Goal: Task Accomplishment & Management: Manage account settings

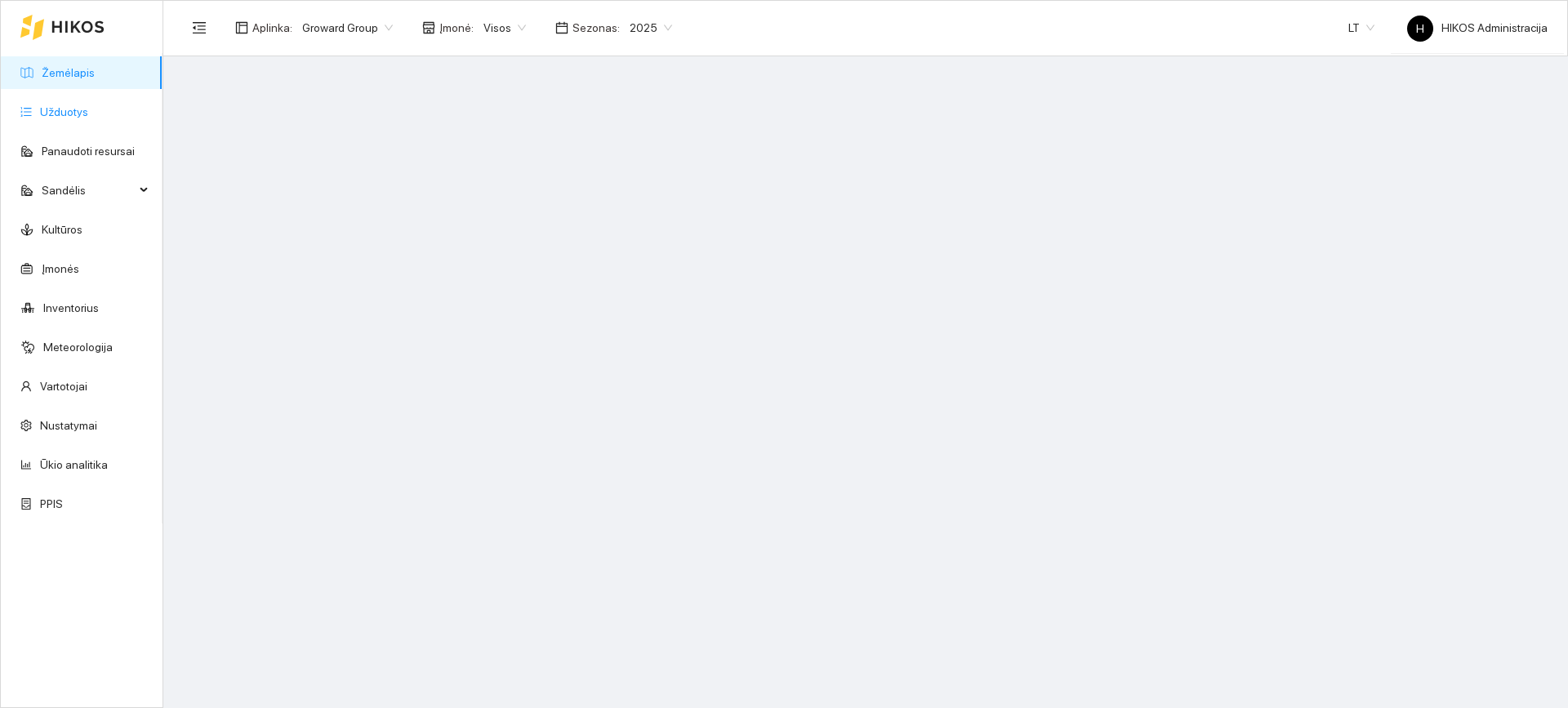
click at [78, 105] on link "Užduotys" at bounding box center [64, 111] width 48 height 13
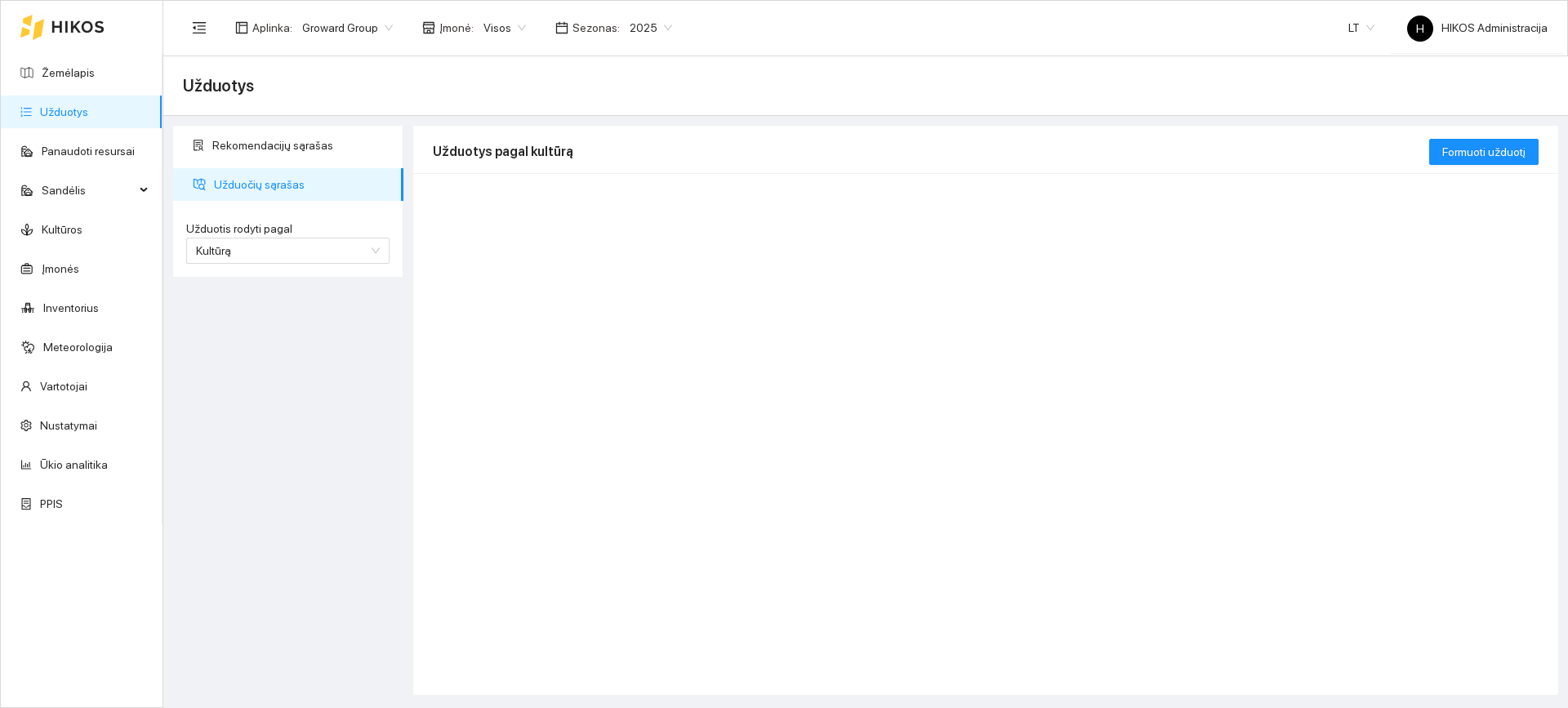
click at [354, 30] on span "Groward Group" at bounding box center [347, 28] width 90 height 24
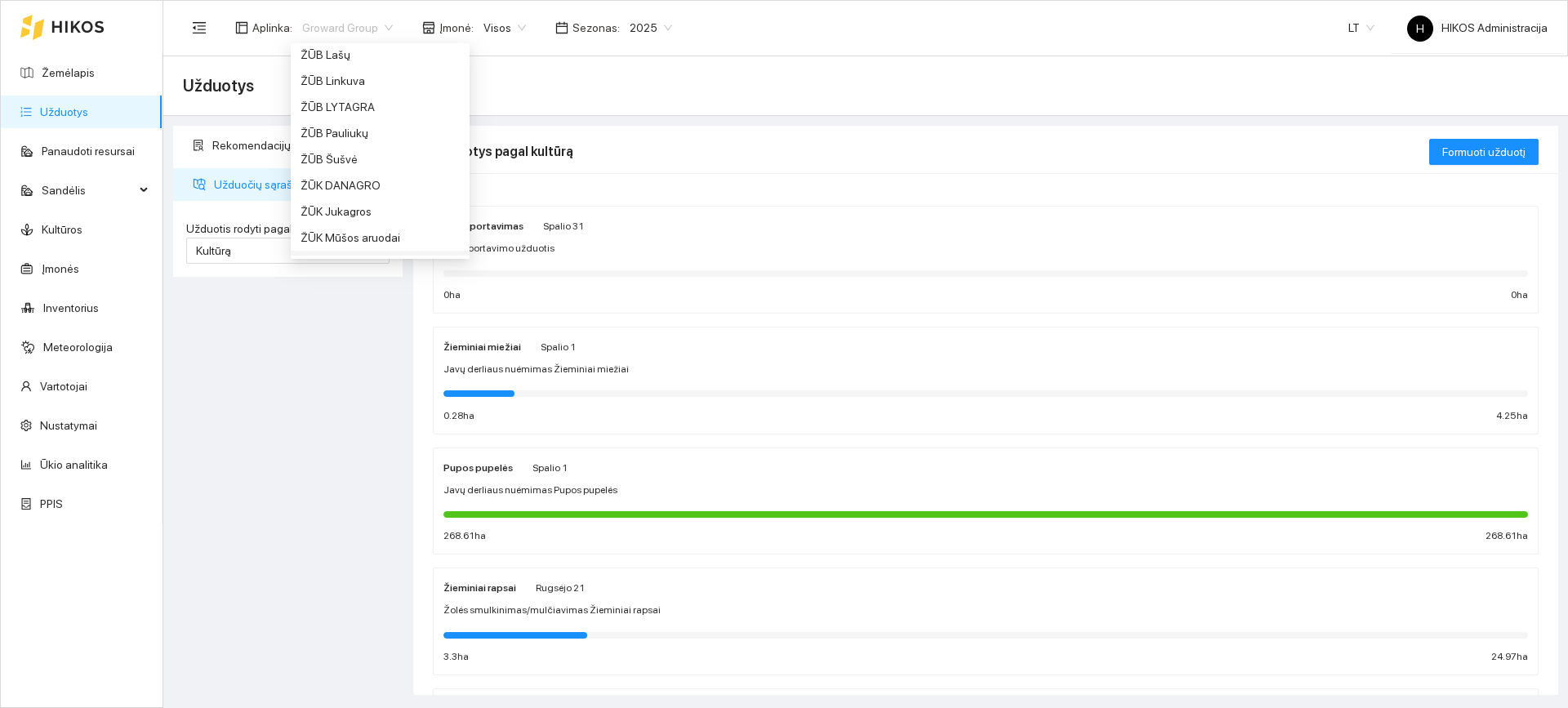
scroll to position [1177, 0]
click at [357, 136] on div "ŽŪB Lašų" at bounding box center [379, 136] width 159 height 18
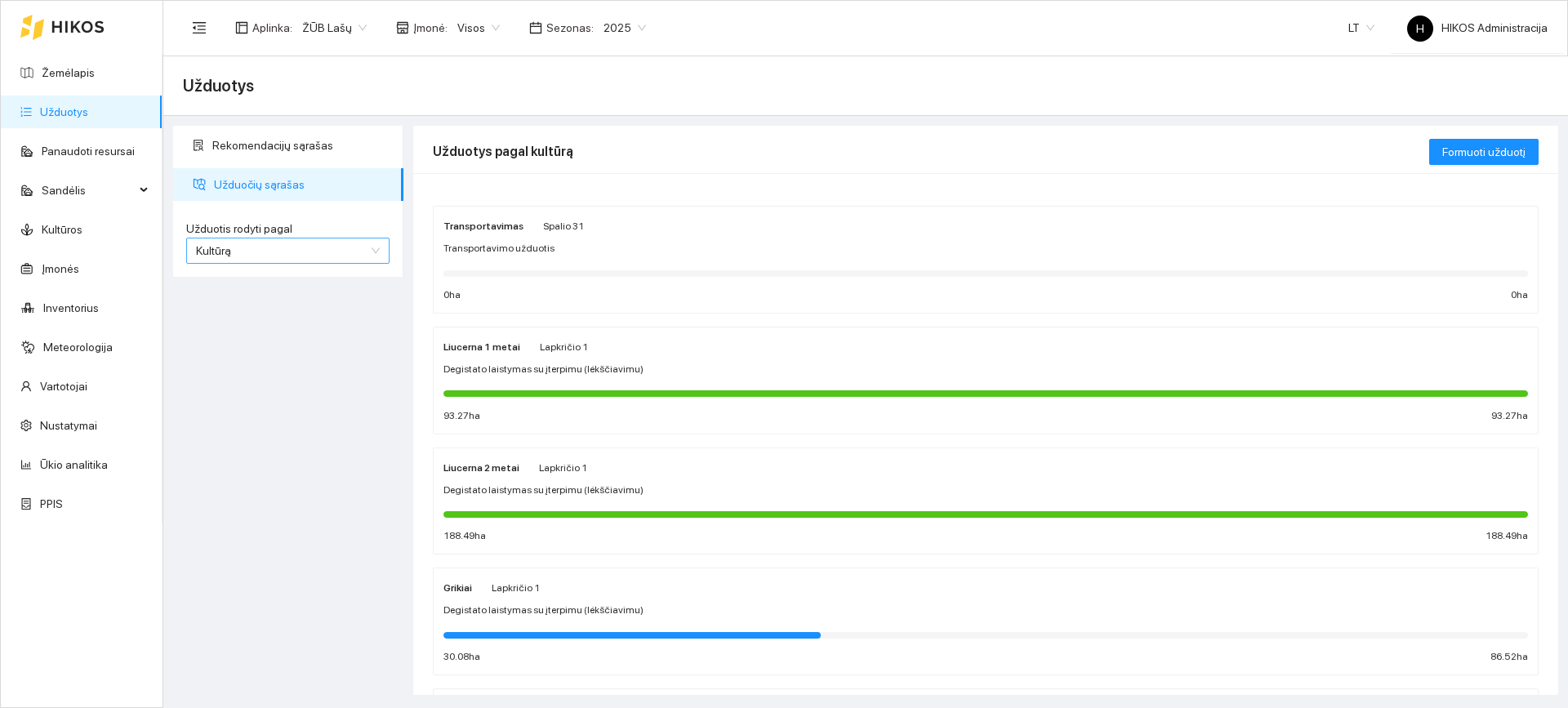
click at [353, 240] on span "Kultūrą" at bounding box center [287, 250] width 184 height 24
click at [298, 284] on div "Užduotį" at bounding box center [287, 283] width 184 height 18
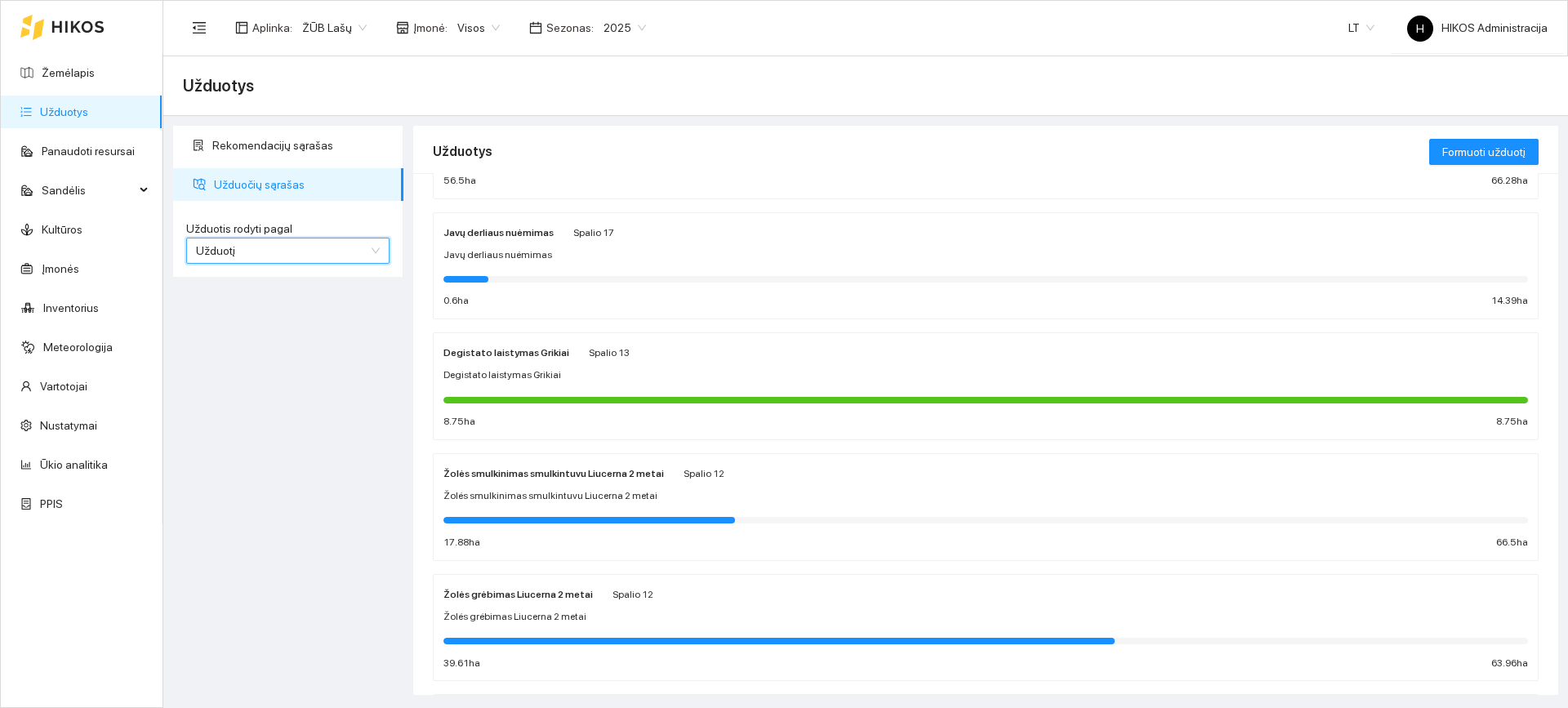
scroll to position [245, 0]
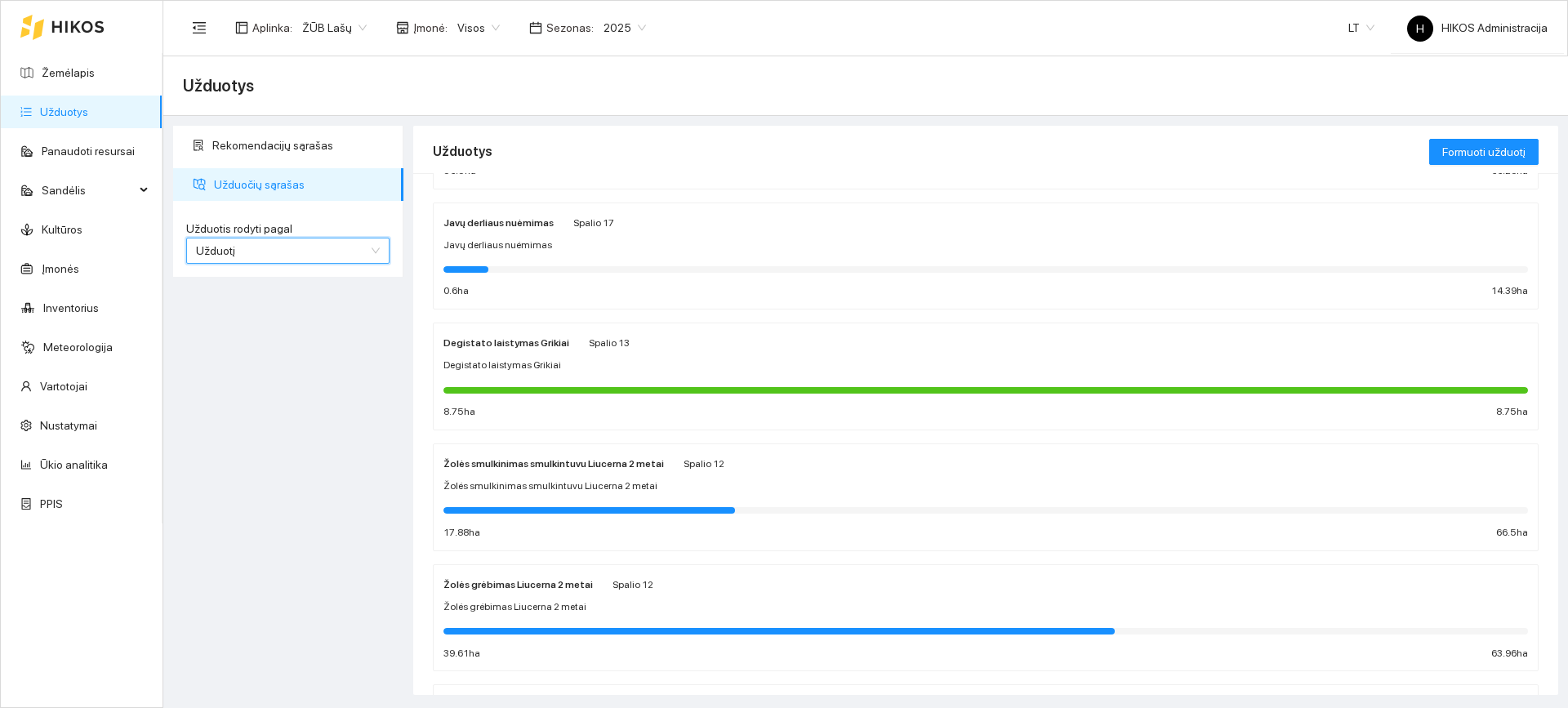
click at [500, 357] on span "Degistato laistymas Grikiai" at bounding box center [502, 365] width 117 height 16
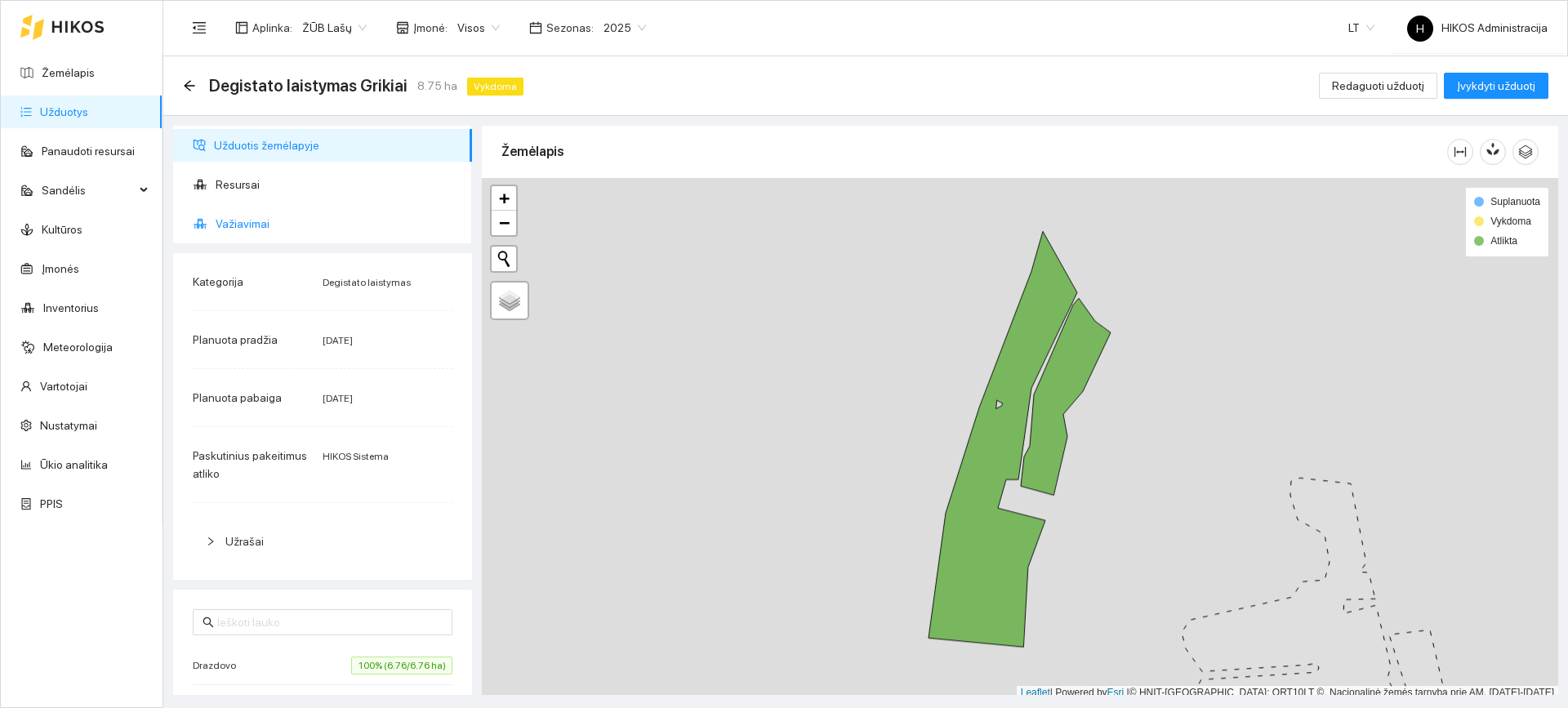
click at [293, 225] on span "Važiavimai" at bounding box center [338, 224] width 244 height 33
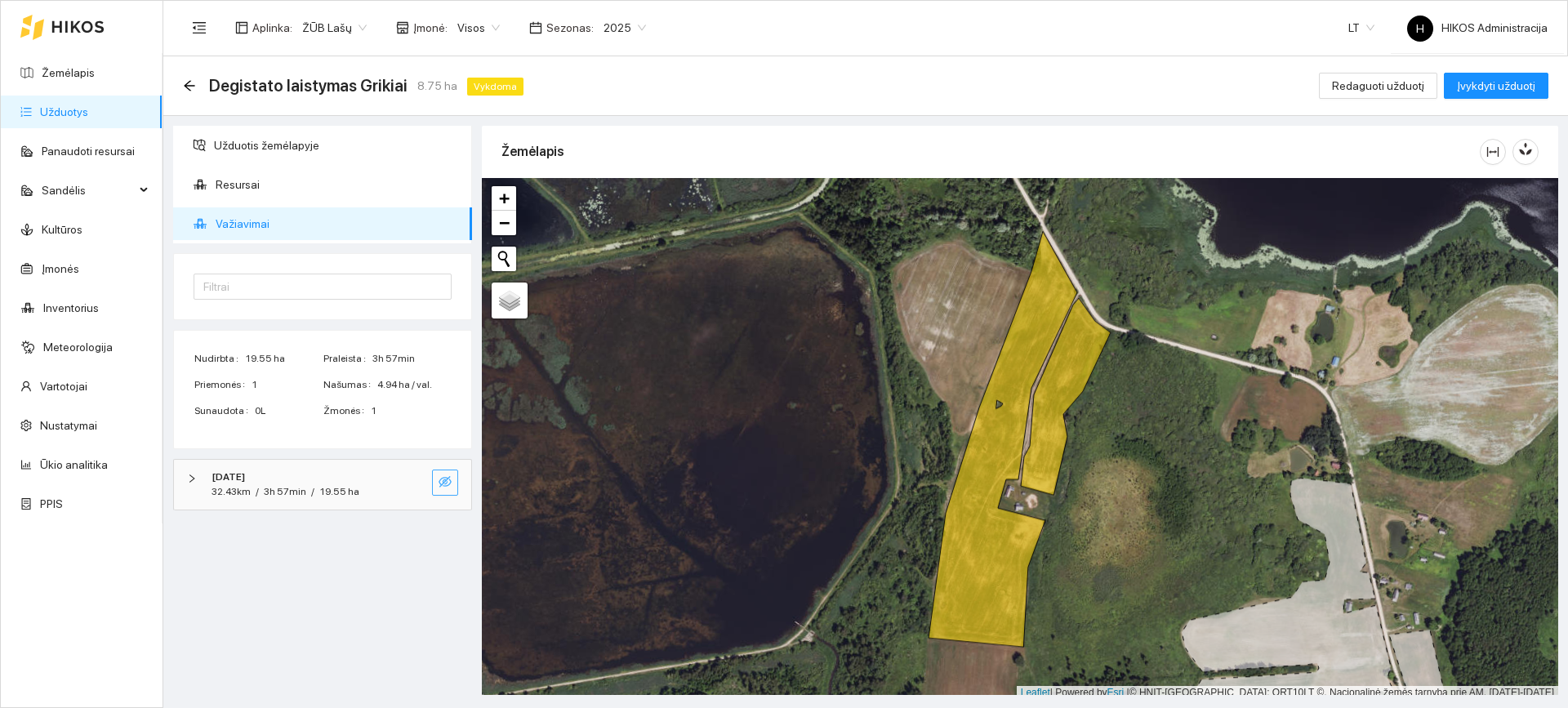
click at [446, 473] on button "button" at bounding box center [446, 483] width 26 height 26
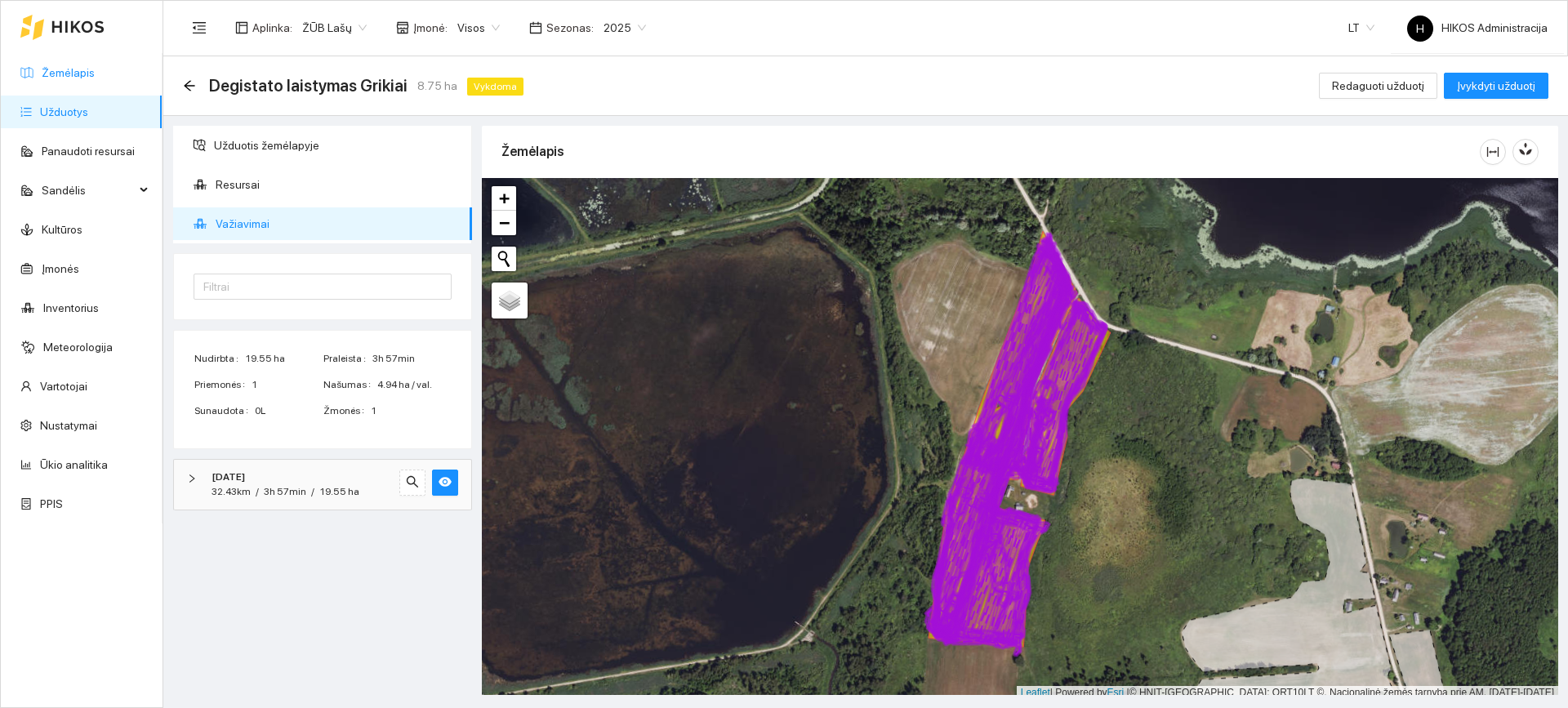
click at [95, 74] on link "Žemėlapis" at bounding box center [68, 72] width 53 height 13
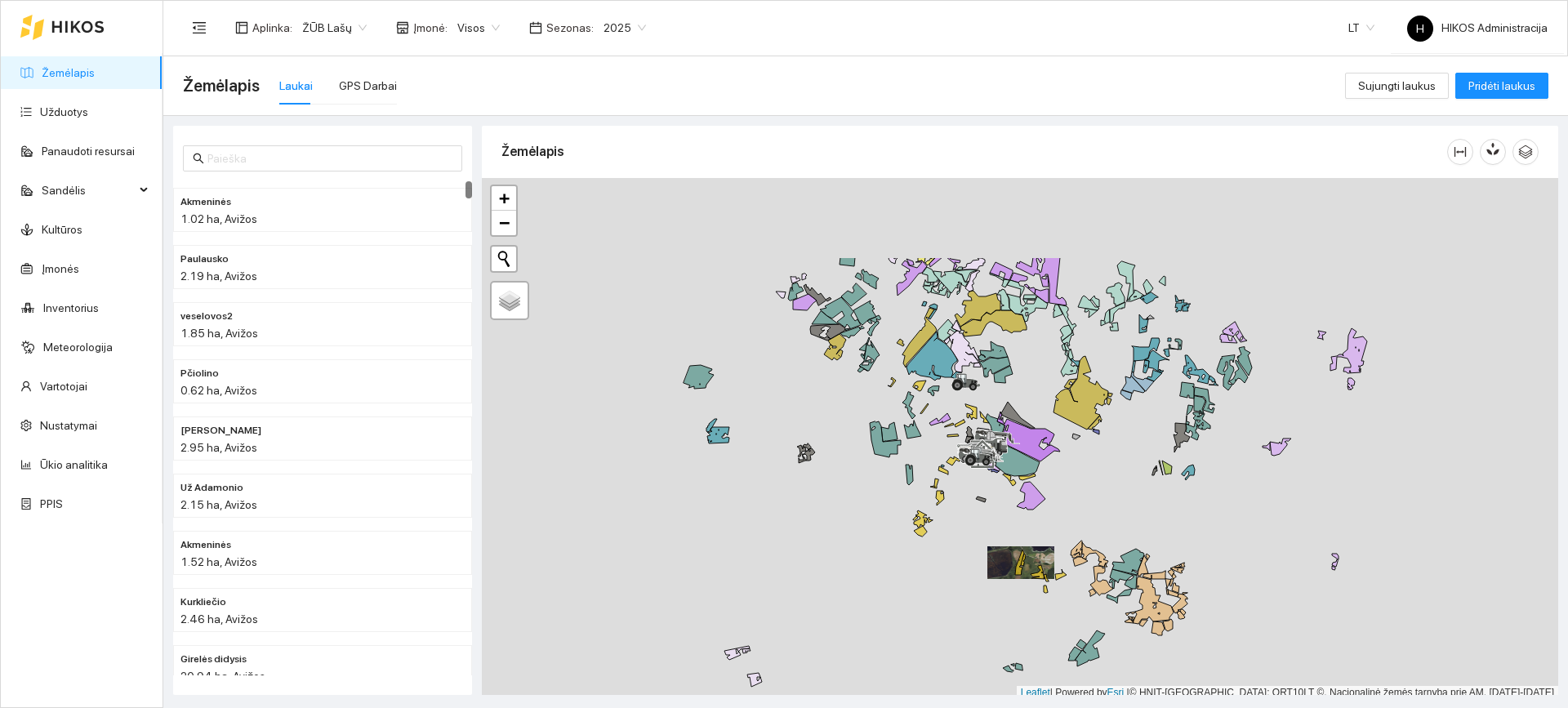
drag, startPoint x: 1053, startPoint y: 339, endPoint x: 1015, endPoint y: 519, distance: 184.0
click at [1016, 520] on g at bounding box center [905, 540] width 925 height 566
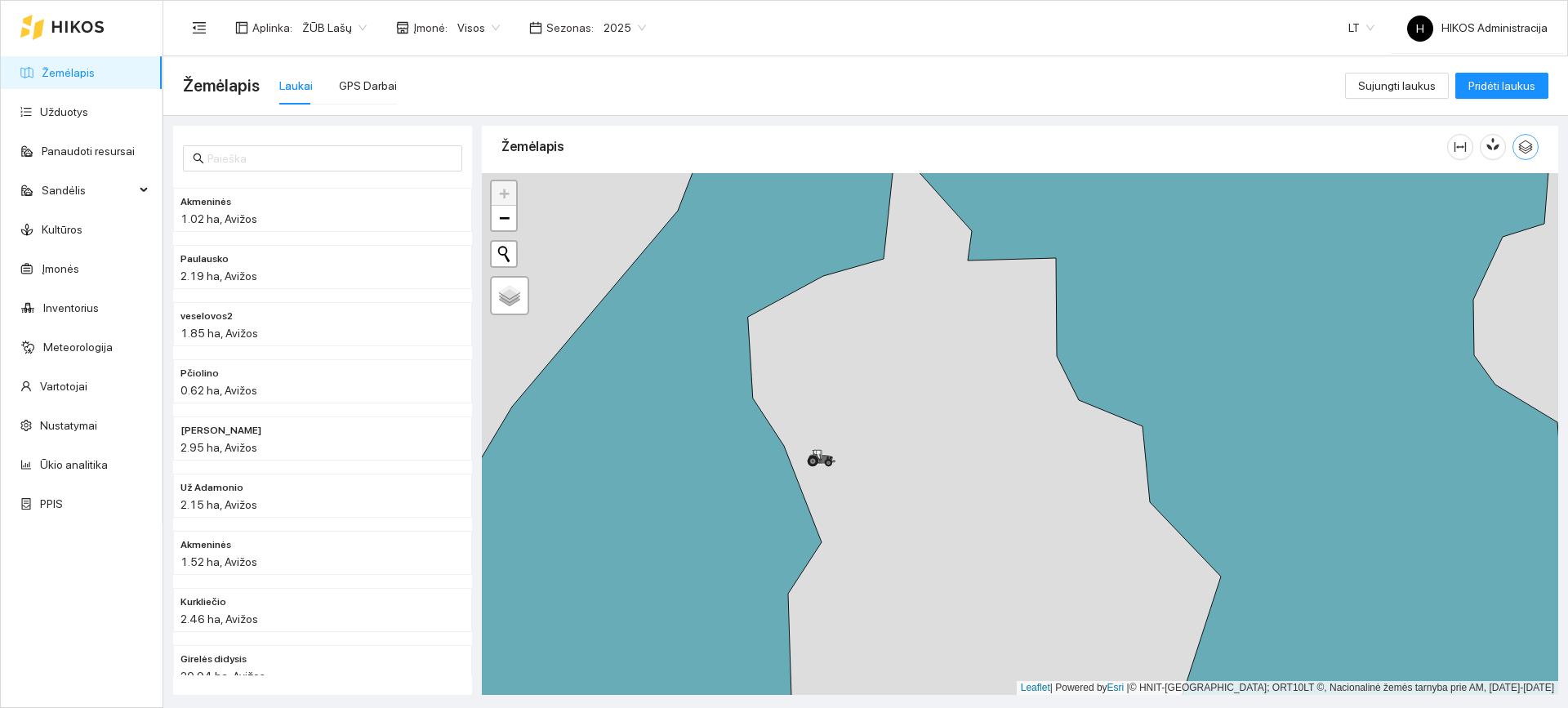
click at [1524, 145] on icon "button" at bounding box center [1525, 147] width 15 height 15
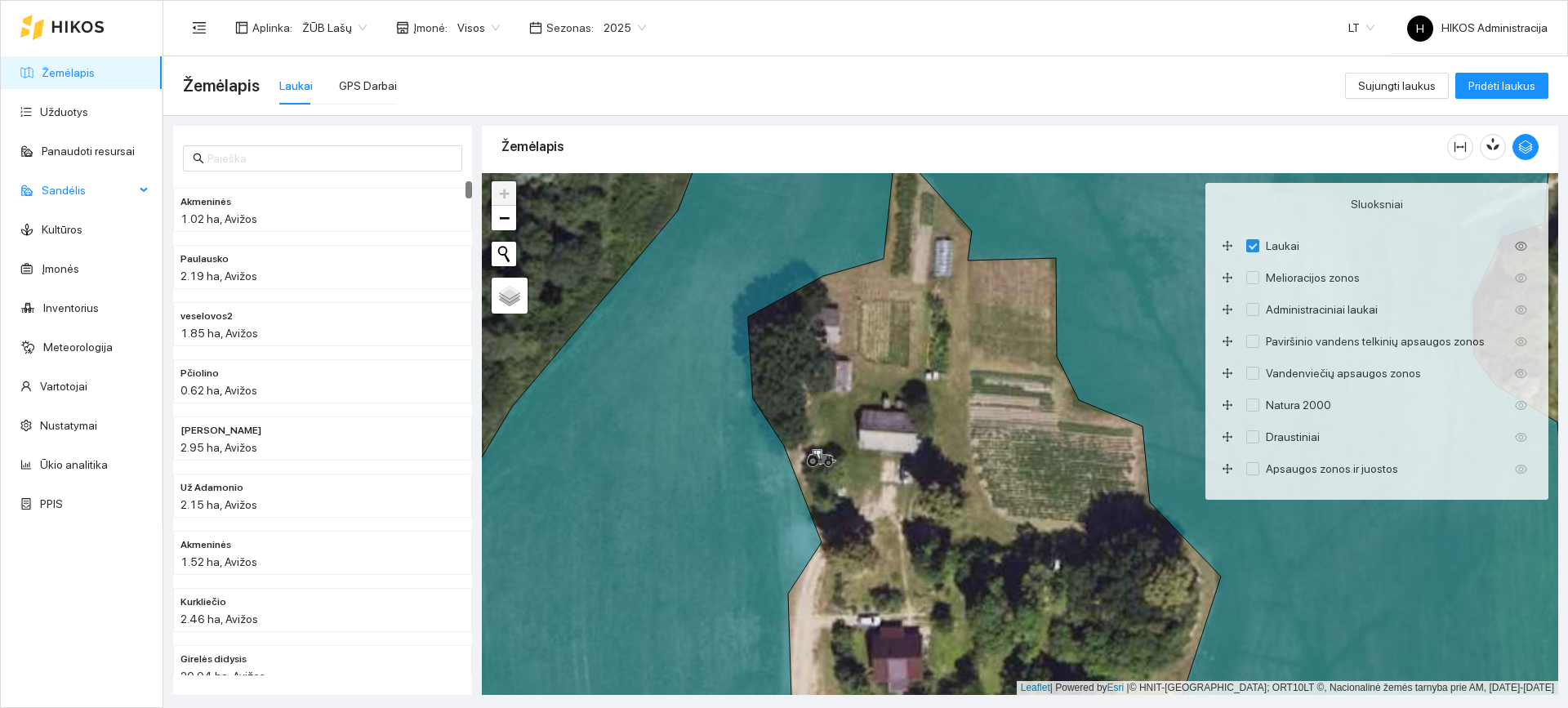
click at [128, 199] on span "Sandėlis" at bounding box center [88, 190] width 93 height 33
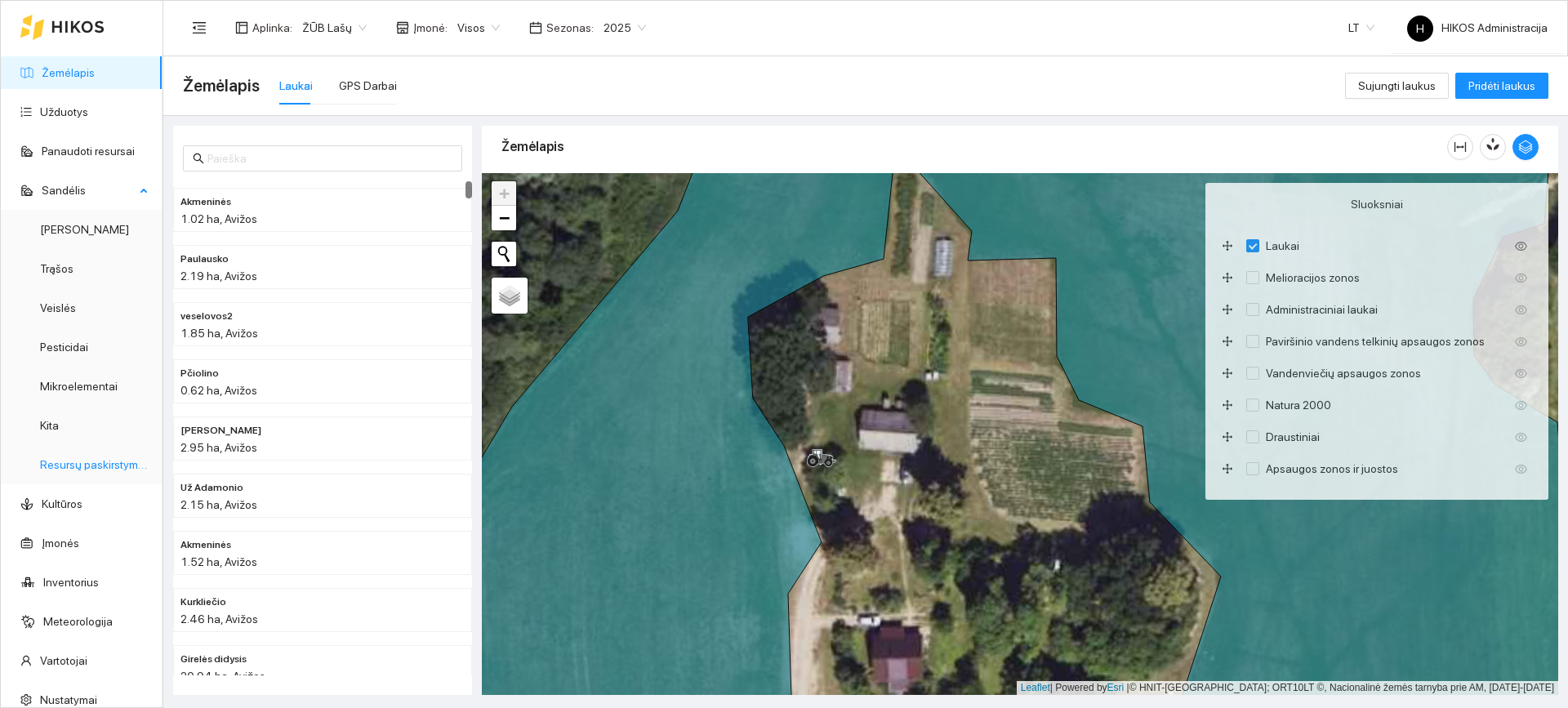
click at [115, 471] on link "Resursų paskirstymas" at bounding box center [95, 464] width 111 height 13
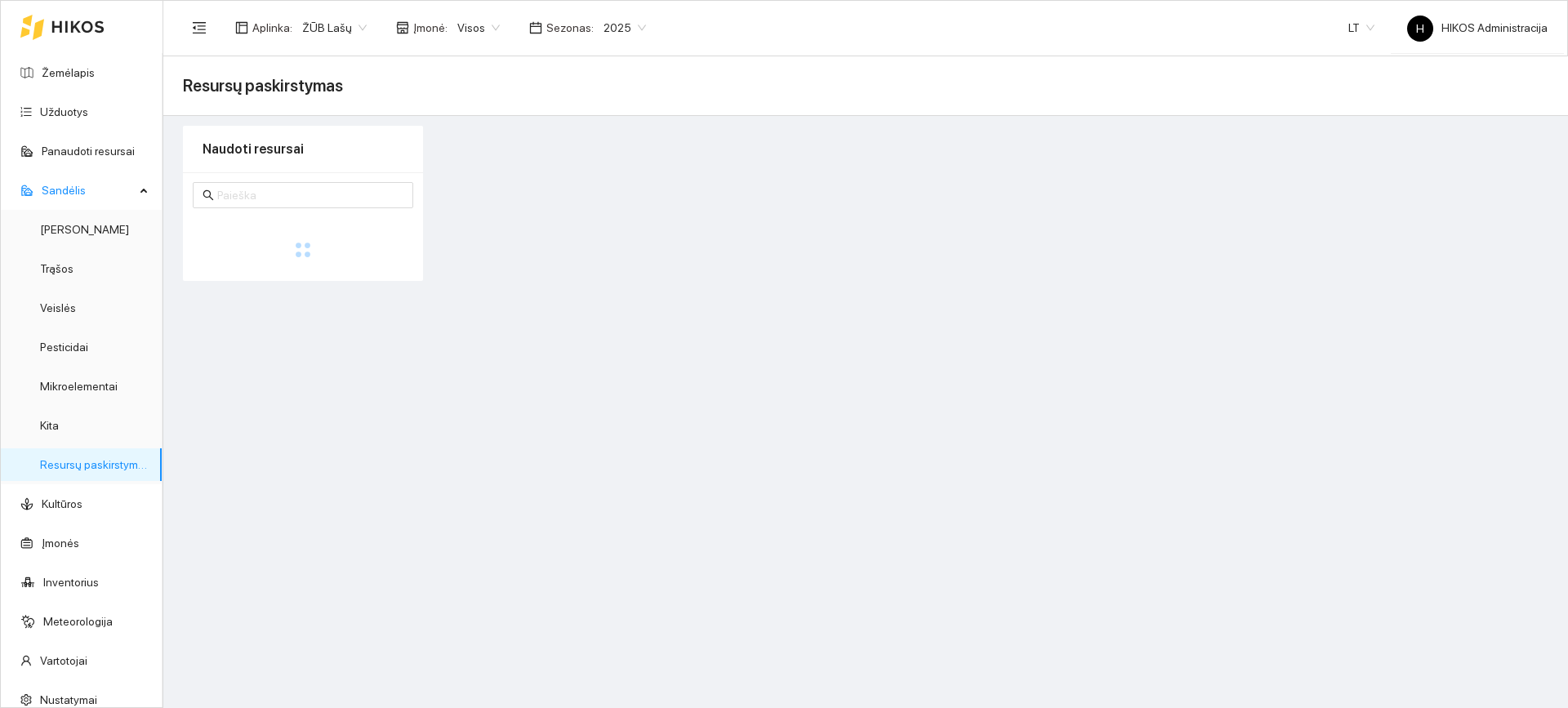
click at [611, 30] on span "2025" at bounding box center [625, 28] width 43 height 24
click at [600, 215] on div "2026" at bounding box center [613, 216] width 43 height 18
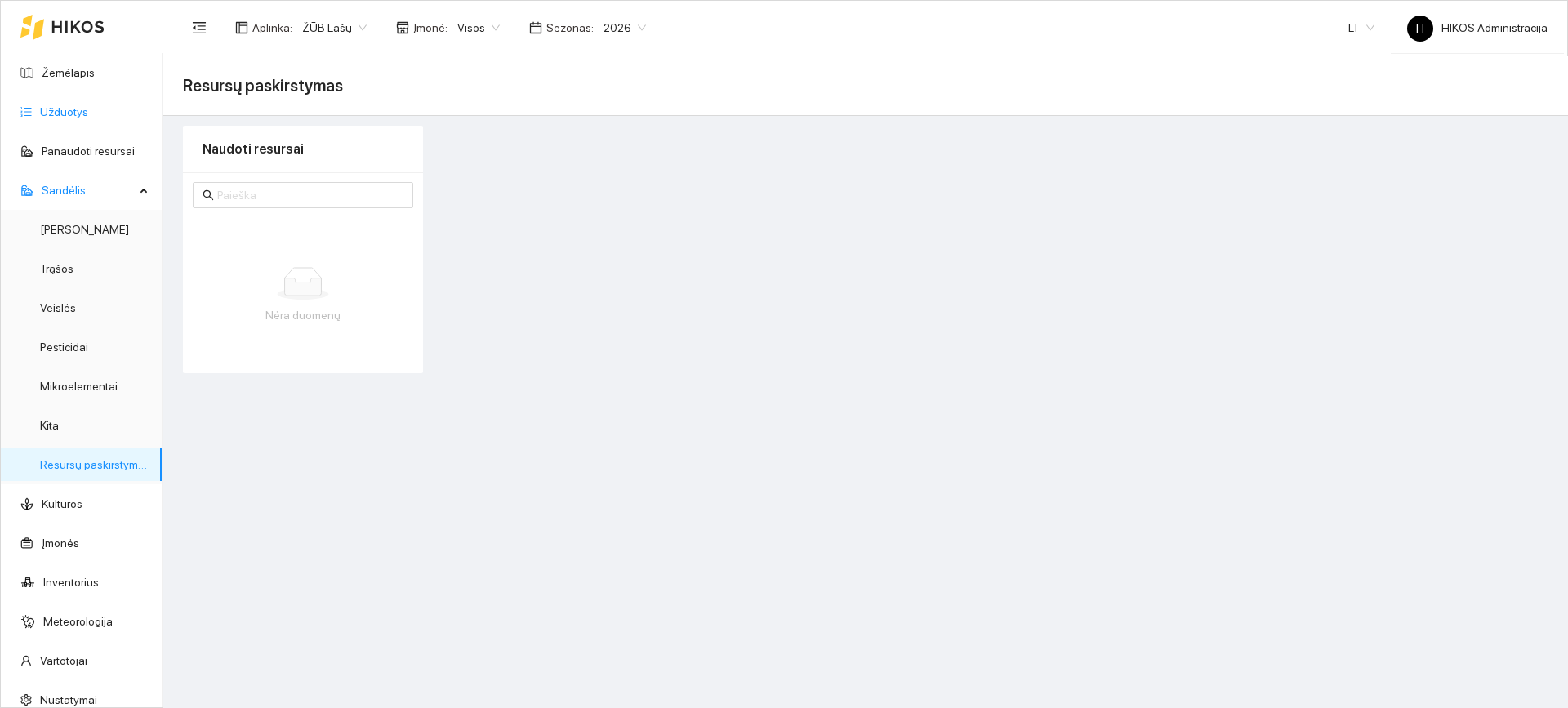
click at [77, 107] on link "Užduotys" at bounding box center [64, 111] width 48 height 13
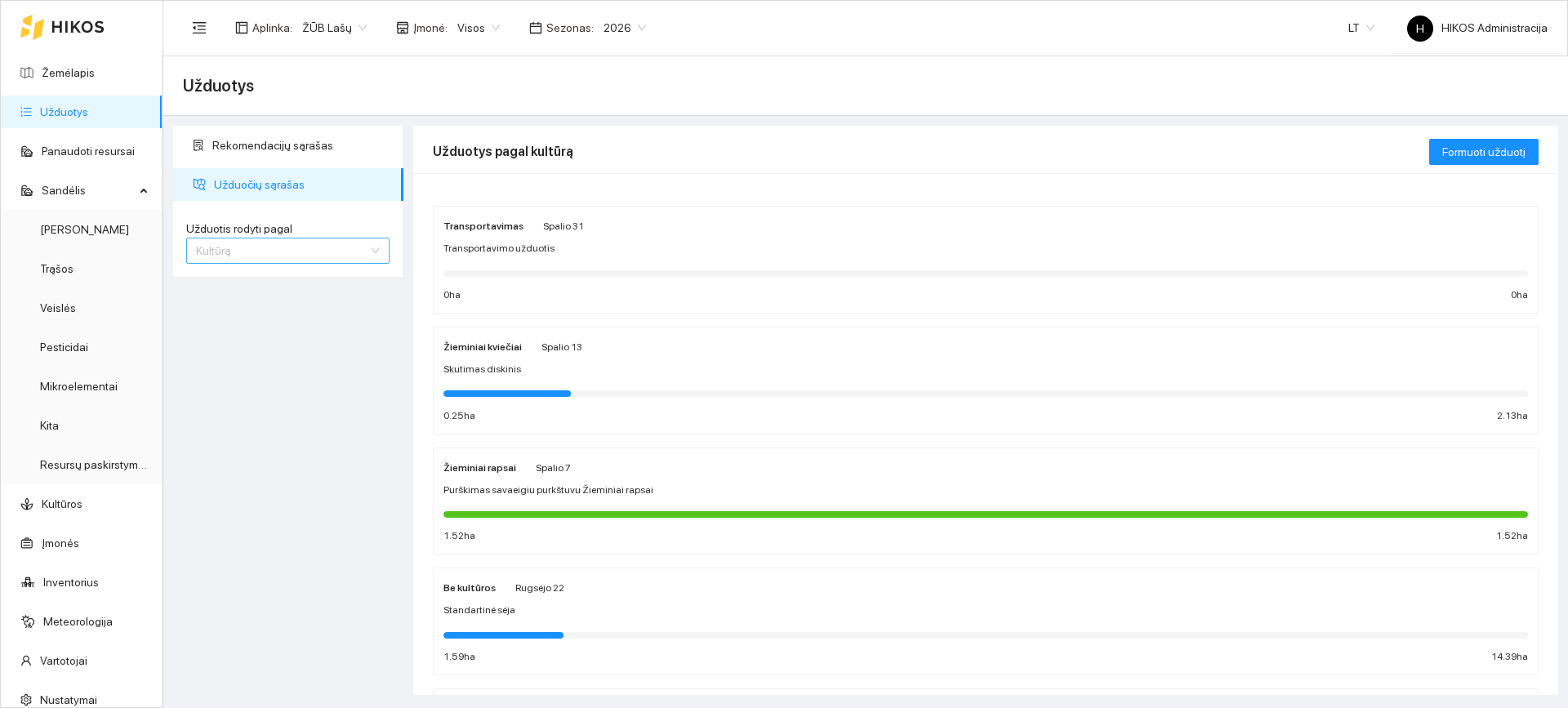
click at [276, 250] on span "Kultūrą" at bounding box center [287, 250] width 184 height 24
click at [258, 287] on div "Užduotį" at bounding box center [287, 283] width 184 height 18
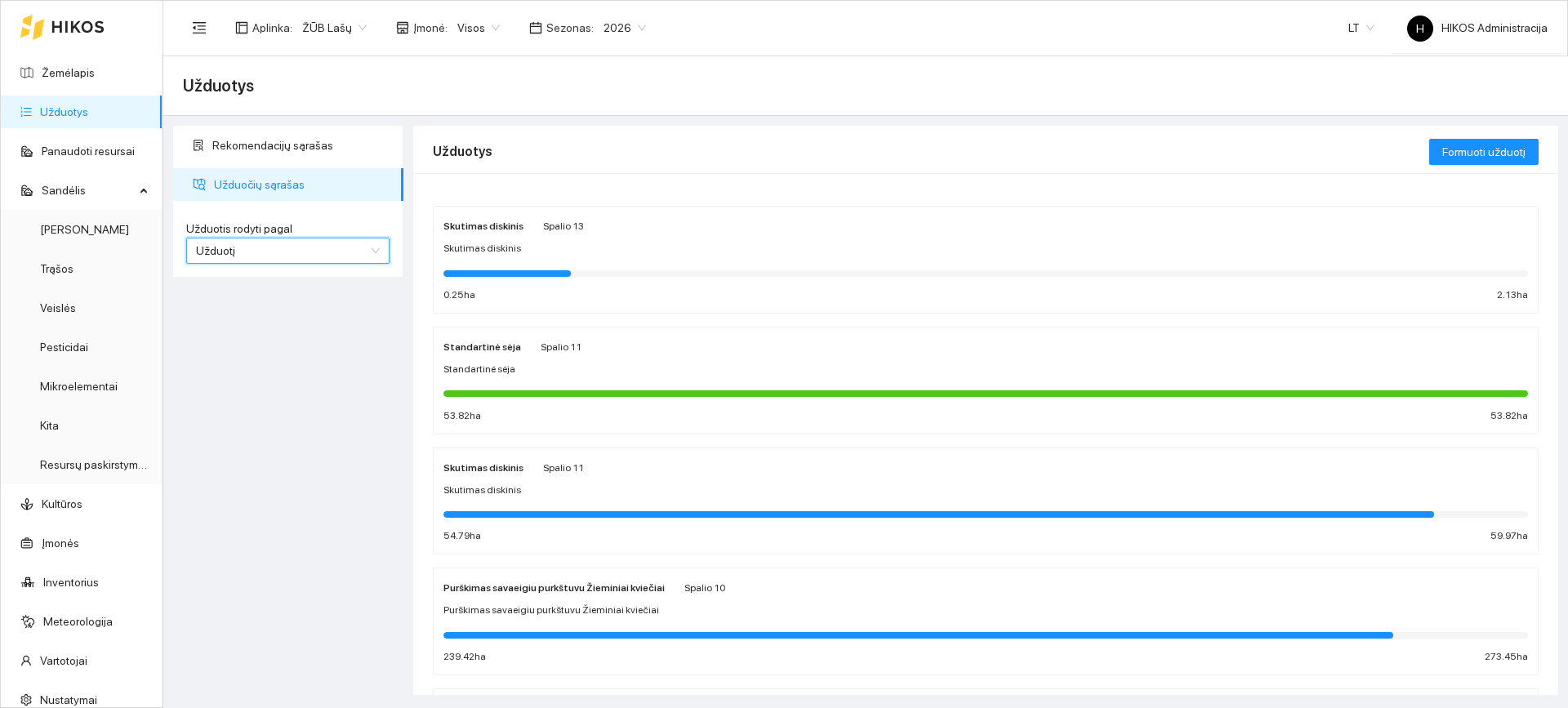
click at [618, 350] on div "Standartinė sėja Spalio 11" at bounding box center [986, 346] width 1084 height 18
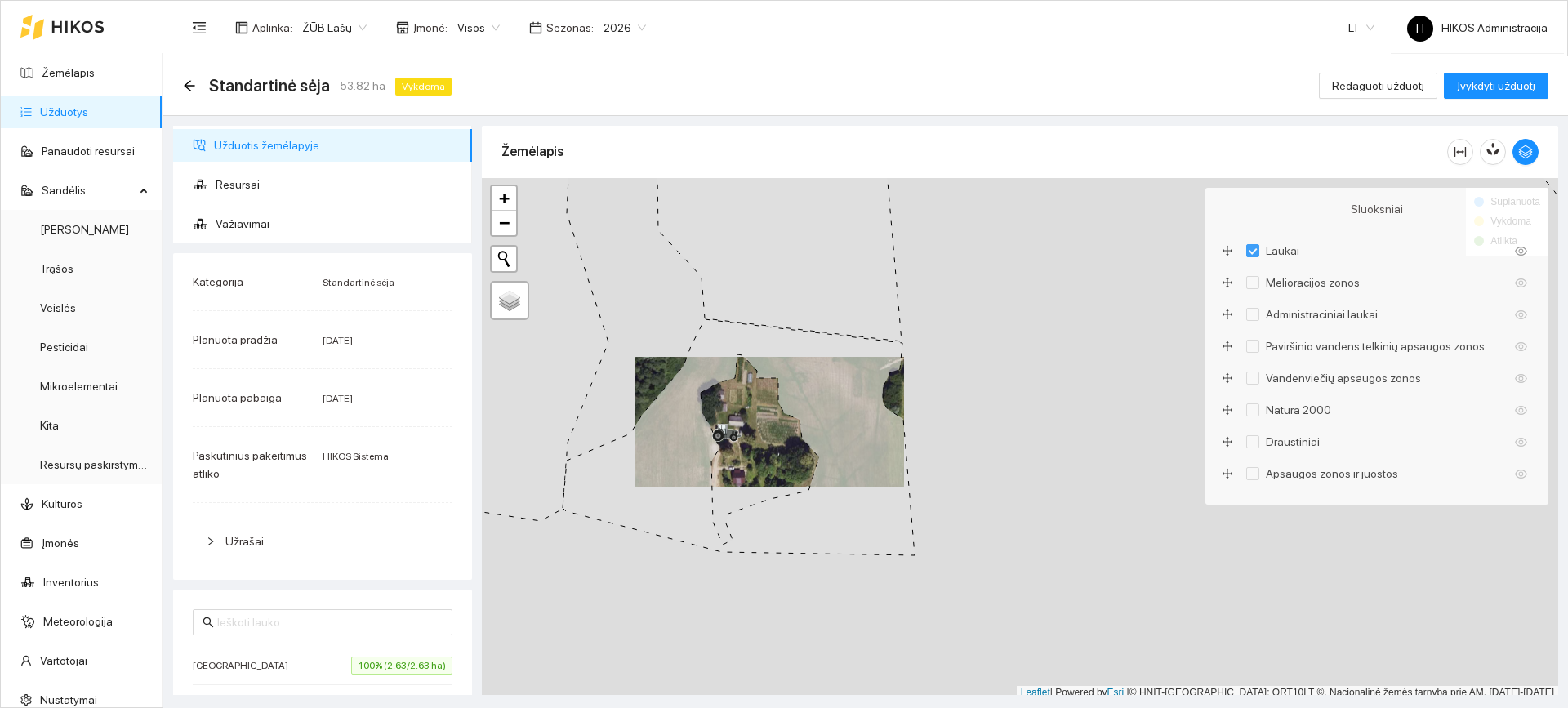
scroll to position [164, 0]
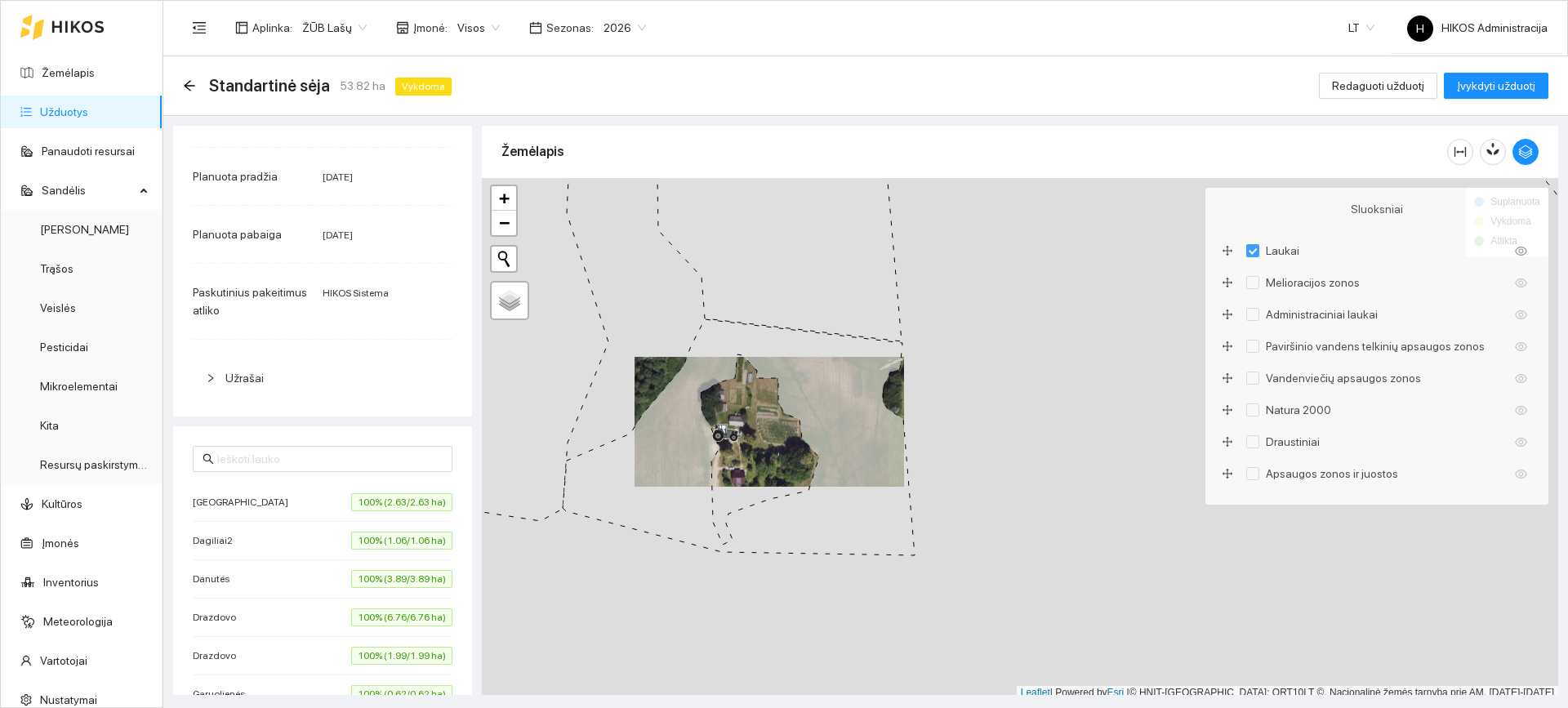
click at [353, 534] on span "100% (1.06/1.06 ha)" at bounding box center [402, 540] width 101 height 18
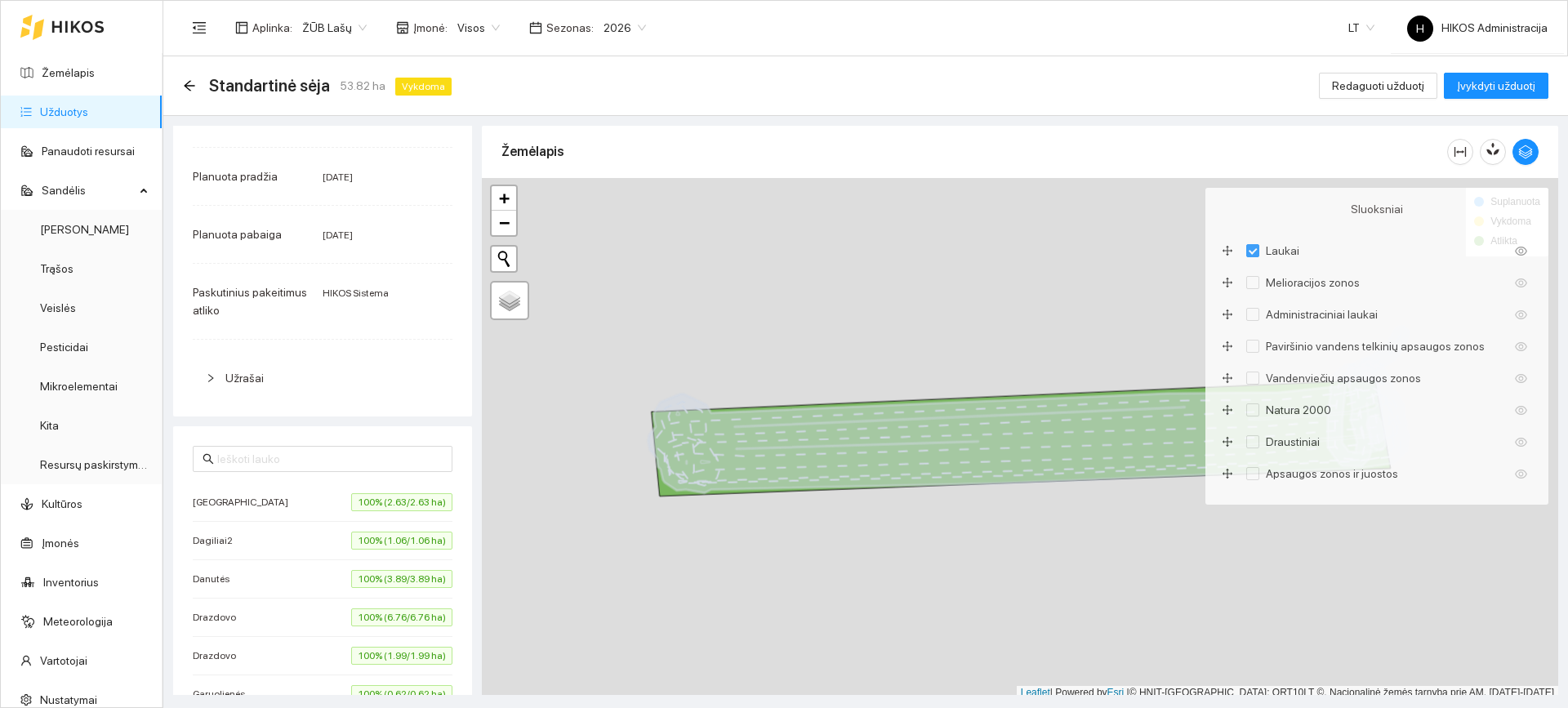
click at [353, 534] on span "100% (1.06/1.06 ha)" at bounding box center [402, 540] width 101 height 18
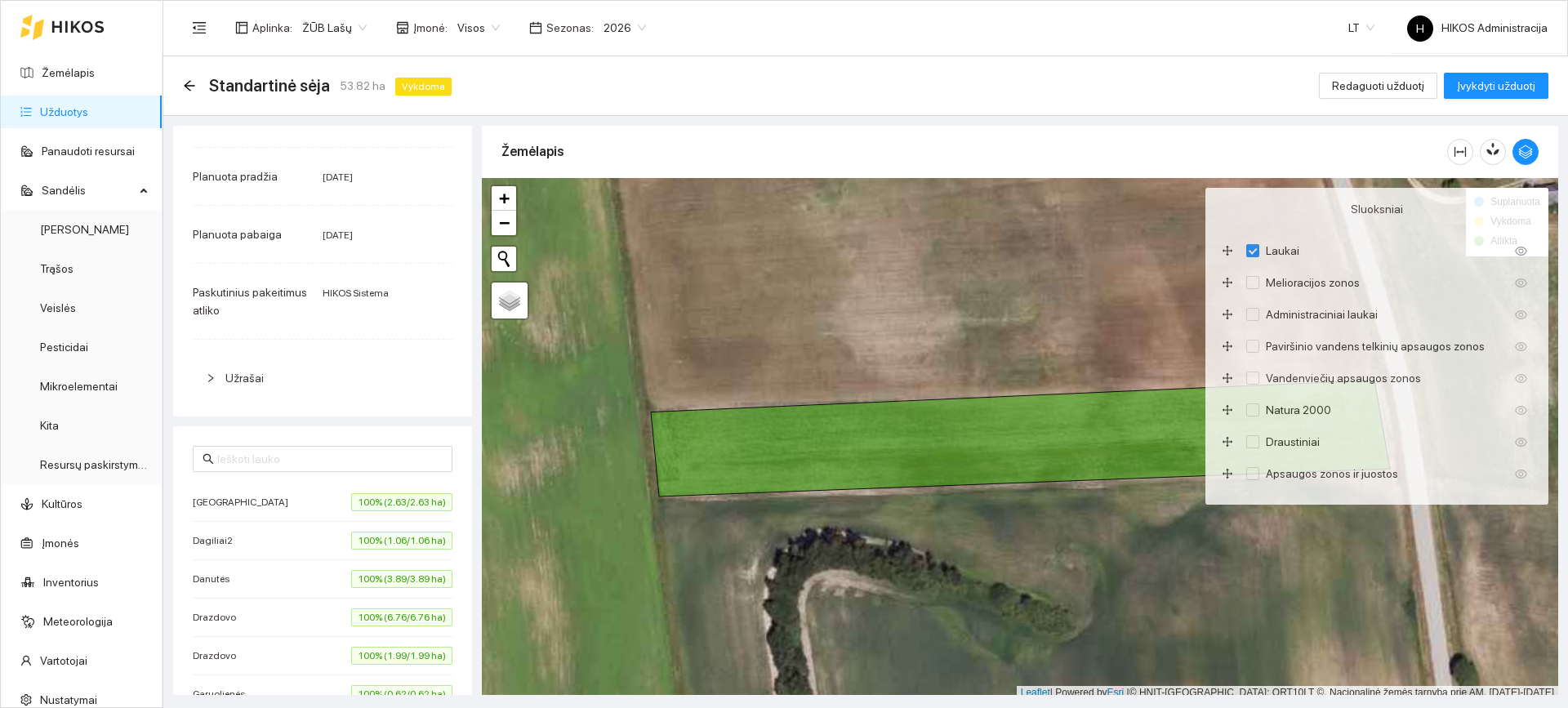
scroll to position [0, 0]
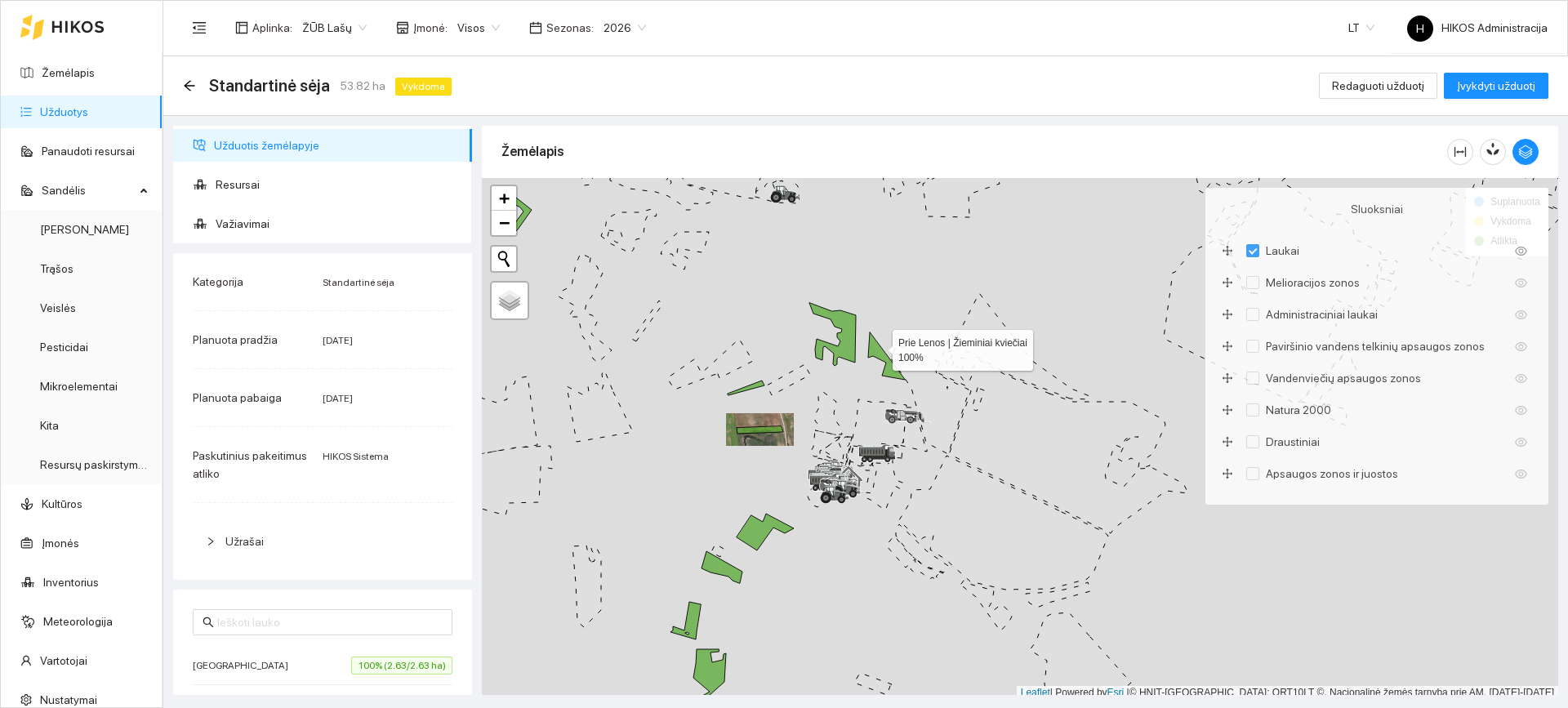
click at [878, 346] on icon at bounding box center [887, 356] width 37 height 47
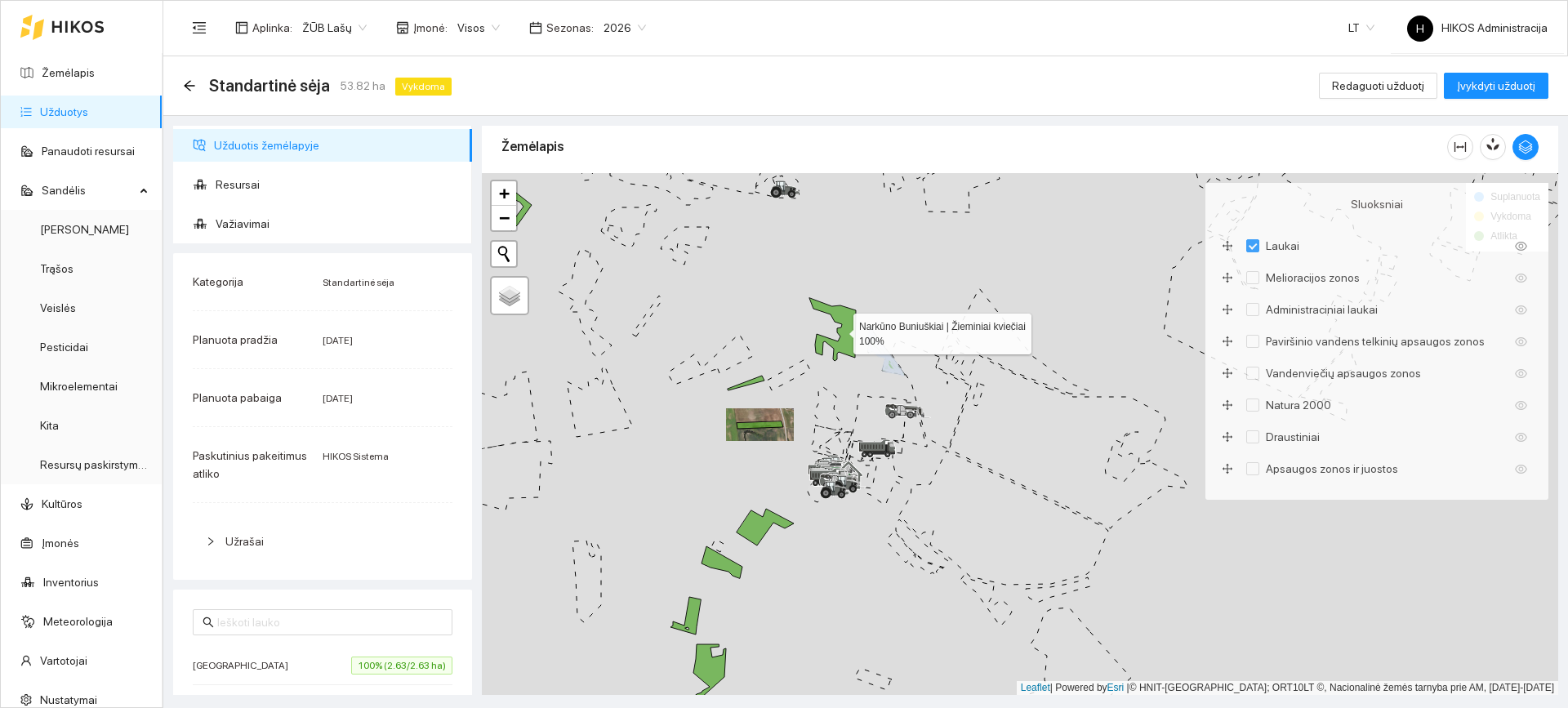
click at [841, 334] on icon at bounding box center [833, 330] width 47 height 63
click at [355, 235] on span "Važiavimai" at bounding box center [338, 224] width 244 height 33
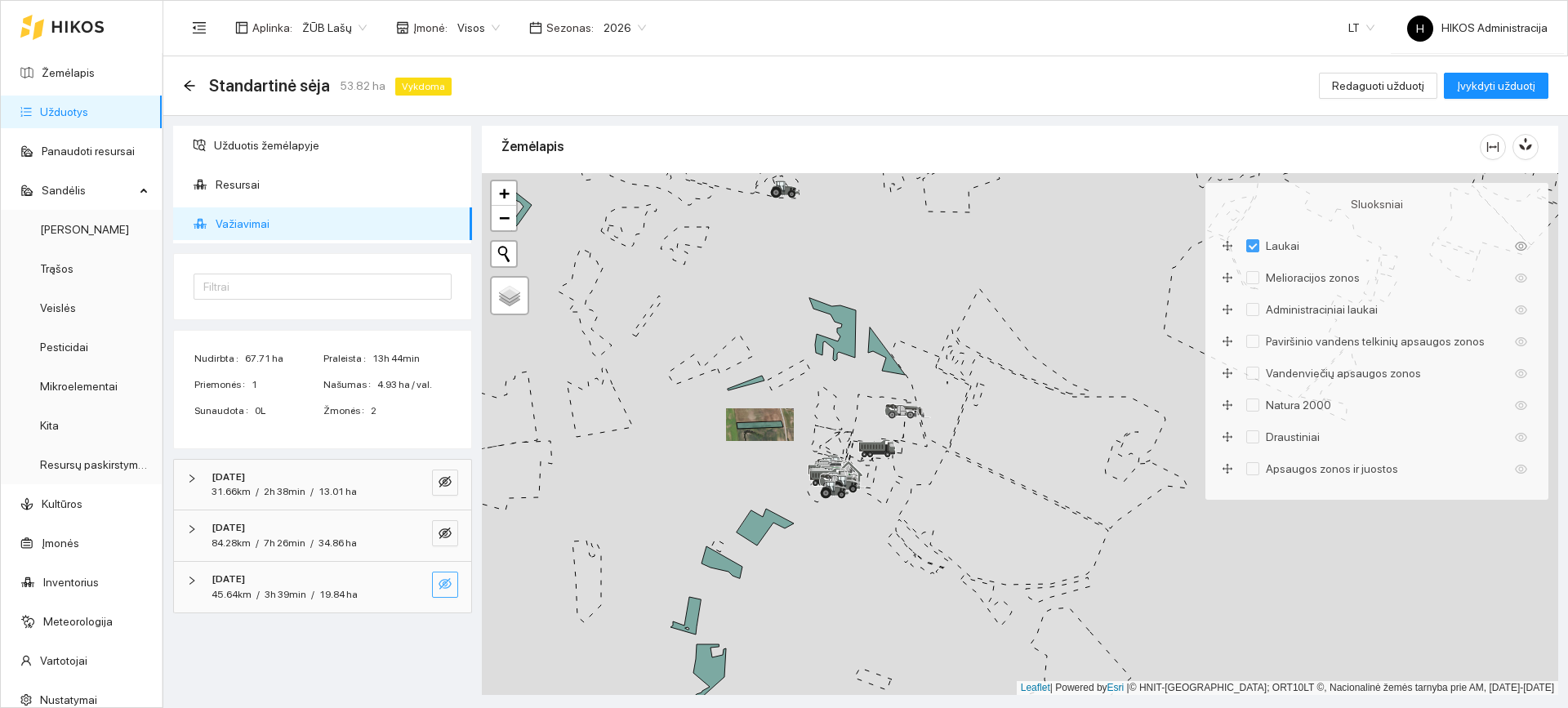
click at [440, 588] on icon "eye-invisible" at bounding box center [445, 584] width 13 height 11
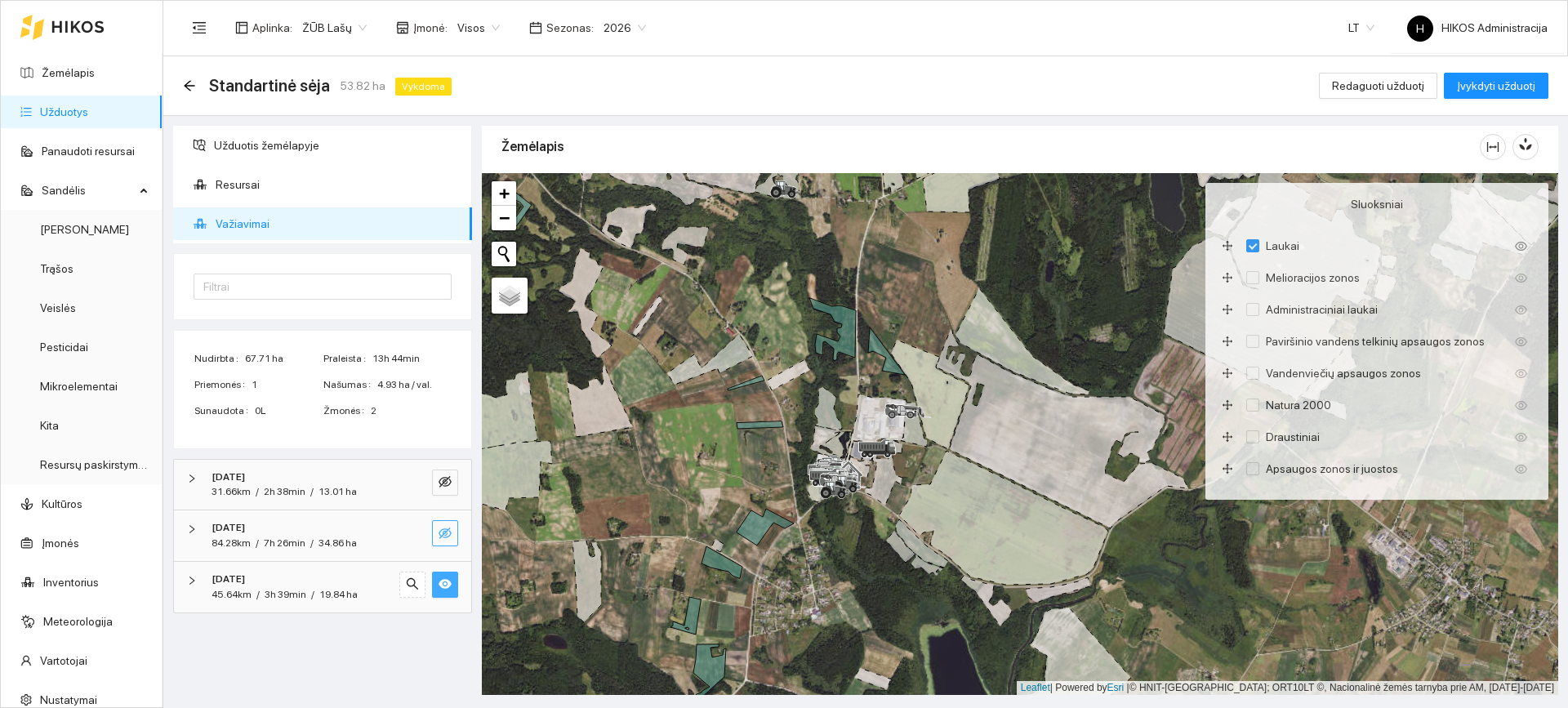
click at [446, 523] on button "button" at bounding box center [446, 533] width 26 height 26
click at [439, 483] on icon "eye-invisible" at bounding box center [445, 481] width 13 height 13
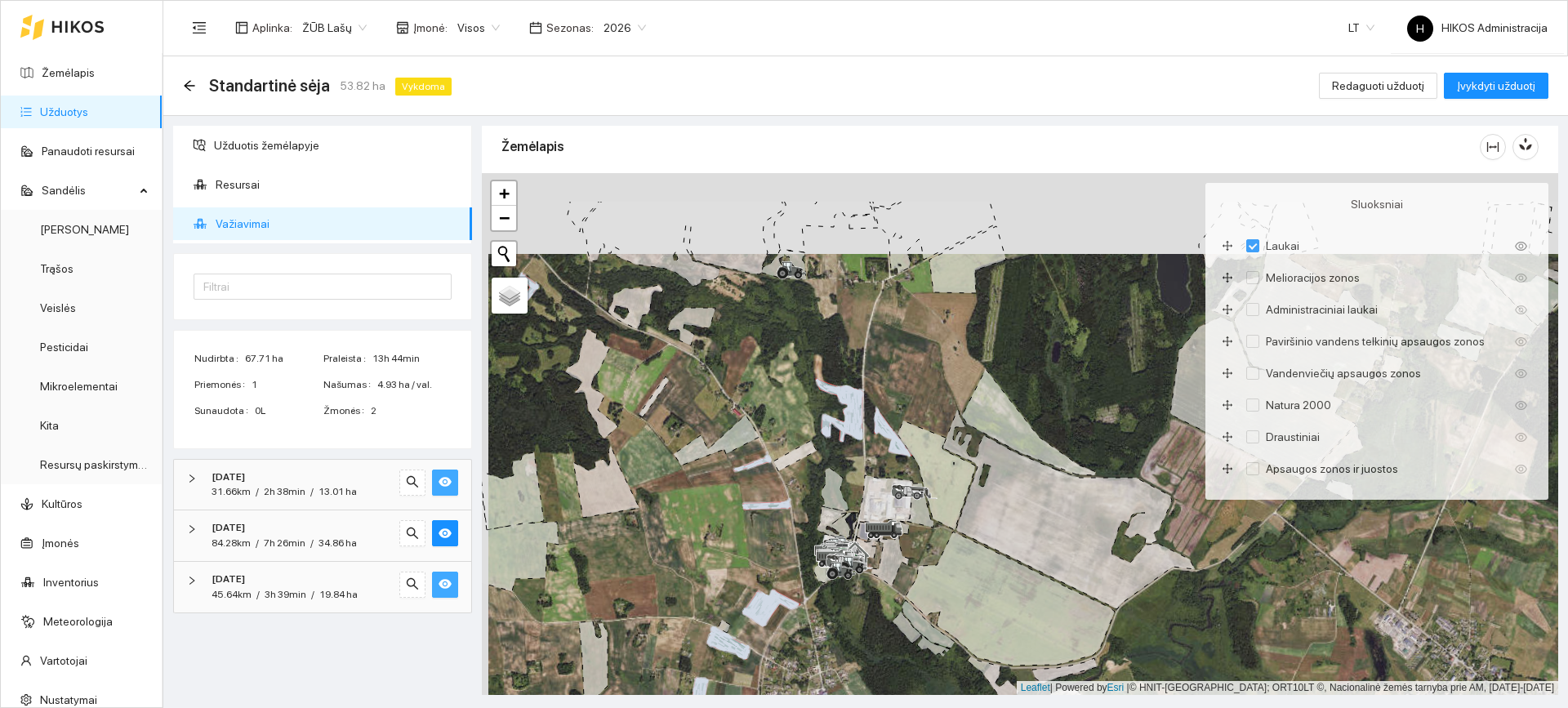
drag, startPoint x: 734, startPoint y: 383, endPoint x: 740, endPoint y: 464, distance: 81.2
click at [740, 464] on div at bounding box center [1020, 434] width 1076 height 522
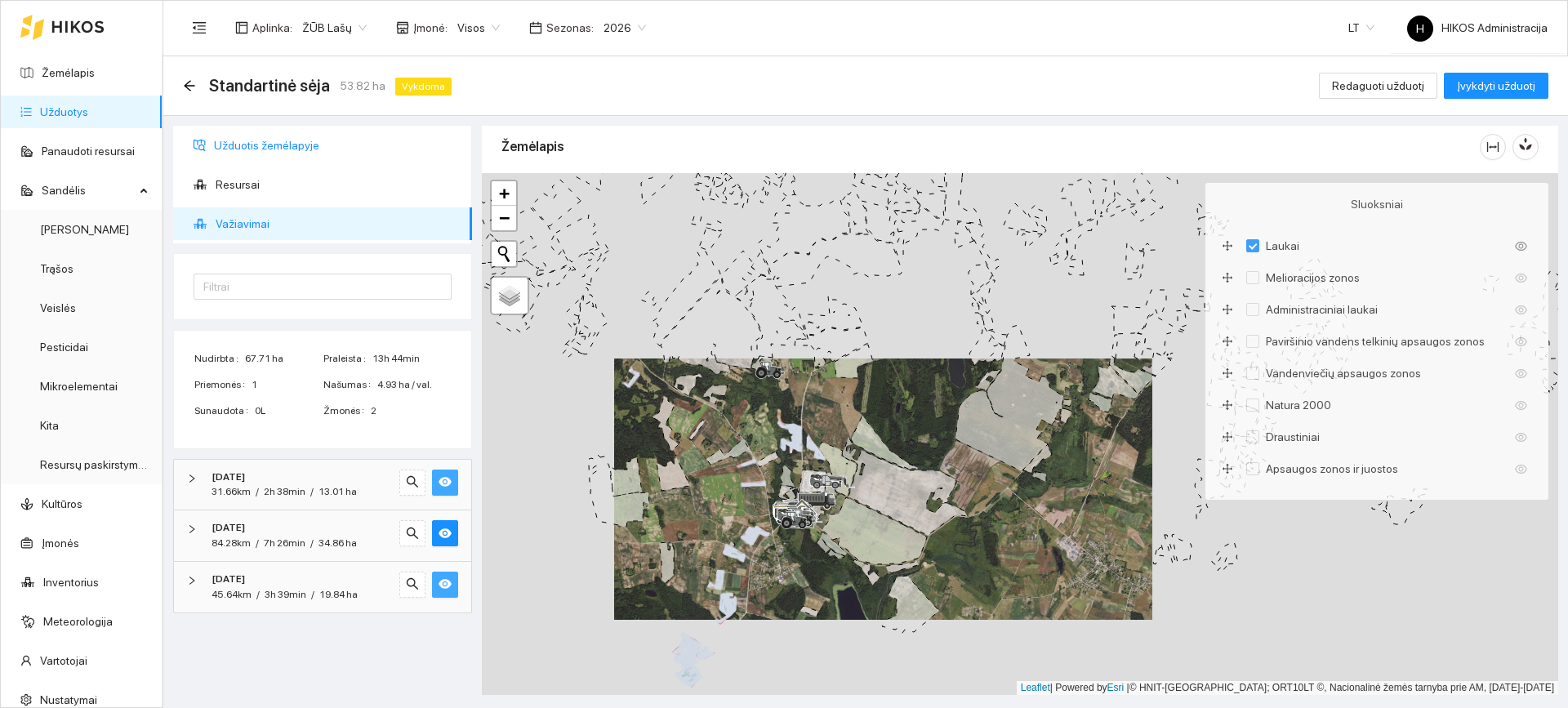
click at [339, 137] on span "Užduotis žemėlapyje" at bounding box center [337, 145] width 245 height 33
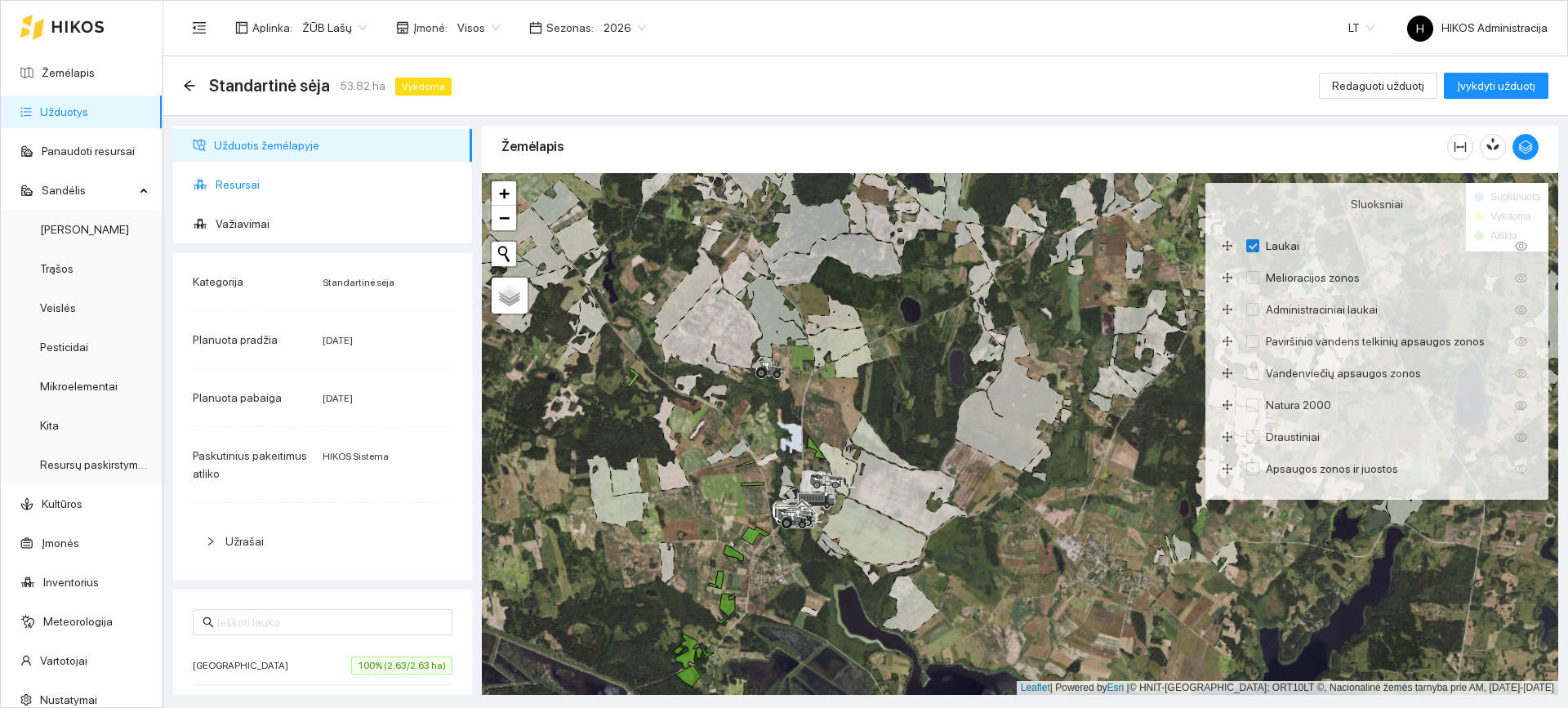
click at [303, 195] on span "Resursai" at bounding box center [338, 184] width 244 height 33
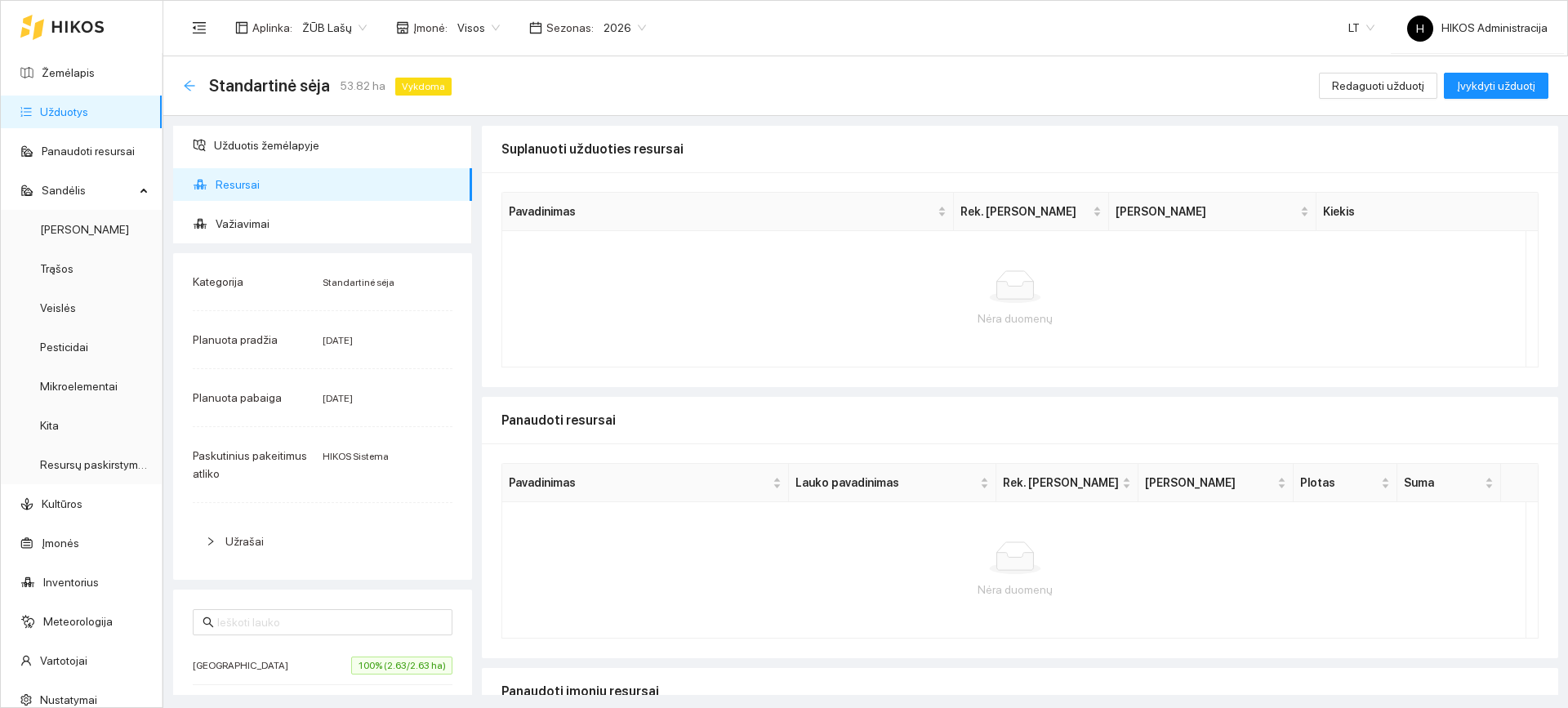
click at [194, 89] on icon "arrow-left" at bounding box center [189, 85] width 13 height 13
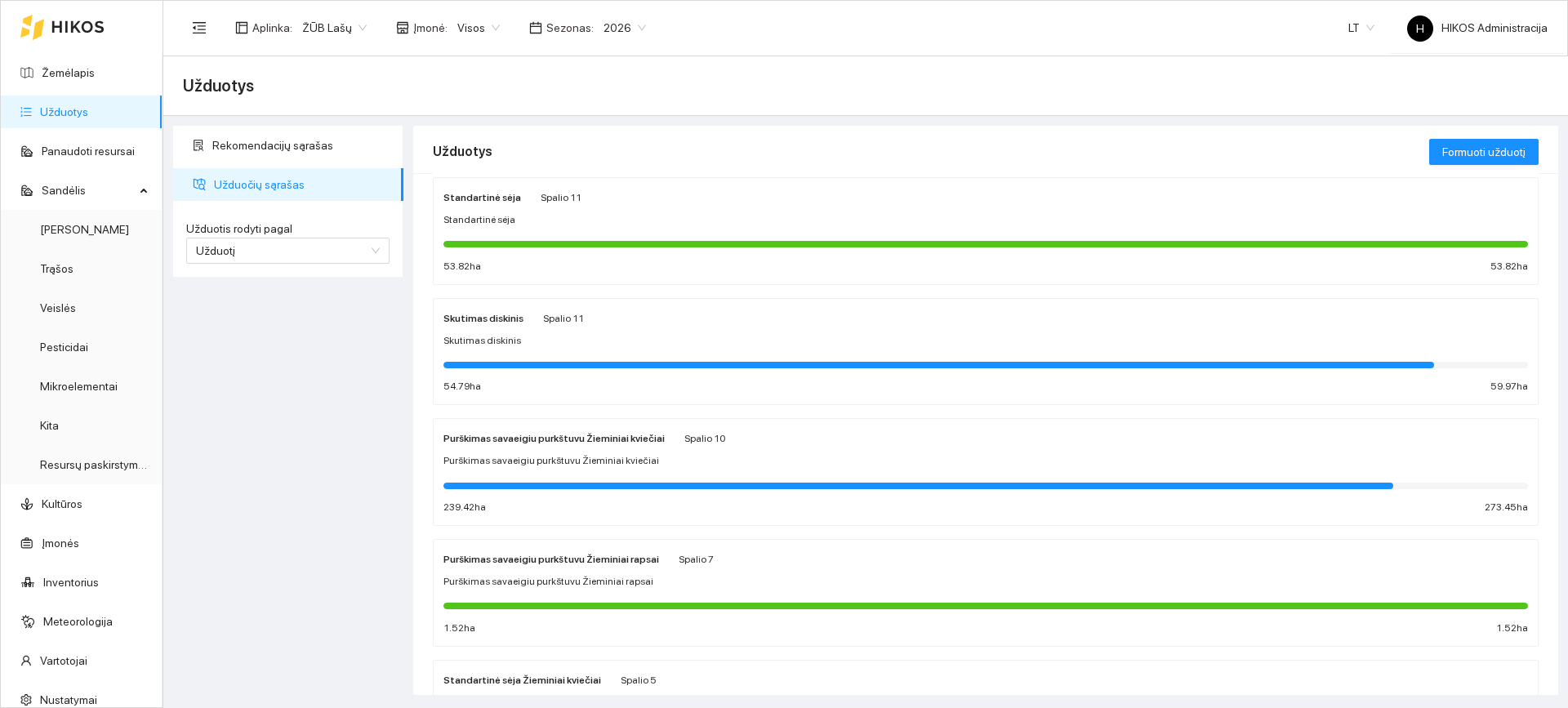
scroll to position [164, 0]
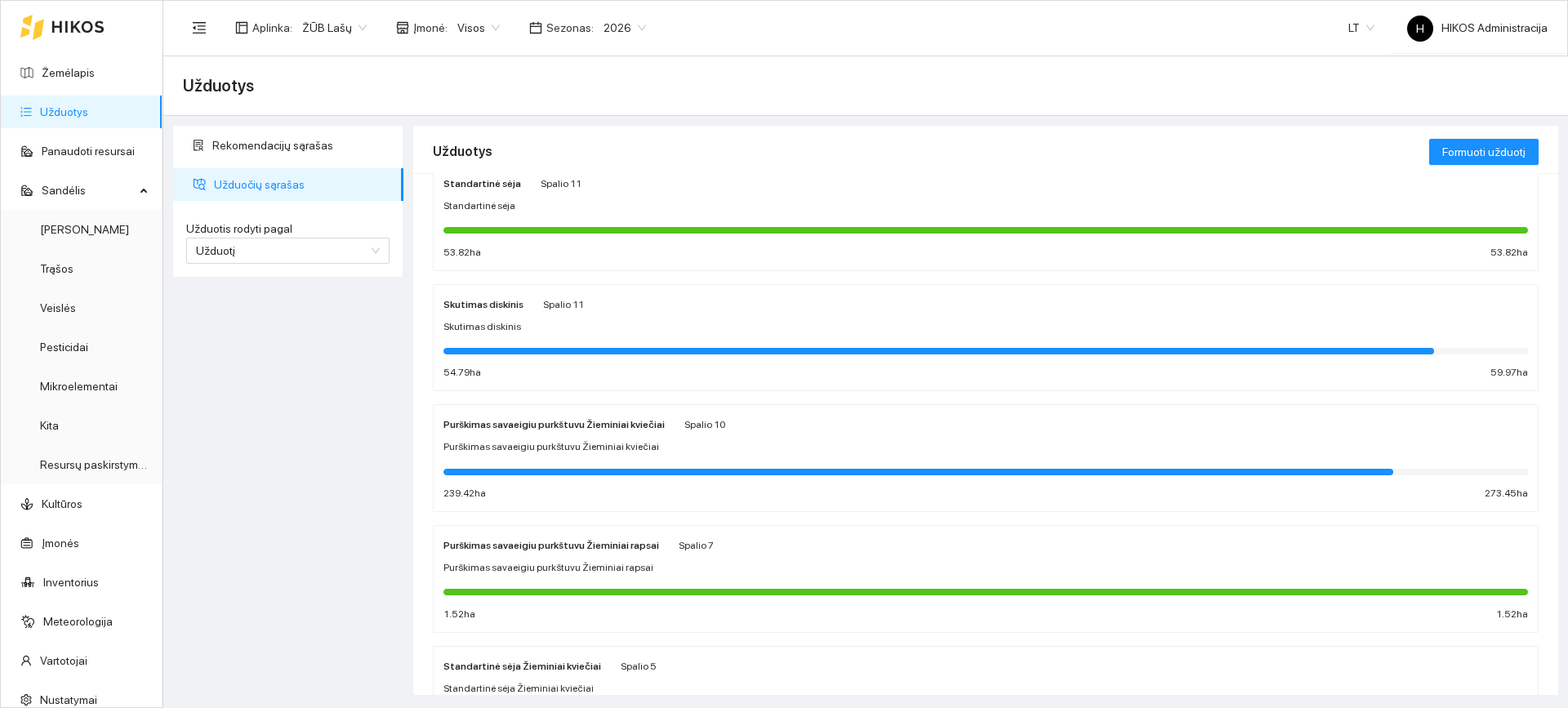
click at [586, 421] on strong "Purškimas savaeigiu purkštuvu Žieminiai kviečiai" at bounding box center [554, 424] width 221 height 11
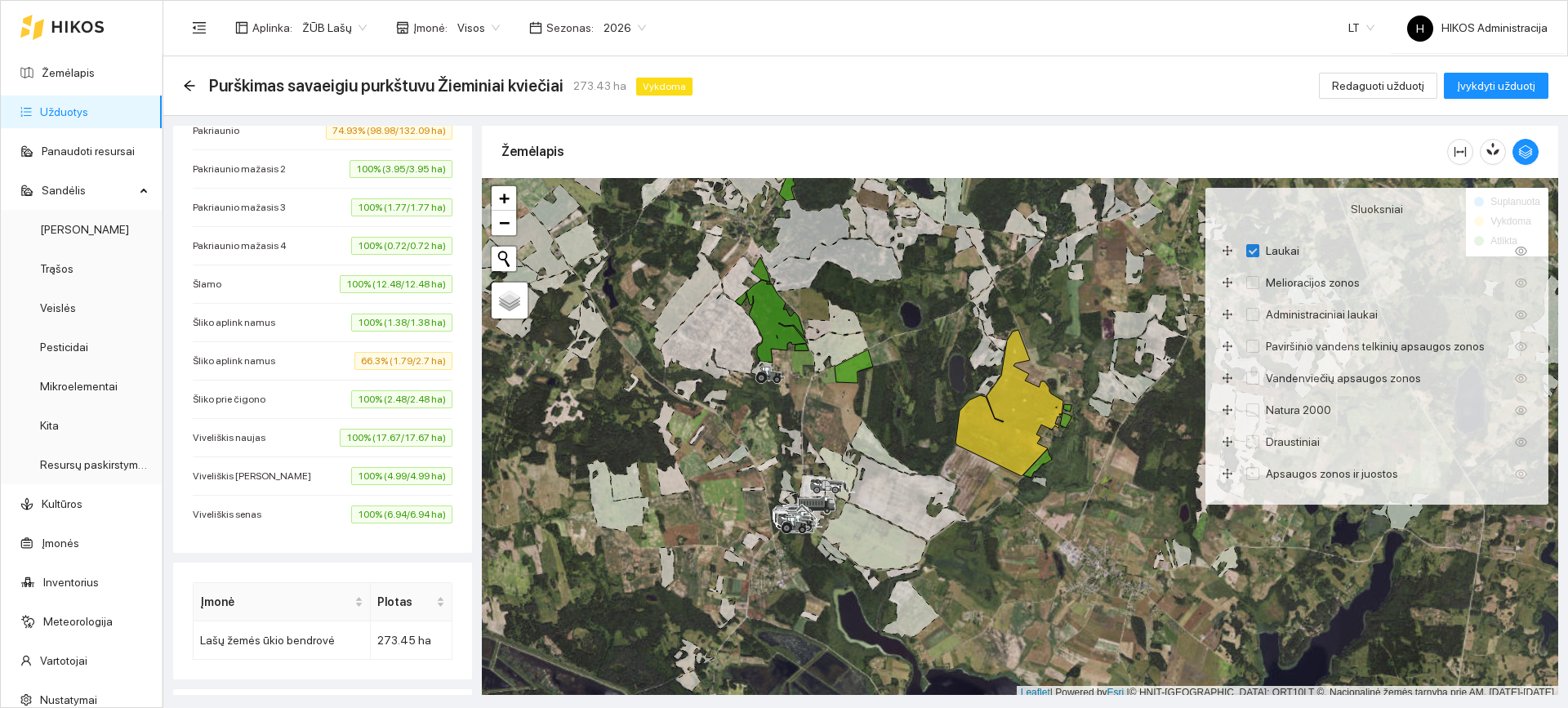
scroll to position [817, 0]
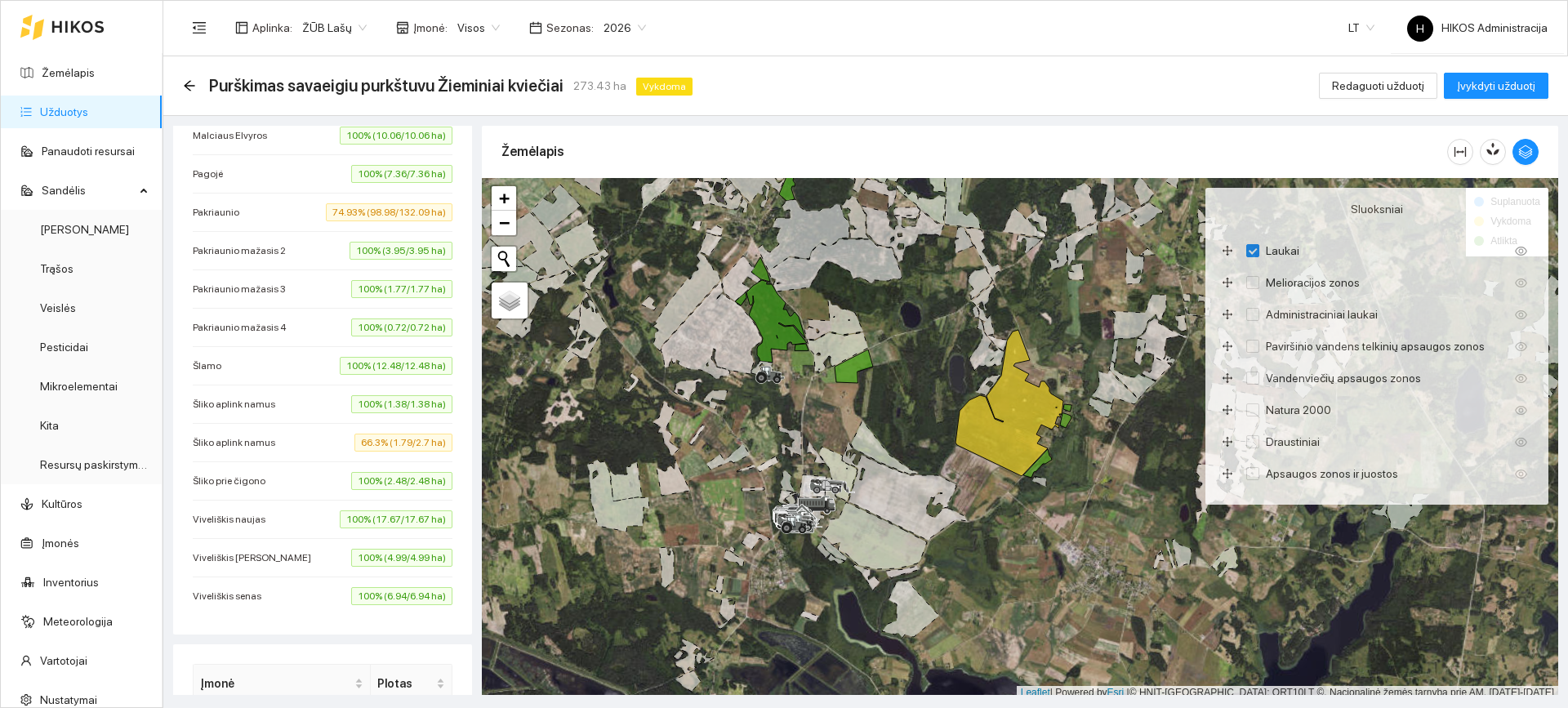
click at [349, 203] on li "Pakriaunio 74.93% (98.98/132.09 ha)" at bounding box center [323, 212] width 259 height 38
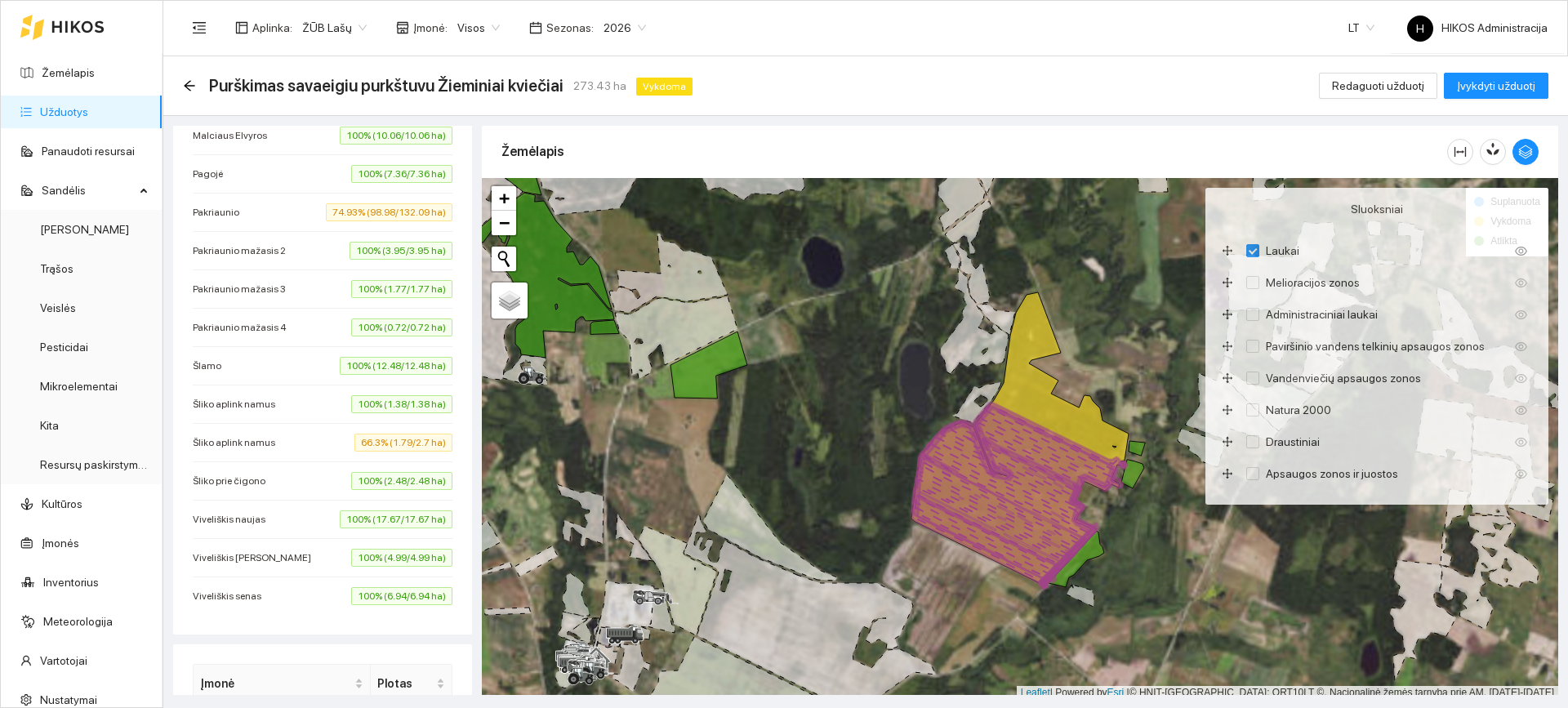
click at [362, 210] on span "74.93% (98.98/132.09 ha)" at bounding box center [389, 212] width 126 height 18
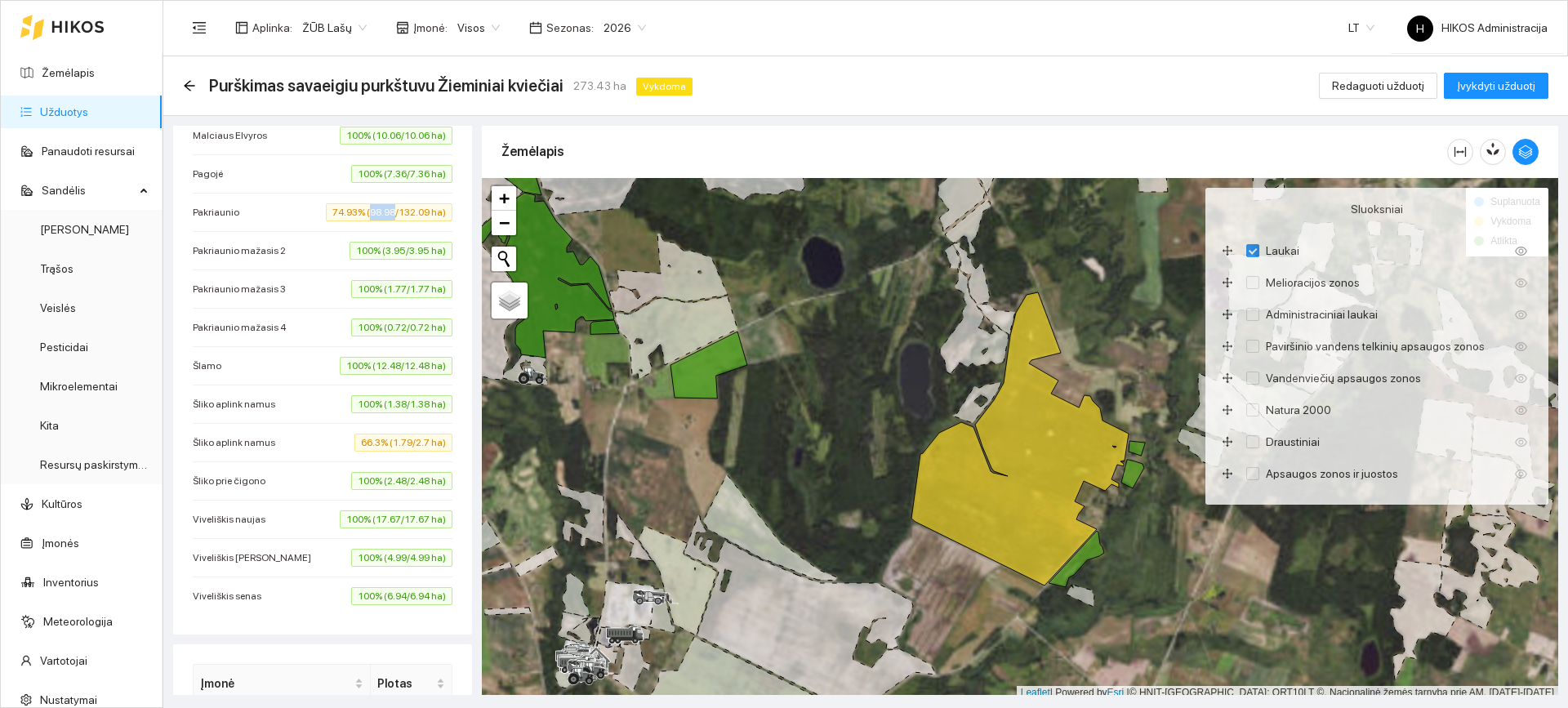
click at [362, 210] on span "74.93% (98.98/132.09 ha)" at bounding box center [389, 212] width 126 height 18
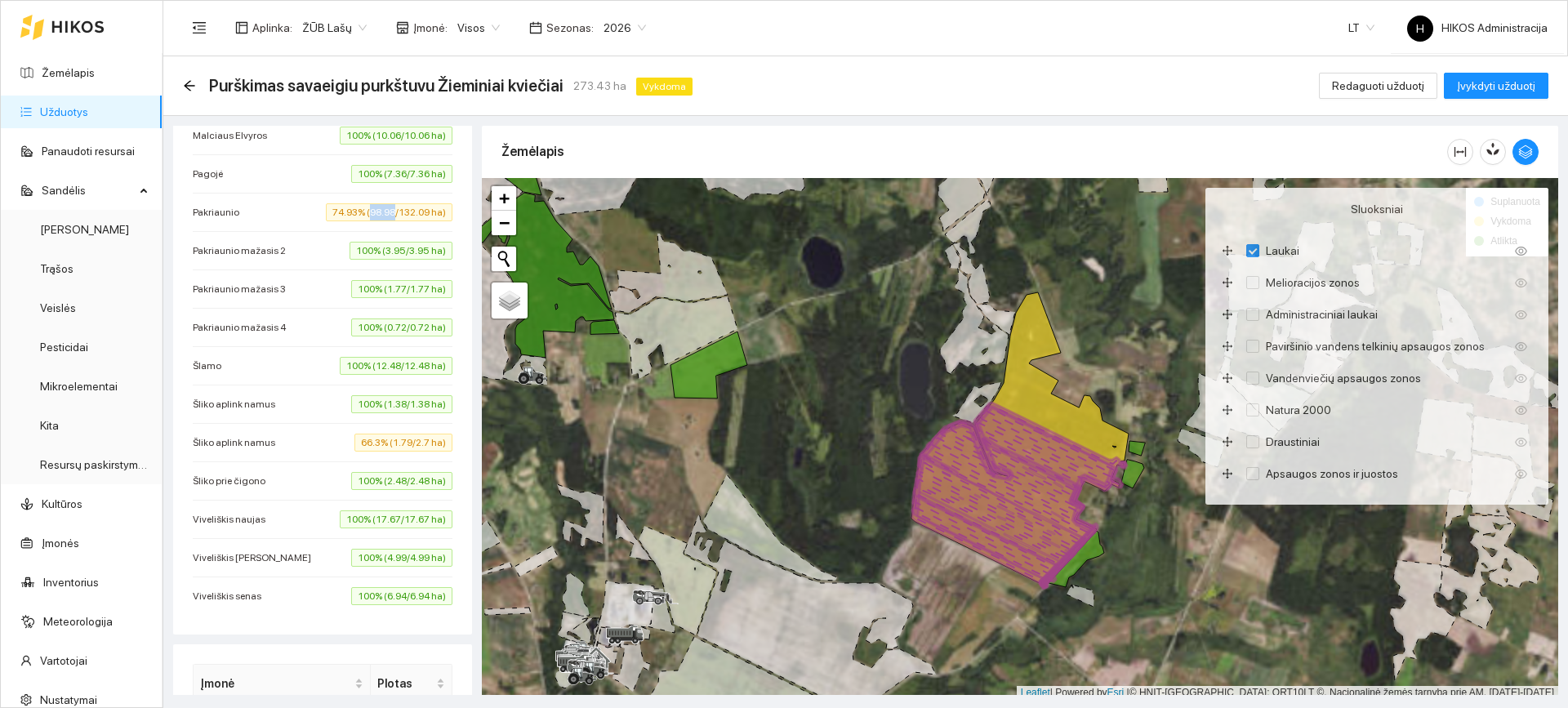
click at [362, 210] on span "74.93% (98.98/132.09 ha)" at bounding box center [389, 212] width 126 height 18
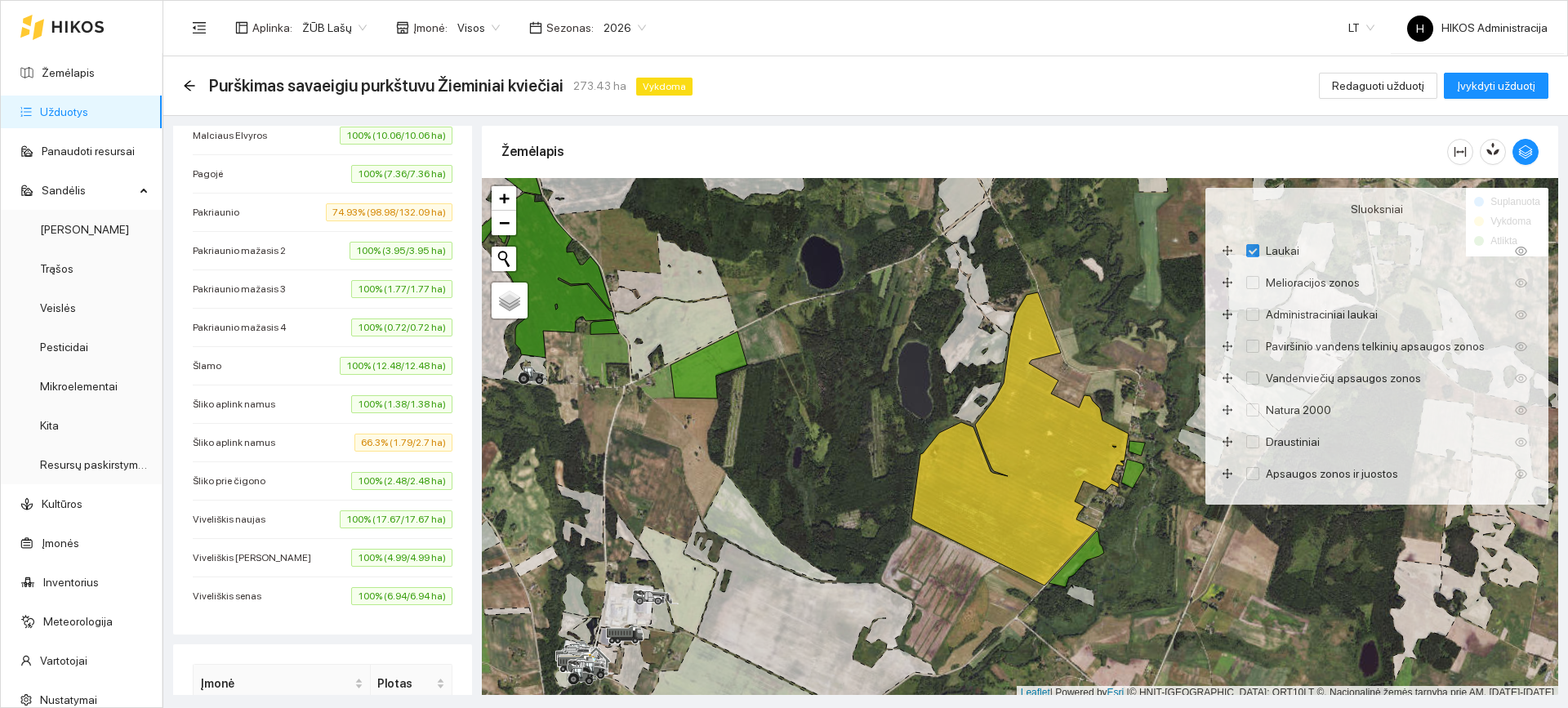
click at [362, 210] on span "74.93% (98.98/132.09 ha)" at bounding box center [389, 212] width 126 height 18
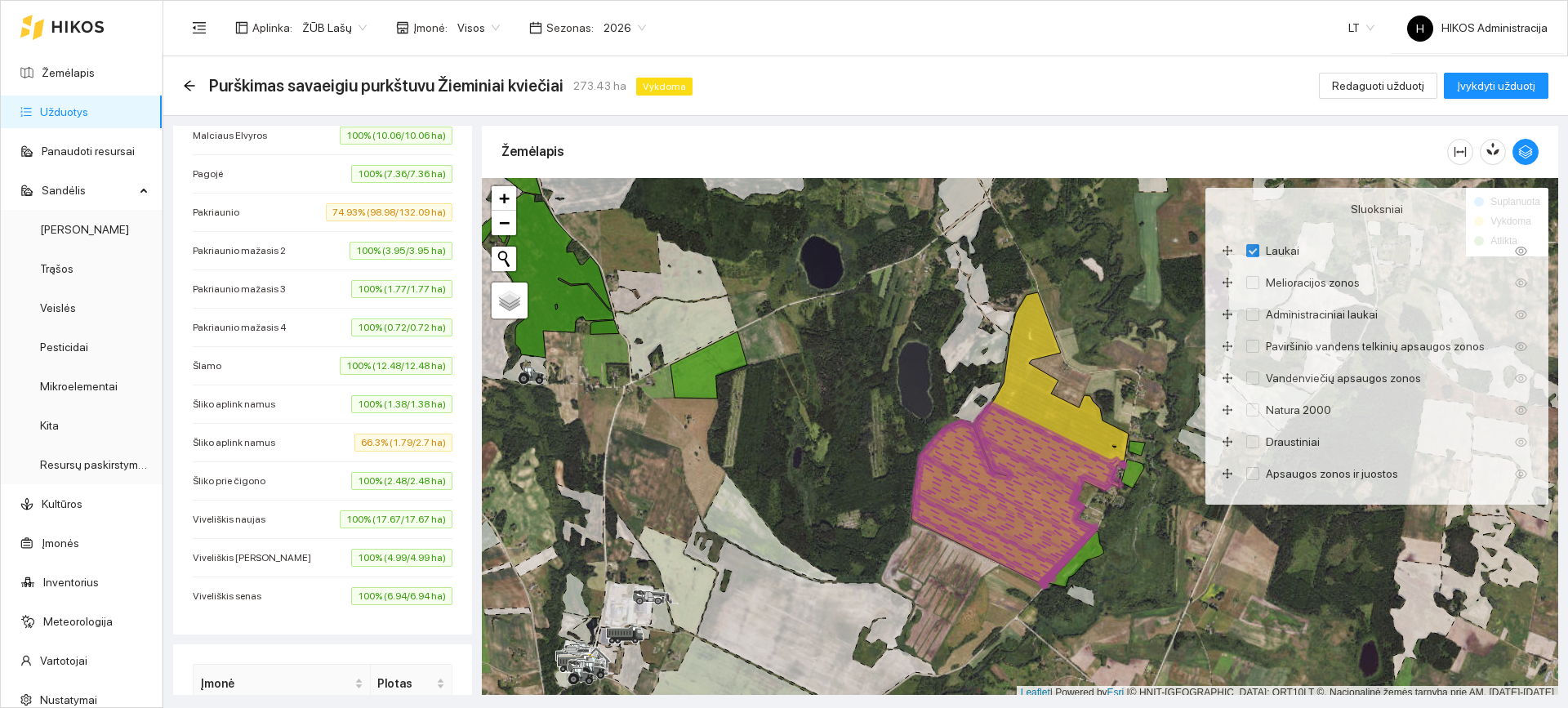
click at [371, 449] on span "66.3% (1.79/2.7 ha)" at bounding box center [403, 442] width 98 height 18
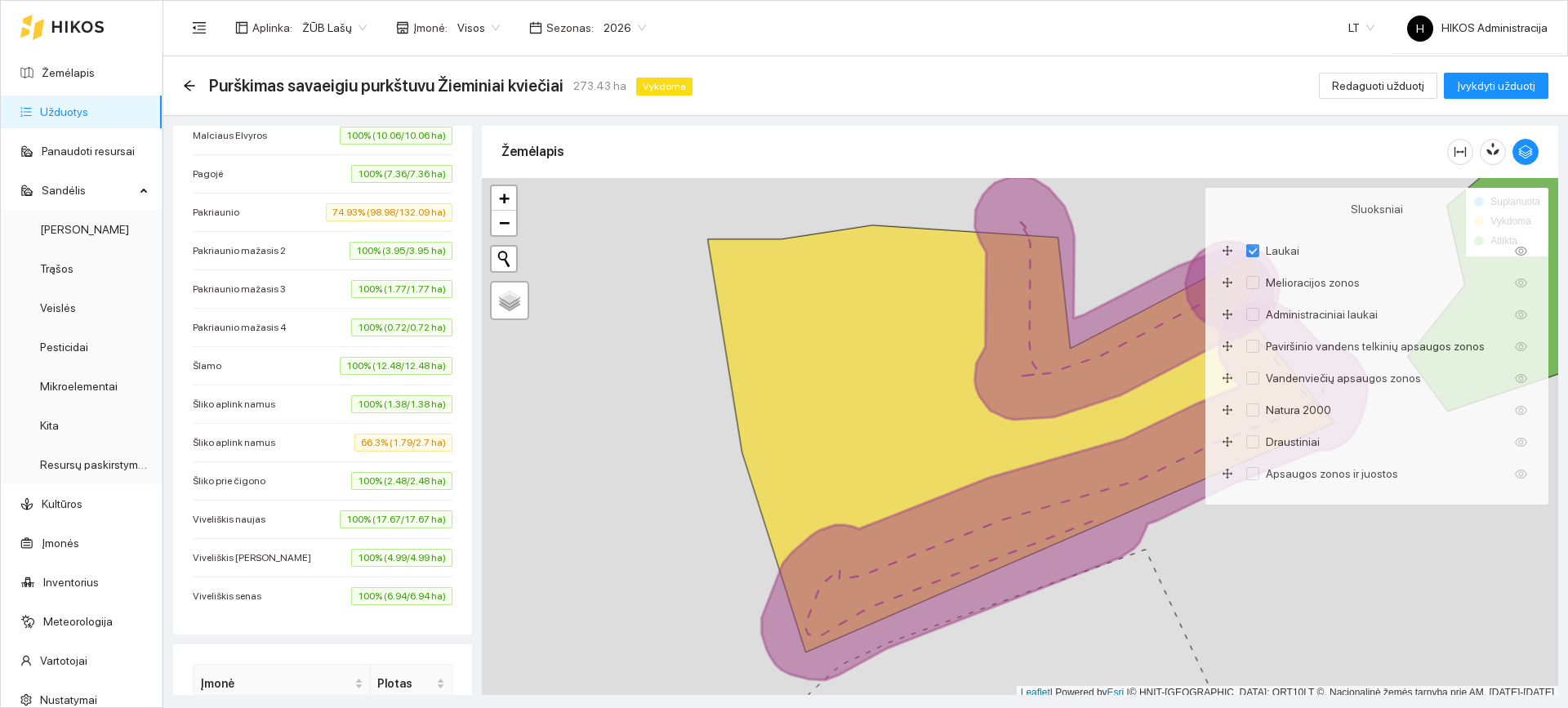
click at [357, 219] on span "74.93% (98.98/132.09 ha)" at bounding box center [389, 212] width 126 height 18
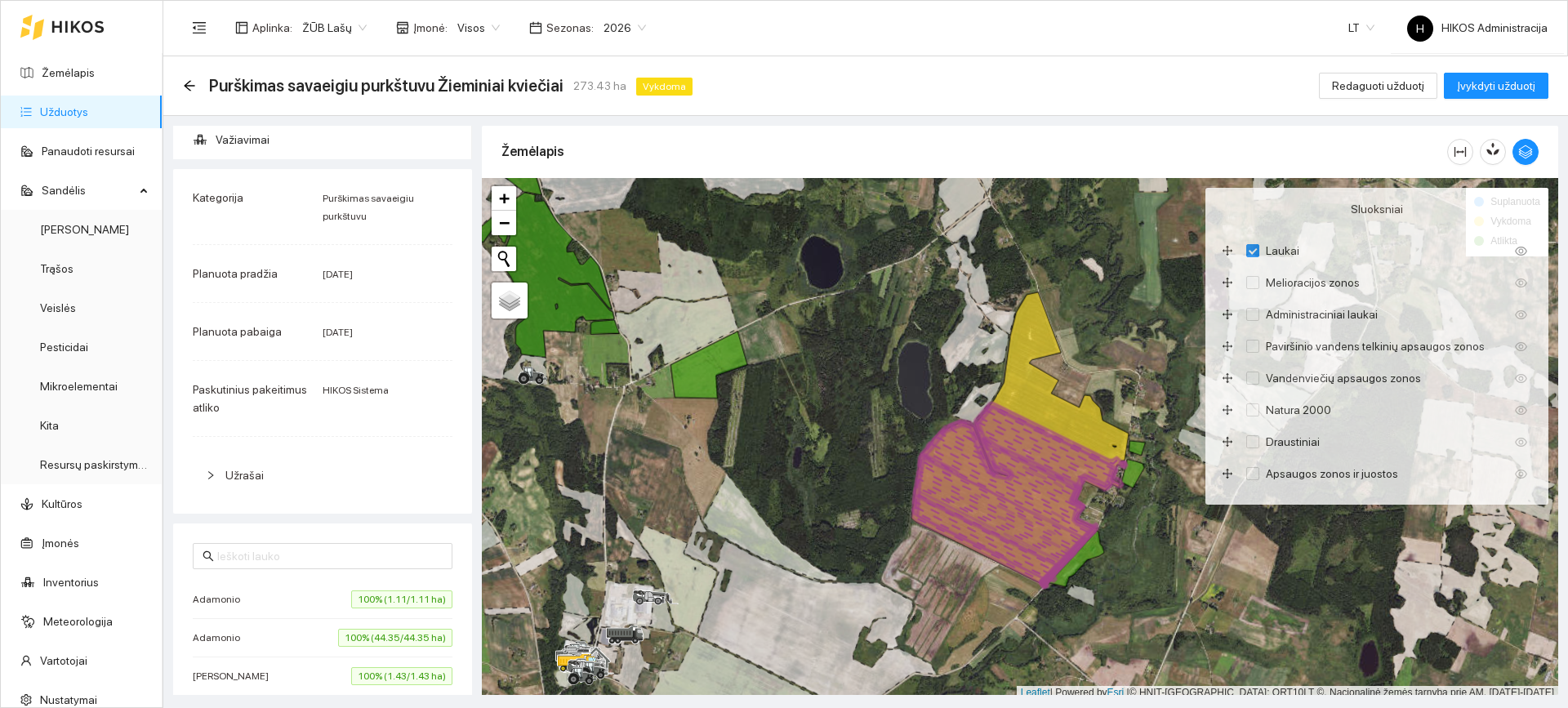
scroll to position [82, 0]
click at [298, 140] on span "Važiavimai" at bounding box center [338, 143] width 244 height 33
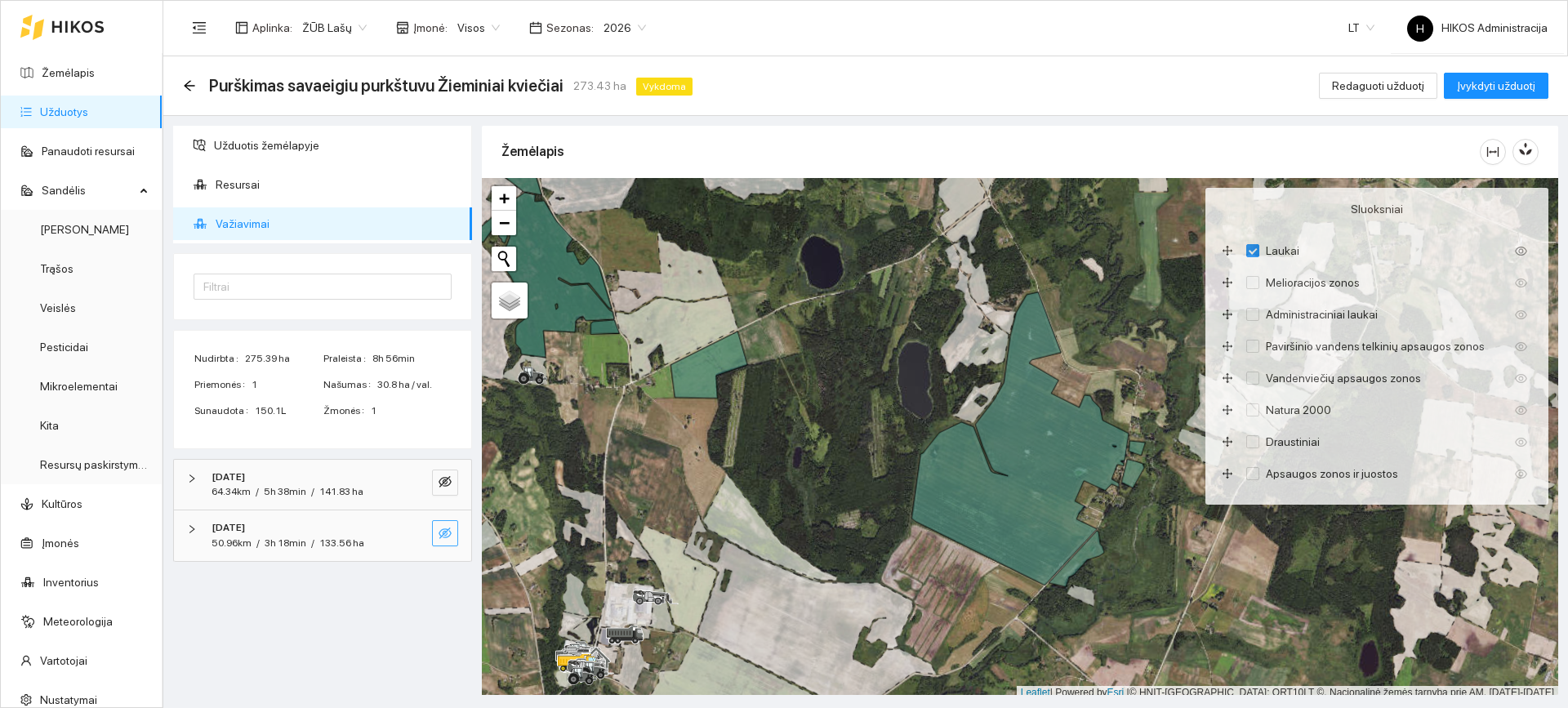
click at [450, 535] on icon "eye-invisible" at bounding box center [445, 532] width 13 height 11
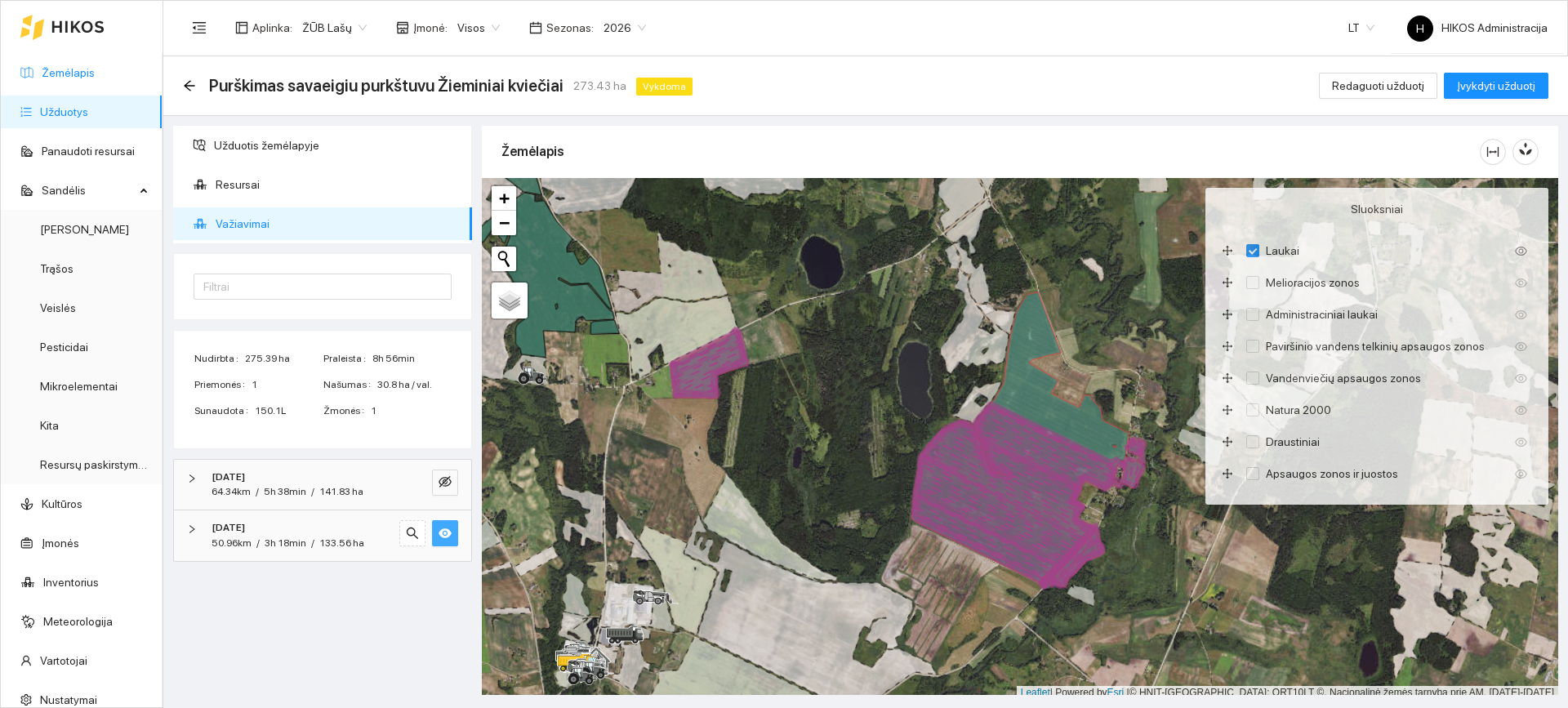
click at [67, 68] on link "Žemėlapis" at bounding box center [68, 72] width 53 height 13
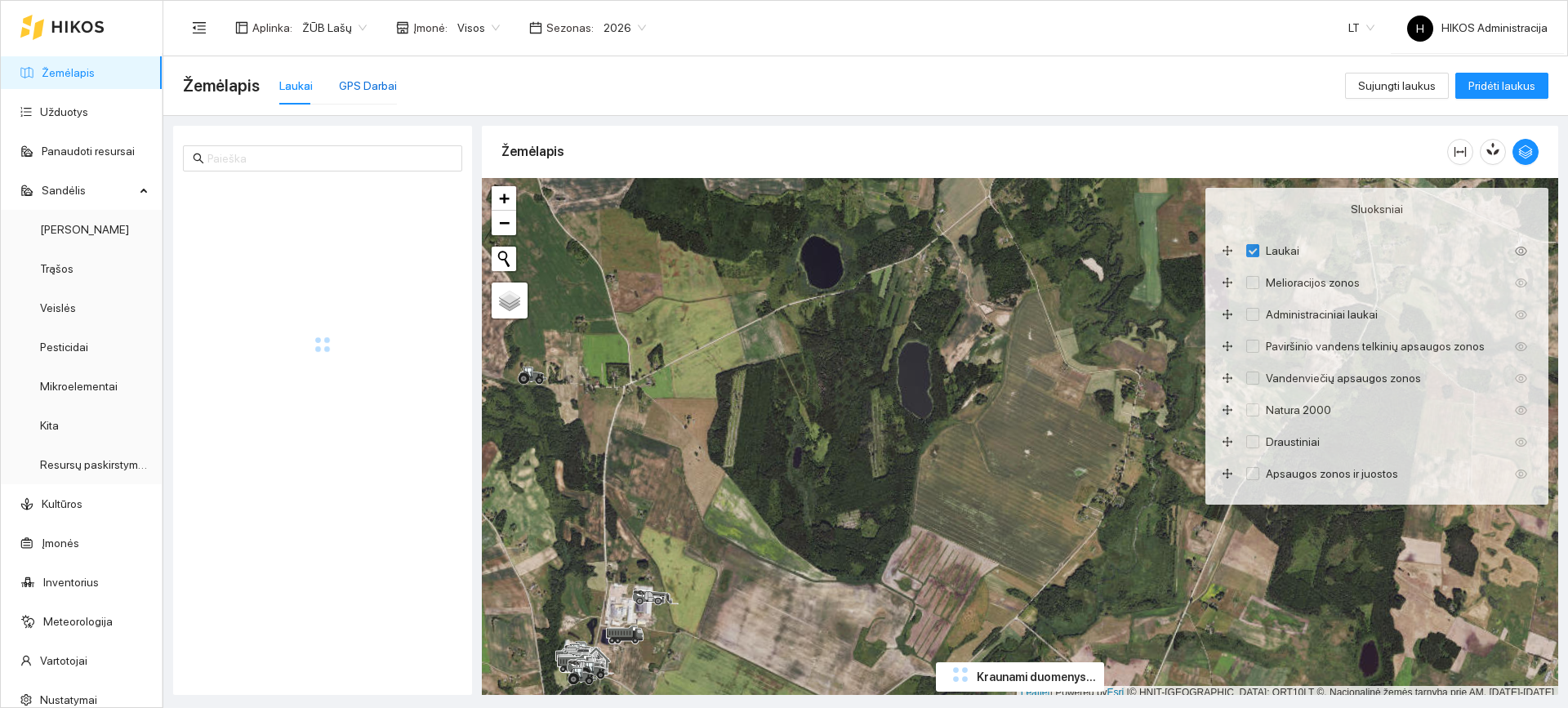
click at [355, 87] on div "GPS Darbai" at bounding box center [368, 85] width 58 height 18
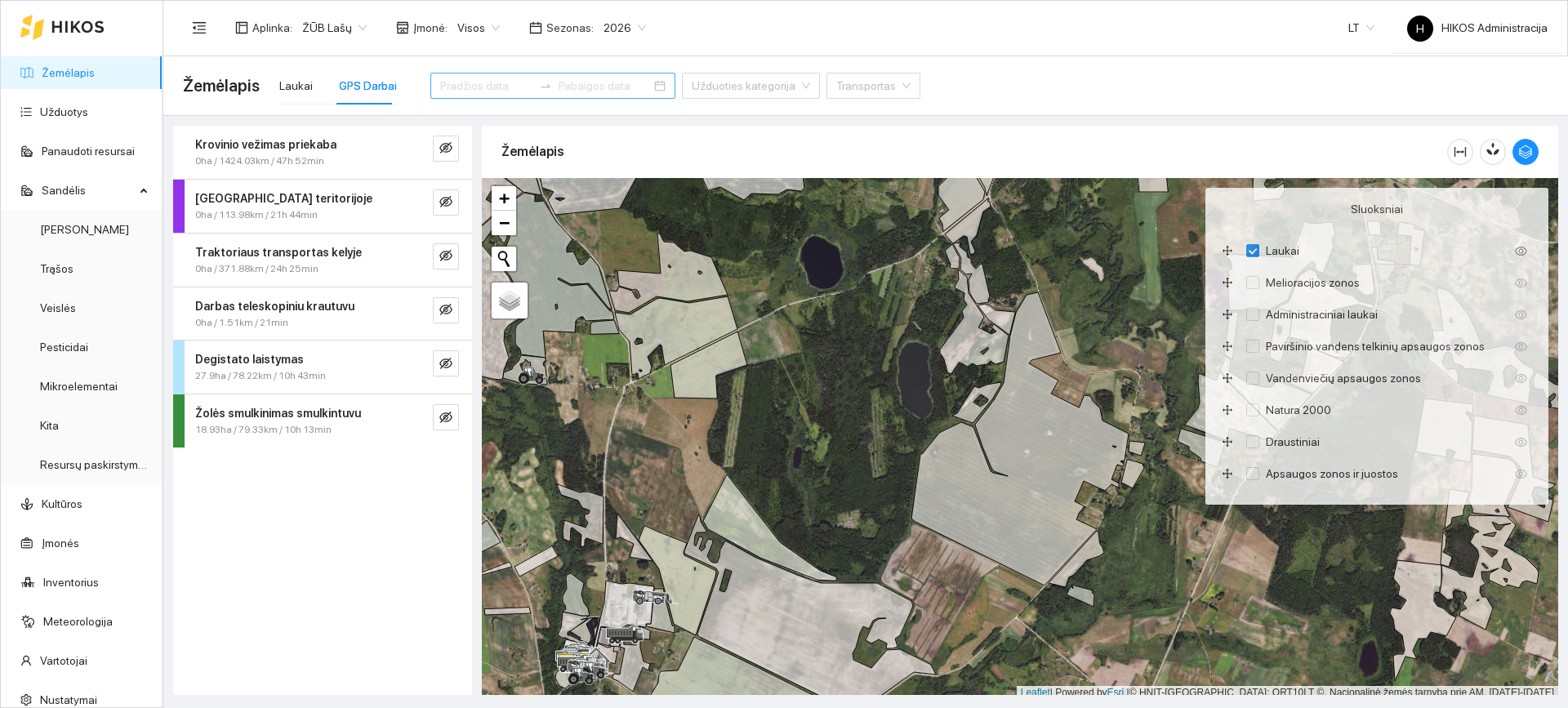
click at [472, 87] on input at bounding box center [486, 85] width 92 height 18
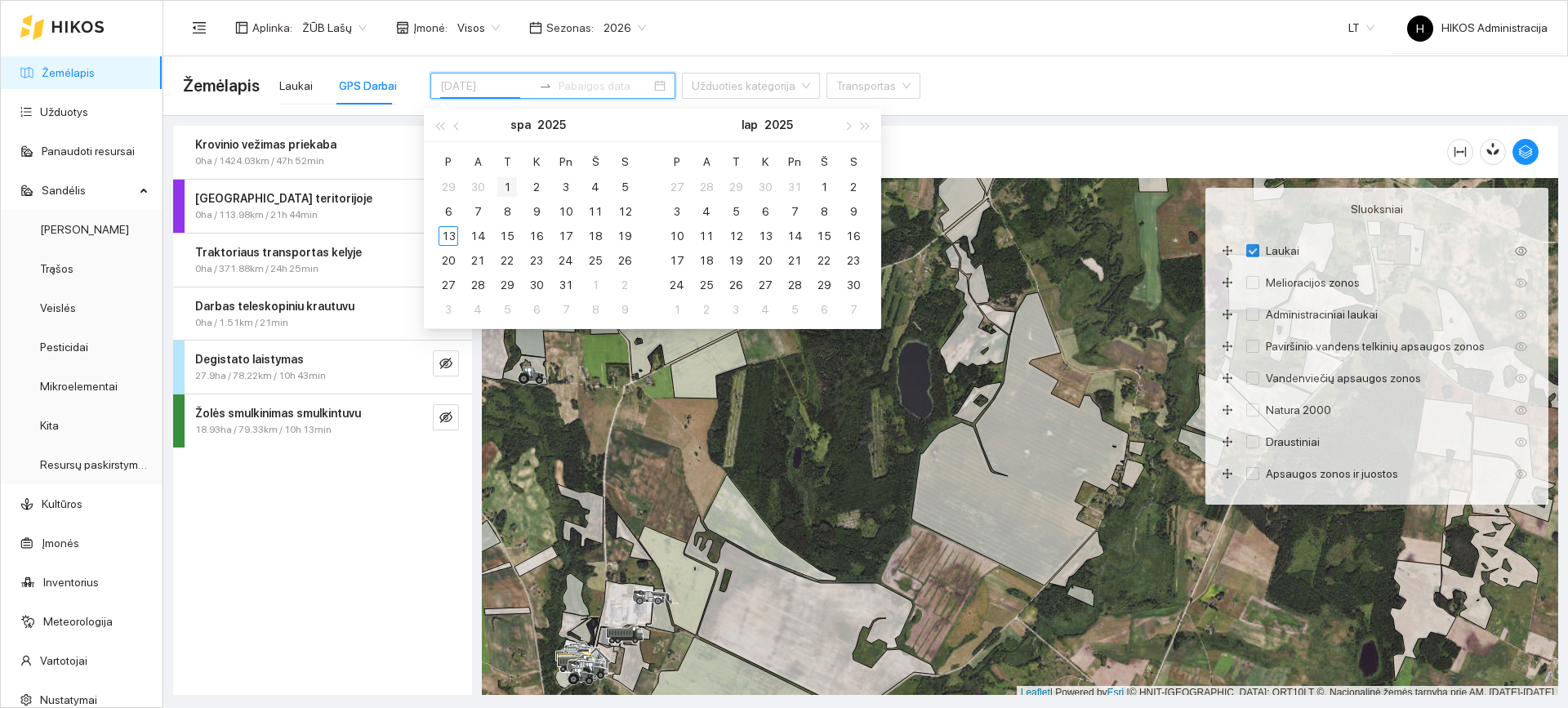
type input "[DATE]"
click at [512, 185] on div "1" at bounding box center [507, 187] width 20 height 20
type input "[DATE]"
click at [472, 212] on div "7" at bounding box center [478, 211] width 20 height 20
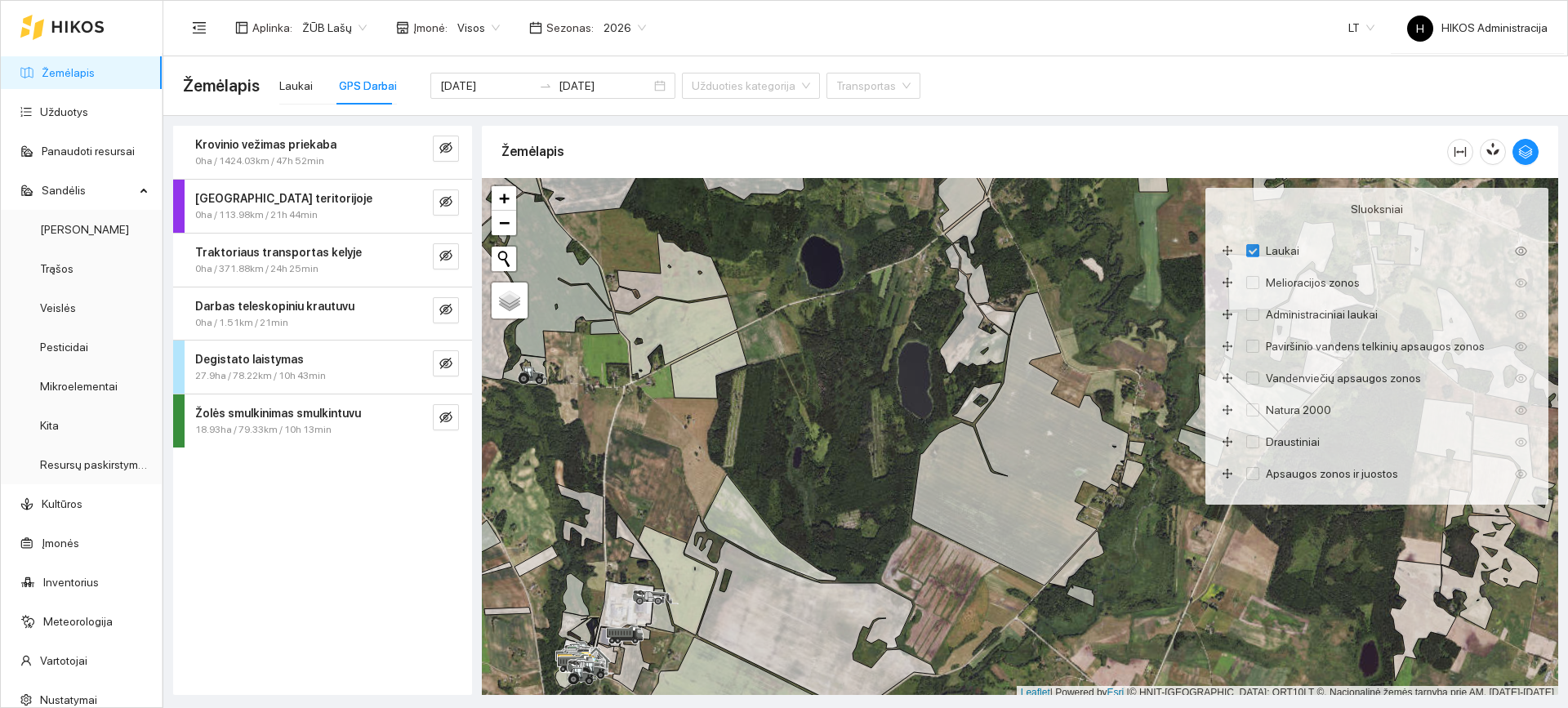
click at [793, 61] on div "[DATE] [DATE] Užduoties kategorija Transportas" at bounding box center [675, 85] width 490 height 65
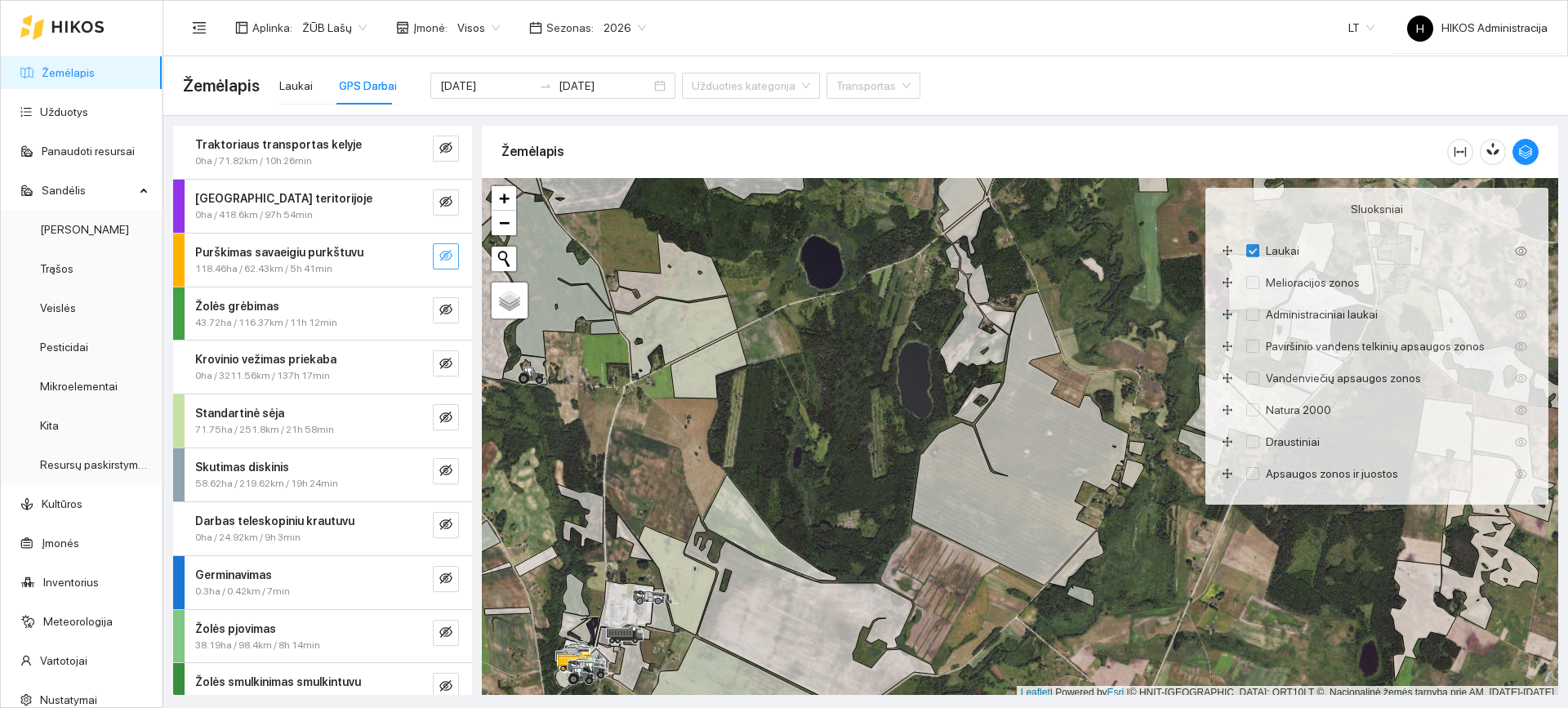
click at [440, 252] on button "button" at bounding box center [446, 257] width 26 height 26
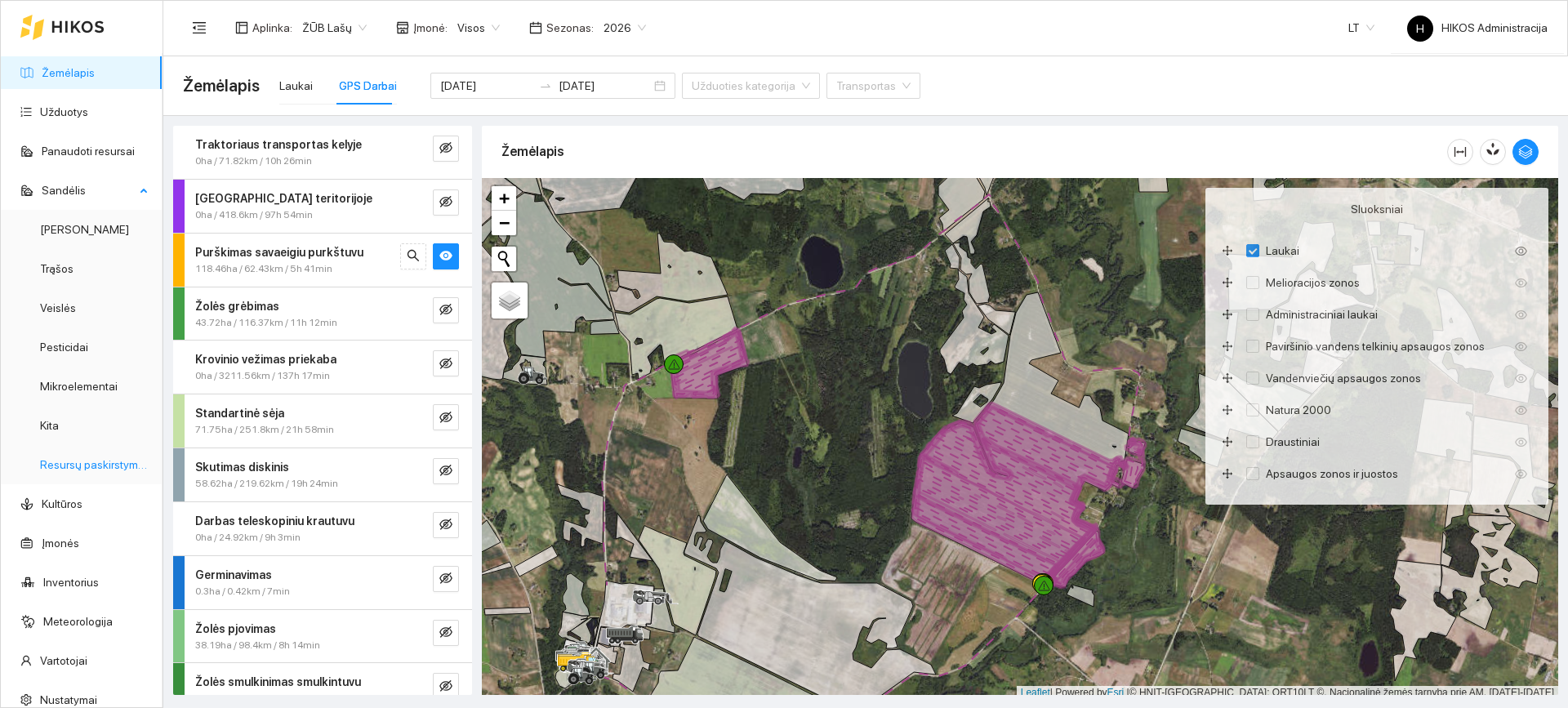
click at [76, 470] on link "Resursų paskirstymas" at bounding box center [95, 464] width 111 height 13
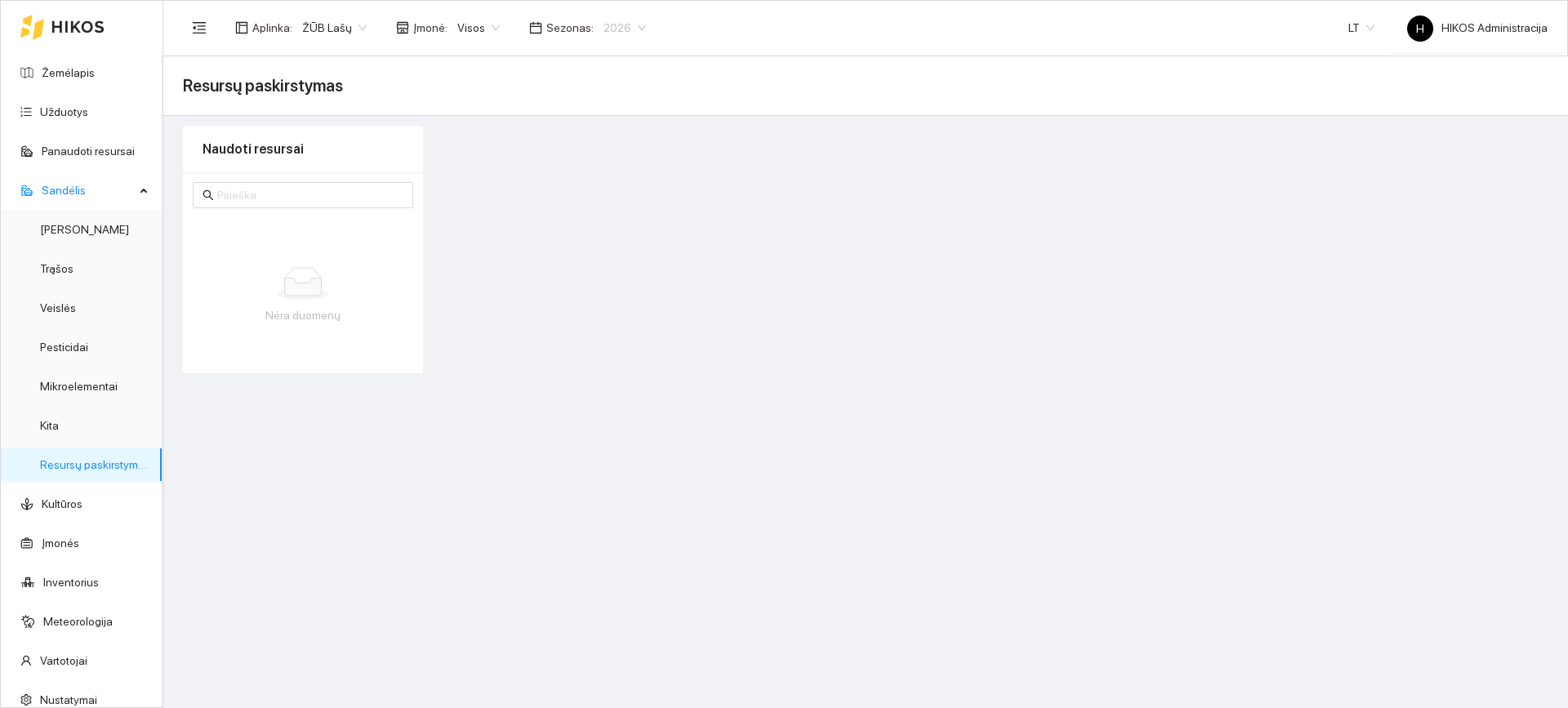
click at [623, 34] on span "2026" at bounding box center [625, 28] width 43 height 24
click at [607, 188] on div "2025" at bounding box center [613, 190] width 43 height 18
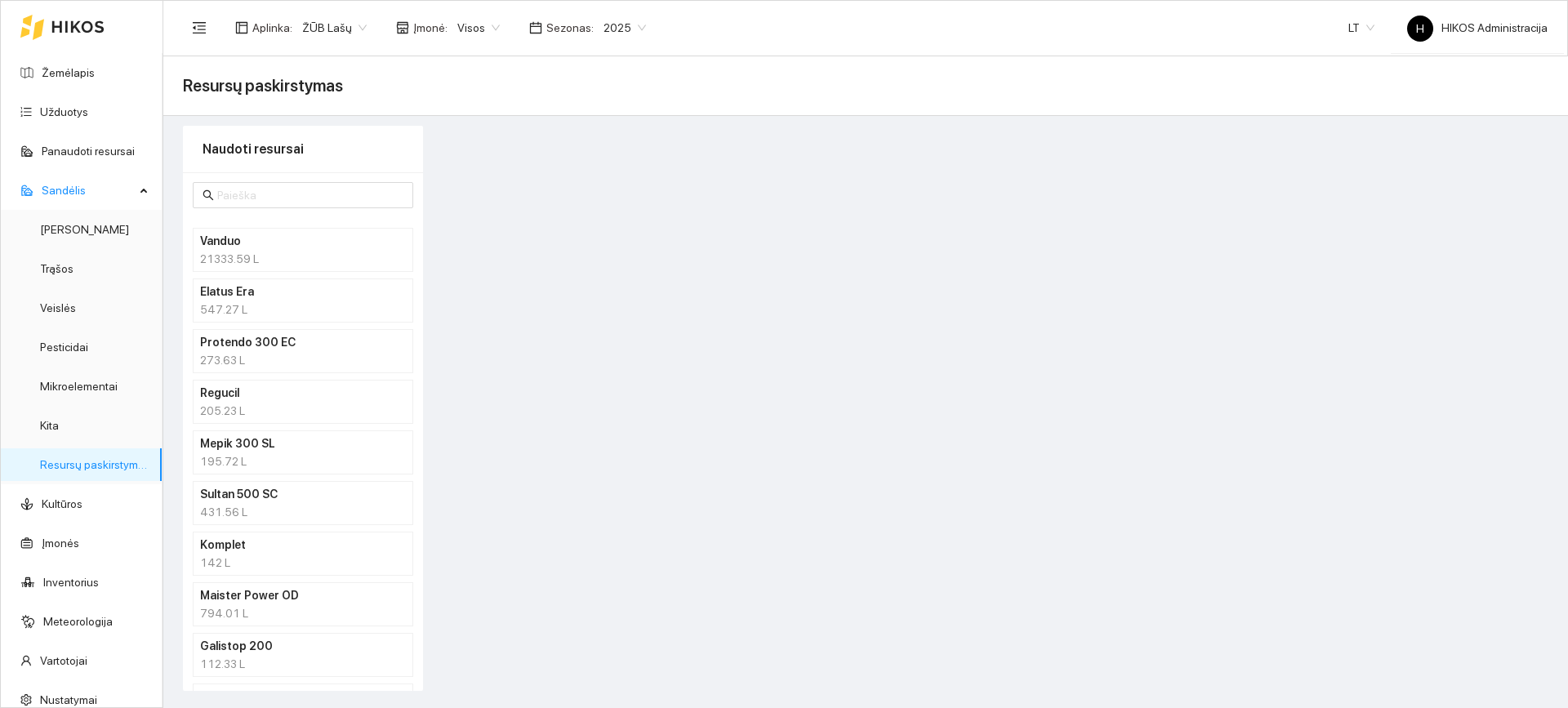
click at [262, 232] on h4 "Vanduo" at bounding box center [282, 241] width 164 height 18
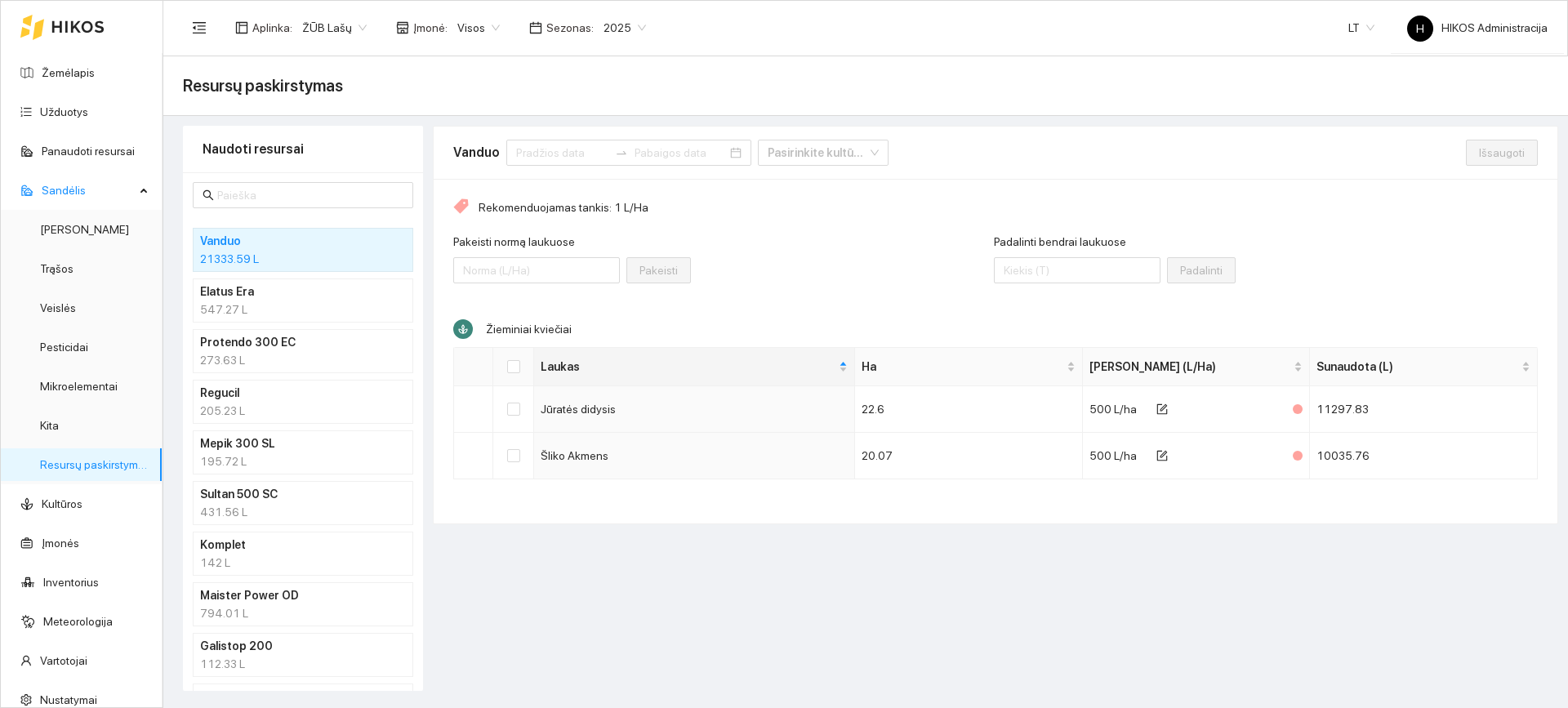
click at [246, 291] on h4 "Elatus Era" at bounding box center [282, 291] width 164 height 18
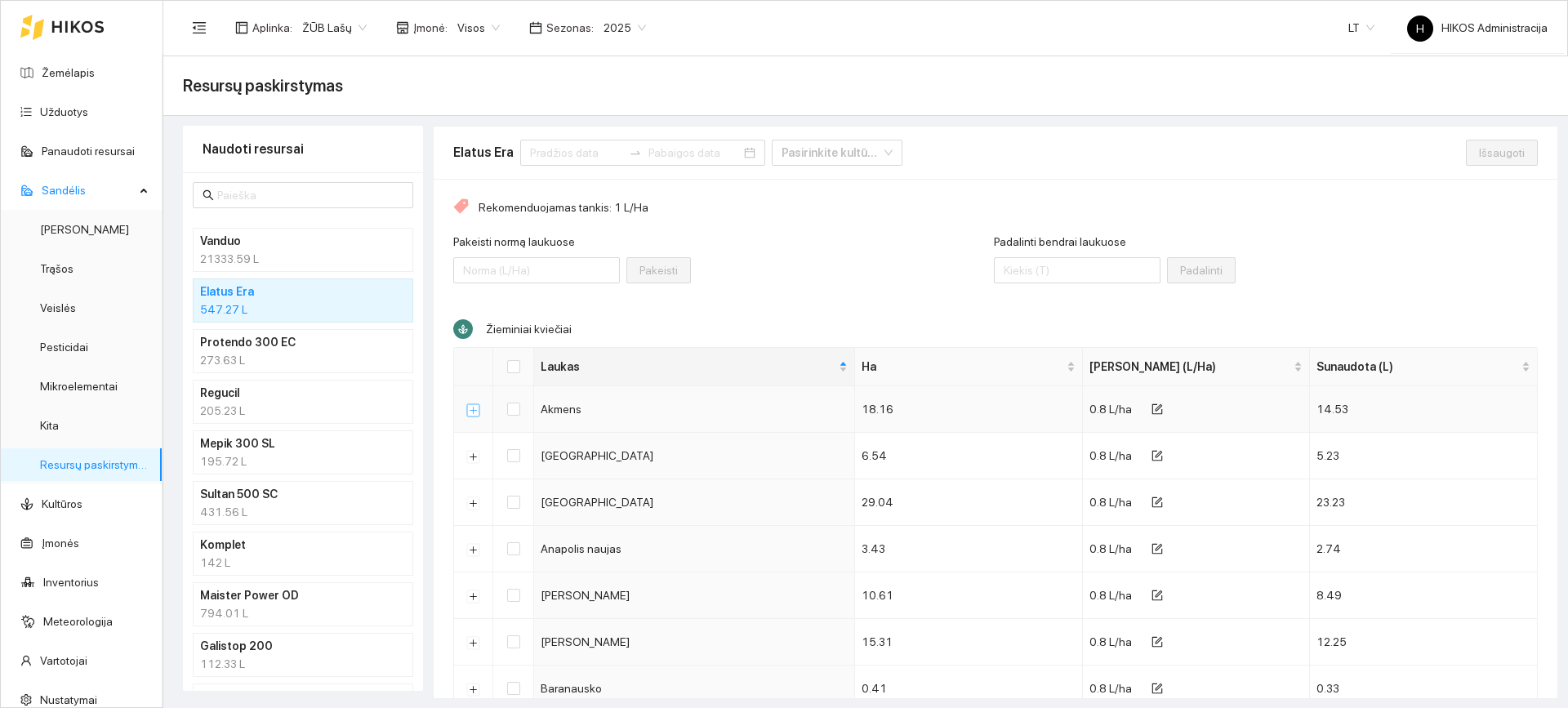
click at [472, 411] on button "Išskleisti" at bounding box center [473, 410] width 13 height 13
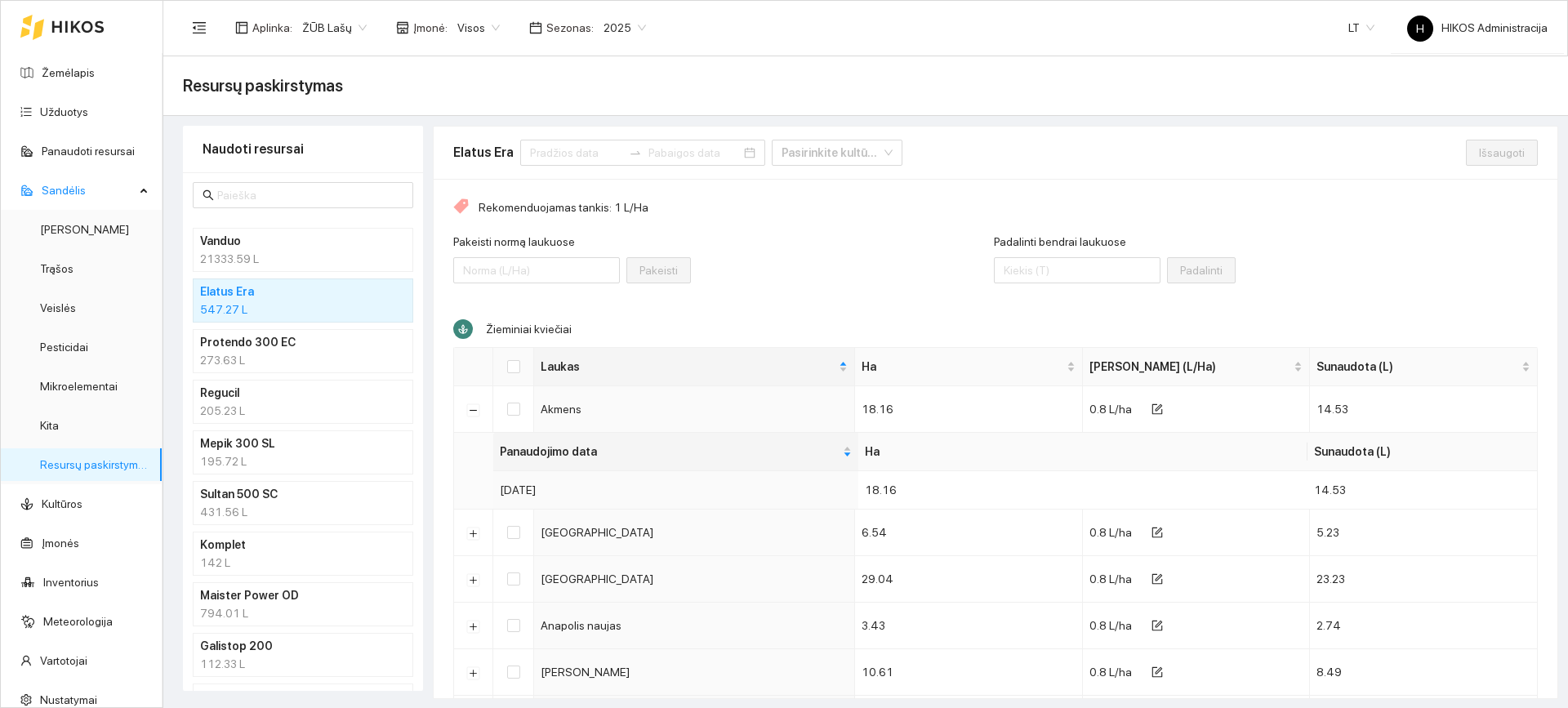
click at [285, 352] on div "273.63 L" at bounding box center [303, 360] width 206 height 18
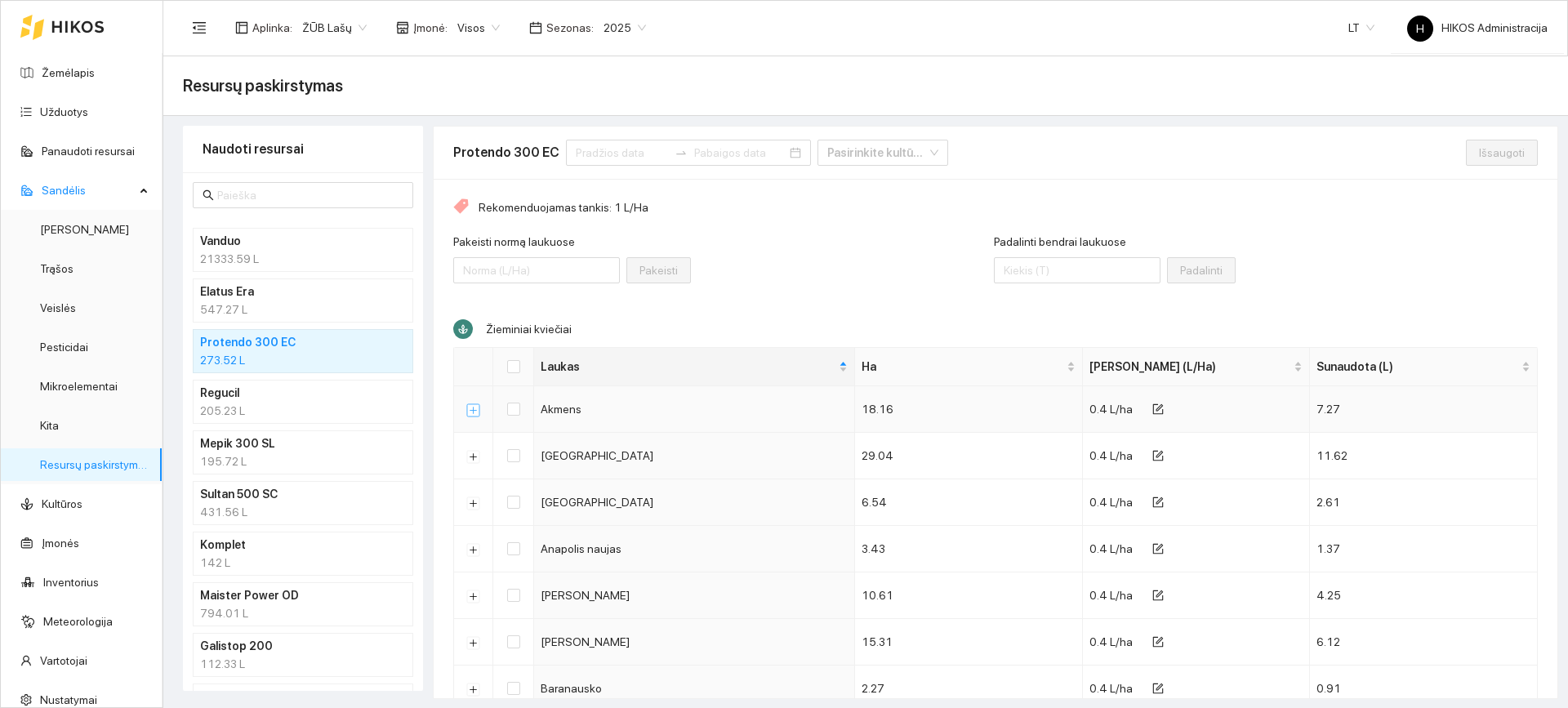
click at [467, 405] on button "Išskleisti" at bounding box center [473, 410] width 13 height 13
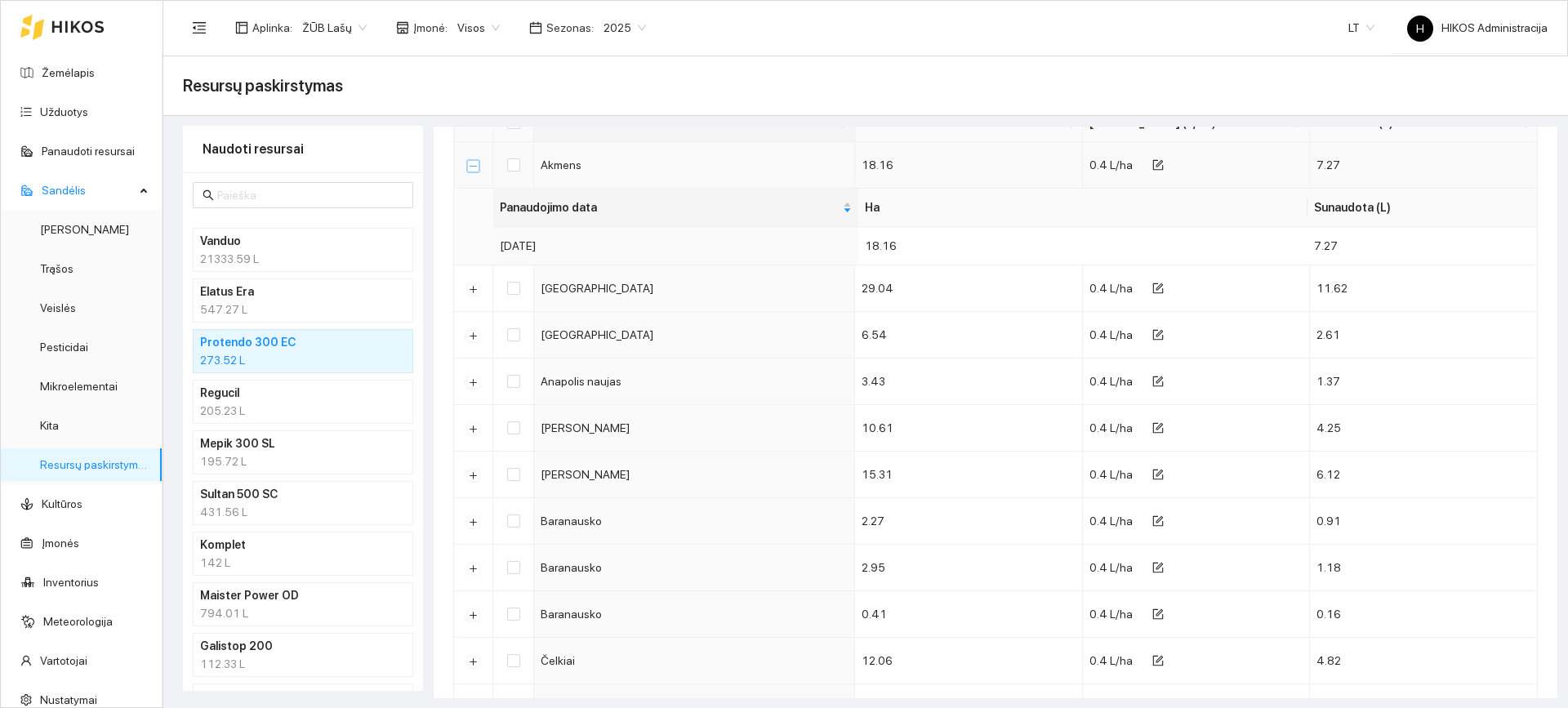
scroll to position [245, 0]
click at [469, 527] on button "Išskleisti" at bounding box center [473, 520] width 13 height 13
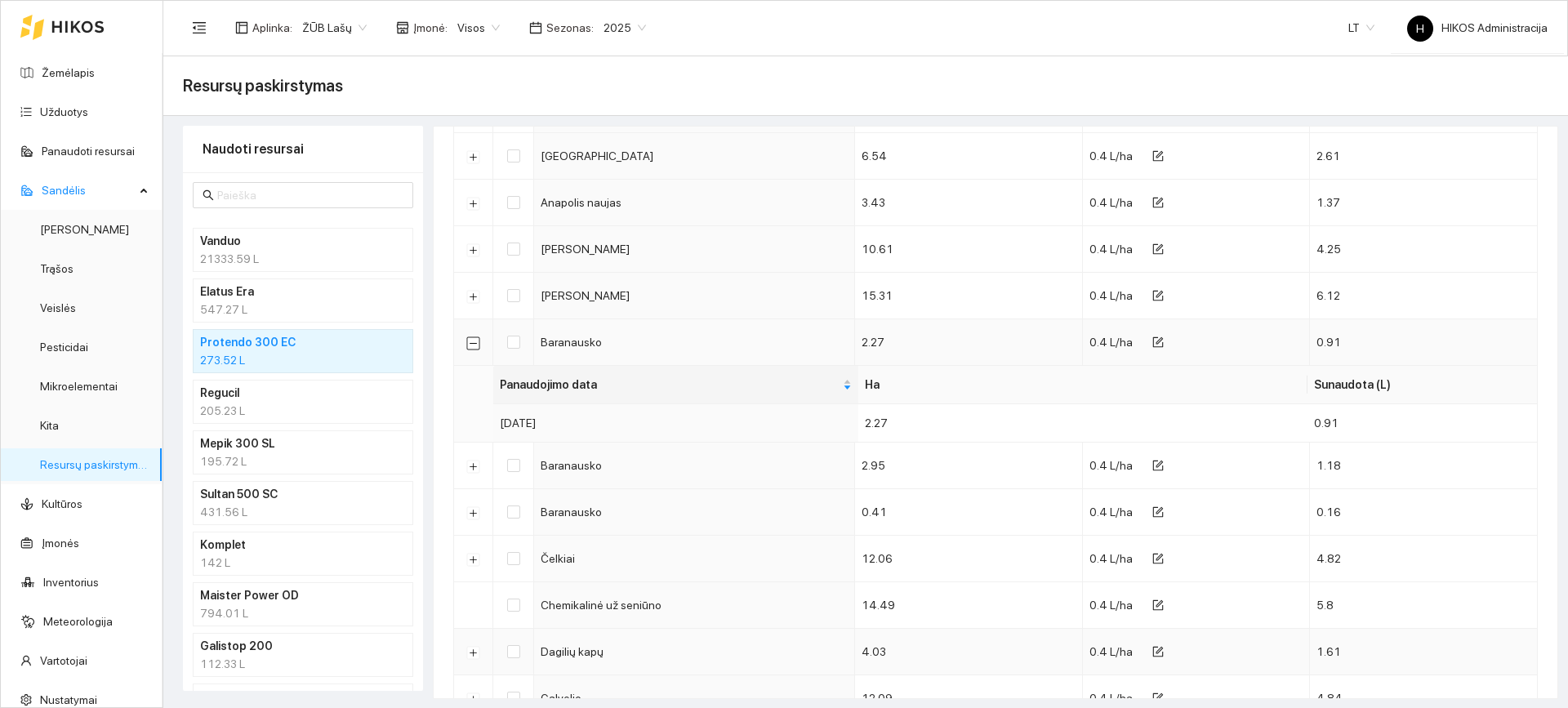
scroll to position [571, 0]
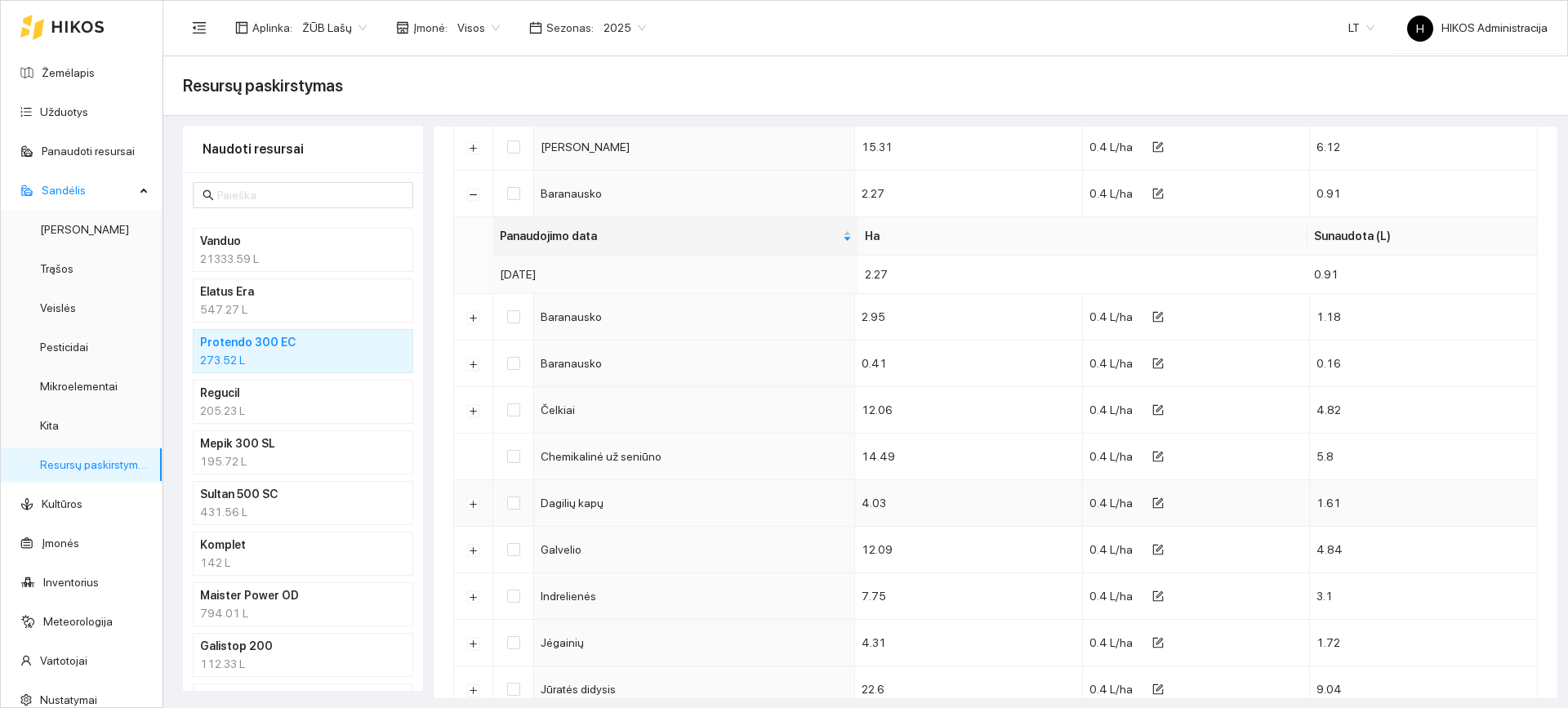
click at [472, 521] on td at bounding box center [473, 504] width 39 height 47
click at [477, 544] on button "Išskleisti" at bounding box center [473, 550] width 13 height 13
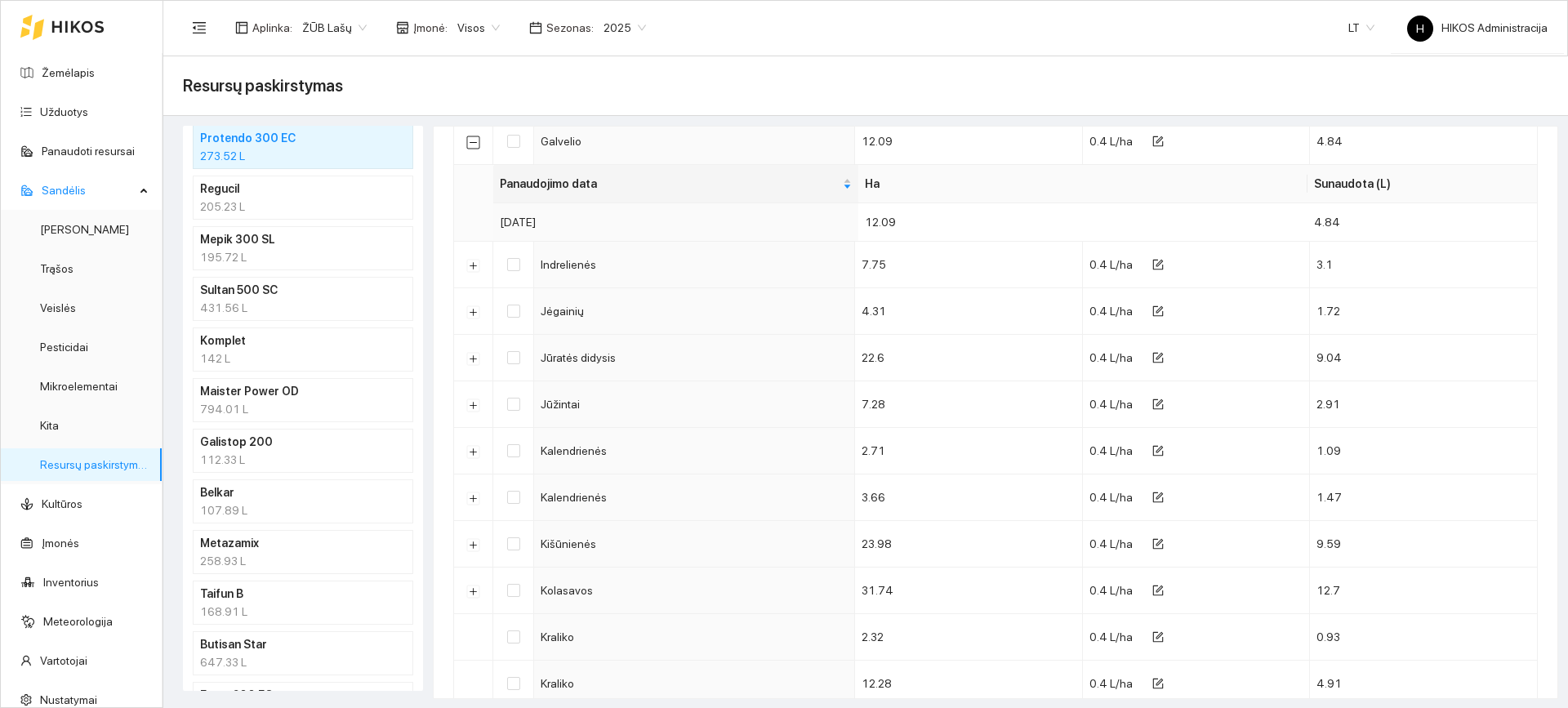
scroll to position [326, 0]
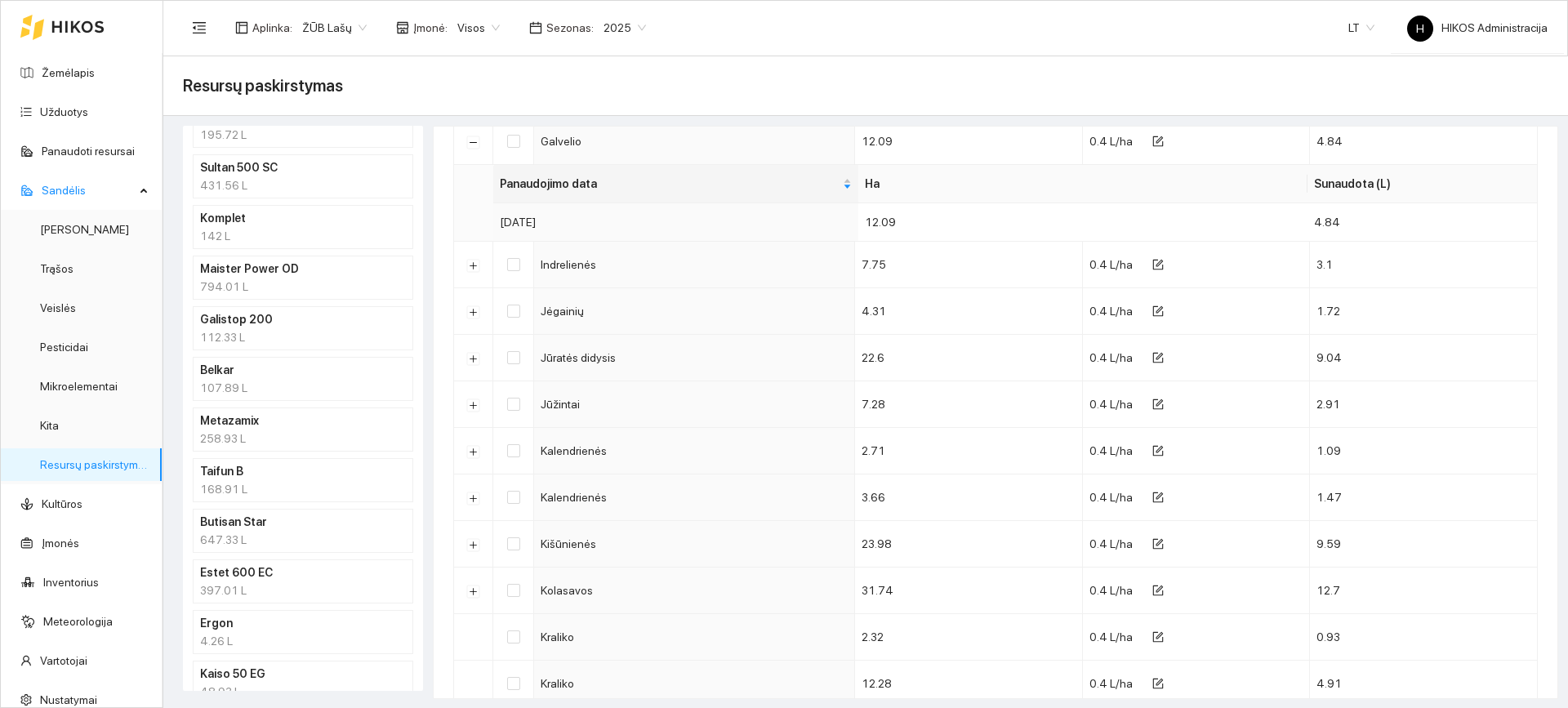
click at [289, 440] on div "258.93 L" at bounding box center [303, 438] width 206 height 18
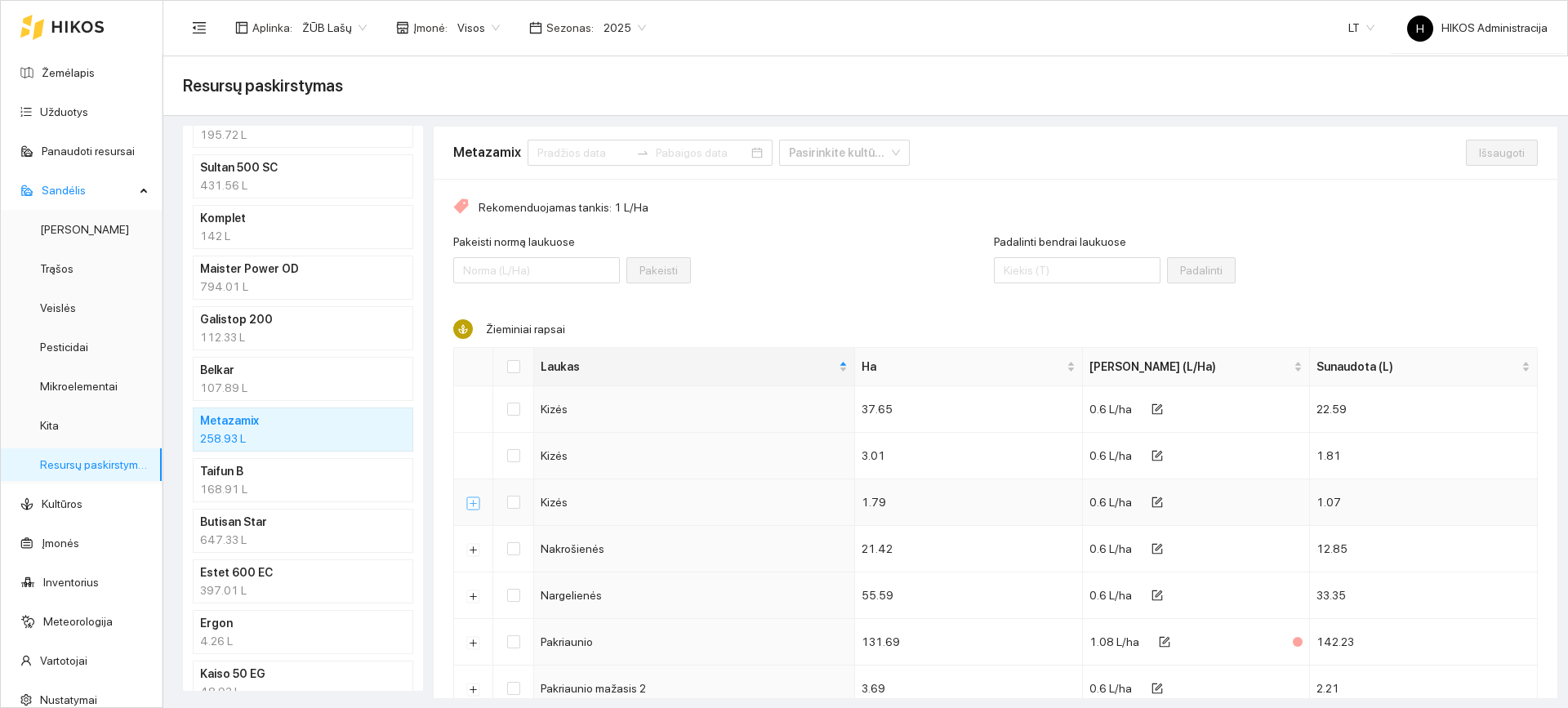
click at [477, 503] on button "Išskleisti" at bounding box center [473, 503] width 13 height 13
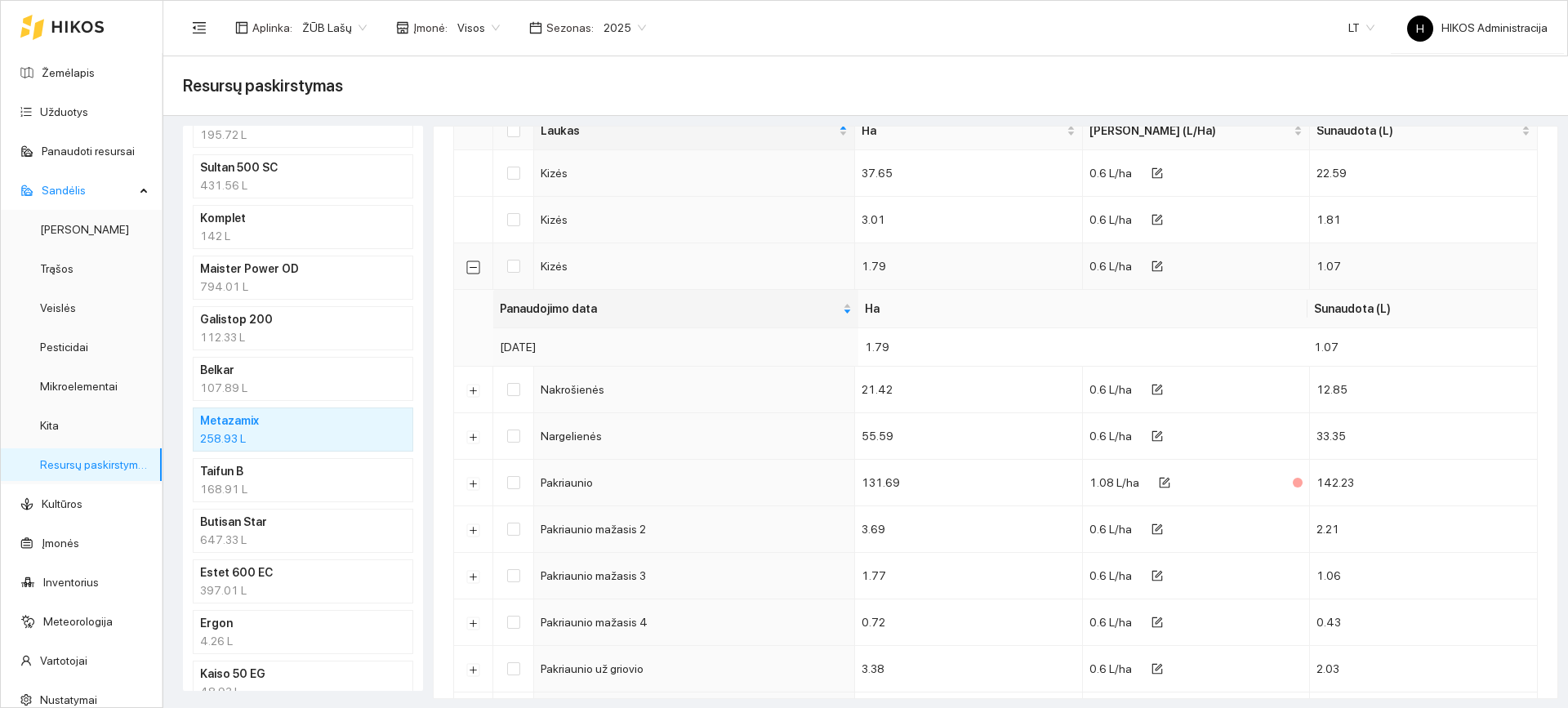
scroll to position [321, 0]
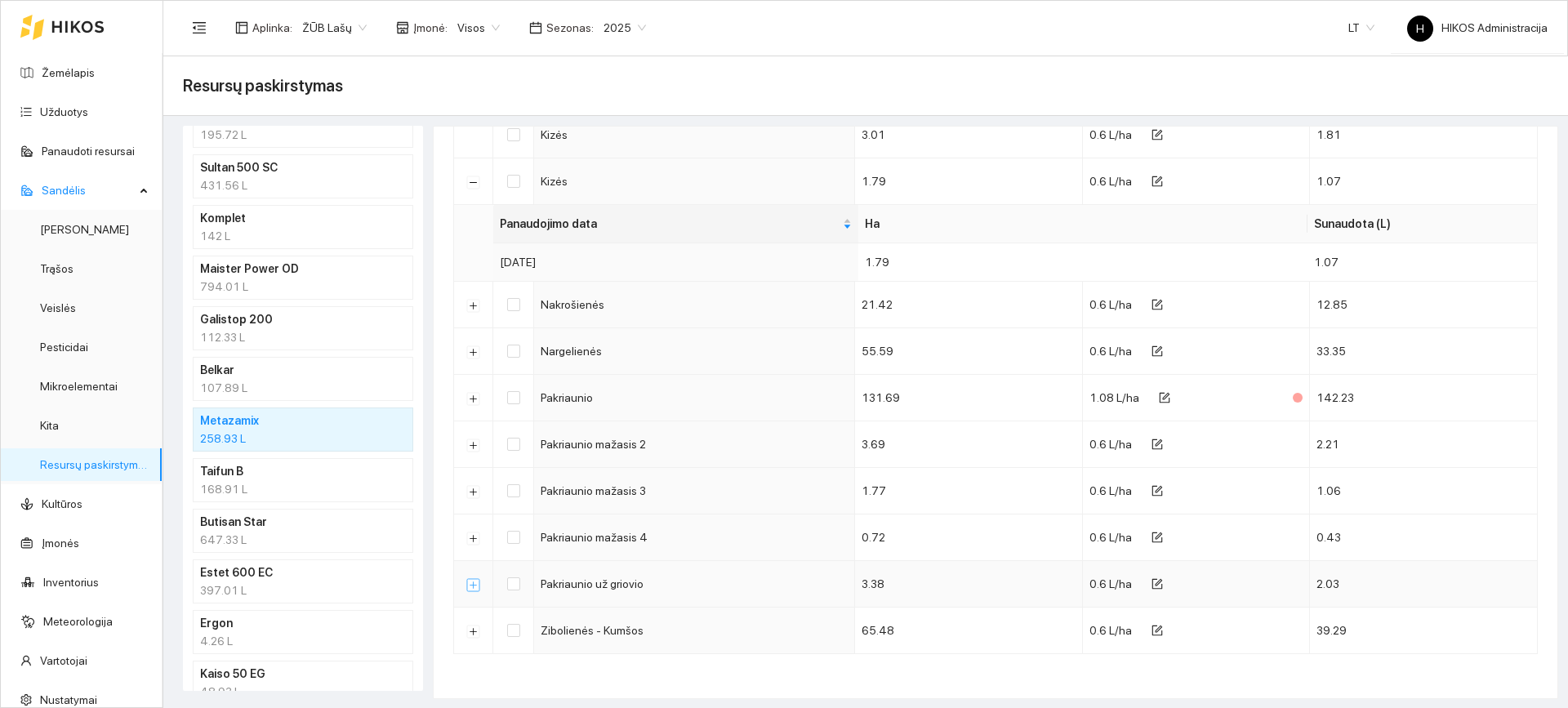
click at [473, 589] on button "Išskleisti" at bounding box center [473, 584] width 13 height 13
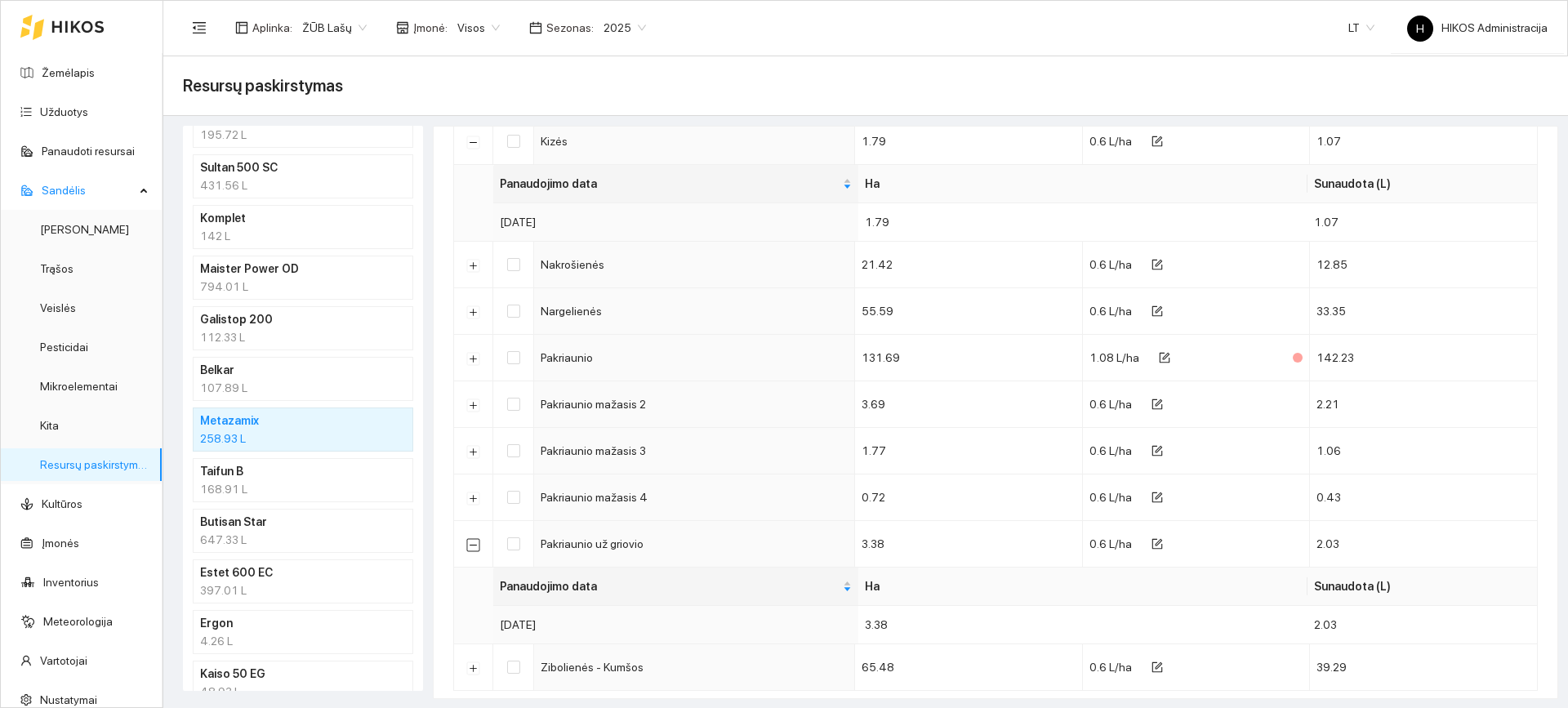
scroll to position [397, 0]
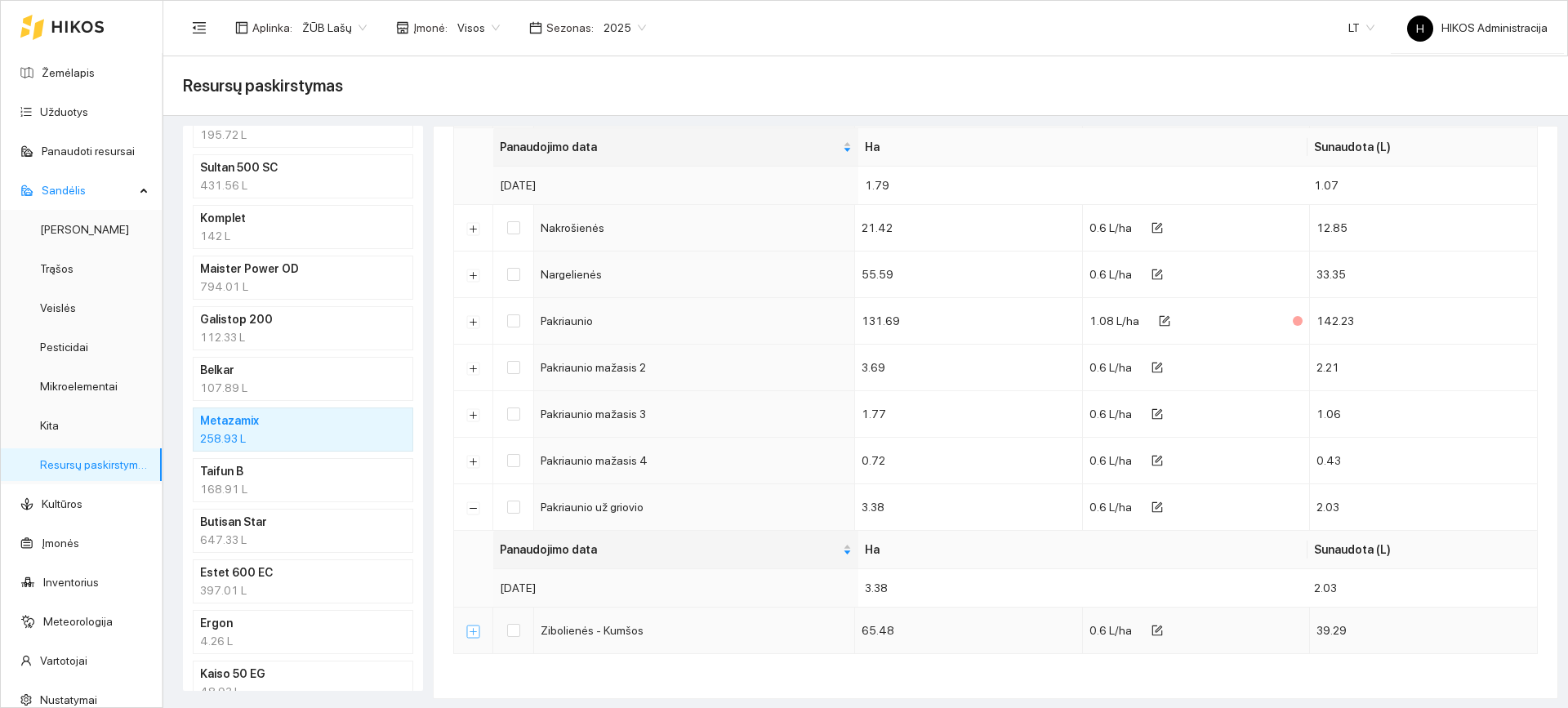
click at [470, 636] on button "Išskleisti" at bounding box center [473, 631] width 13 height 13
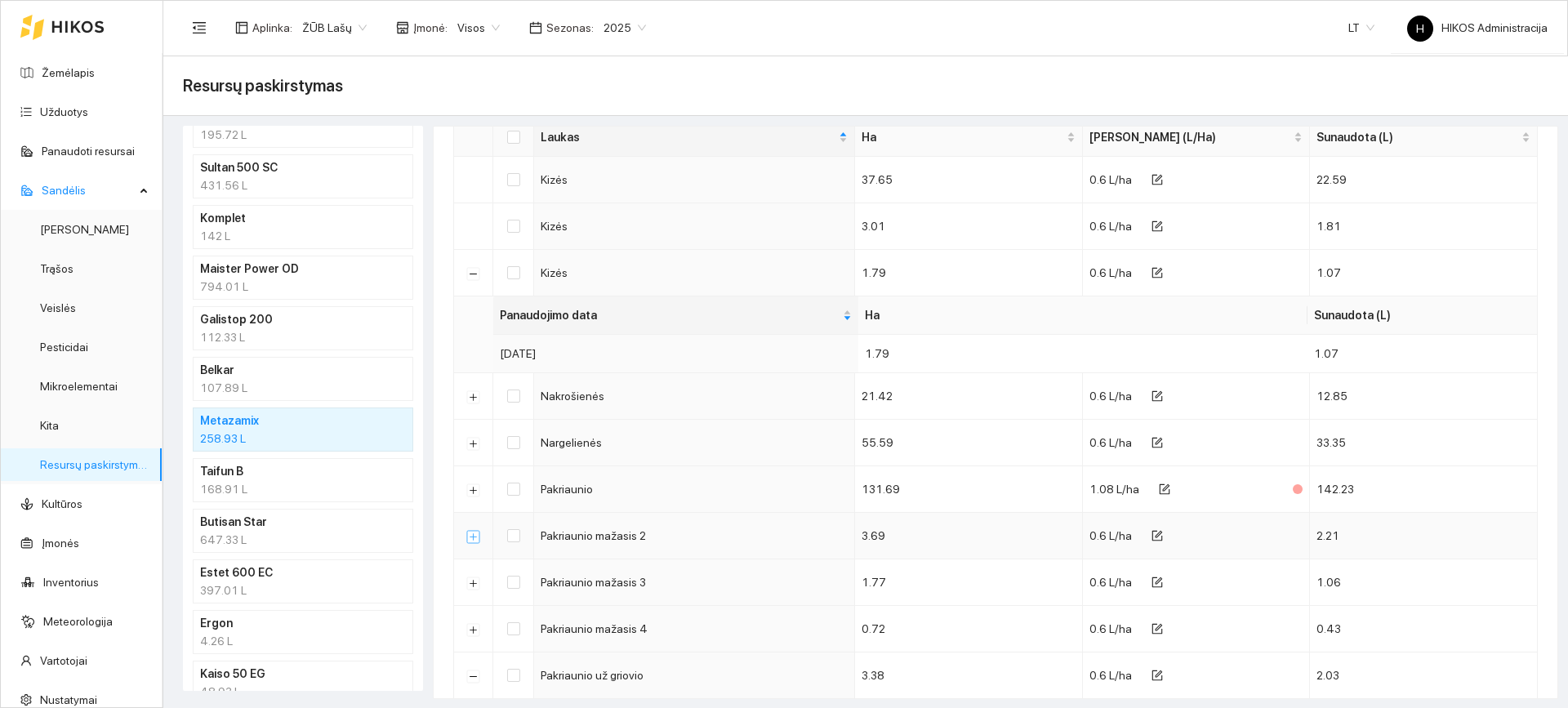
click at [472, 534] on button "Išskleisti" at bounding box center [473, 536] width 13 height 13
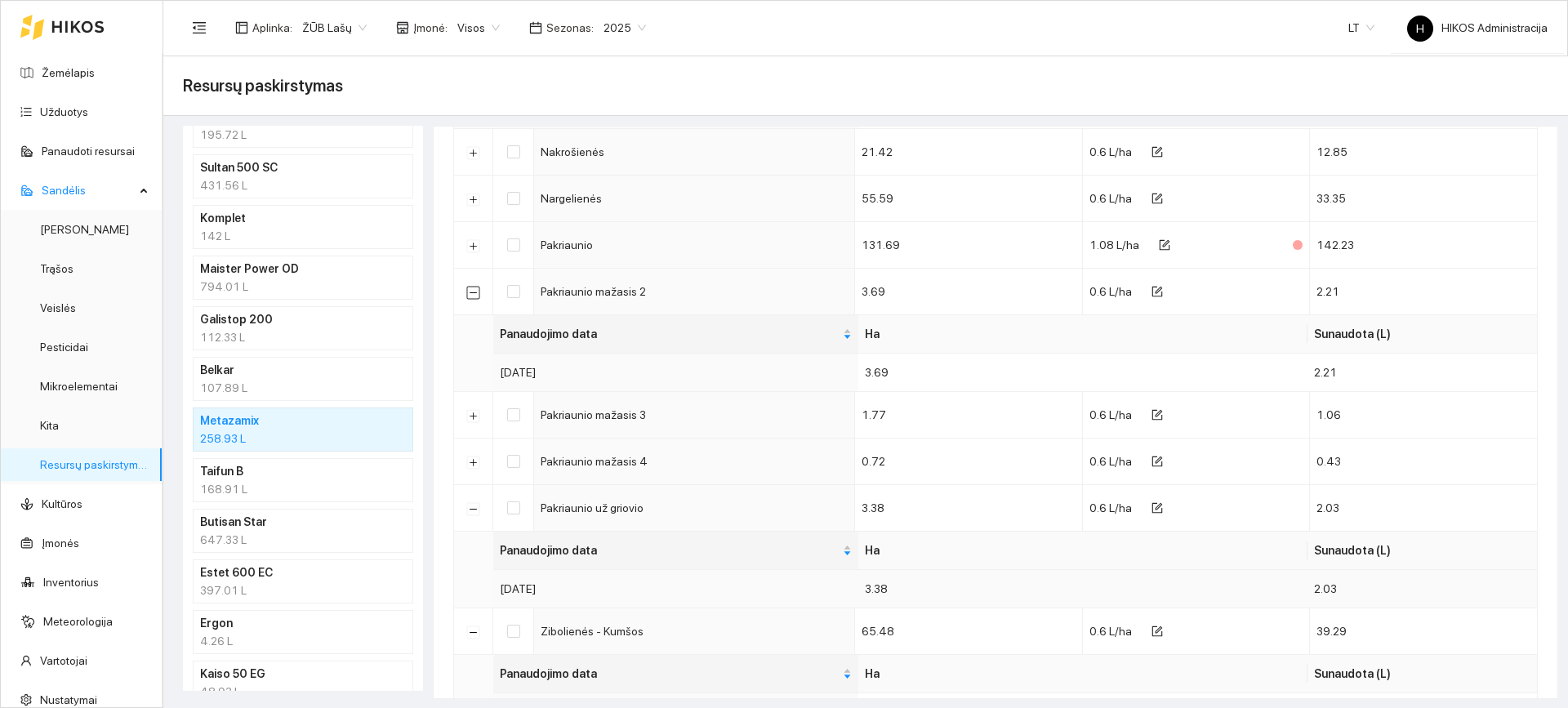
scroll to position [470, 0]
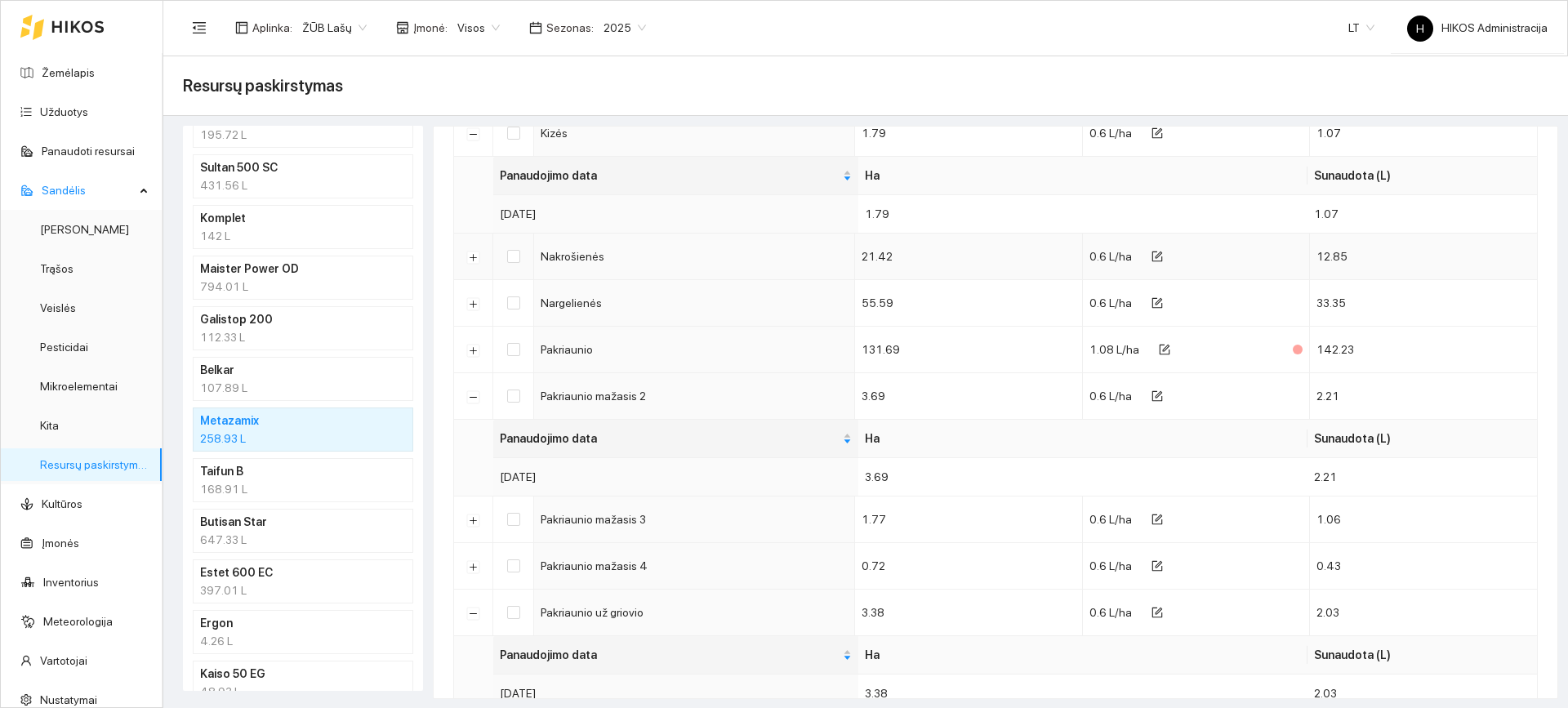
scroll to position [388, 0]
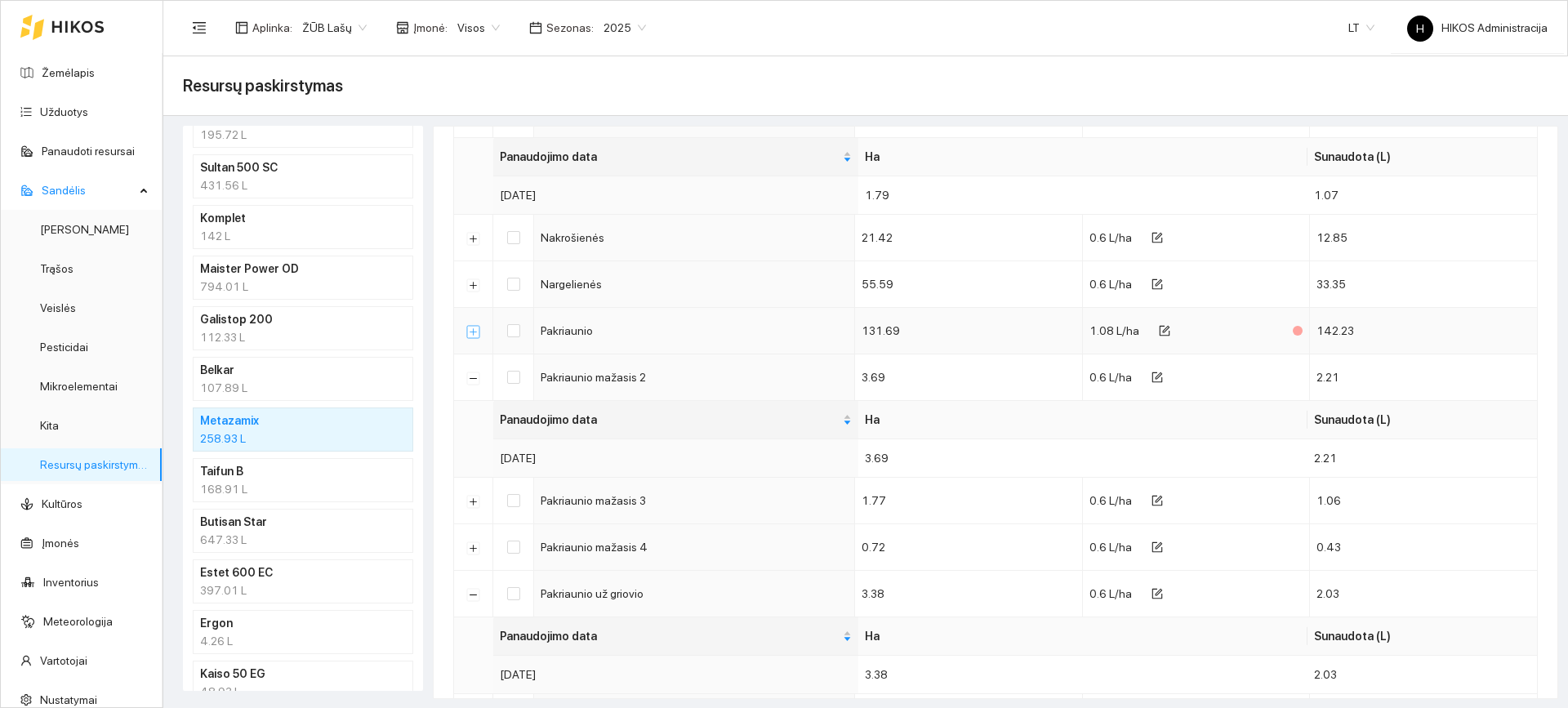
click at [473, 331] on button "Išskleisti" at bounding box center [473, 331] width 13 height 13
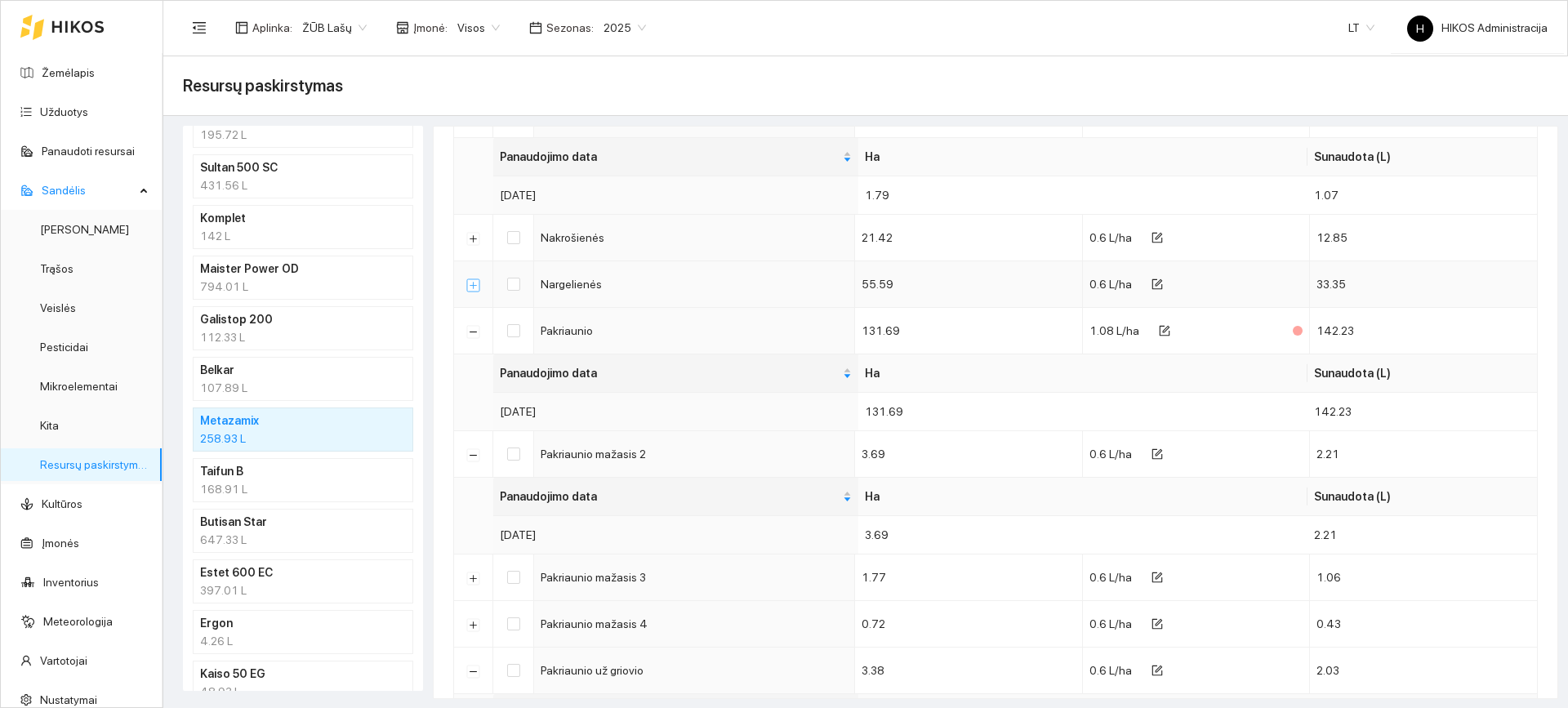
click at [472, 284] on button "Išskleisti" at bounding box center [473, 284] width 13 height 13
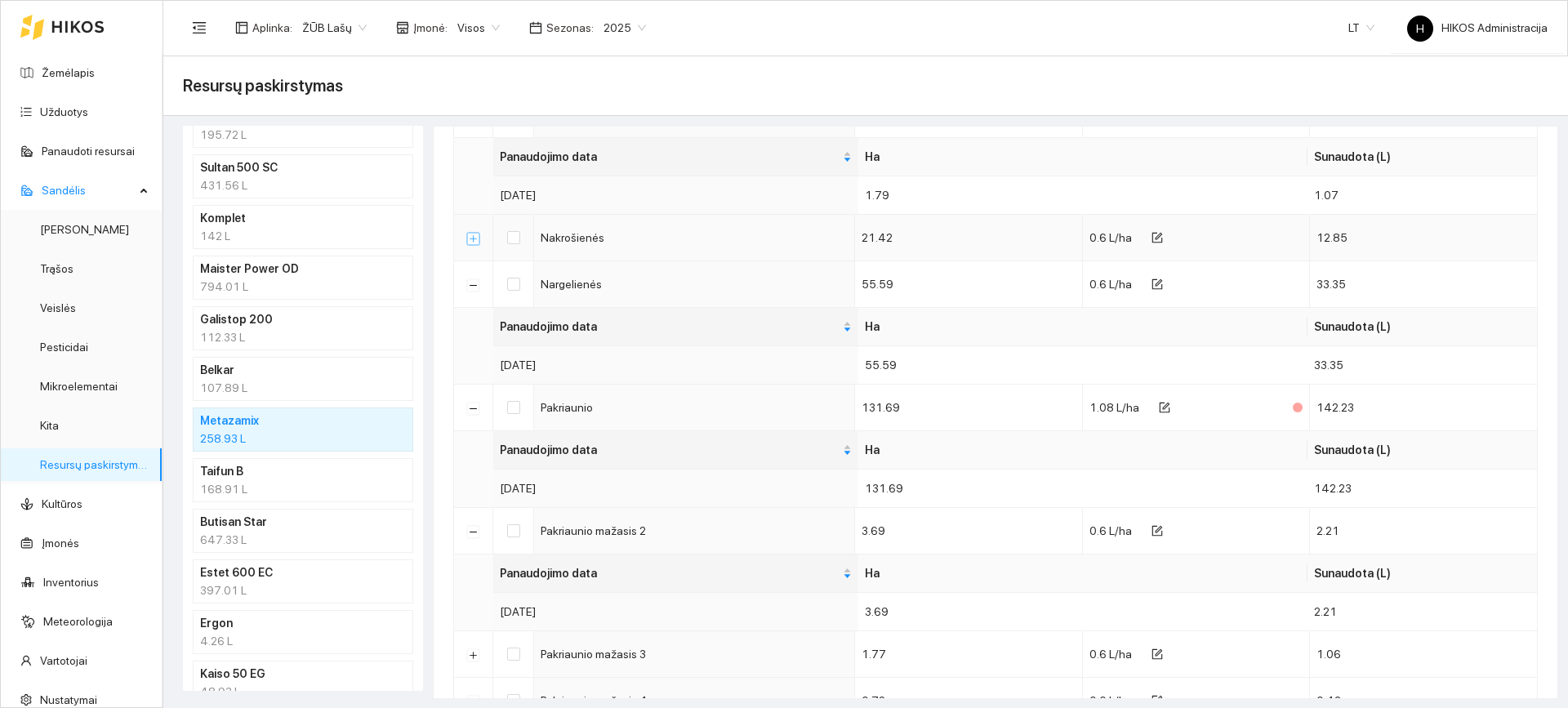
click at [472, 241] on button "Išskleisti" at bounding box center [473, 238] width 13 height 13
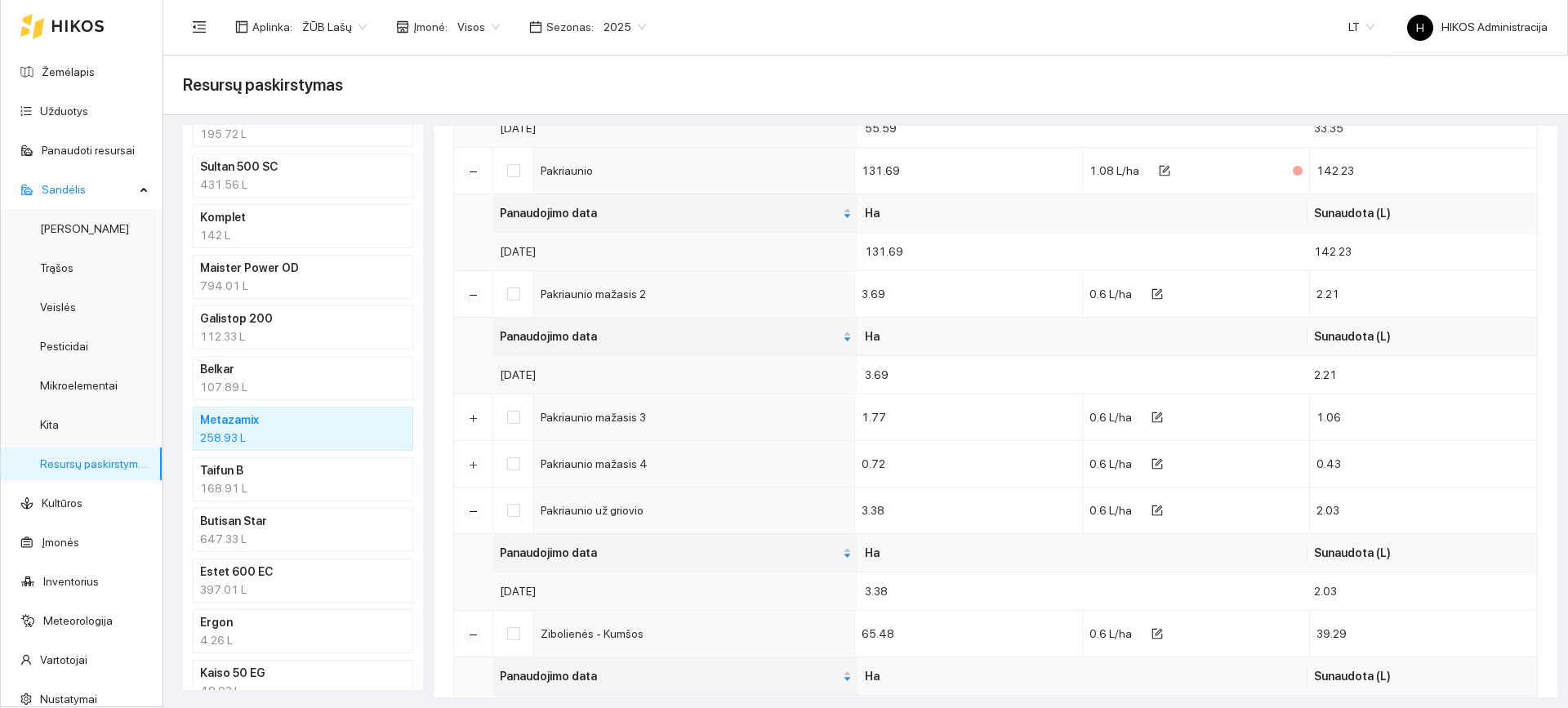
scroll to position [699, 0]
click at [468, 458] on td at bounding box center [473, 465] width 39 height 47
click at [469, 458] on td at bounding box center [473, 465] width 39 height 47
click at [473, 463] on button "Išskleisti" at bounding box center [473, 465] width 13 height 13
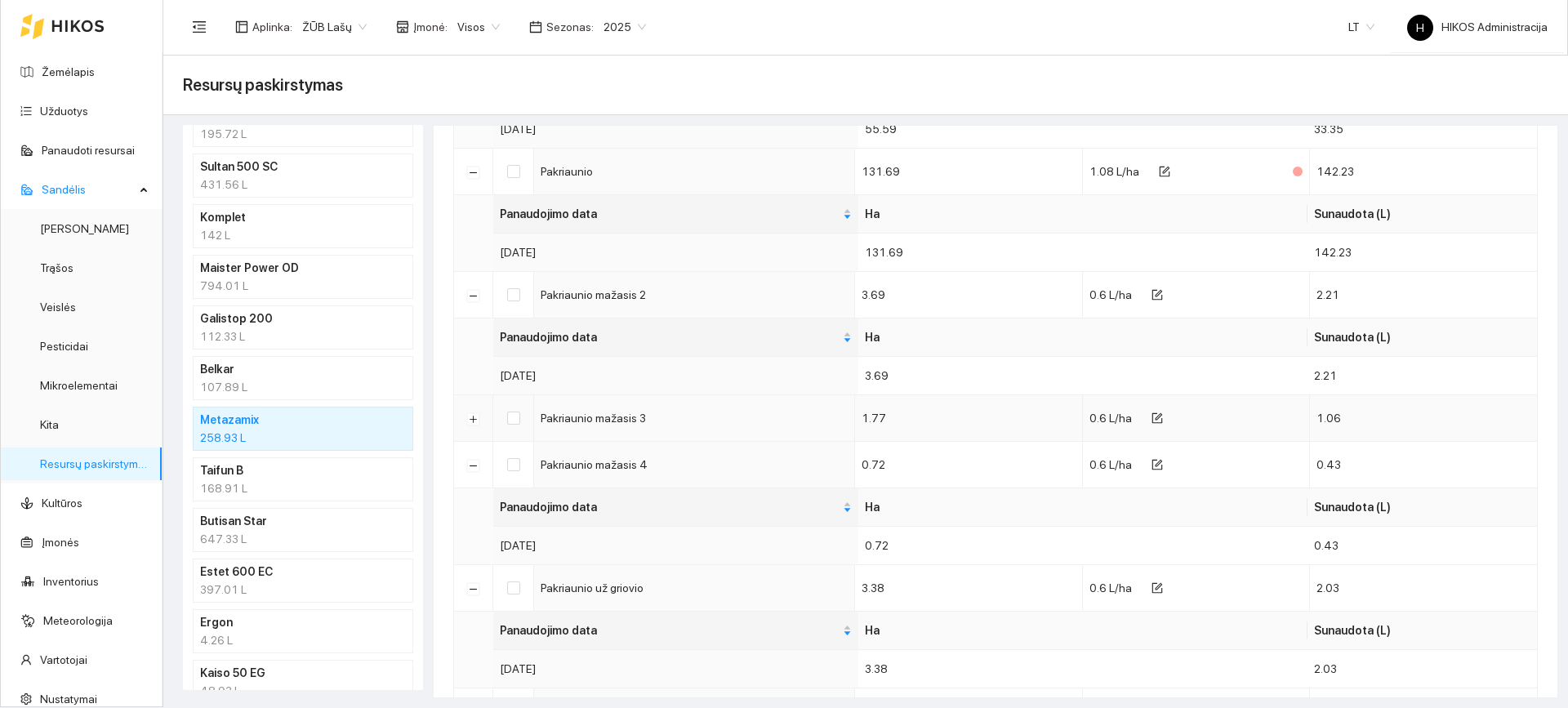
click at [471, 426] on td at bounding box center [473, 418] width 39 height 47
click at [472, 422] on button "Išskleisti" at bounding box center [473, 418] width 13 height 13
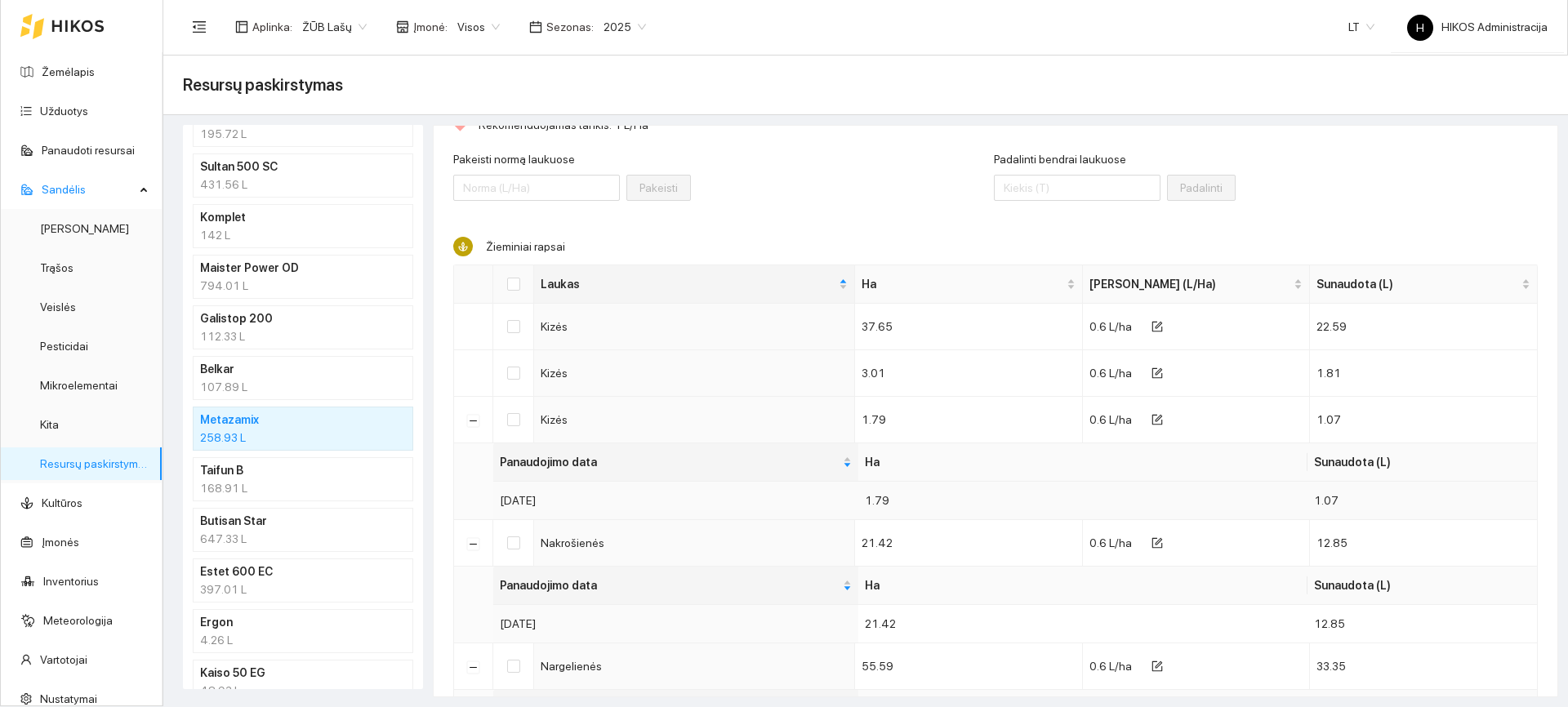
scroll to position [163, 0]
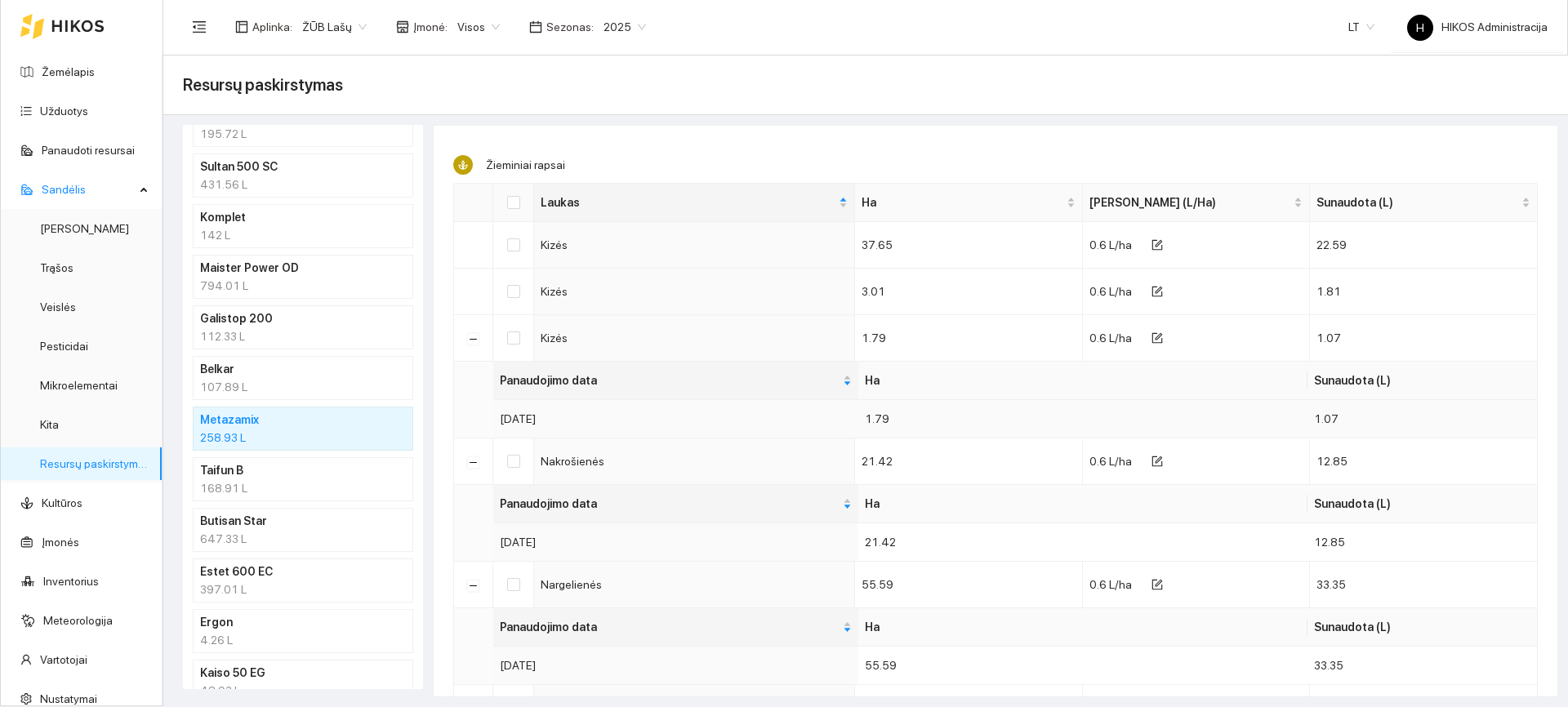
click at [517, 415] on td "[DATE]" at bounding box center [676, 418] width 365 height 37
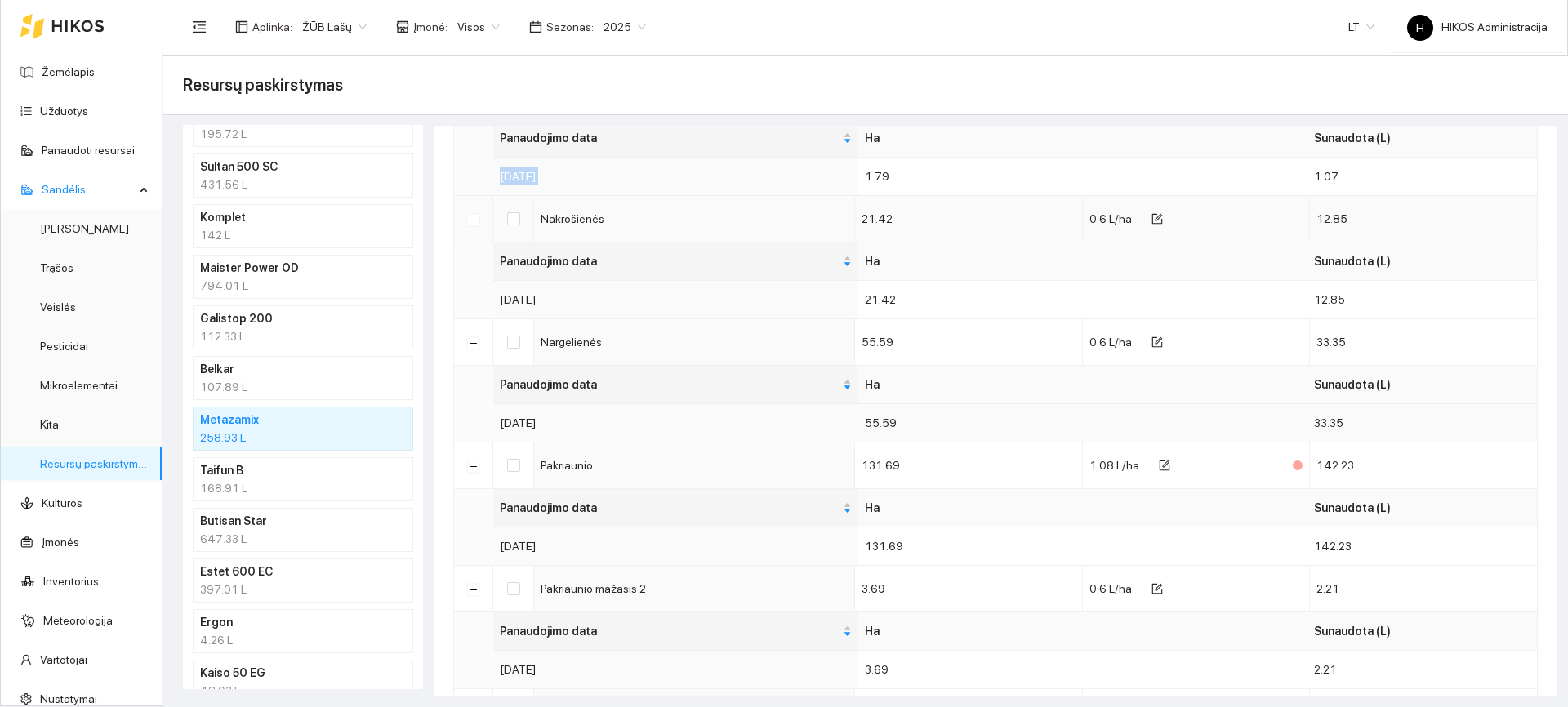
scroll to position [408, 0]
click at [549, 428] on td "[DATE]" at bounding box center [676, 420] width 365 height 37
click at [547, 544] on td "[DATE]" at bounding box center [676, 544] width 365 height 37
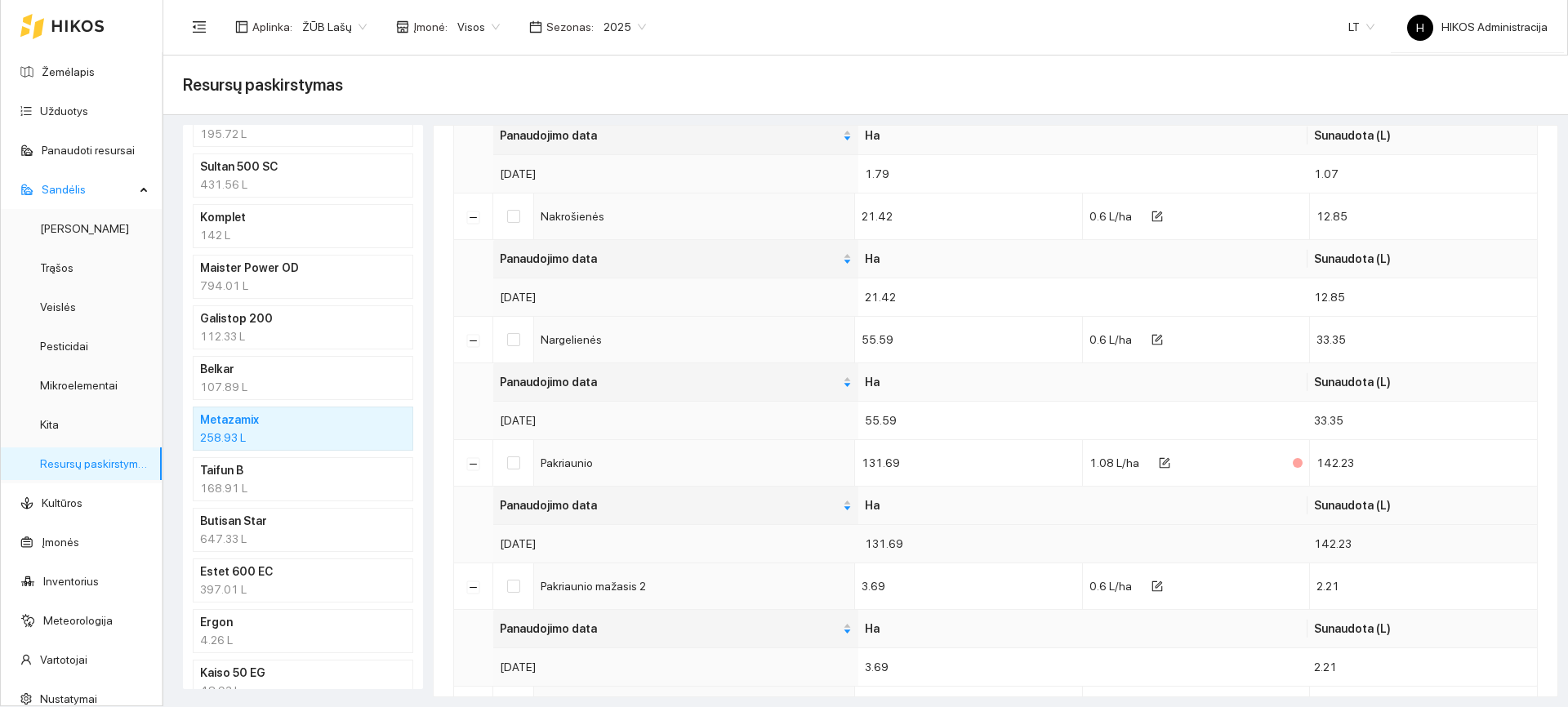
click at [547, 544] on td "[DATE]" at bounding box center [676, 544] width 365 height 37
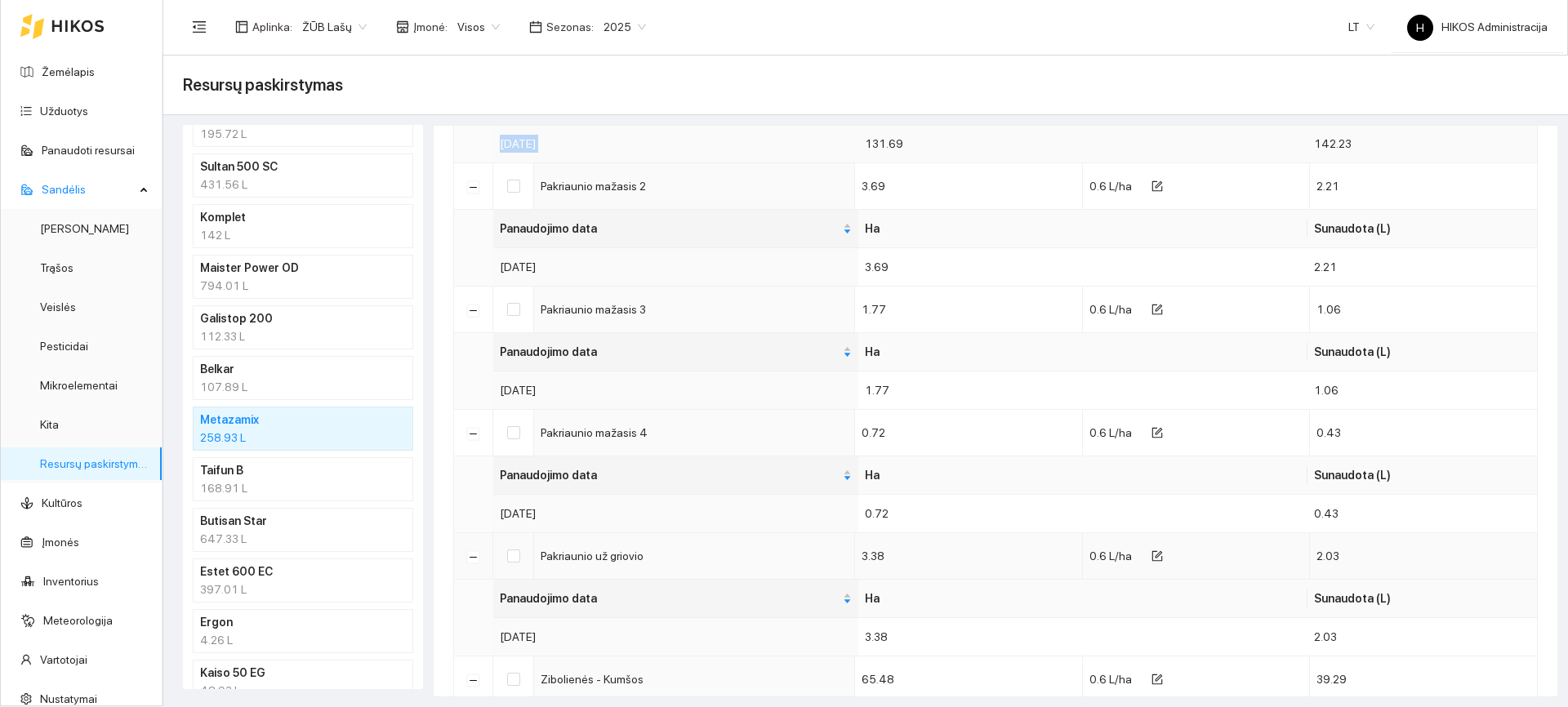
scroll to position [817, 0]
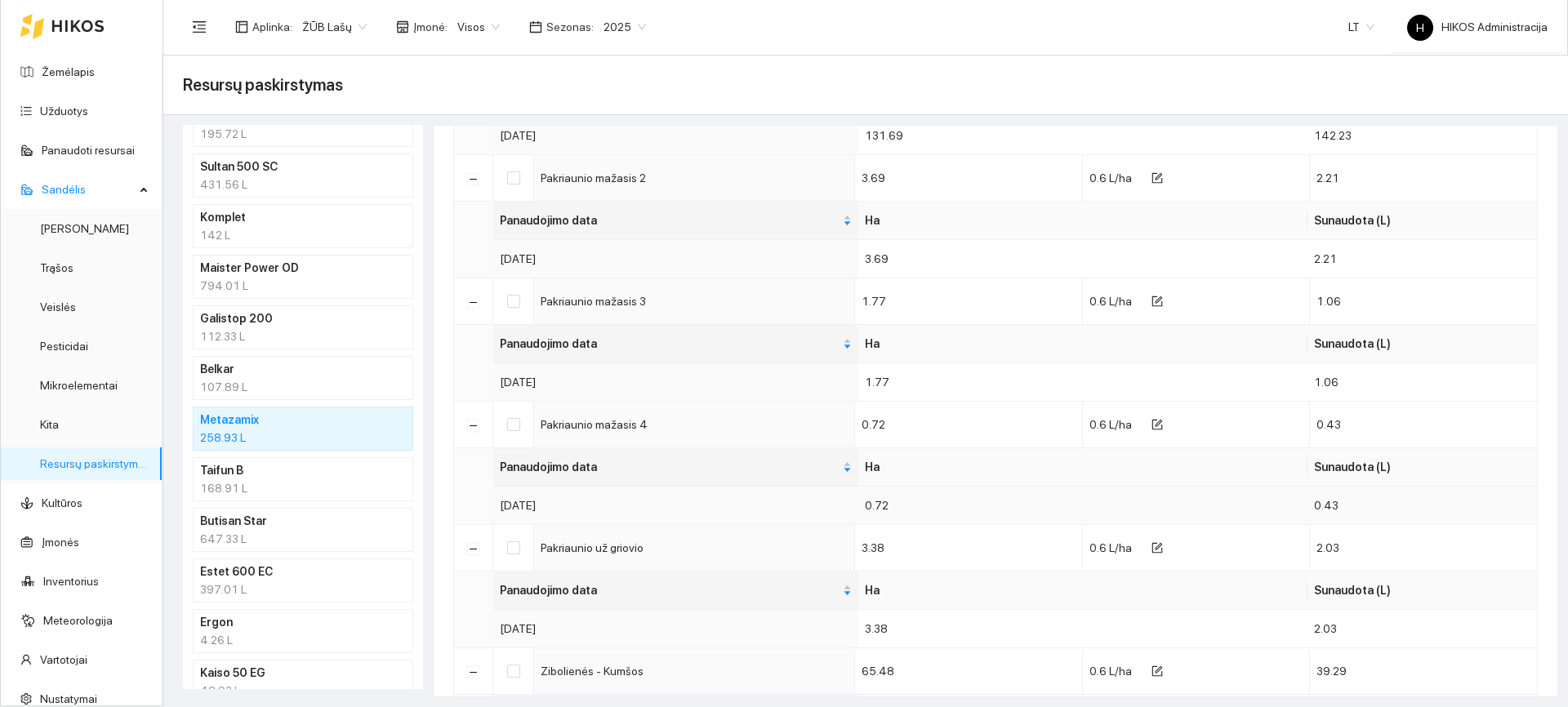
click at [553, 508] on td "[DATE]" at bounding box center [676, 504] width 365 height 37
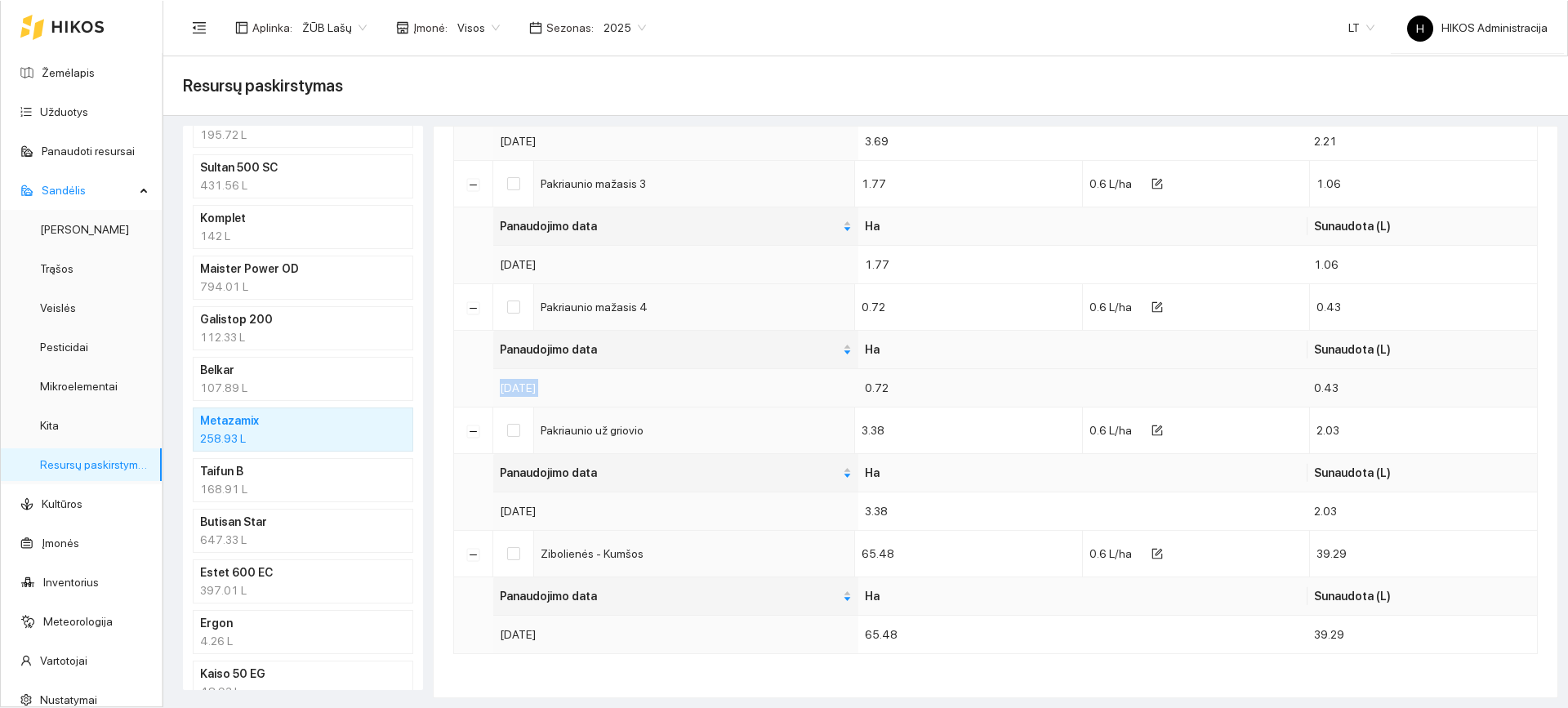
scroll to position [936, 0]
drag, startPoint x: 645, startPoint y: 30, endPoint x: 591, endPoint y: 28, distance: 54.0
click at [593, 28] on div "2025" at bounding box center [624, 27] width 62 height 26
click at [609, 26] on span "2025" at bounding box center [625, 27] width 43 height 24
click at [460, 33] on span "Visos" at bounding box center [479, 27] width 43 height 24
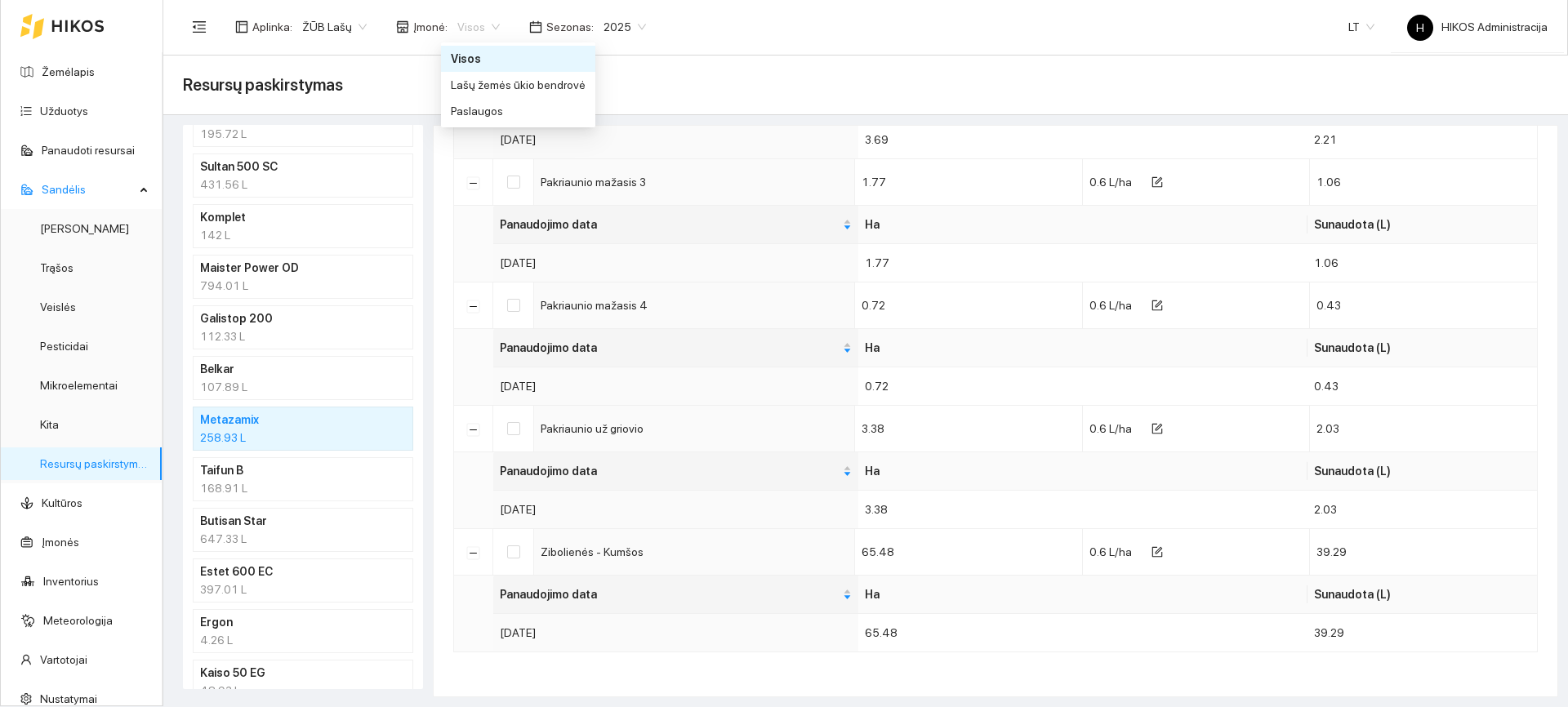
click at [632, 36] on span "2025" at bounding box center [625, 27] width 43 height 24
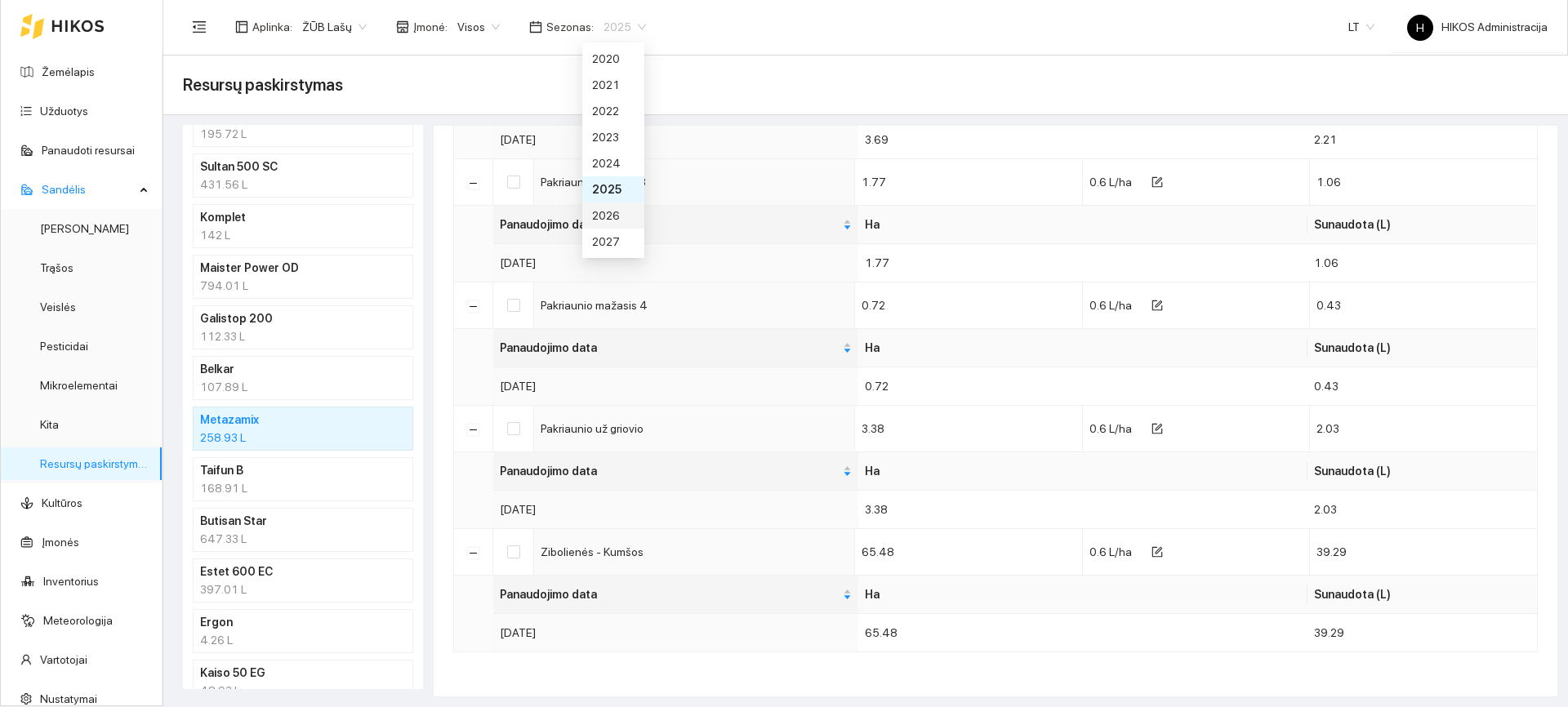
click at [623, 206] on div "2026" at bounding box center [613, 216] width 62 height 26
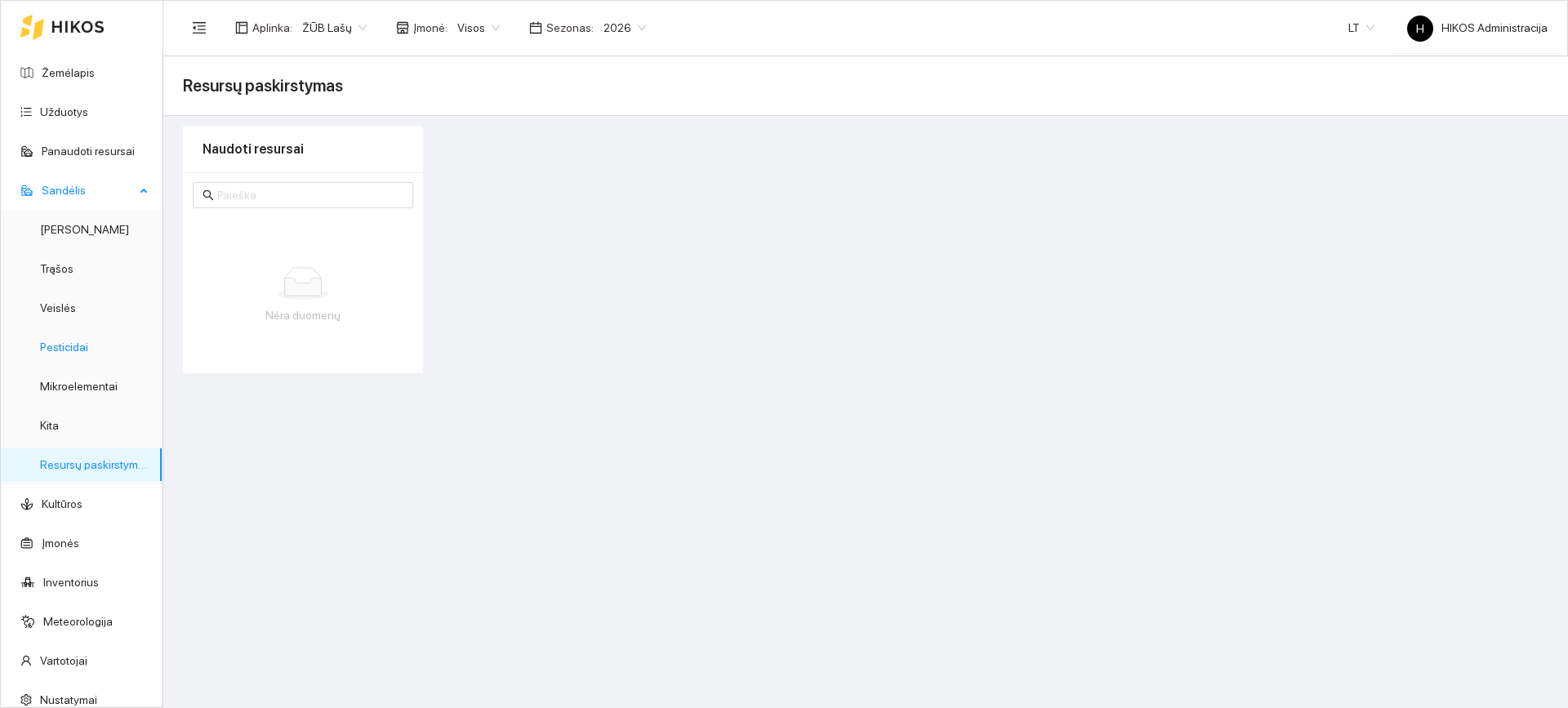
click at [68, 352] on link "Pesticidai" at bounding box center [64, 346] width 48 height 13
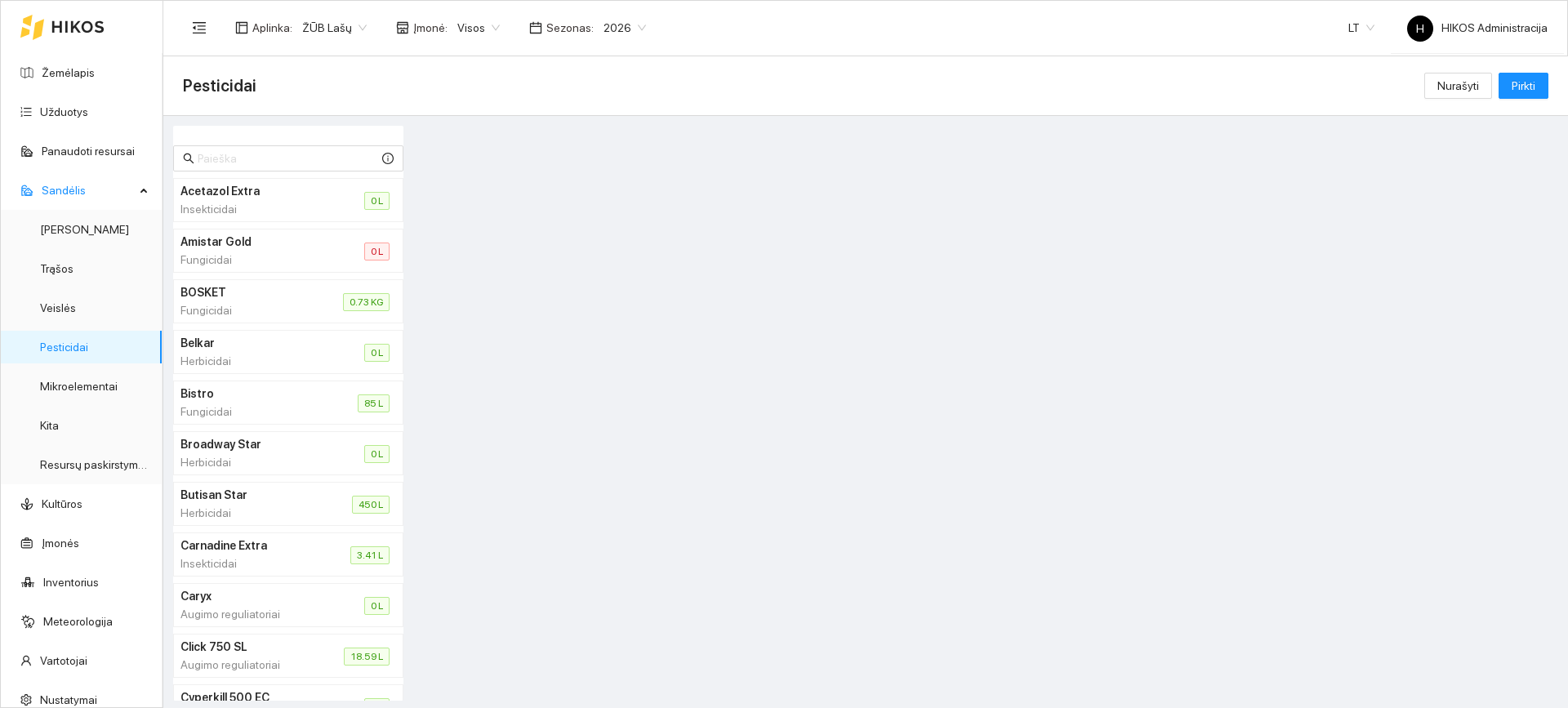
click at [291, 208] on div "Insekticidai" at bounding box center [252, 209] width 144 height 18
click at [274, 313] on div "Fungicidai" at bounding box center [242, 310] width 124 height 18
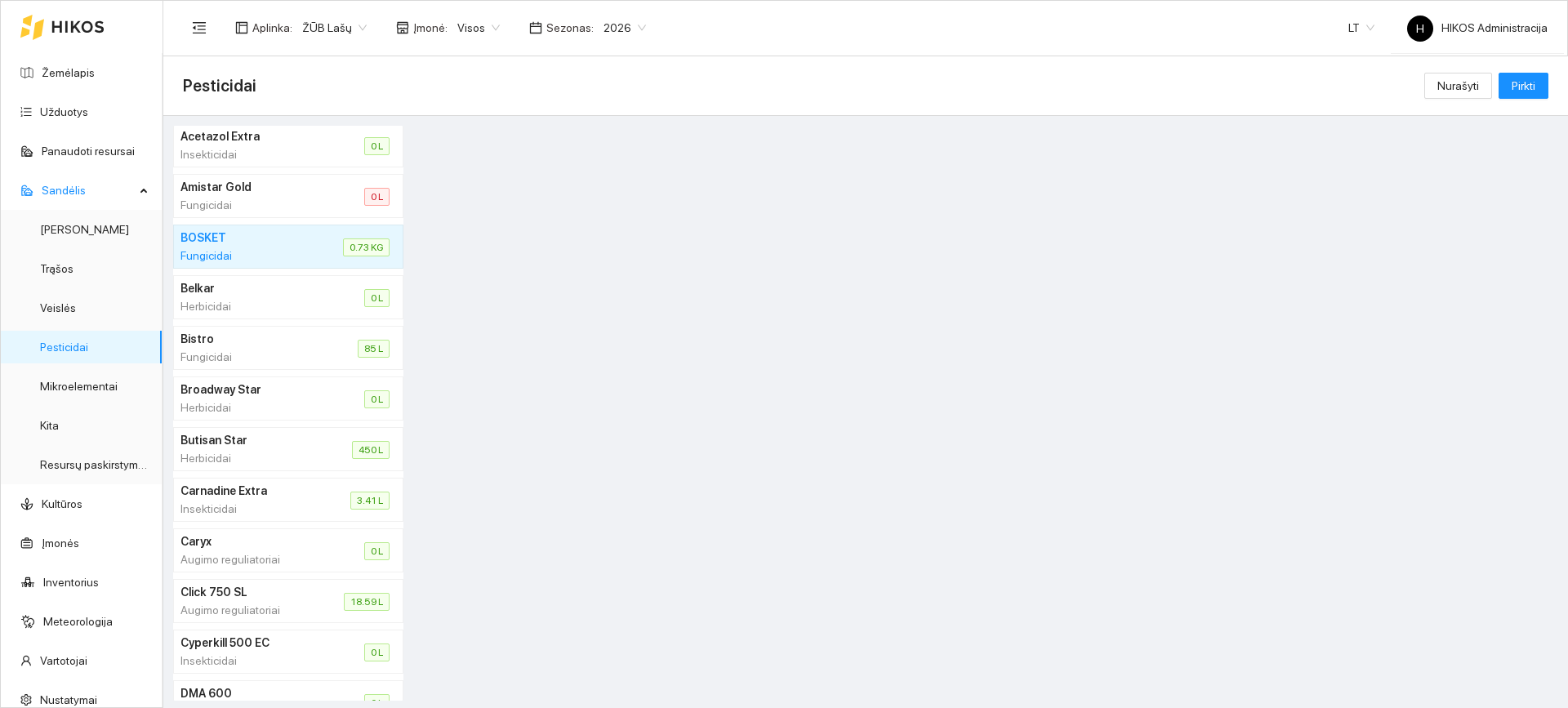
scroll to position [82, 0]
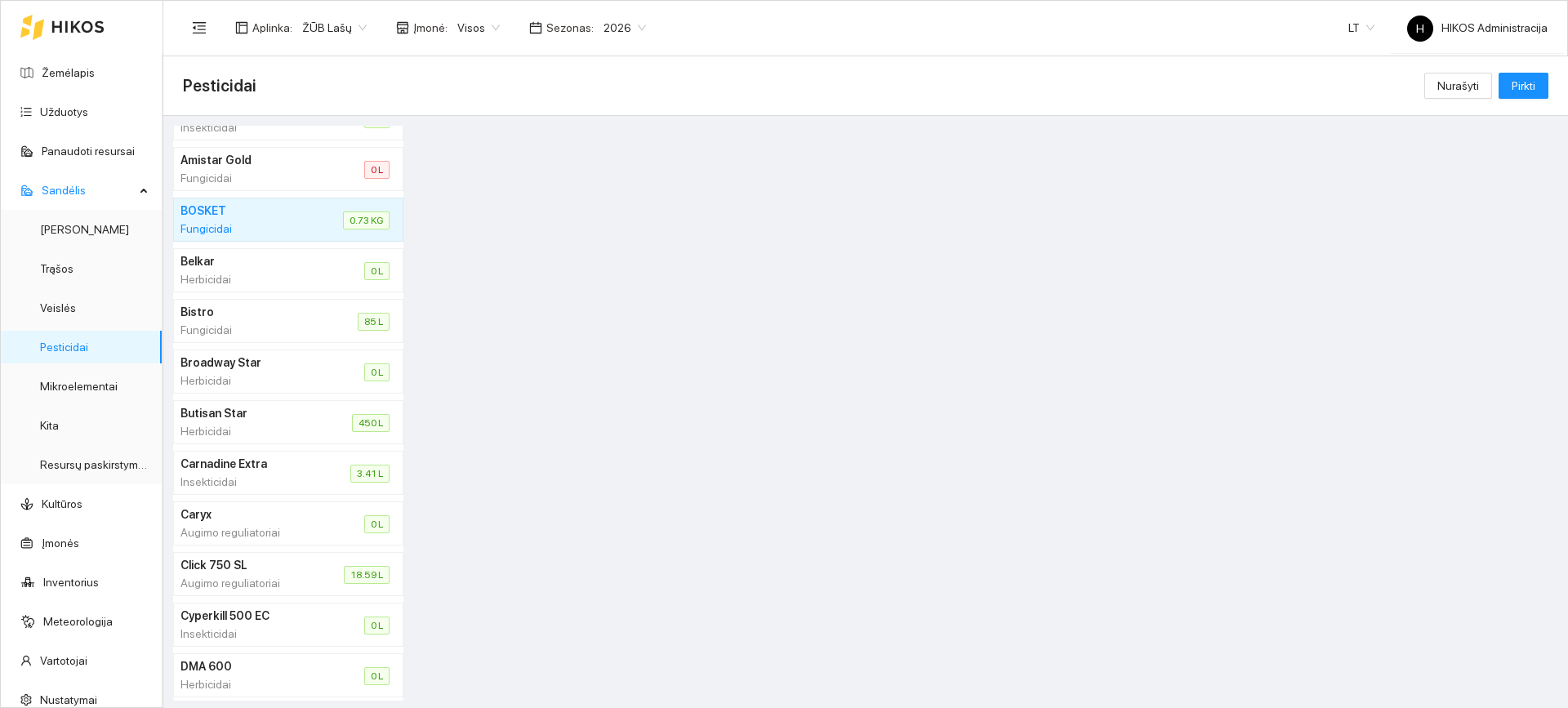
click at [302, 424] on li "Butisan Star Herbicidai 450 L" at bounding box center [288, 422] width 231 height 44
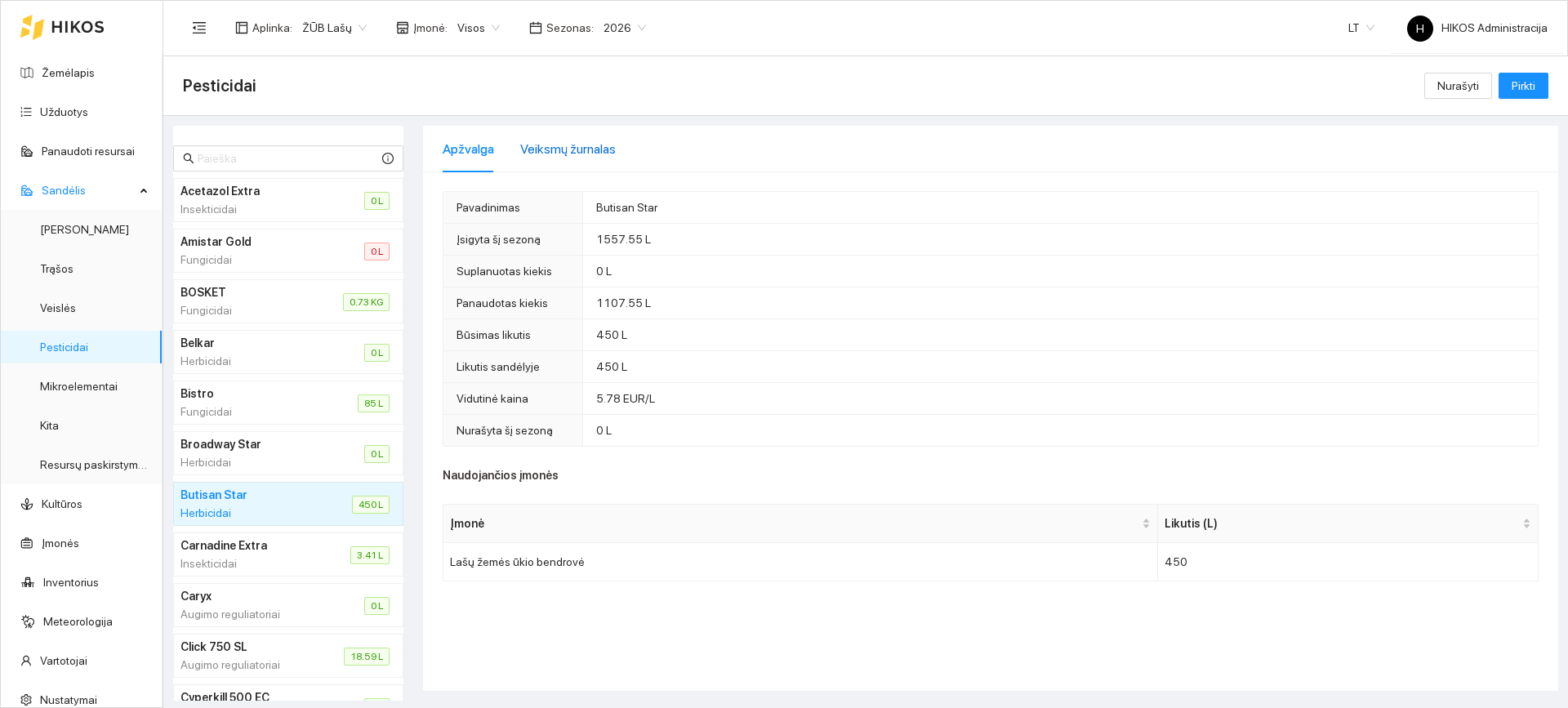
click at [611, 157] on div "Veiksmų žurnalas" at bounding box center [568, 149] width 96 height 20
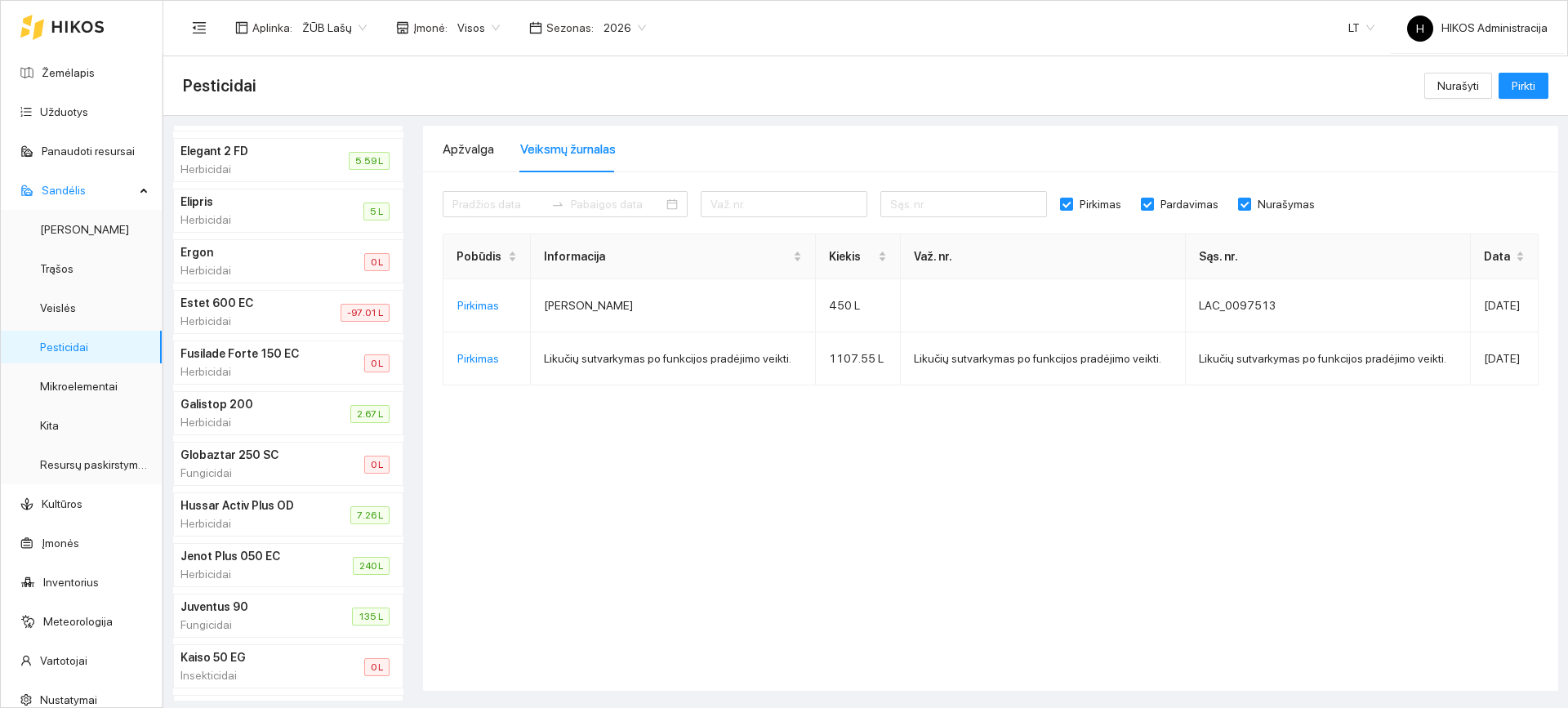
scroll to position [898, 0]
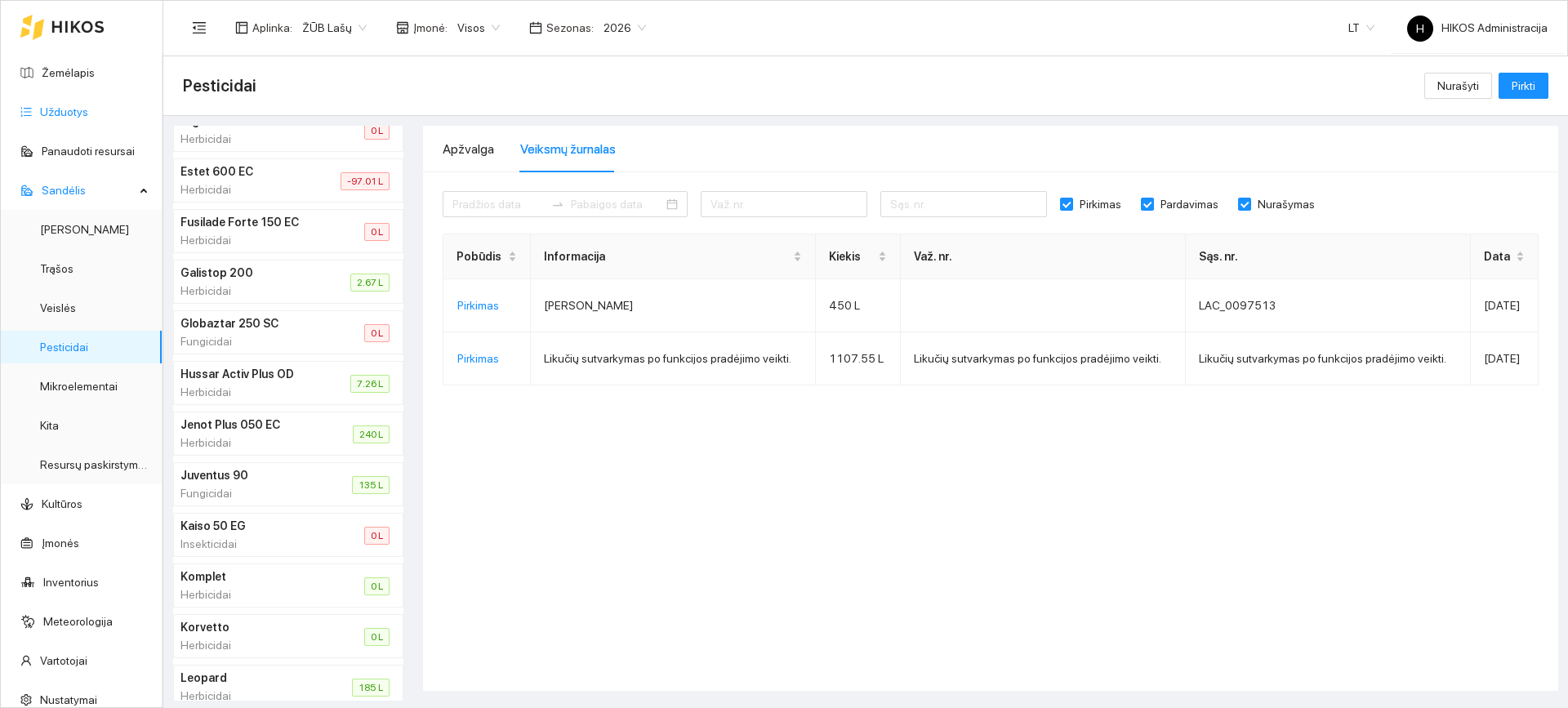
click at [79, 113] on link "Užduotys" at bounding box center [64, 111] width 48 height 13
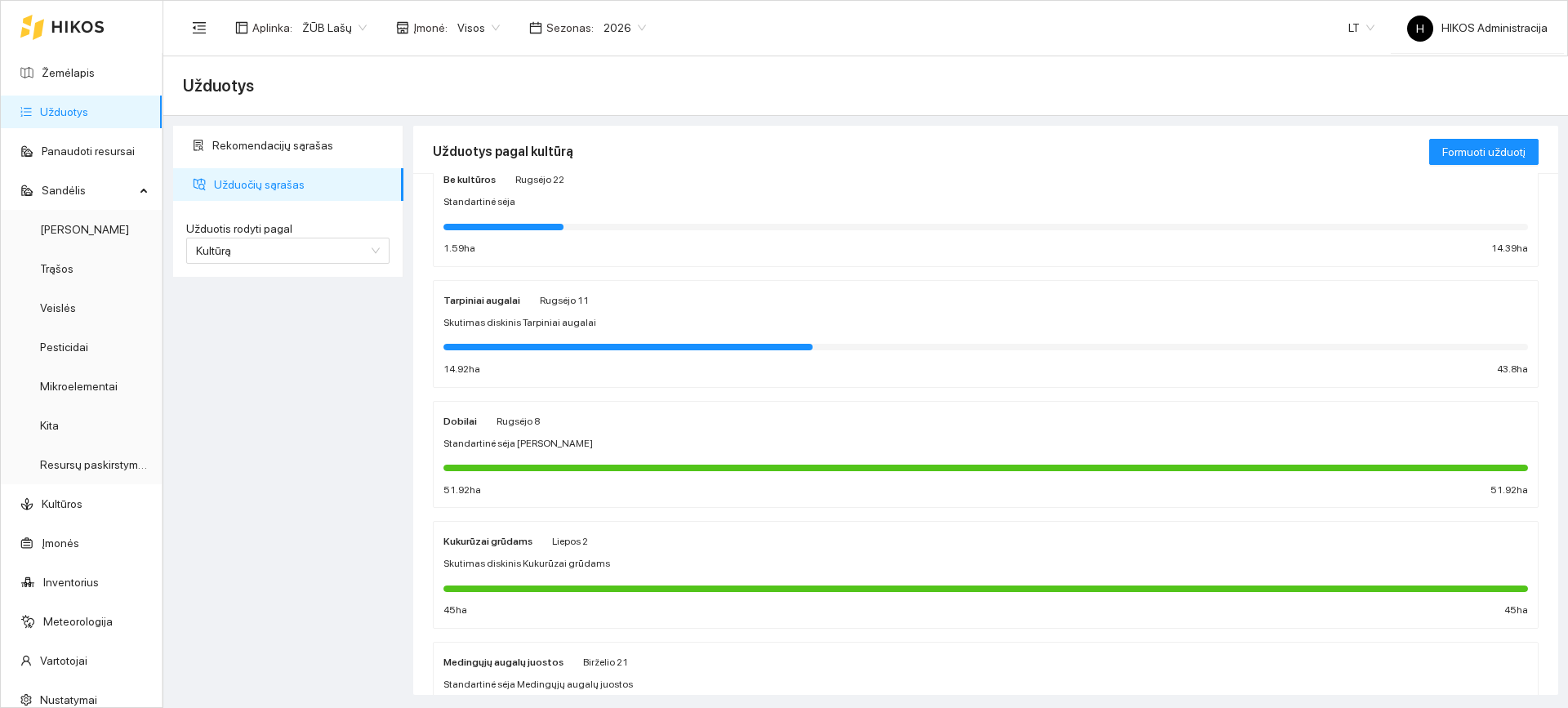
scroll to position [490, 0]
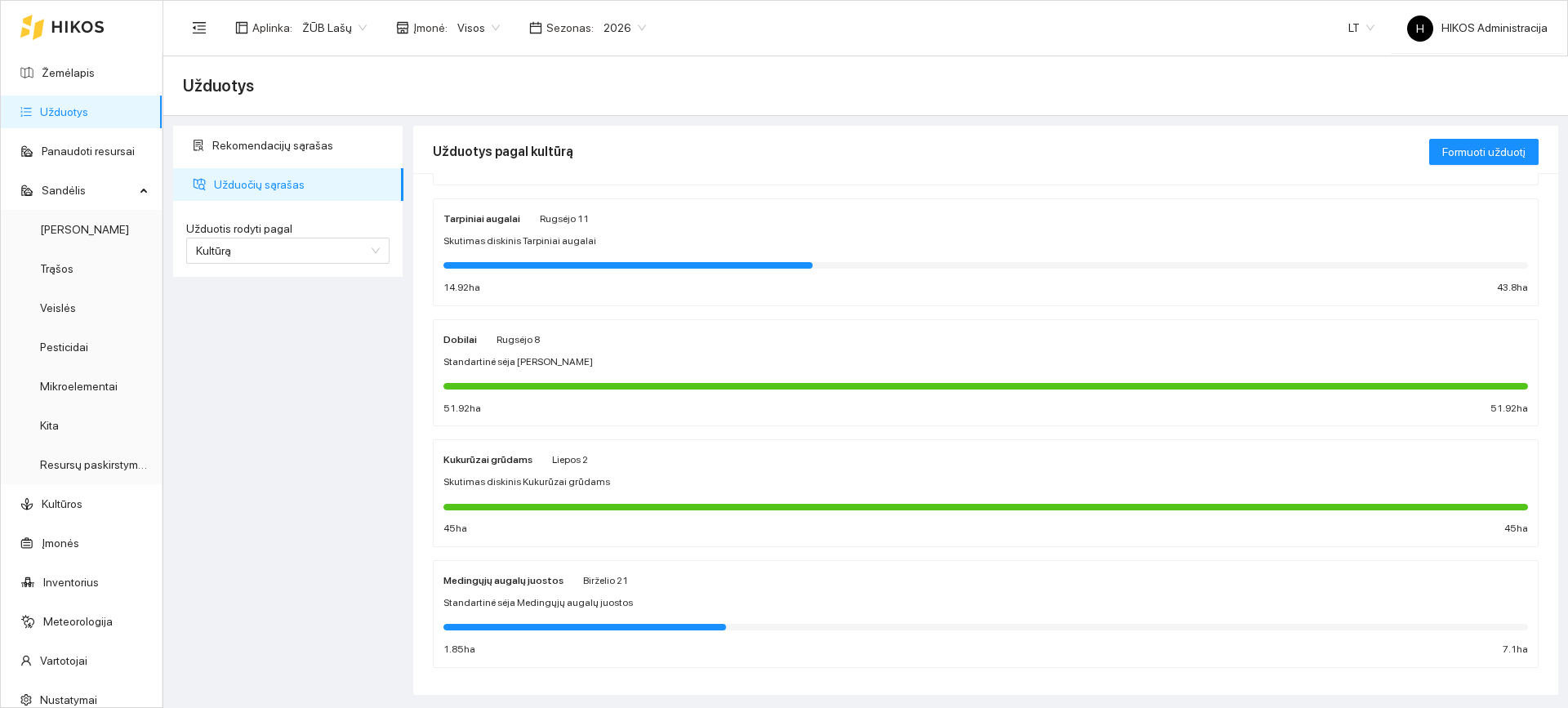
click at [602, 357] on div "Standartinė sėja [PERSON_NAME]" at bounding box center [986, 362] width 1084 height 16
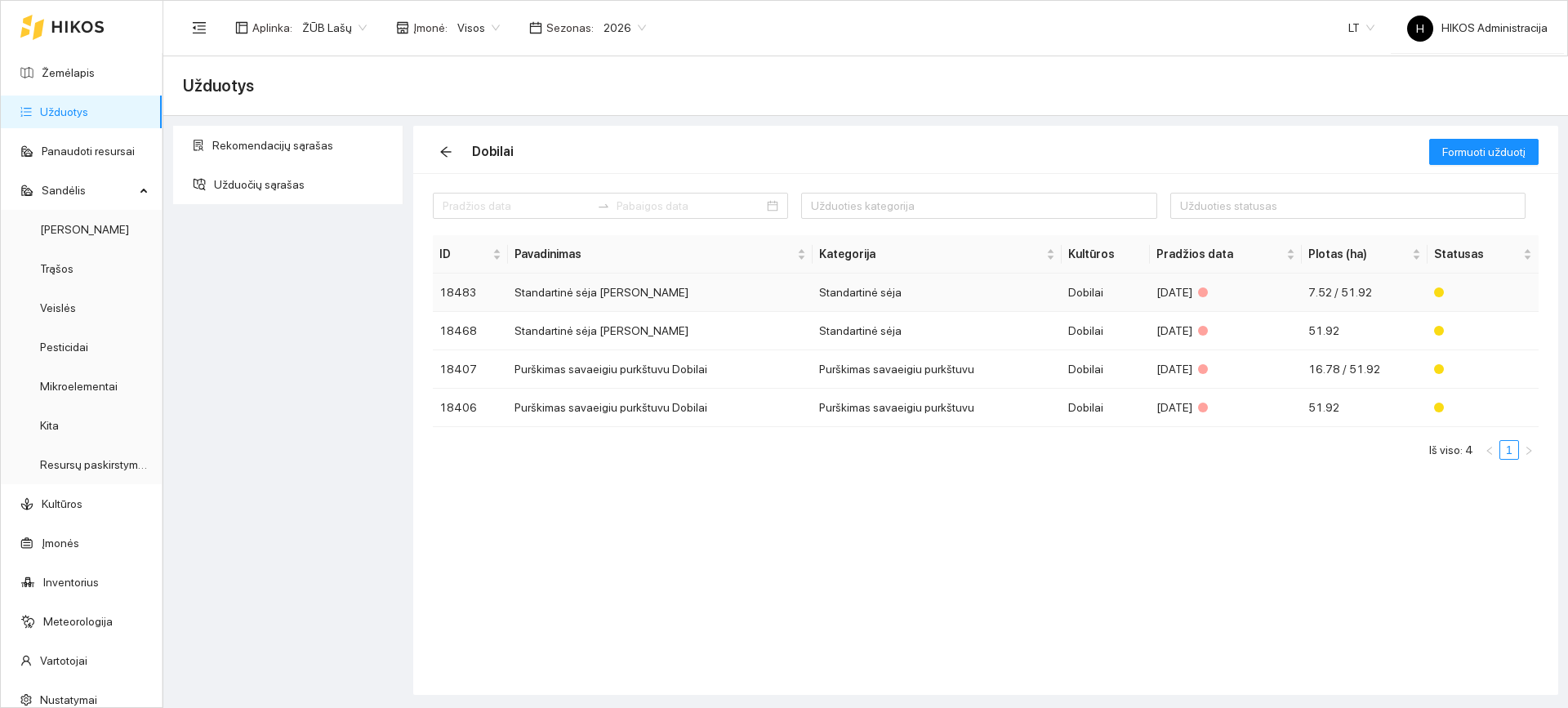
click at [667, 301] on td "Standartinė sėja [PERSON_NAME]" at bounding box center [660, 292] width 305 height 38
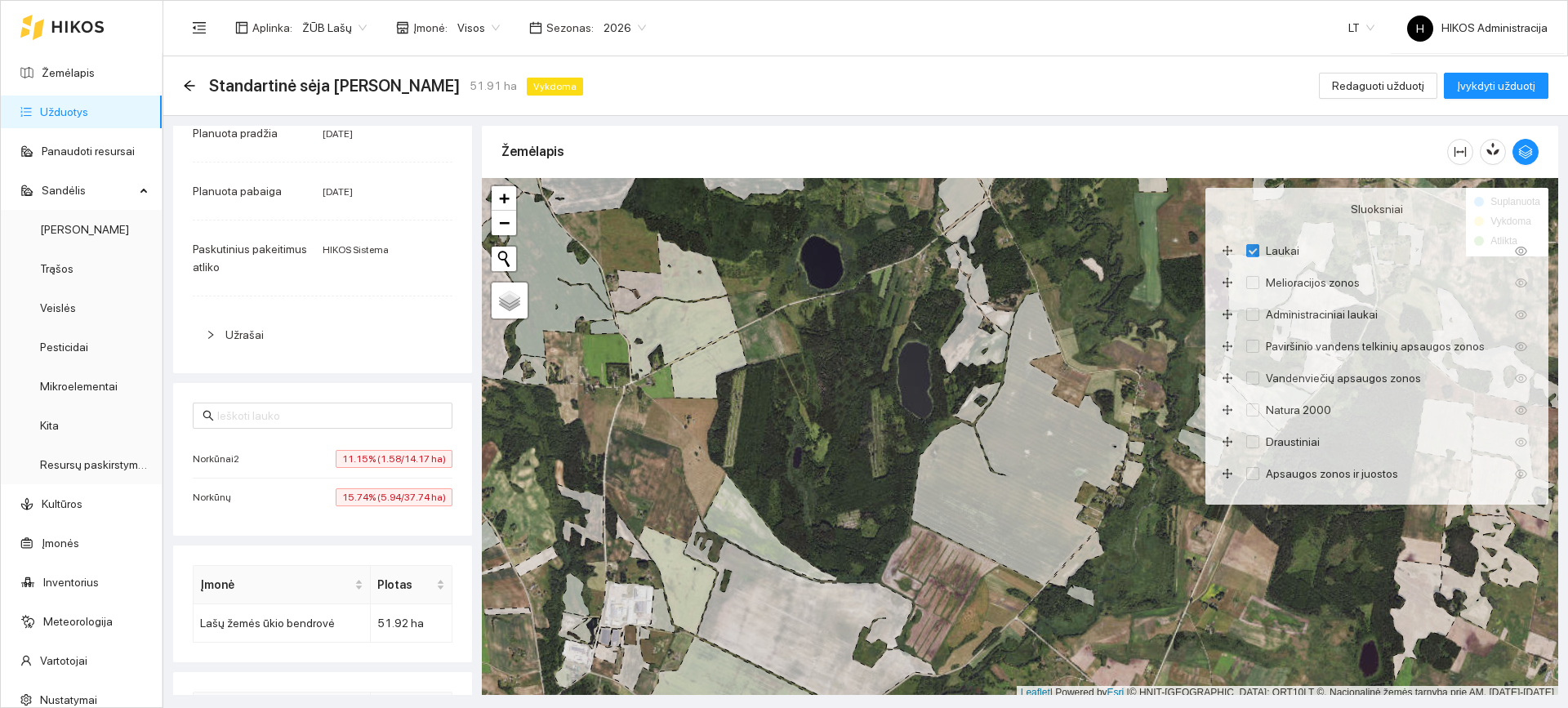
scroll to position [305, 0]
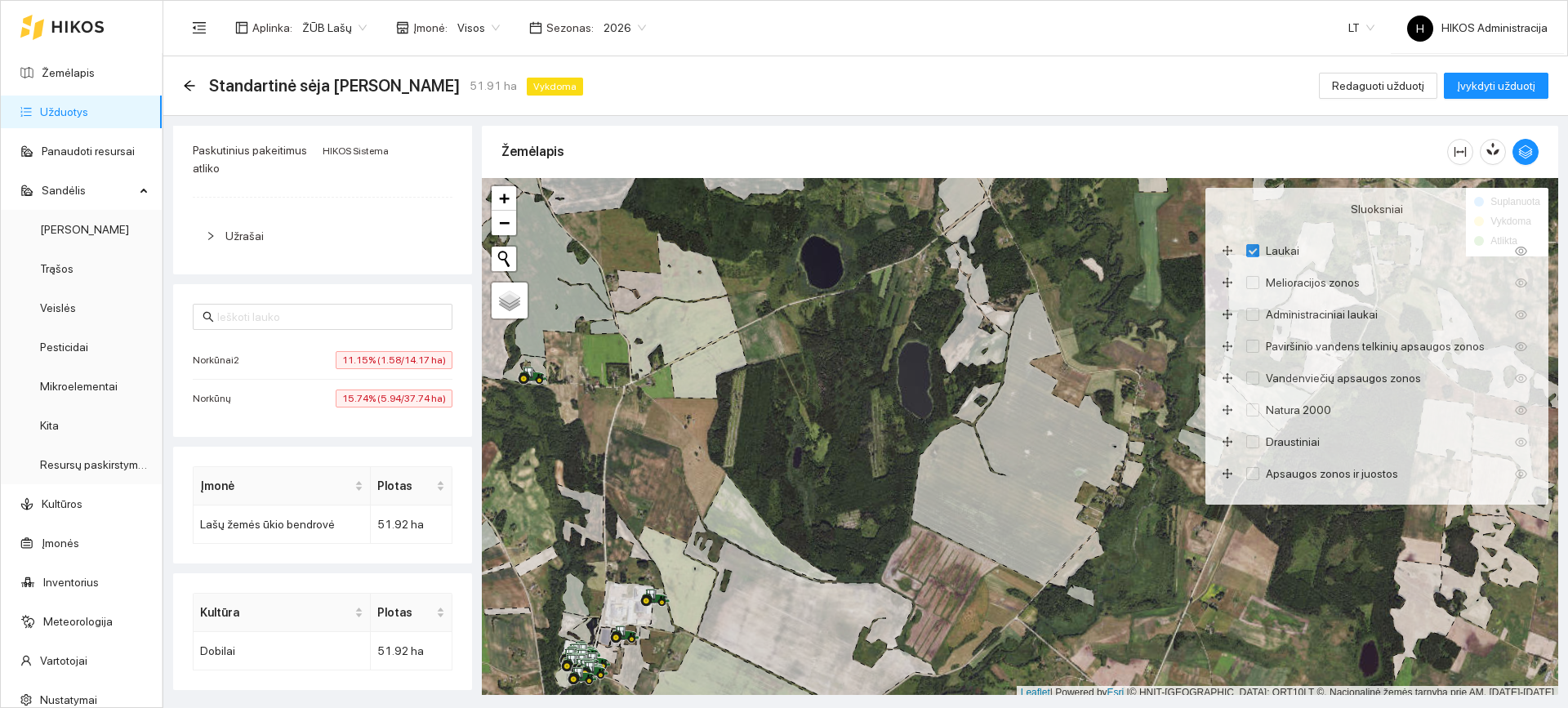
click at [388, 384] on li "Norkūnų 15.74% (5.94/37.74 ha)" at bounding box center [323, 397] width 259 height 37
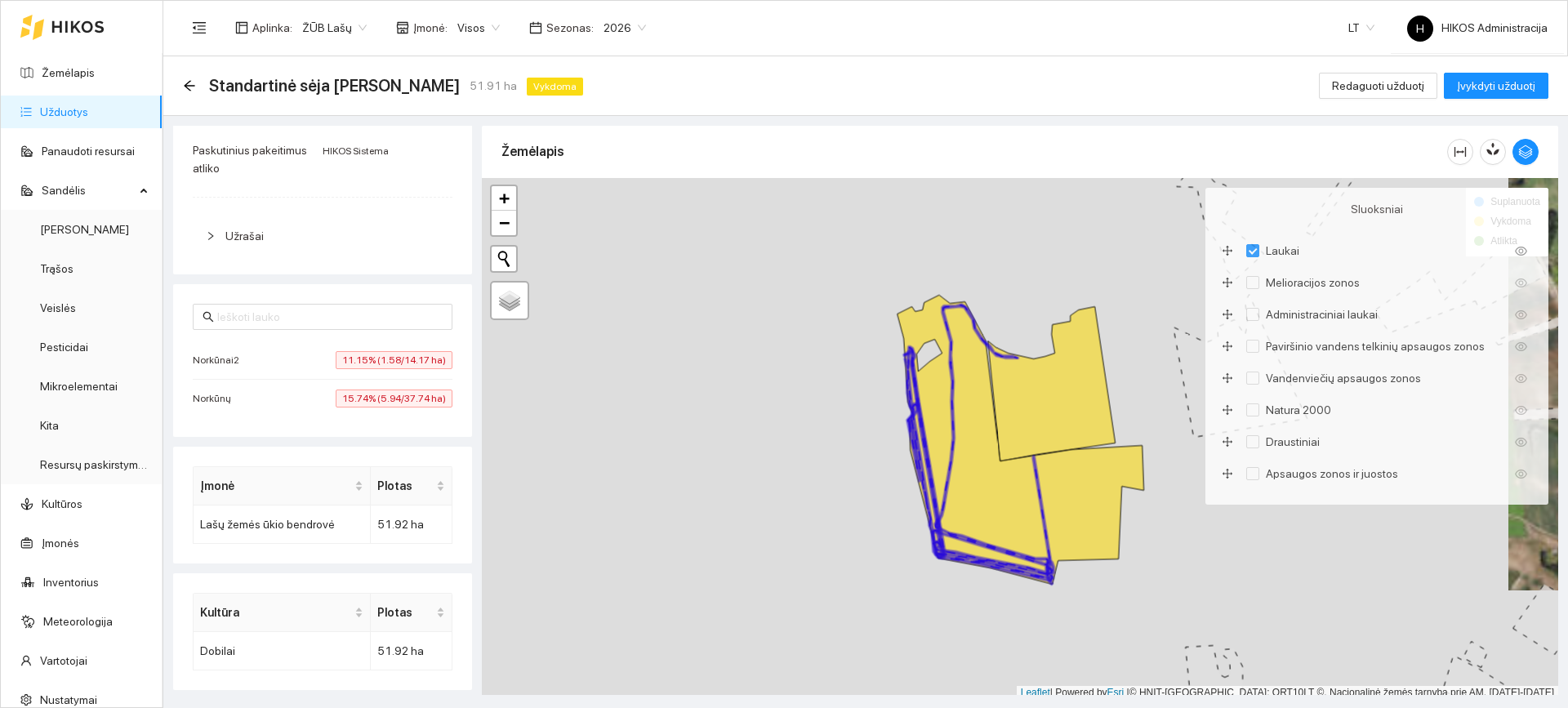
click at [392, 359] on span "11.15% (1.58/14.17 ha)" at bounding box center [394, 360] width 117 height 18
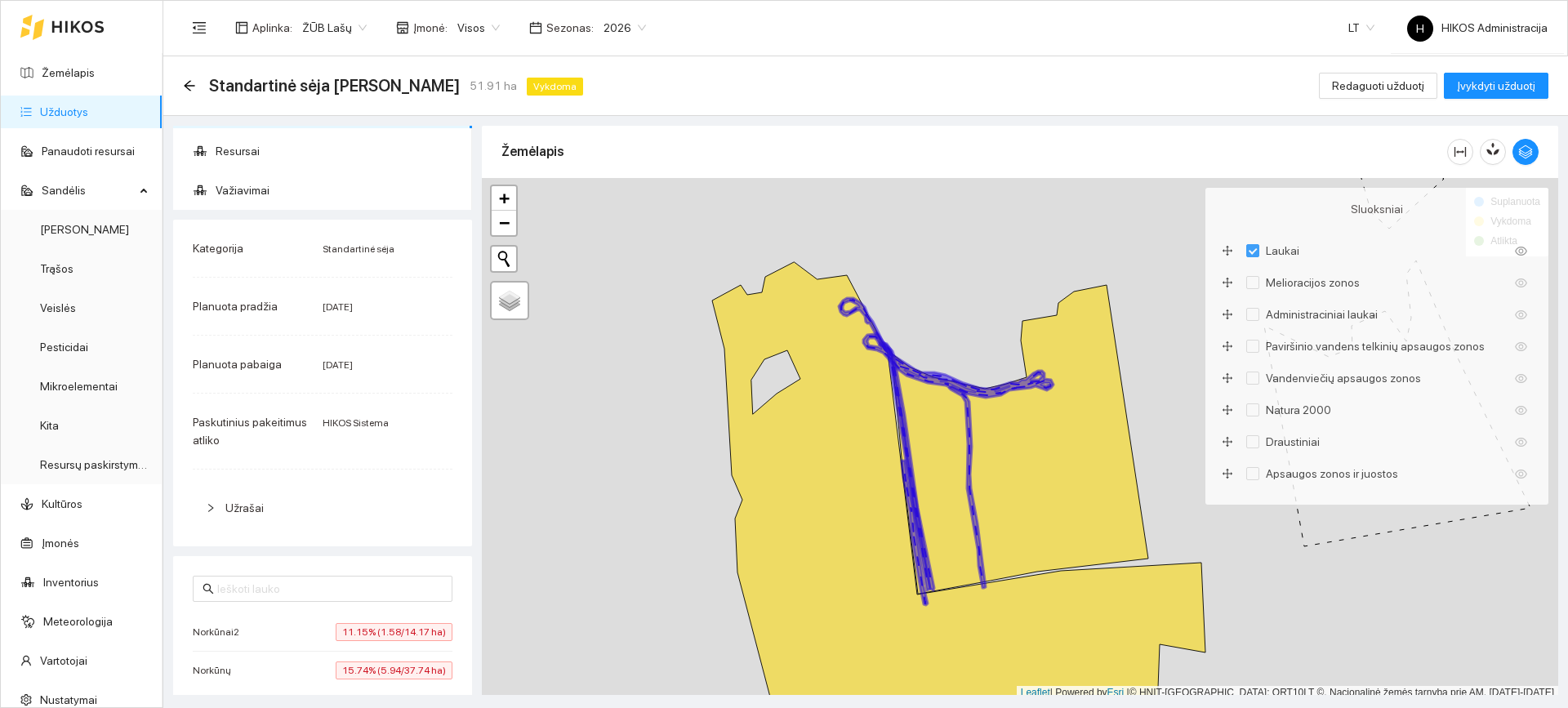
scroll to position [0, 0]
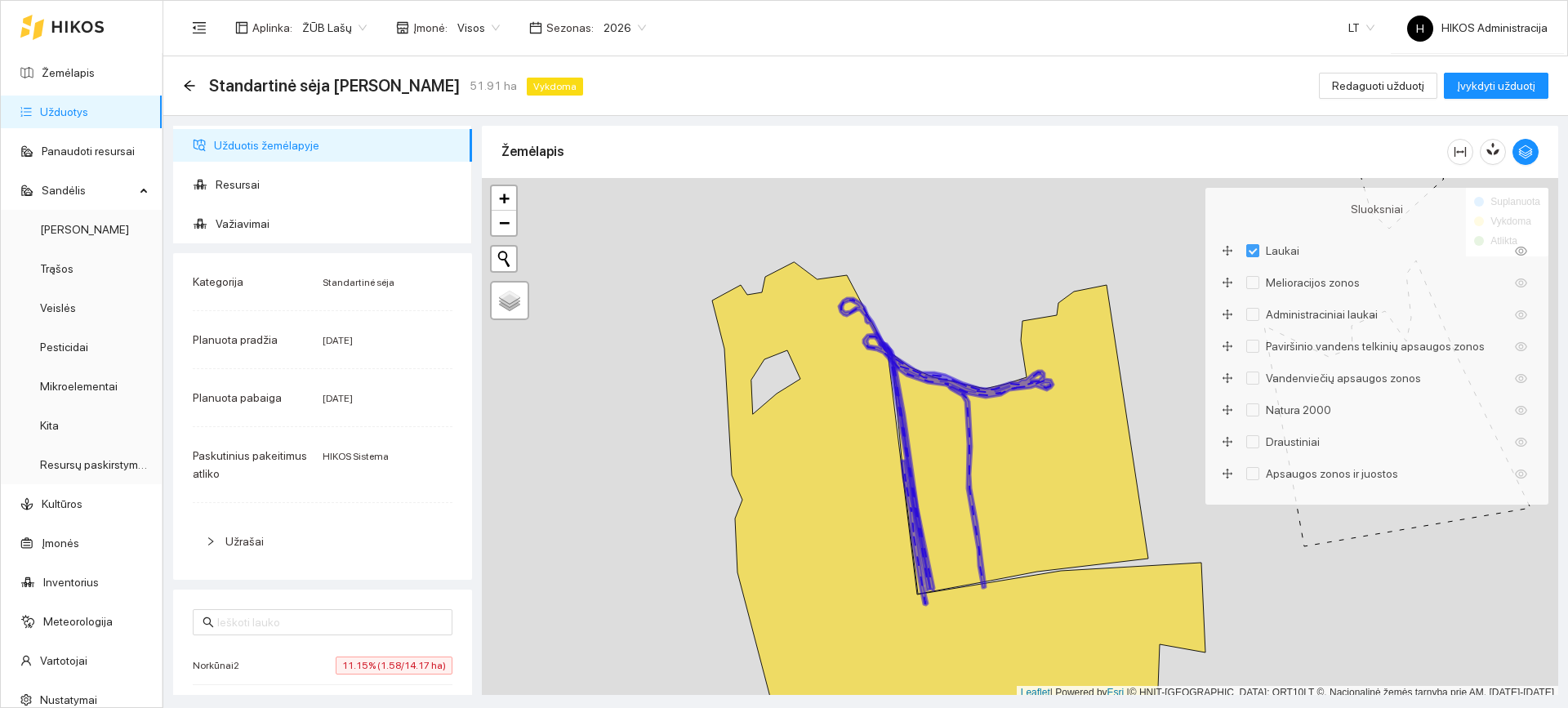
click at [187, 77] on div "Standartinė sėja Dobilai 51.91 ha Vykdoma" at bounding box center [385, 86] width 406 height 26
click at [191, 83] on icon "arrow-left" at bounding box center [189, 85] width 13 height 13
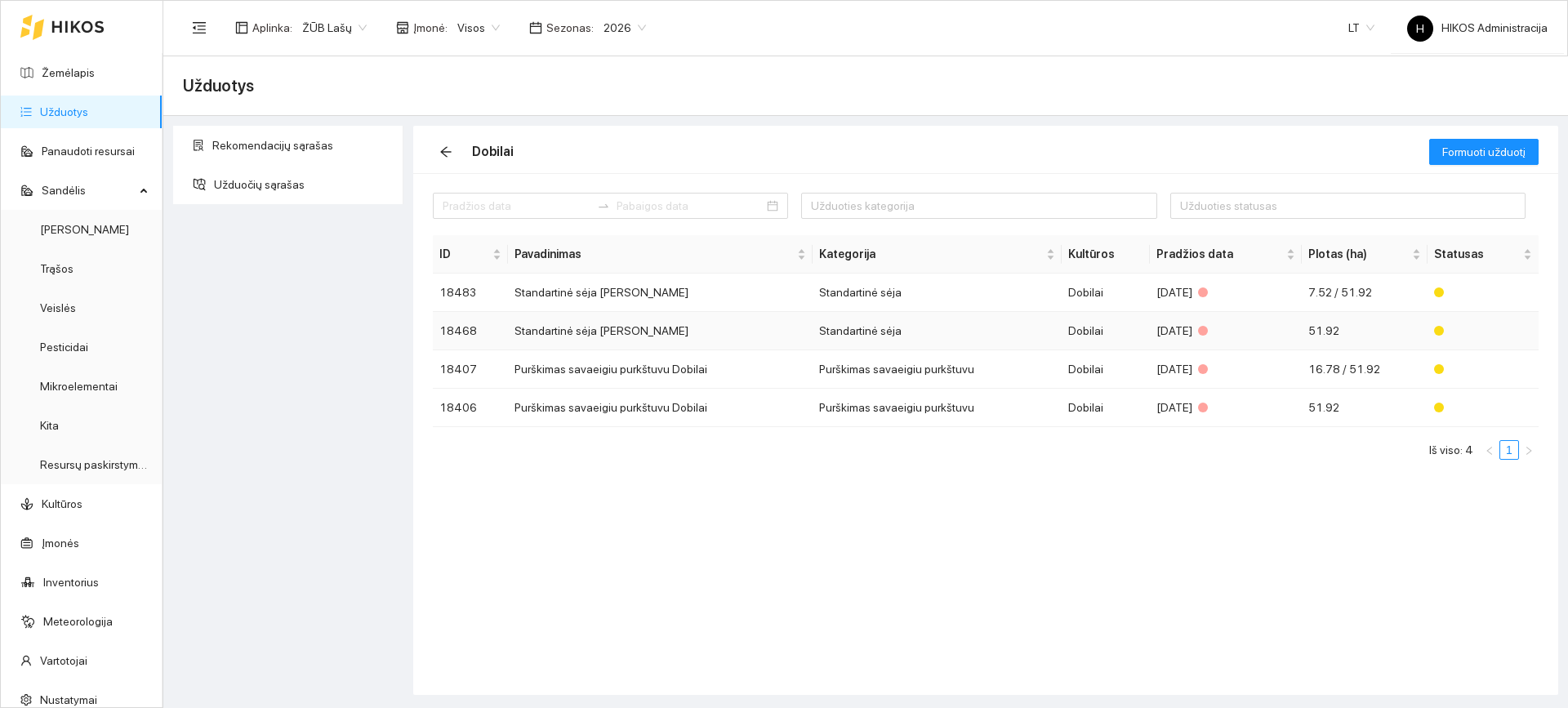
click at [758, 326] on td "Standartinė sėja [PERSON_NAME]" at bounding box center [660, 331] width 305 height 38
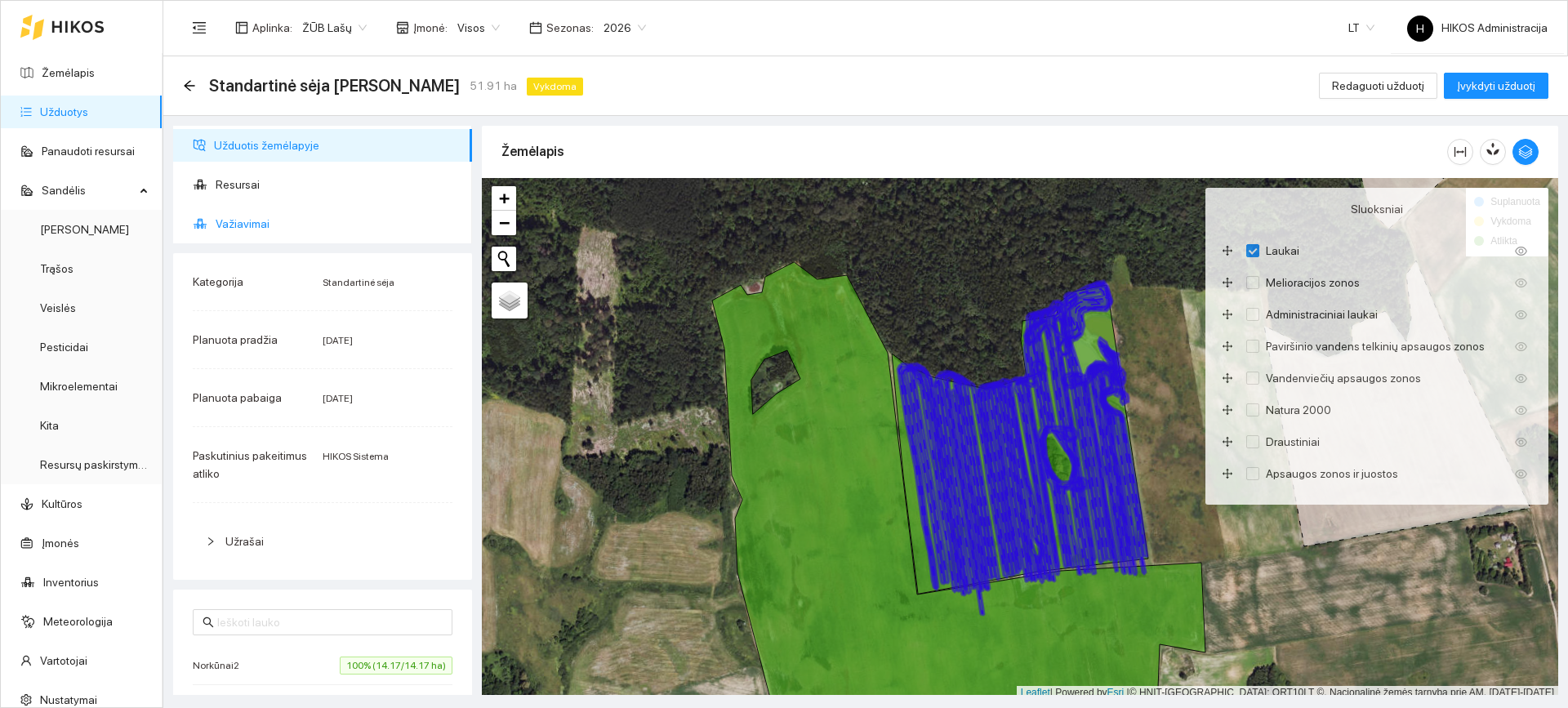
click at [340, 223] on span "Važiavimai" at bounding box center [338, 224] width 244 height 33
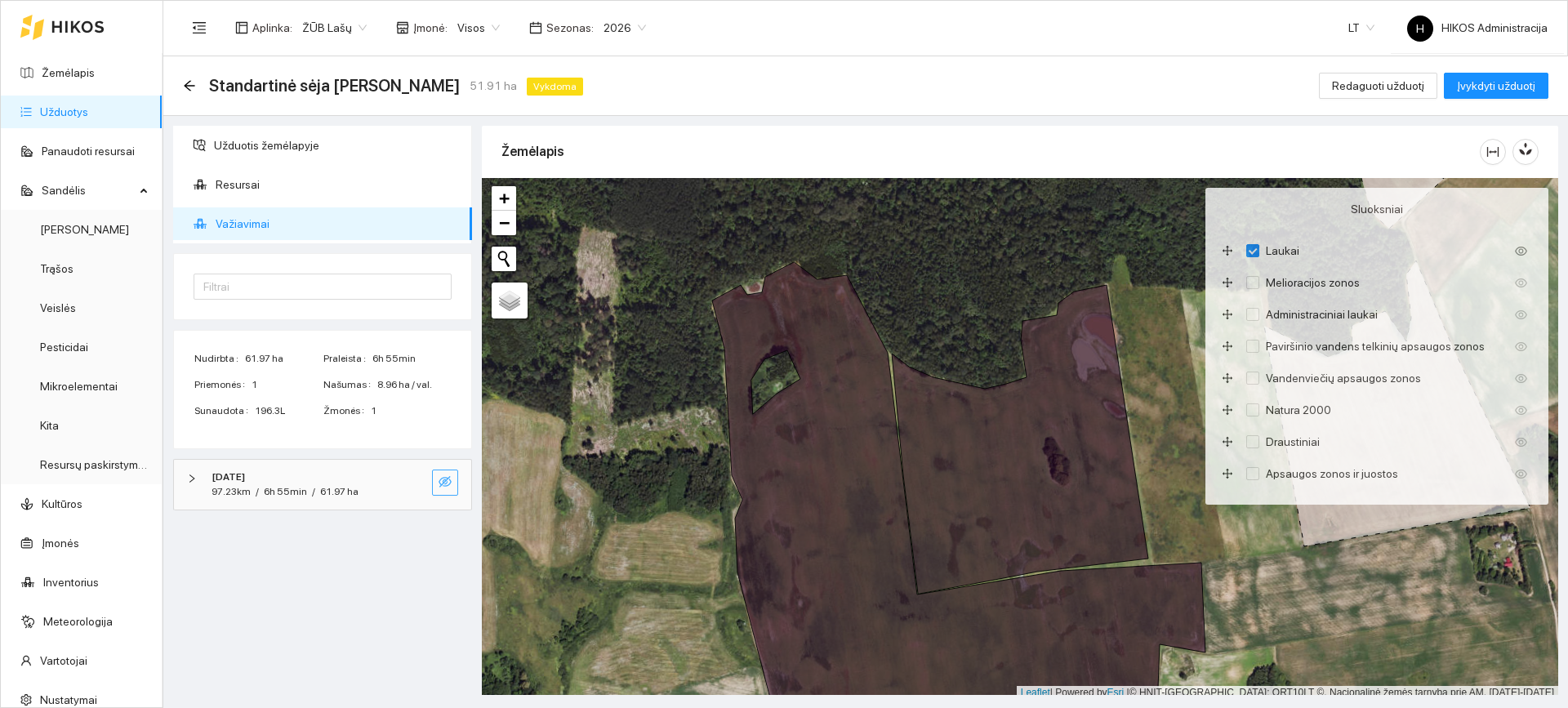
click at [445, 482] on icon "eye-invisible" at bounding box center [445, 481] width 13 height 11
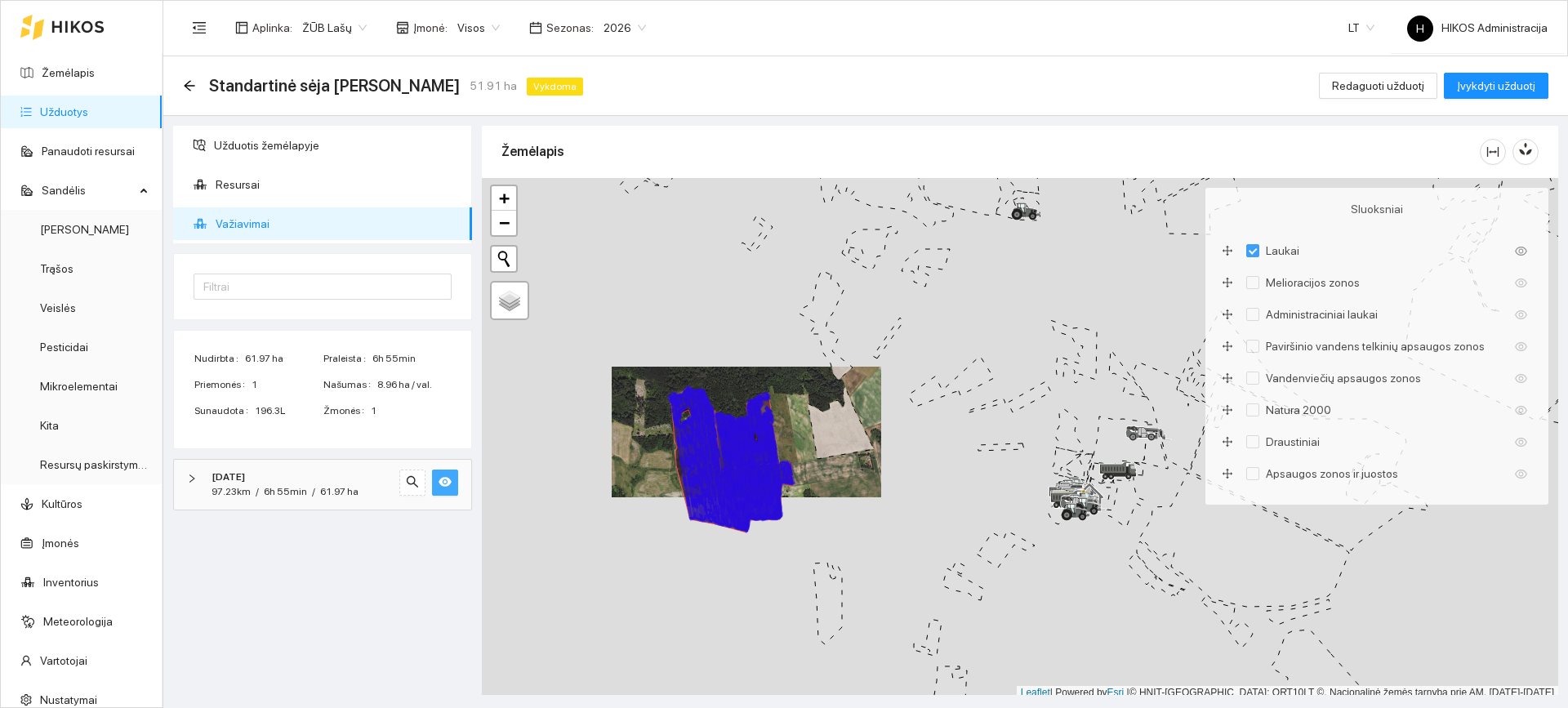
scroll to position [5, 0]
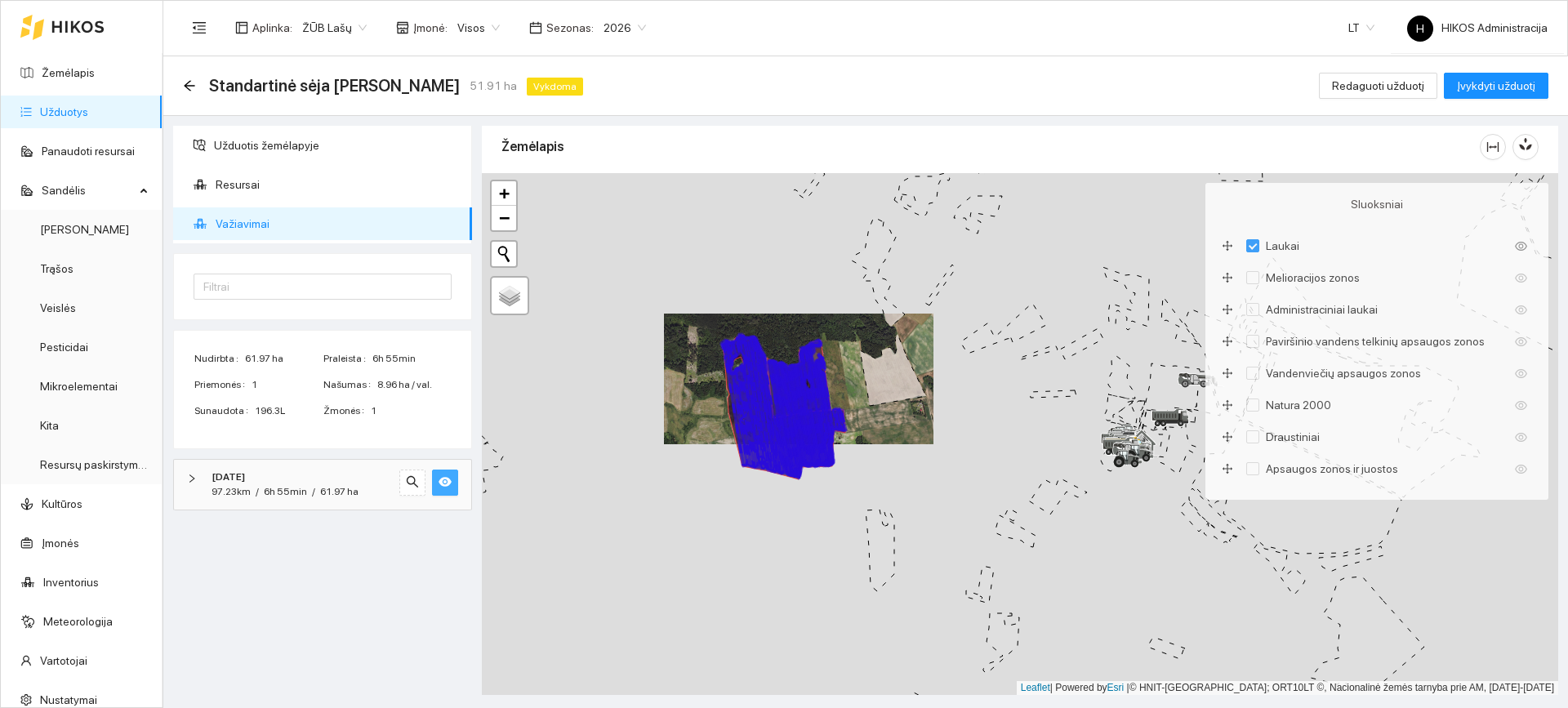
drag, startPoint x: 692, startPoint y: 452, endPoint x: 749, endPoint y: 404, distance: 74.5
click at [747, 404] on icon at bounding box center [740, 403] width 38 height 128
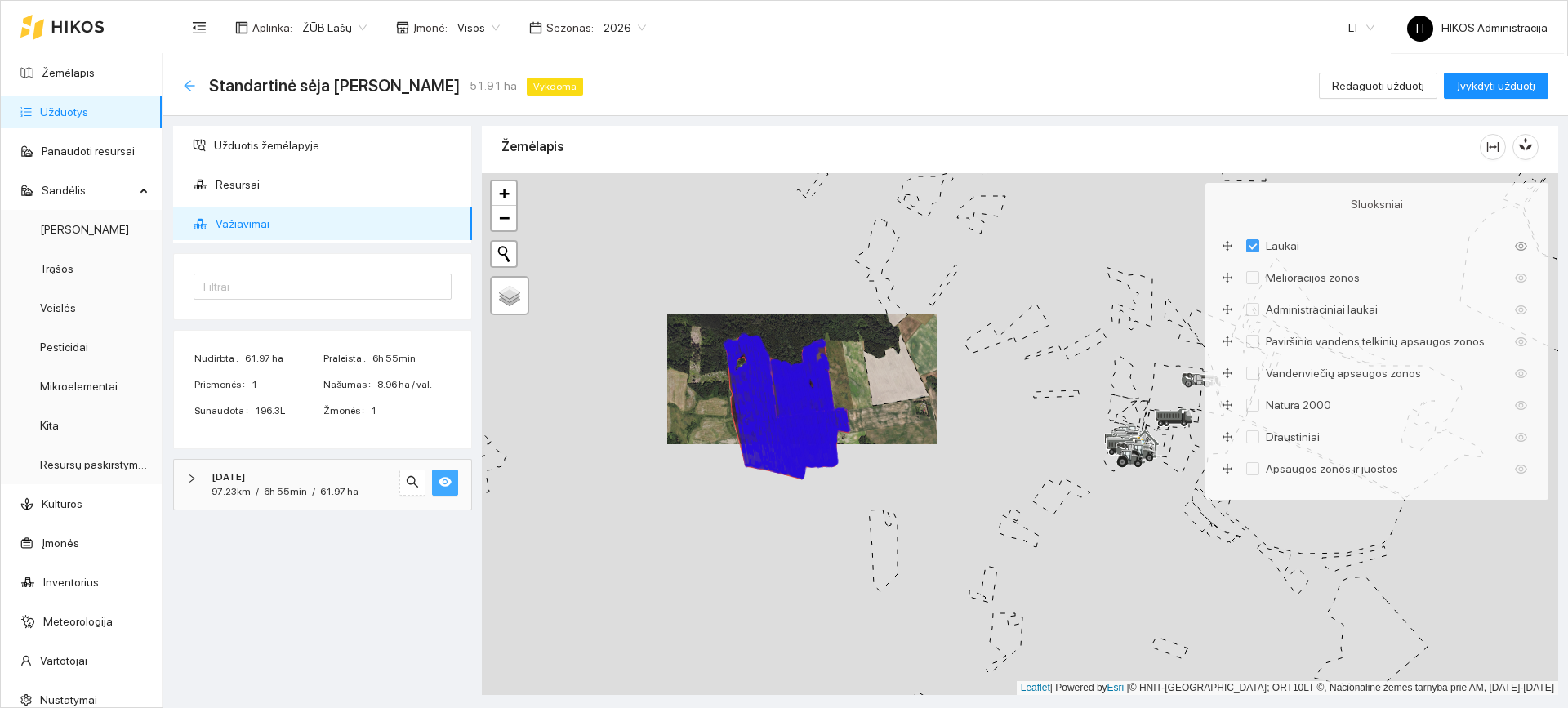
click at [185, 79] on icon "arrow-left" at bounding box center [189, 85] width 13 height 13
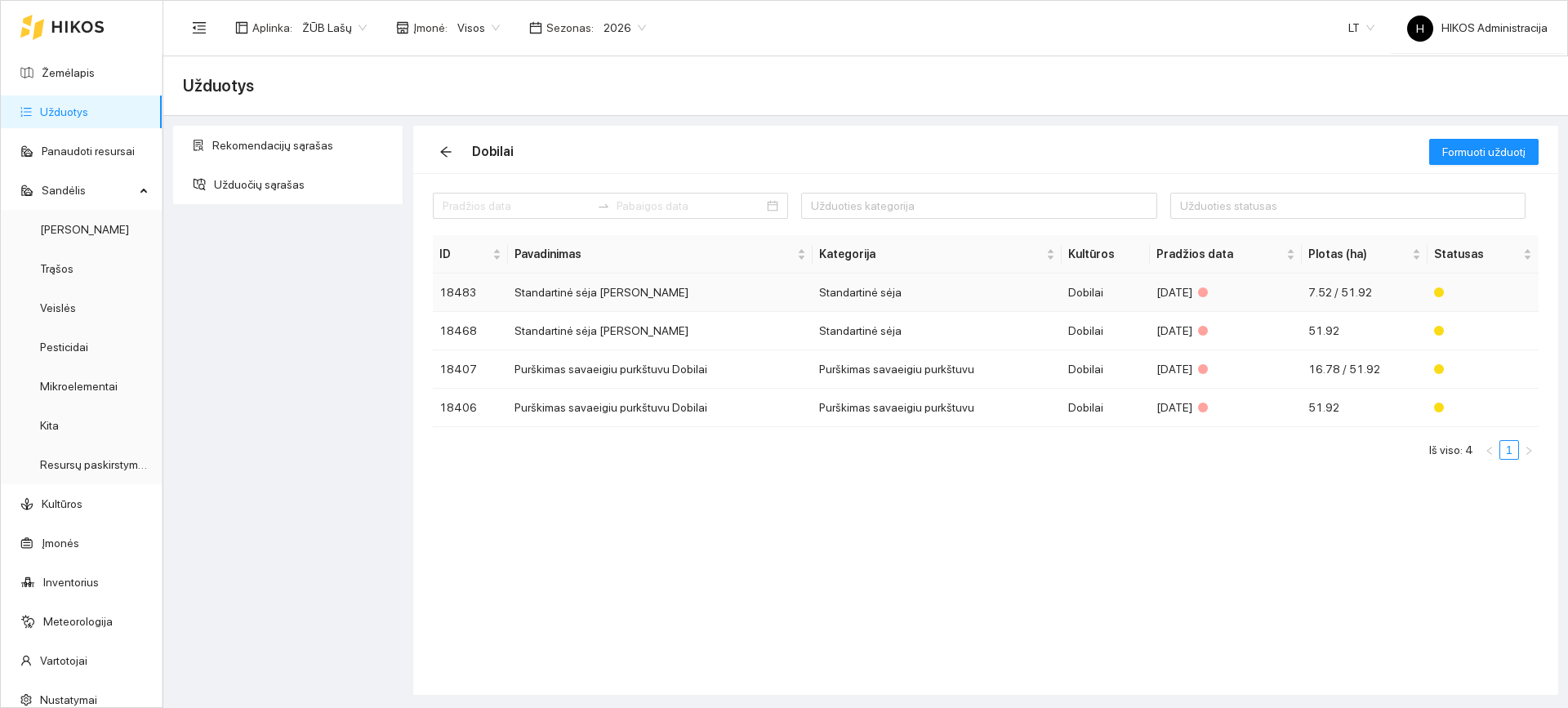
click at [597, 290] on td "Standartinė sėja [PERSON_NAME]" at bounding box center [660, 292] width 305 height 38
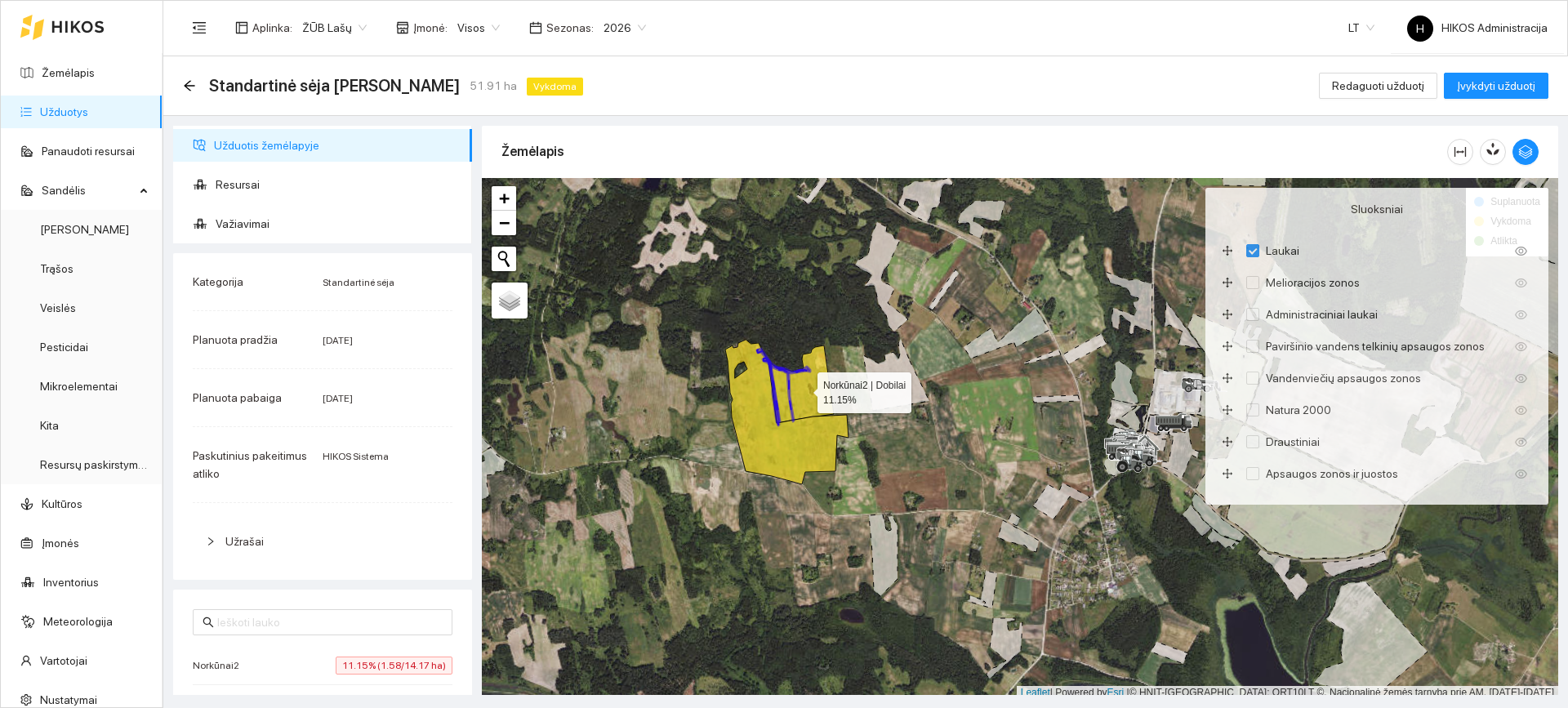
click at [807, 392] on icon at bounding box center [801, 384] width 64 height 77
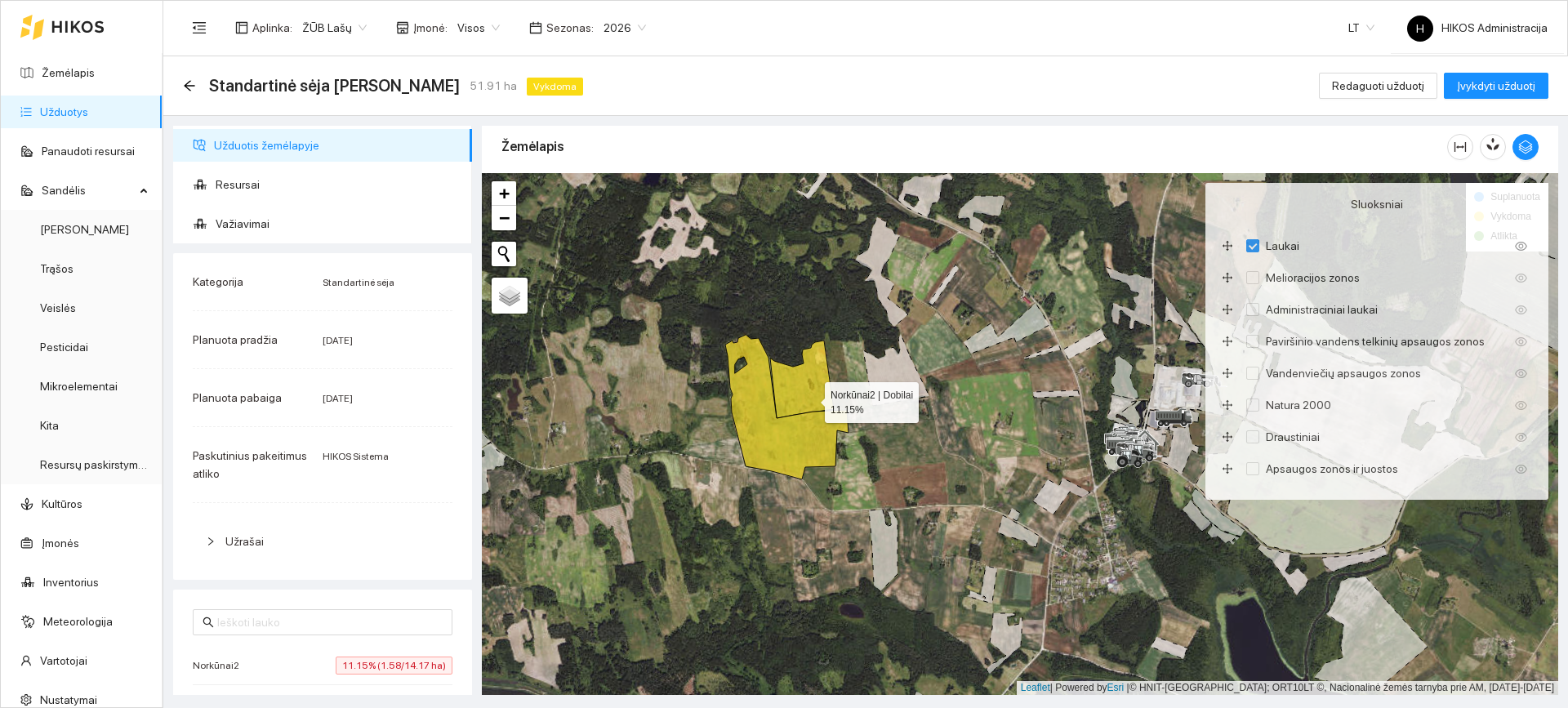
click at [806, 425] on icon at bounding box center [787, 407] width 124 height 144
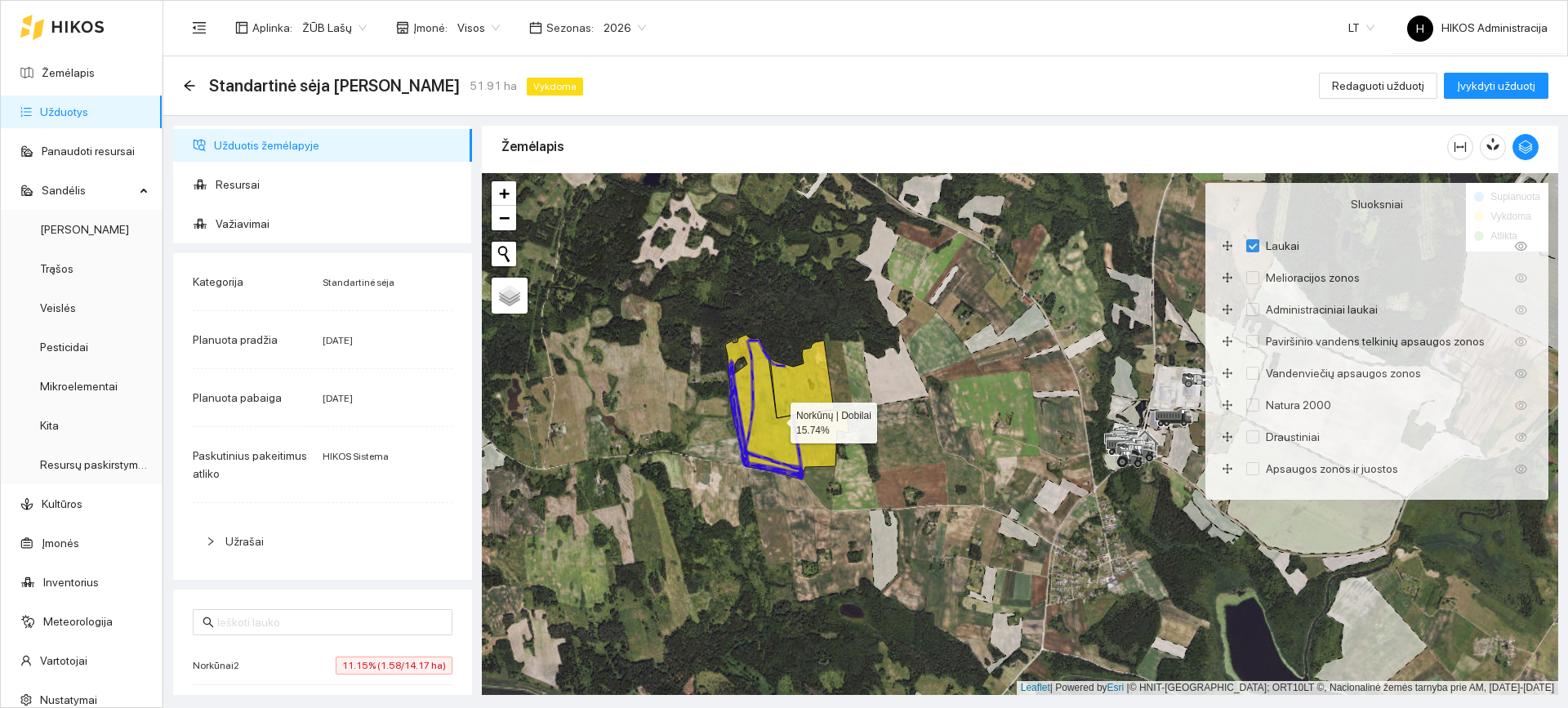
click at [806, 425] on icon at bounding box center [787, 407] width 124 height 144
click at [313, 168] on span "Resursai" at bounding box center [338, 184] width 244 height 33
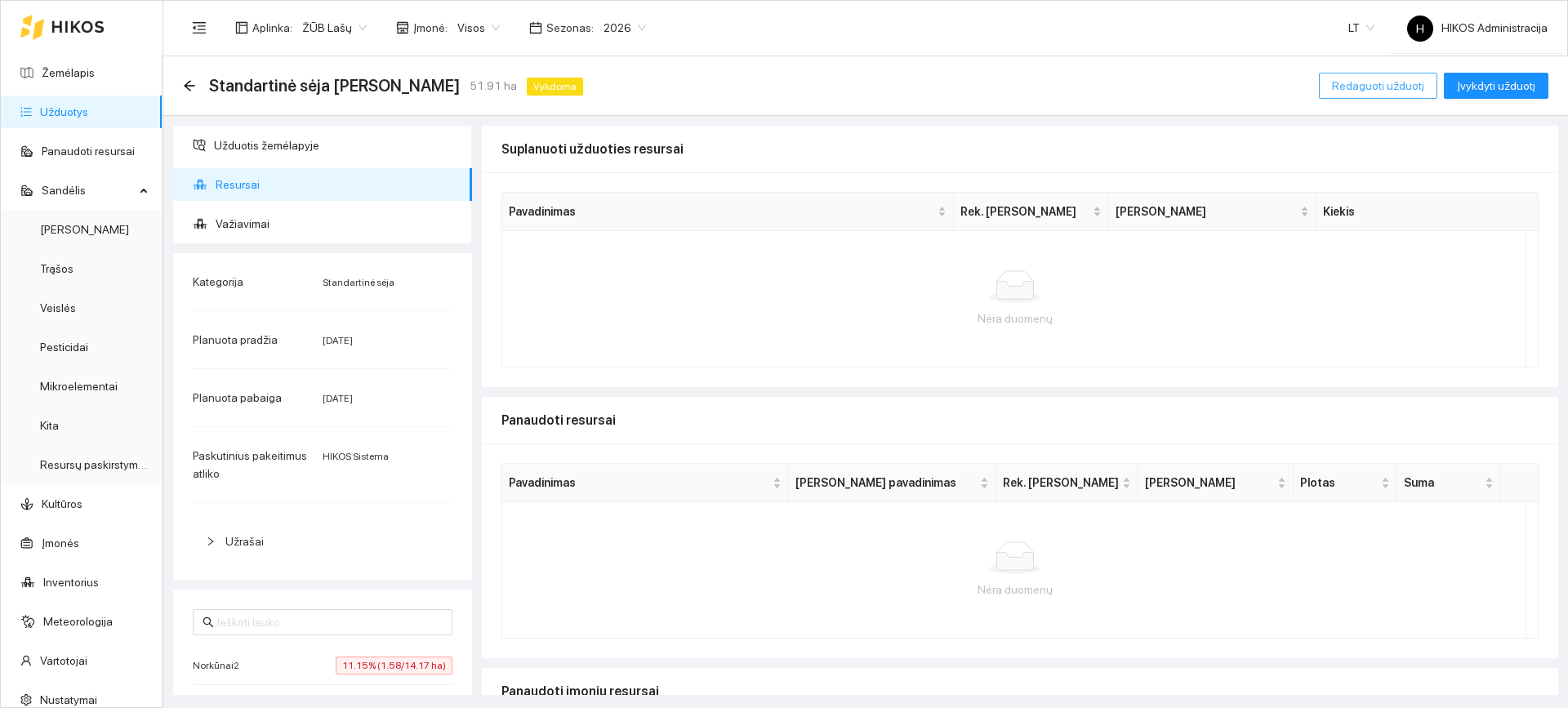
click at [1368, 83] on span "Redaguoti užduotį" at bounding box center [1378, 85] width 92 height 18
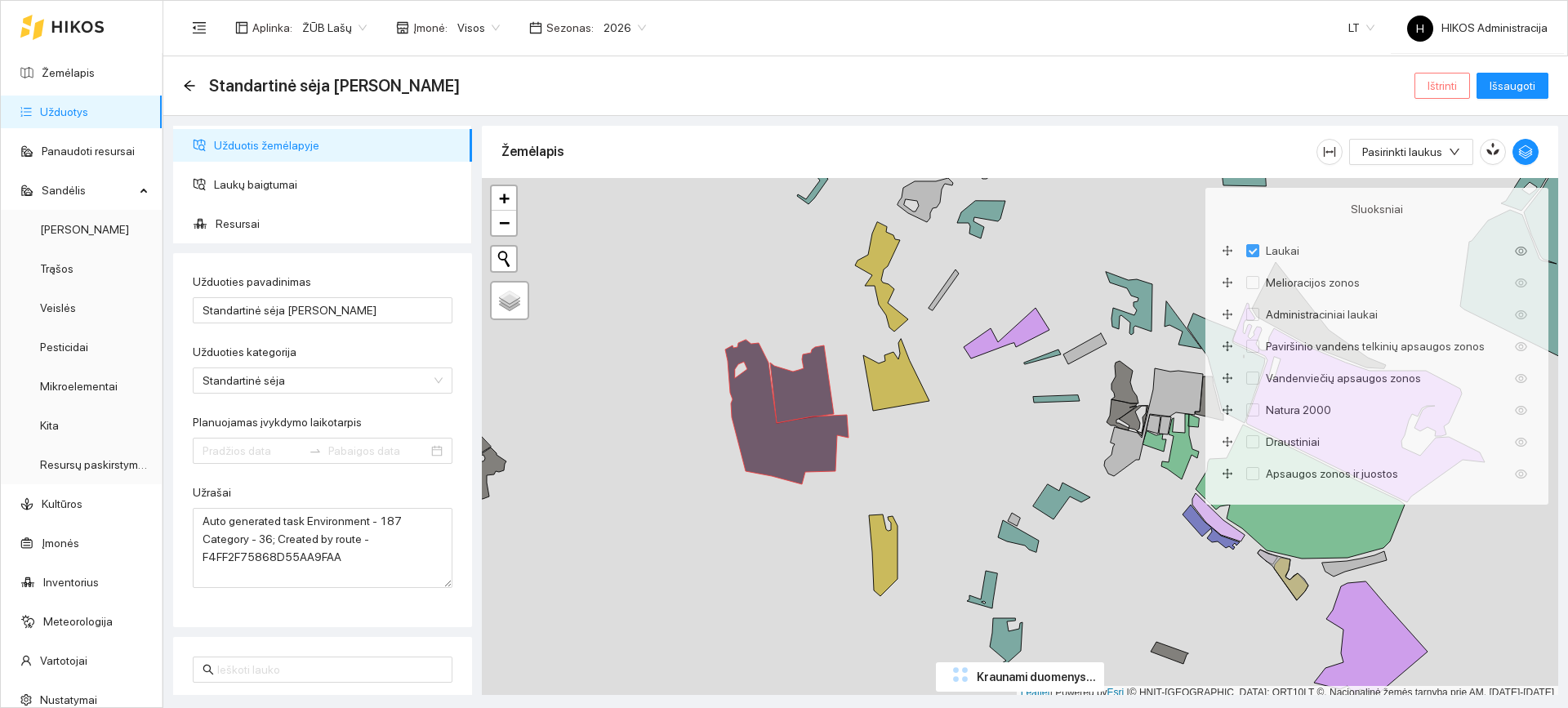
click at [1424, 80] on button "Ištrinti" at bounding box center [1443, 86] width 56 height 26
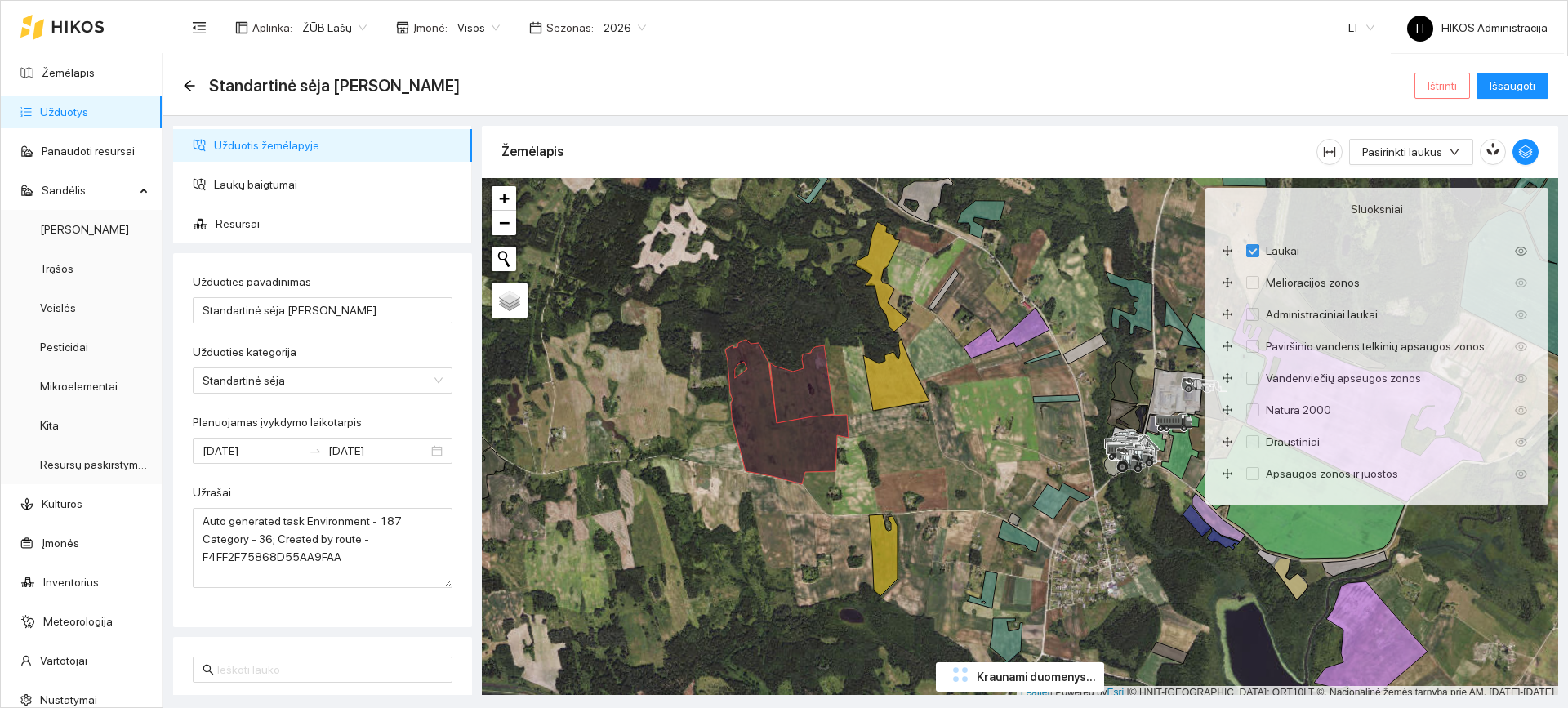
type input "2025-08-29"
type input "2025-09-08"
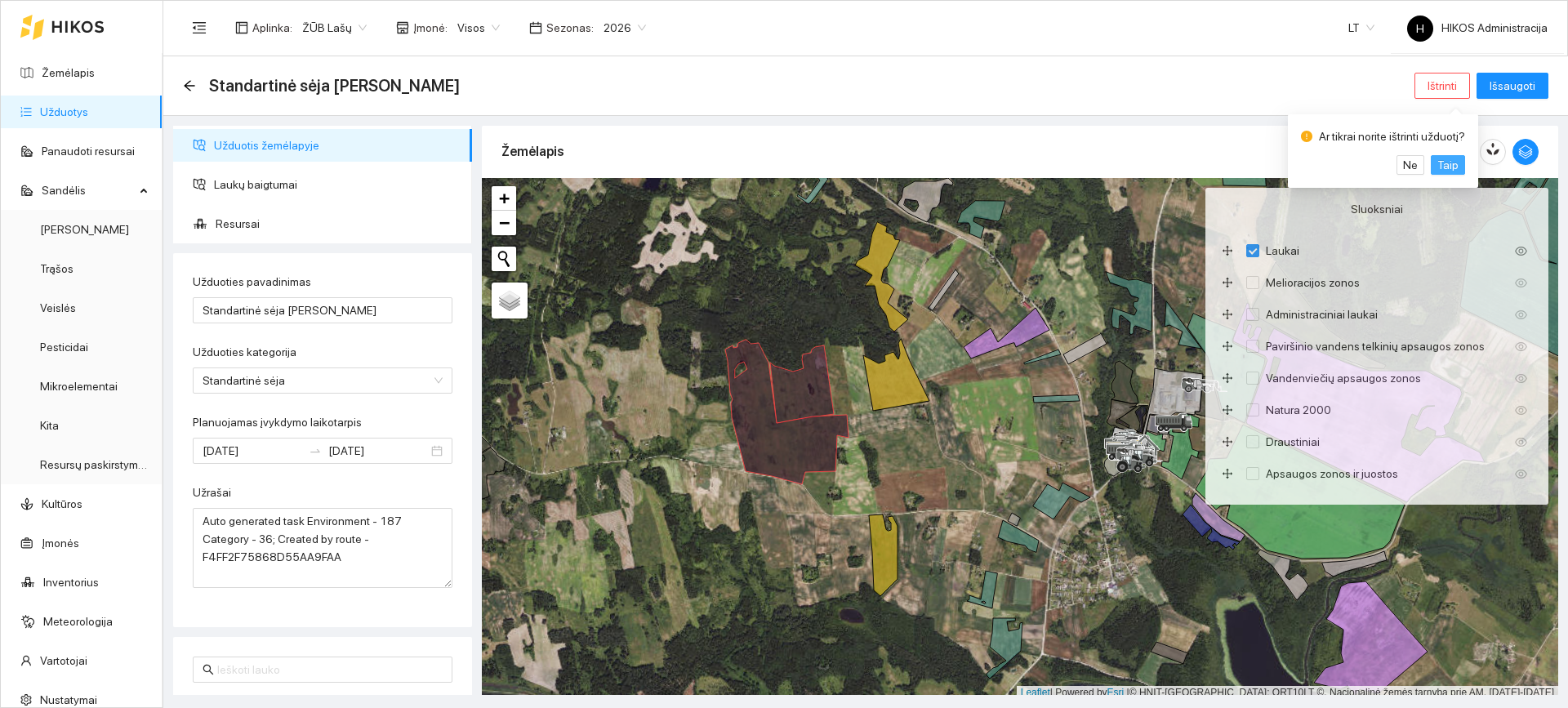
click at [1452, 159] on span "Taip" at bounding box center [1448, 164] width 21 height 18
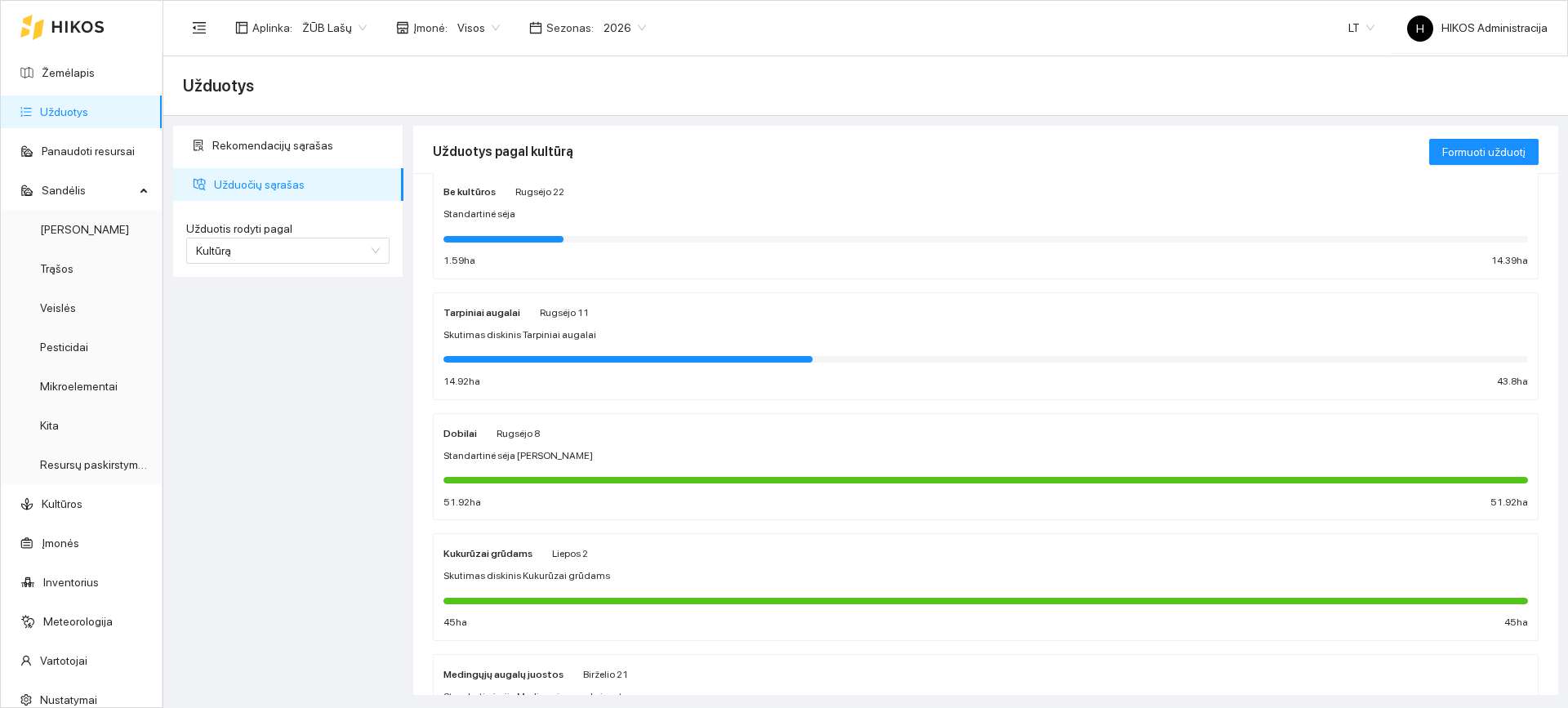
scroll to position [490, 0]
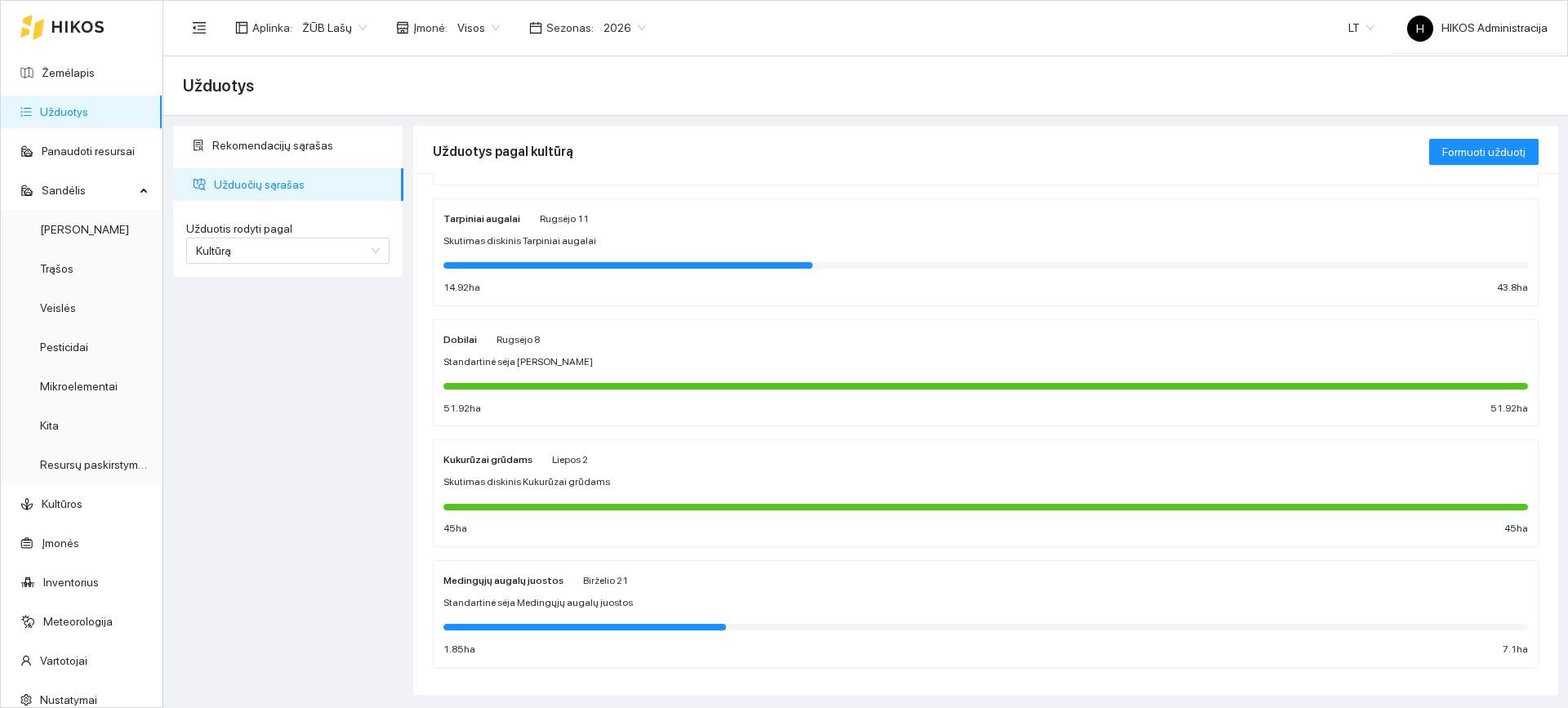
click at [611, 452] on div "Kukurūzai grūdams Liepos 2" at bounding box center [986, 458] width 1084 height 18
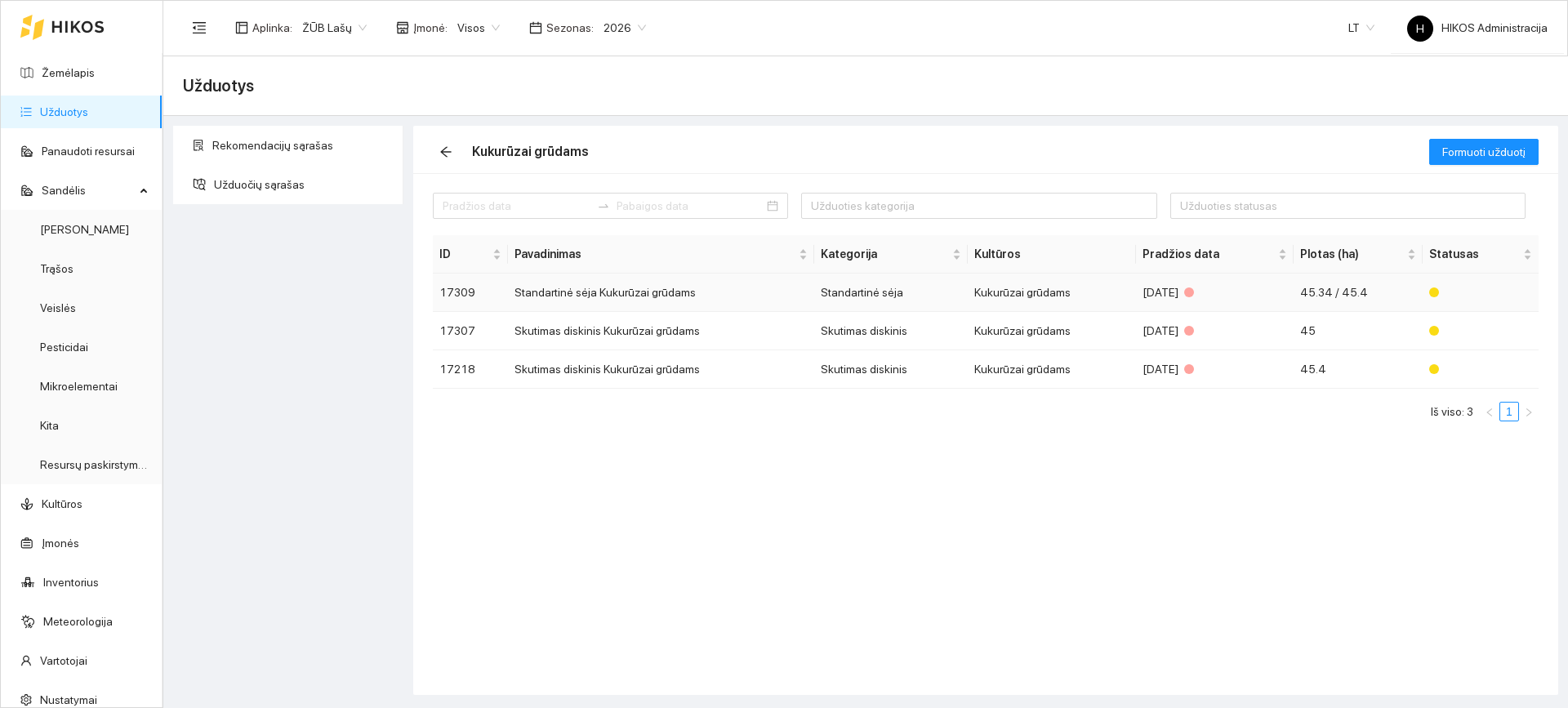
click at [674, 279] on td "Standartinė sėja Kukurūzai grūdams" at bounding box center [660, 292] width 305 height 38
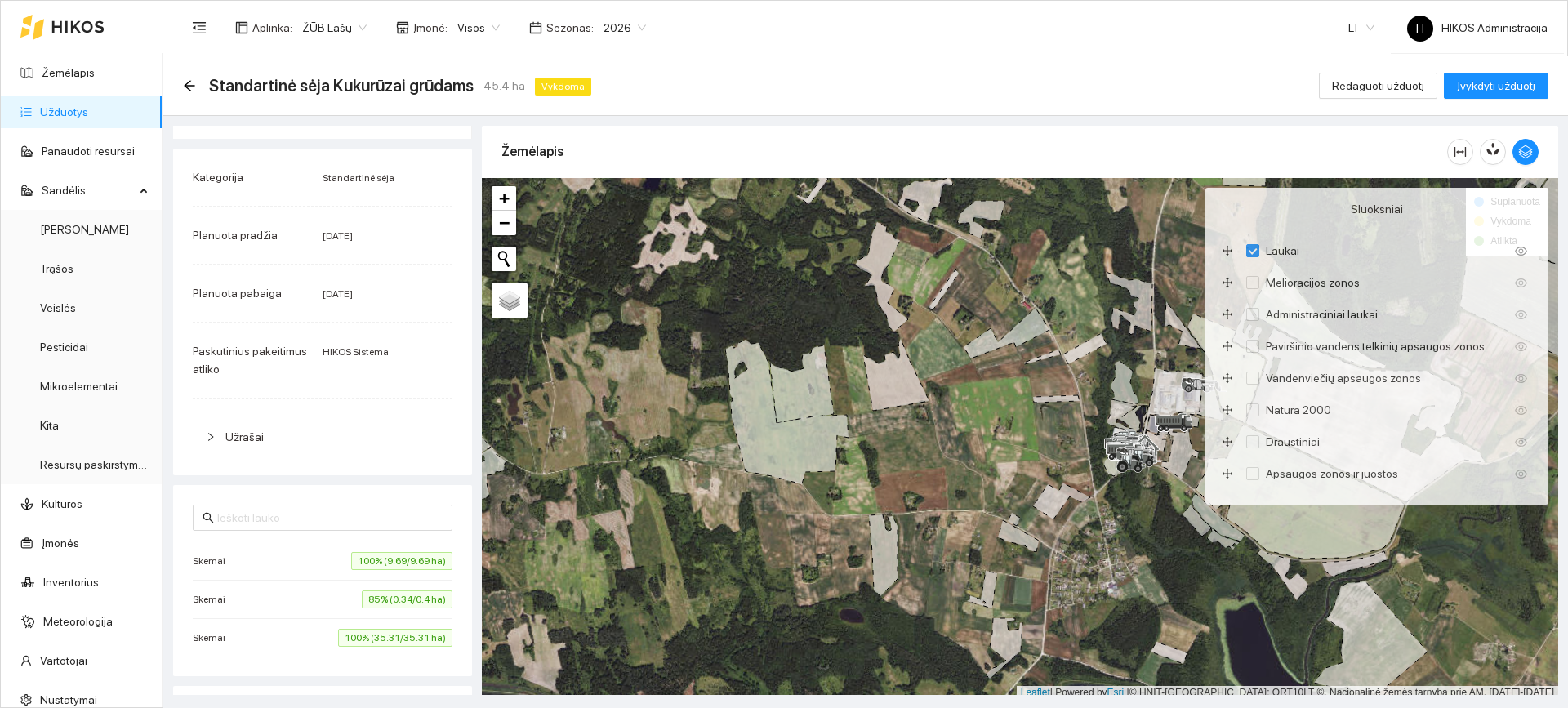
scroll to position [245, 0]
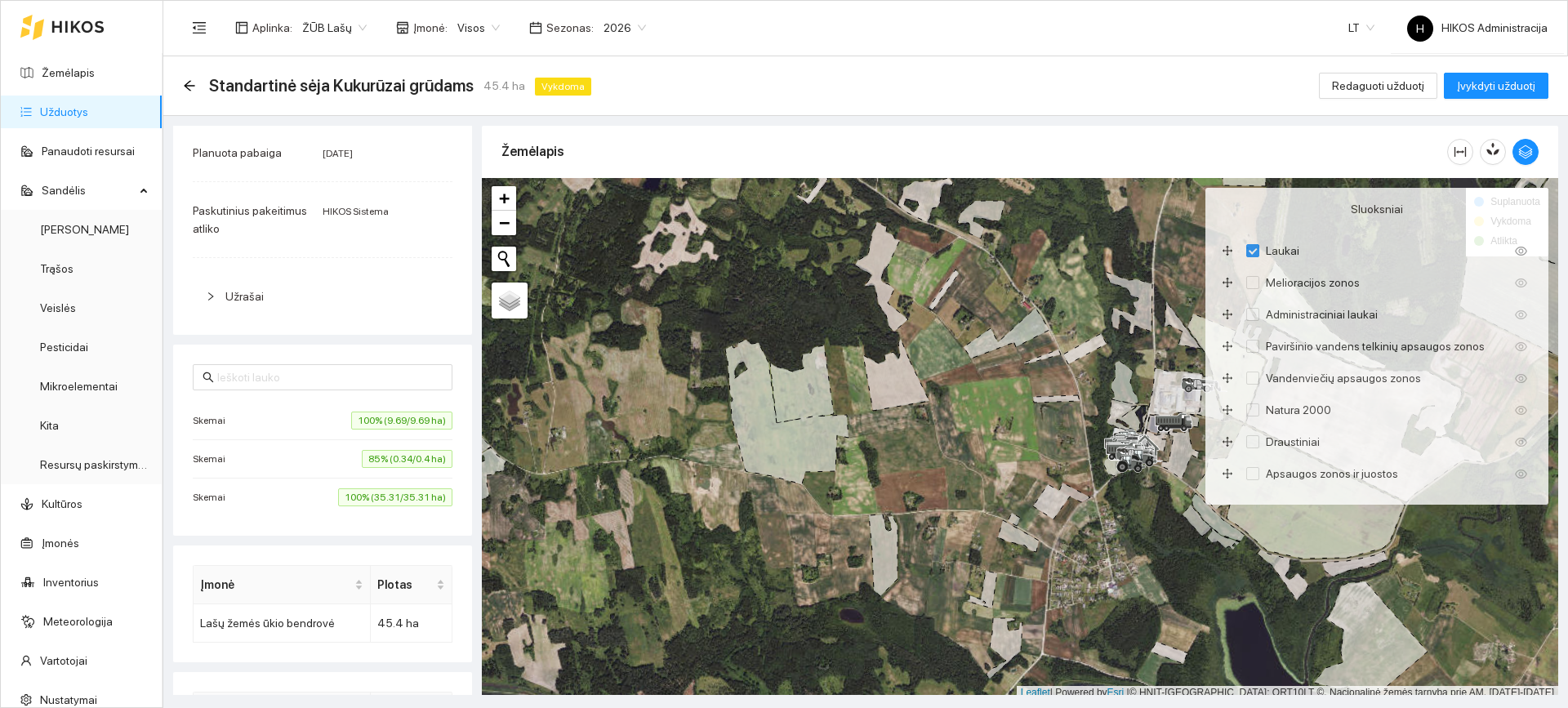
click at [354, 416] on span "100% (9.69/9.69 ha)" at bounding box center [402, 420] width 101 height 18
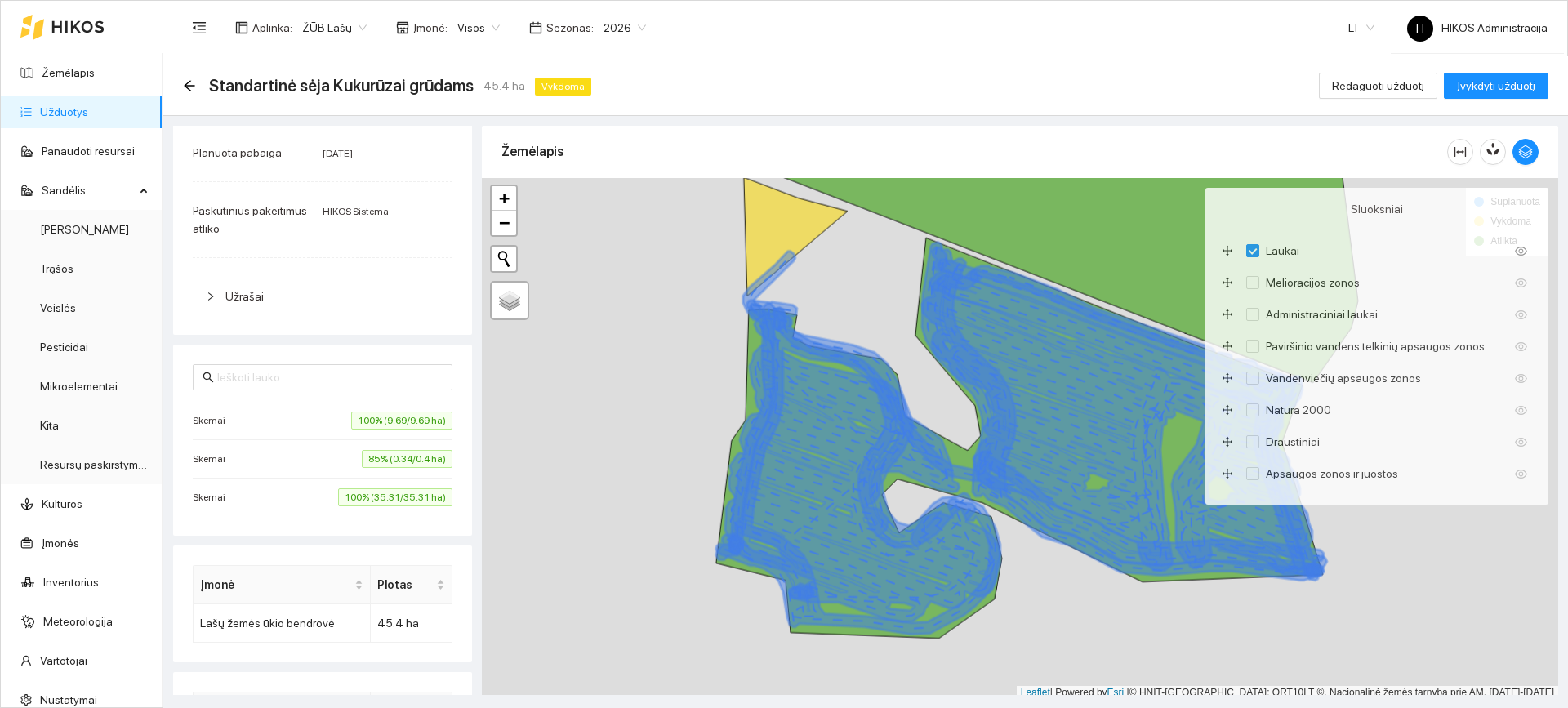
click at [370, 454] on span "85% (0.34/0.4 ha)" at bounding box center [407, 458] width 90 height 18
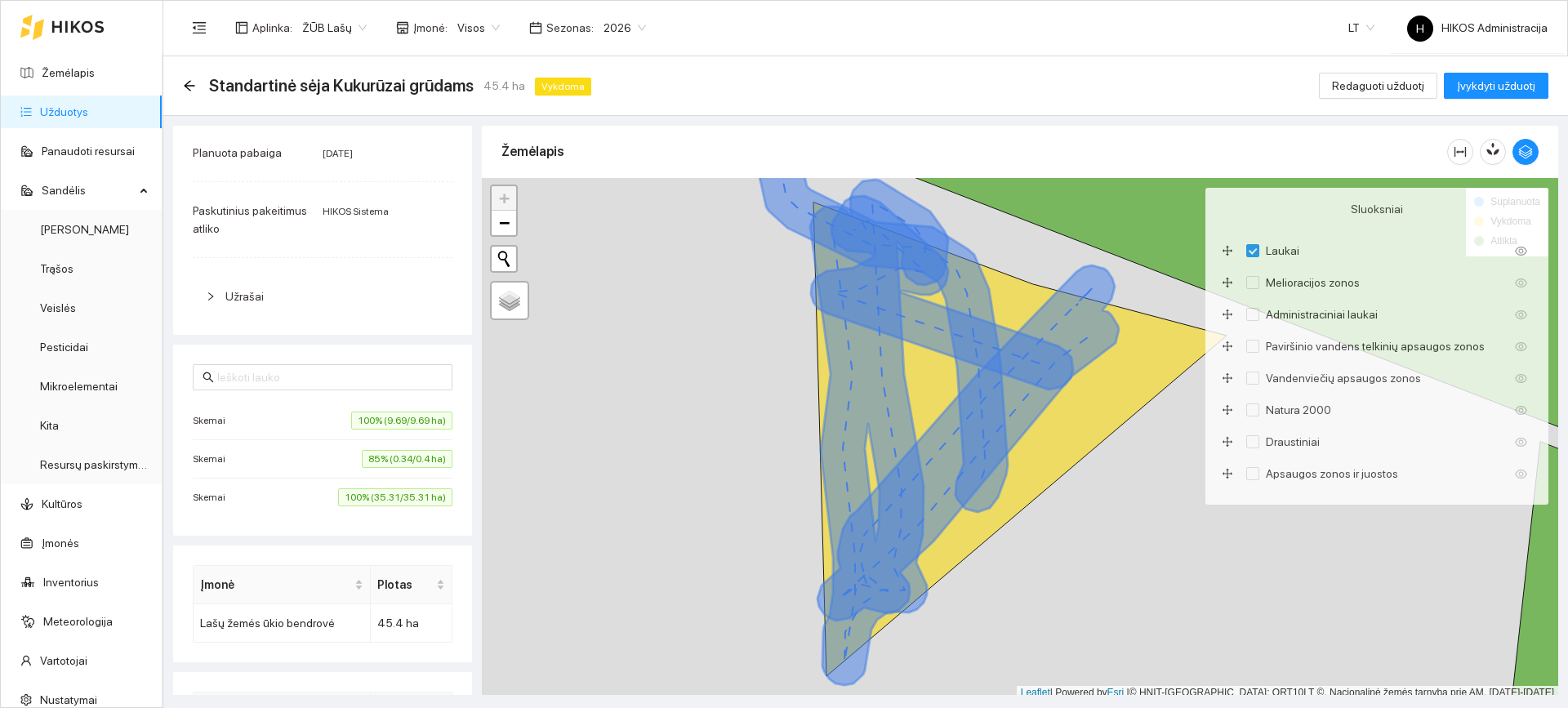
click at [370, 512] on li "Skemai 100% (35.31/35.31 ha)" at bounding box center [323, 497] width 259 height 37
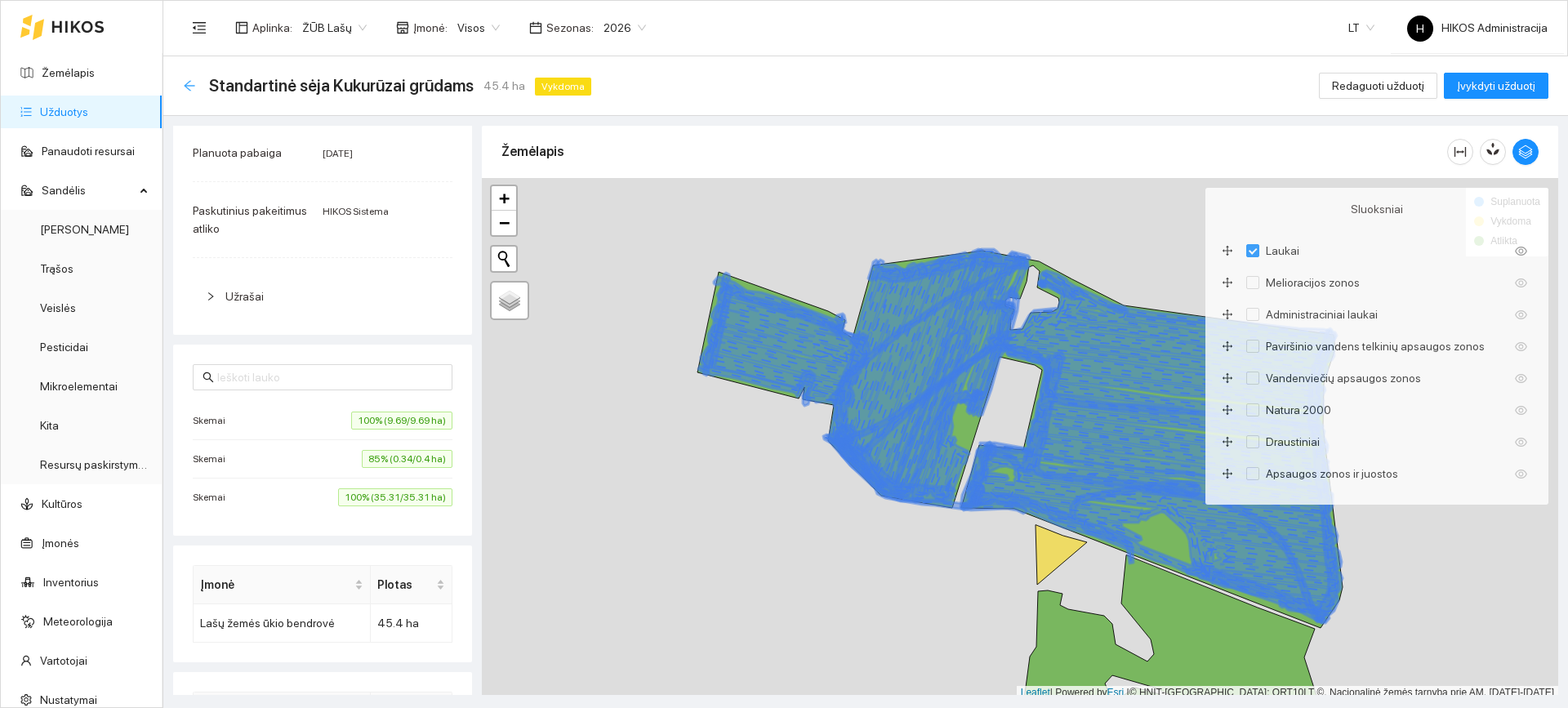
click at [189, 85] on icon "arrow-left" at bounding box center [189, 85] width 10 height 10
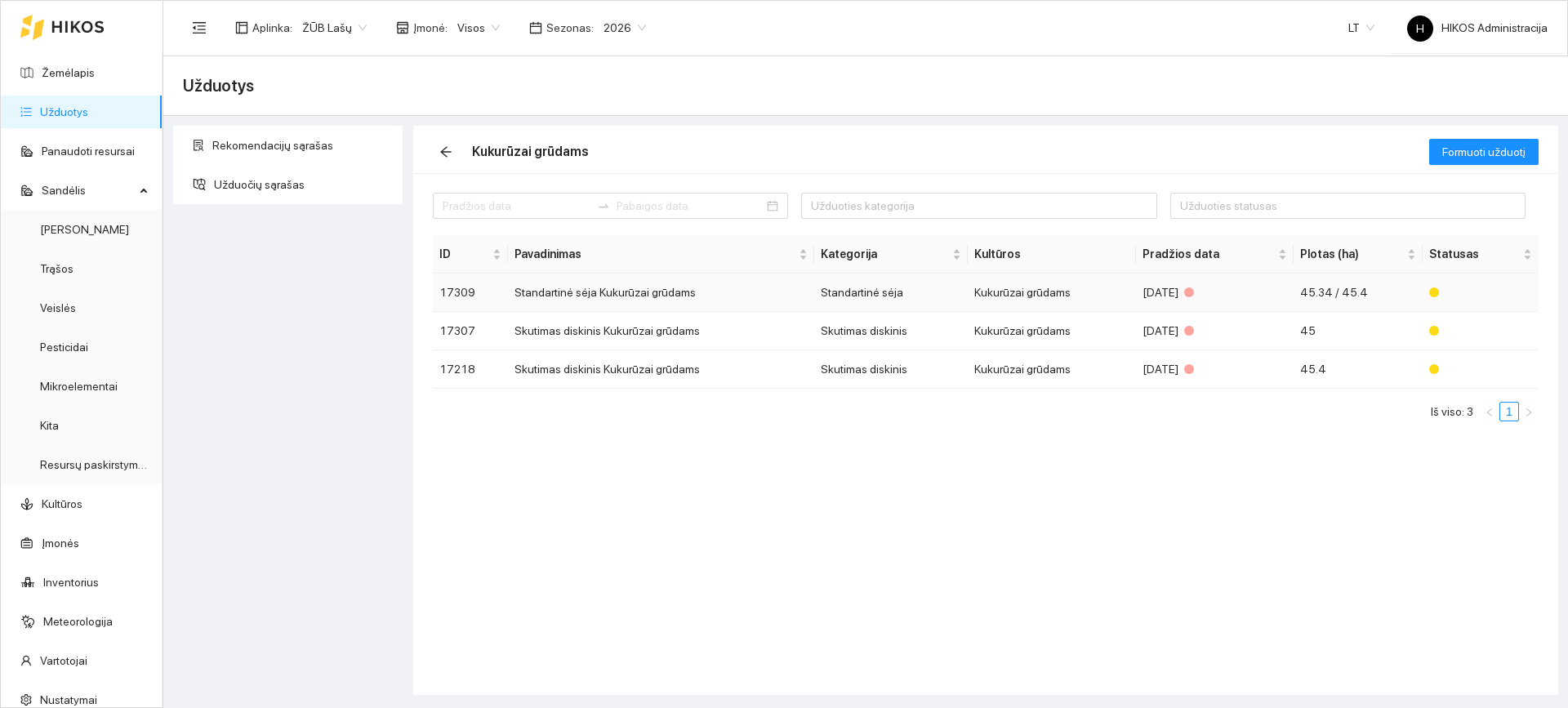
click at [966, 297] on td "Standartinė sėja" at bounding box center [891, 292] width 153 height 38
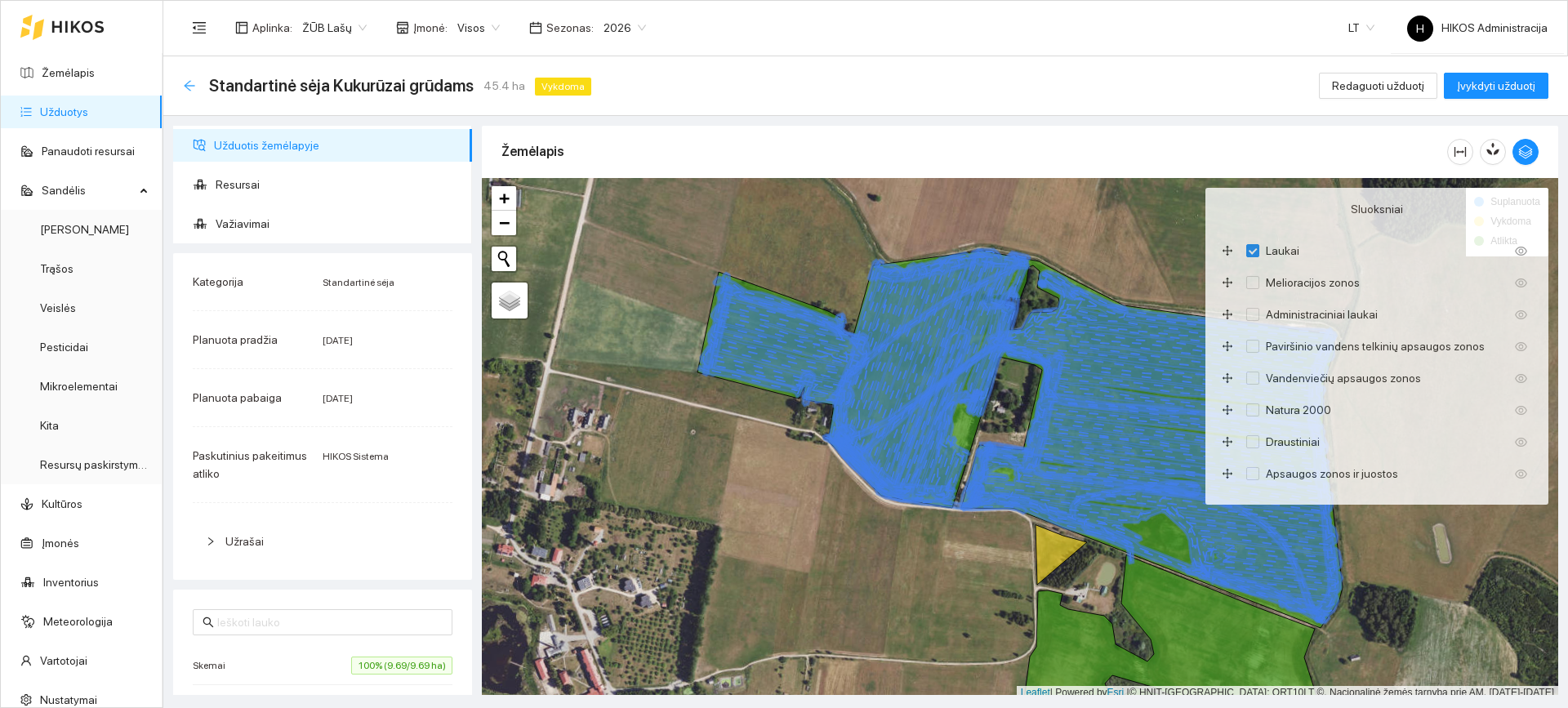
click at [191, 84] on icon "arrow-left" at bounding box center [189, 85] width 13 height 13
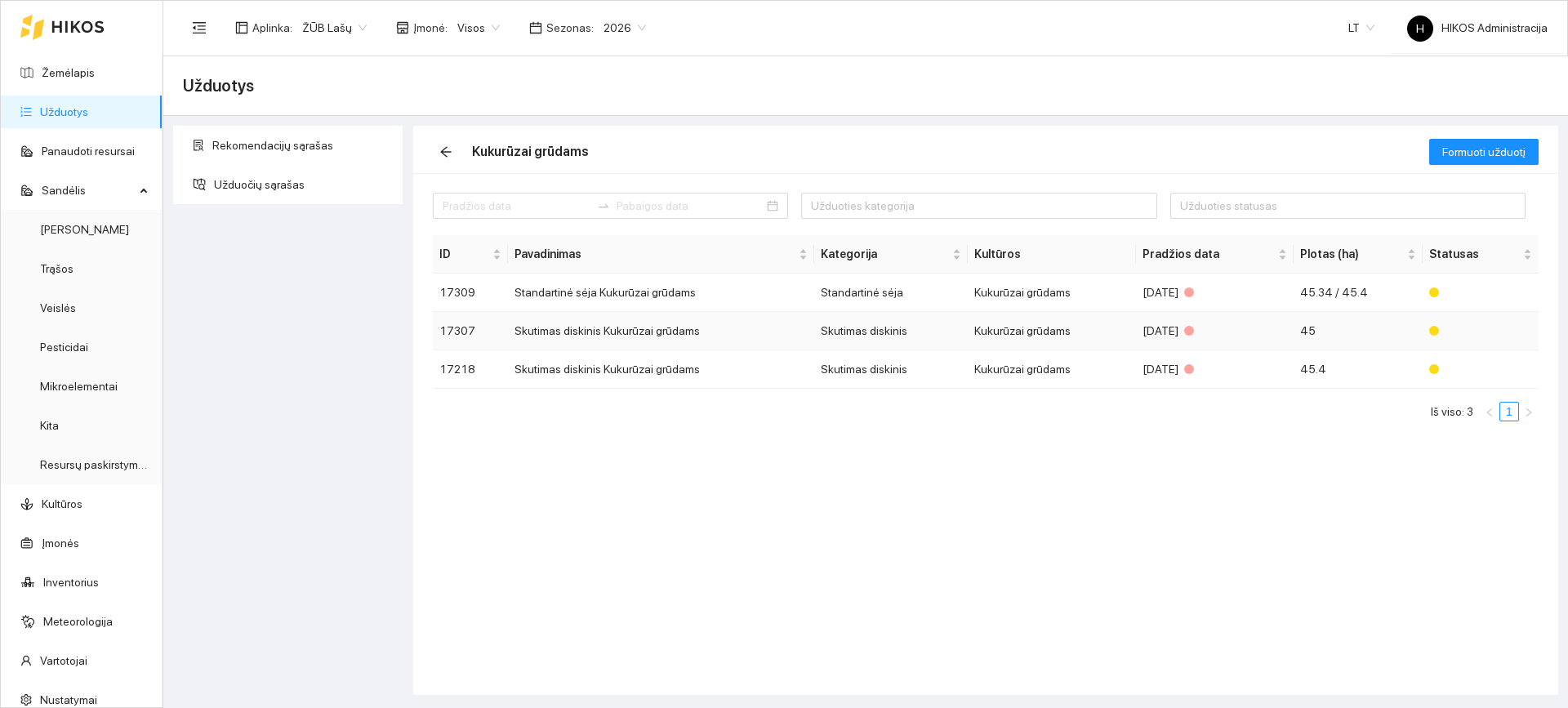
click at [956, 327] on td "Skutimas diskinis" at bounding box center [891, 331] width 153 height 38
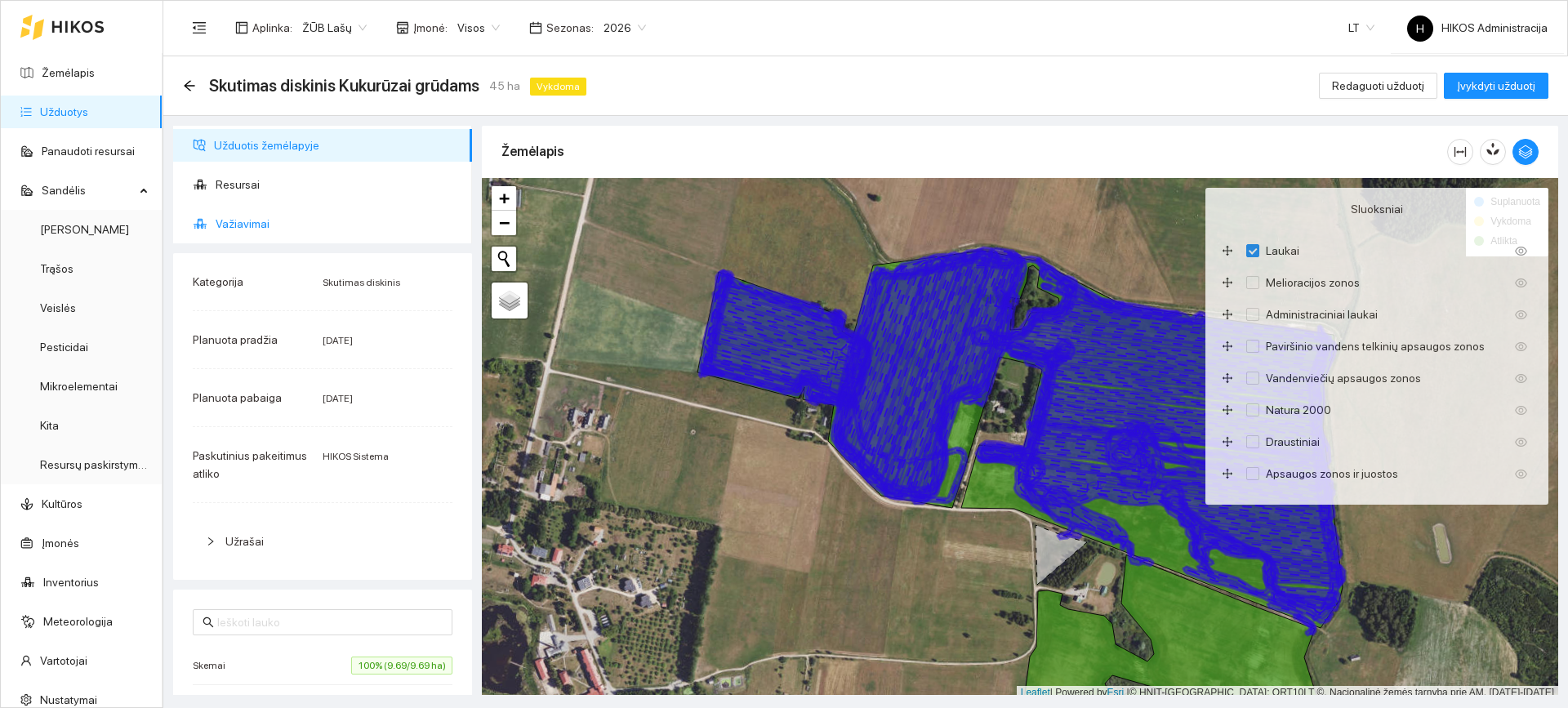
click at [315, 216] on span "Važiavimai" at bounding box center [338, 224] width 244 height 33
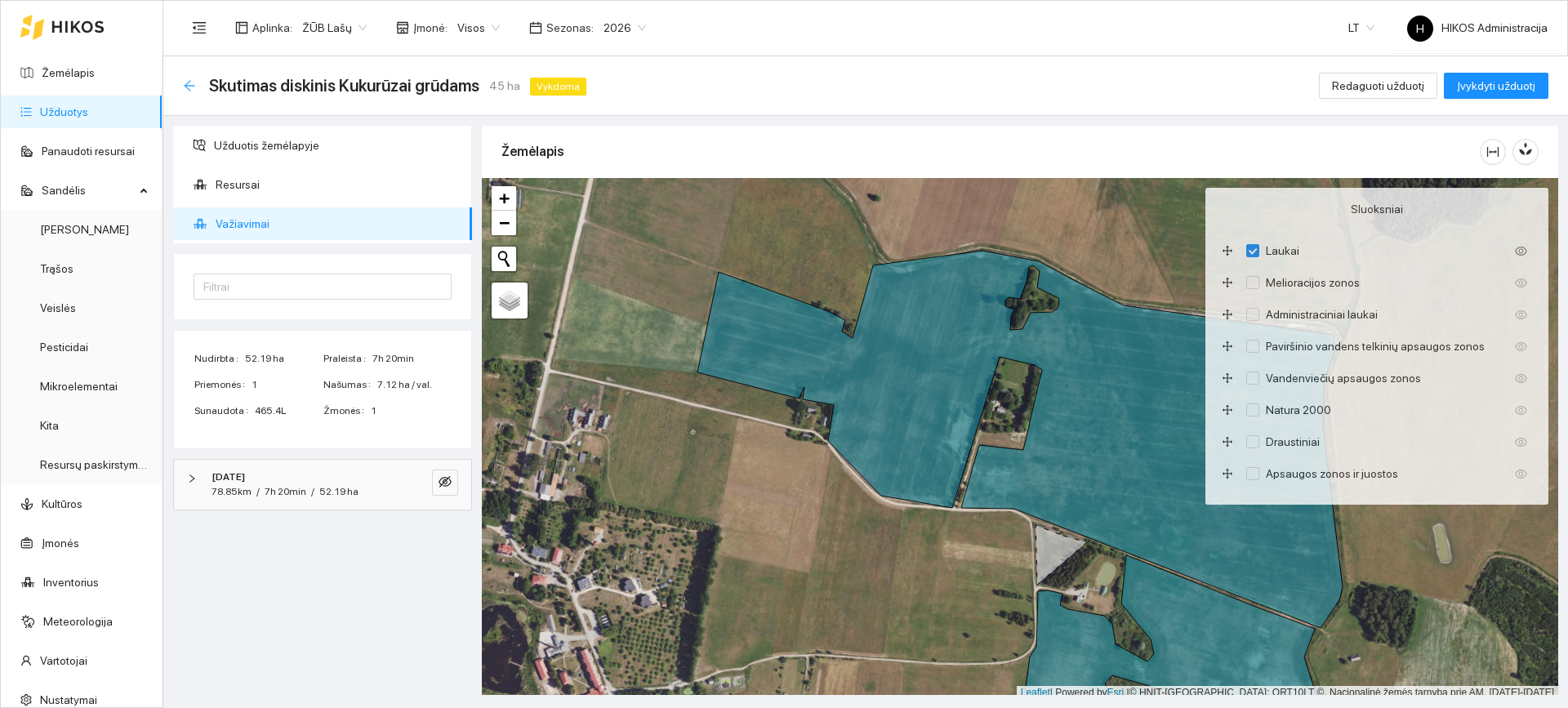
click at [185, 86] on icon "arrow-left" at bounding box center [189, 85] width 10 height 10
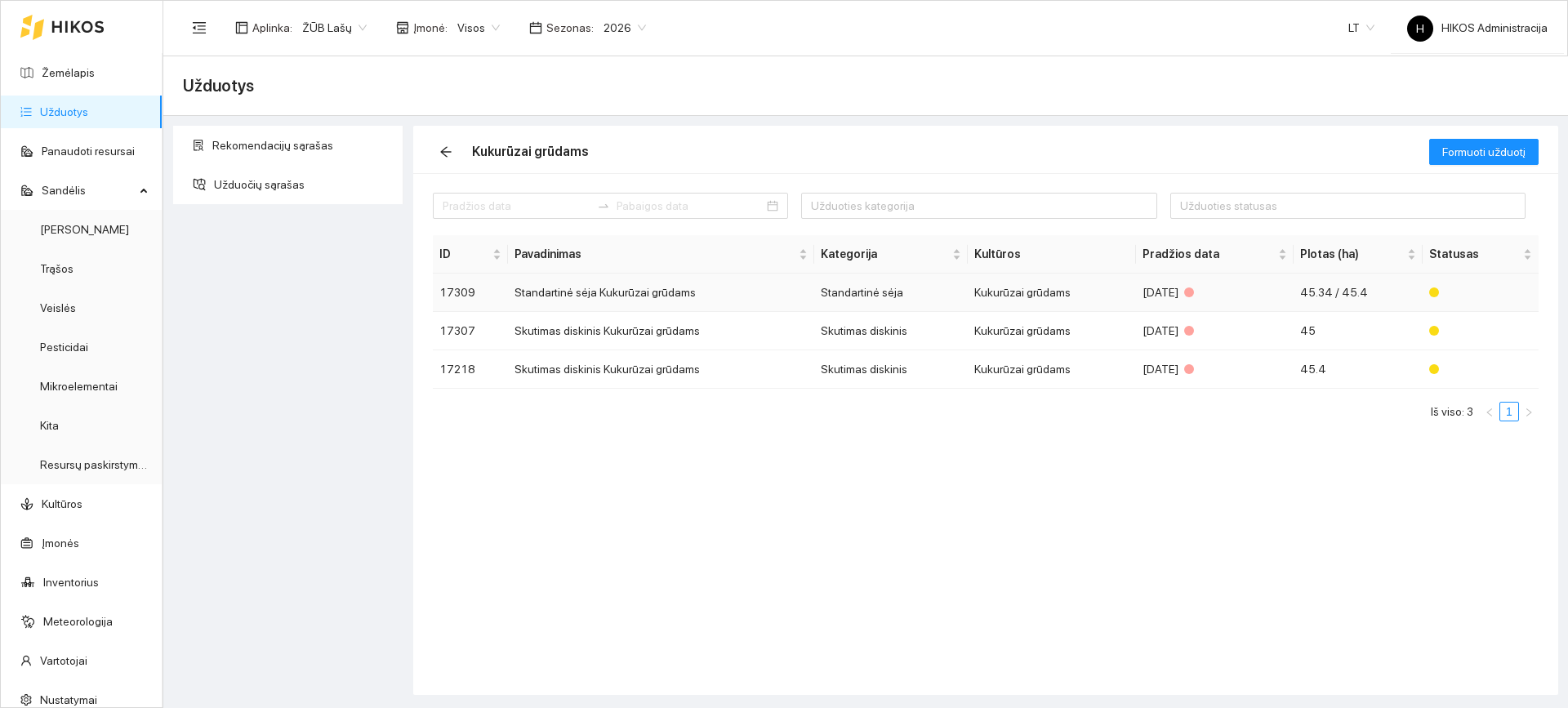
click at [912, 290] on td "Standartinė sėja" at bounding box center [891, 292] width 153 height 38
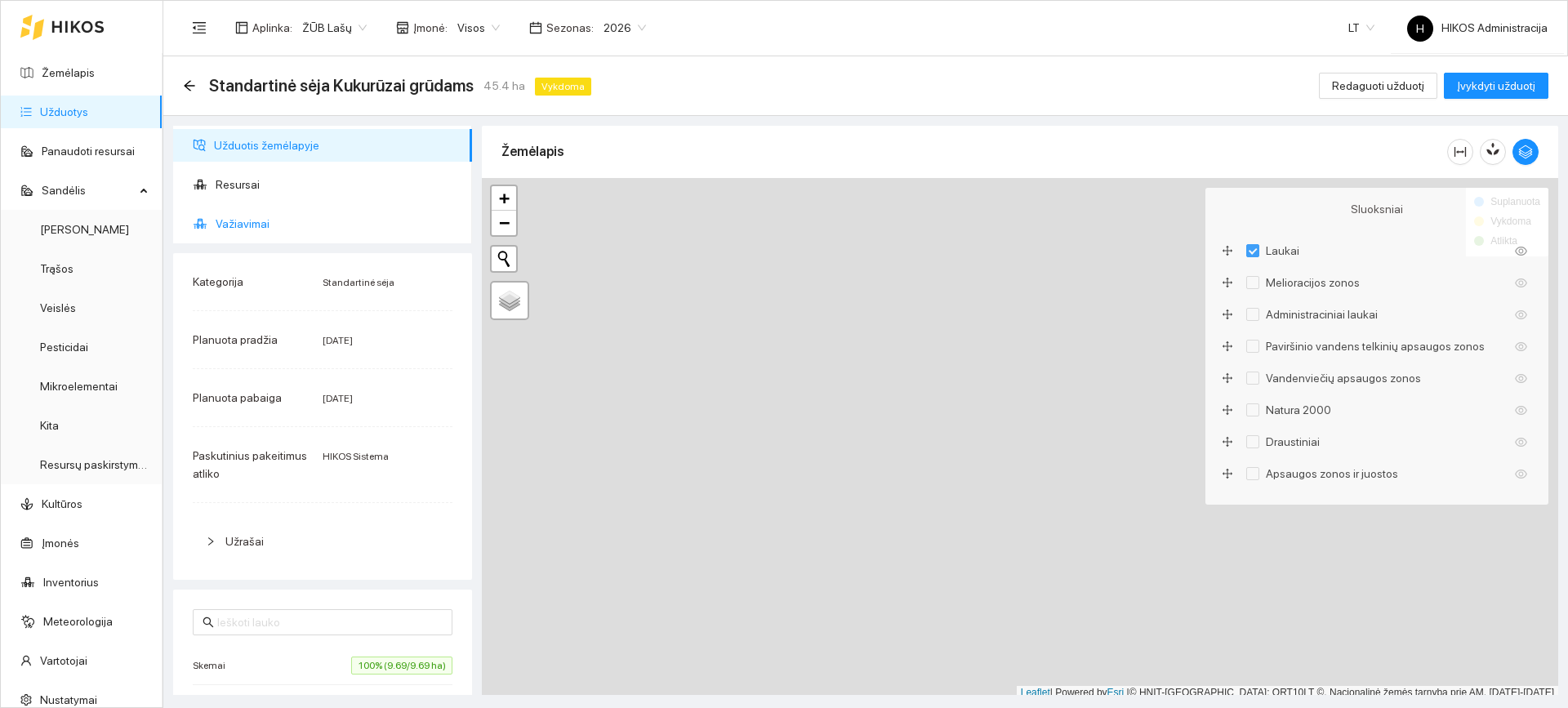
click at [310, 234] on span "Važiavimai" at bounding box center [338, 224] width 244 height 33
